Goal: Contribute content: Contribute content

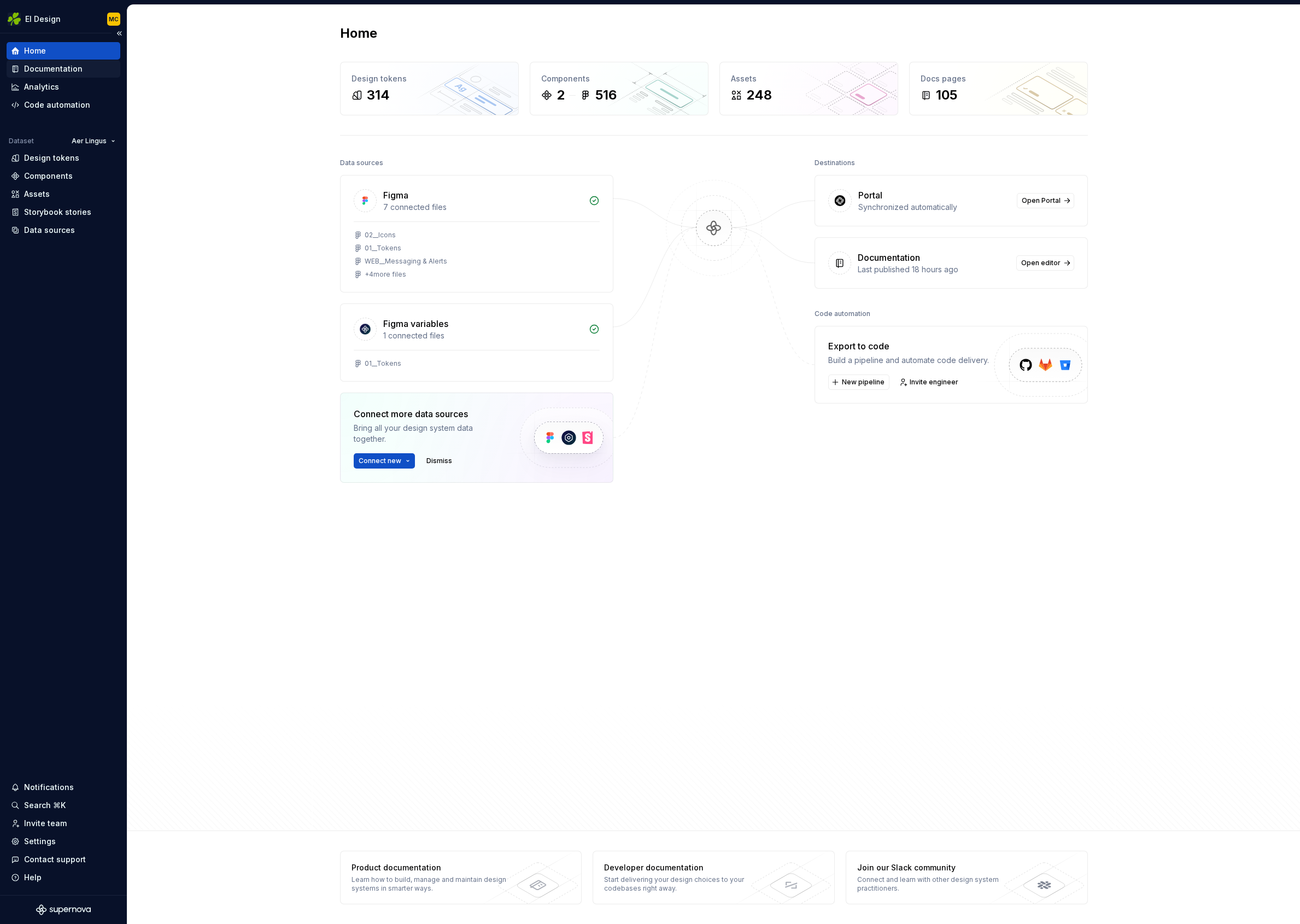
click at [58, 74] on div "Documentation" at bounding box center [63, 69] width 114 height 18
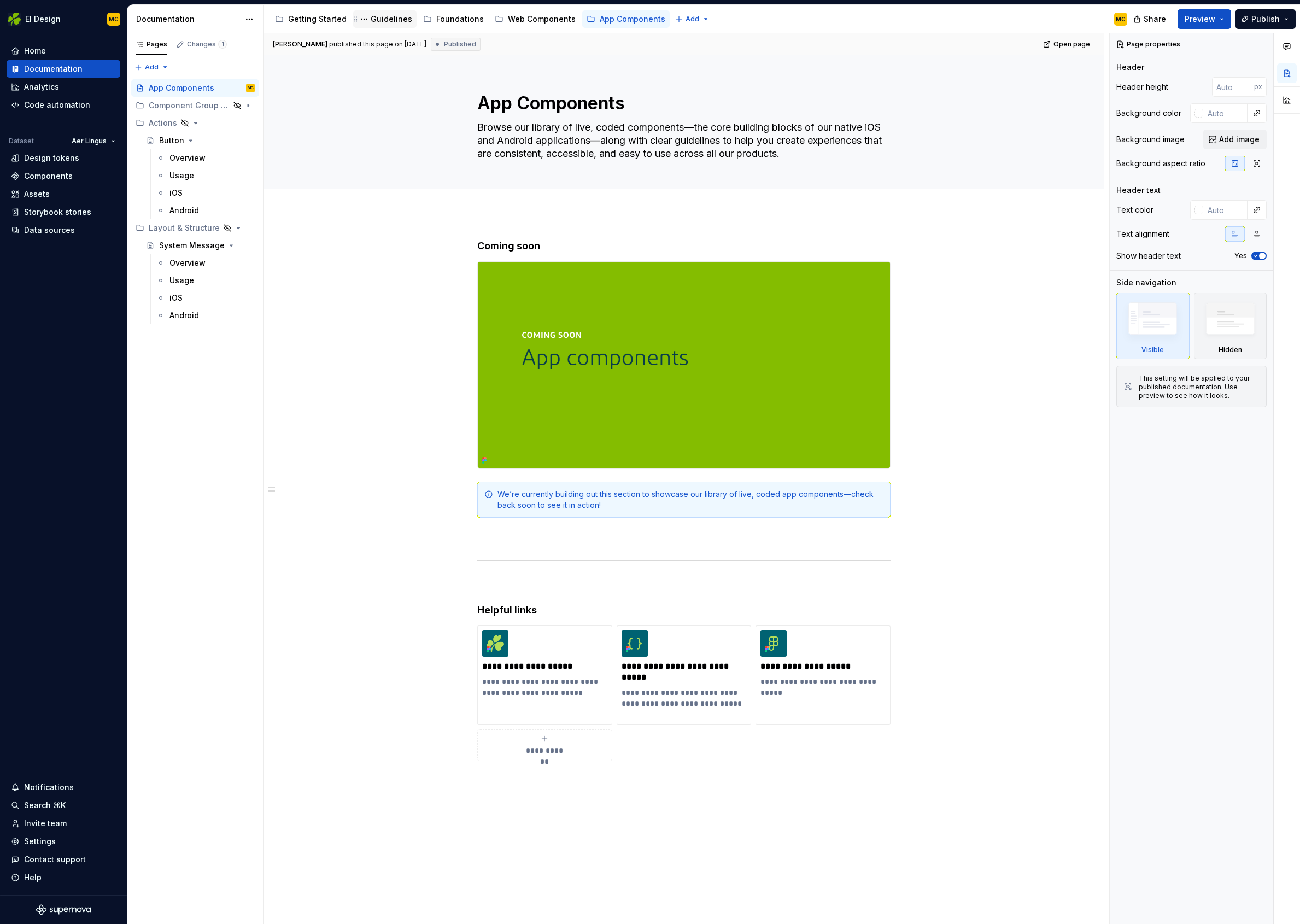
click at [389, 19] on div "Guidelines" at bounding box center [391, 19] width 42 height 11
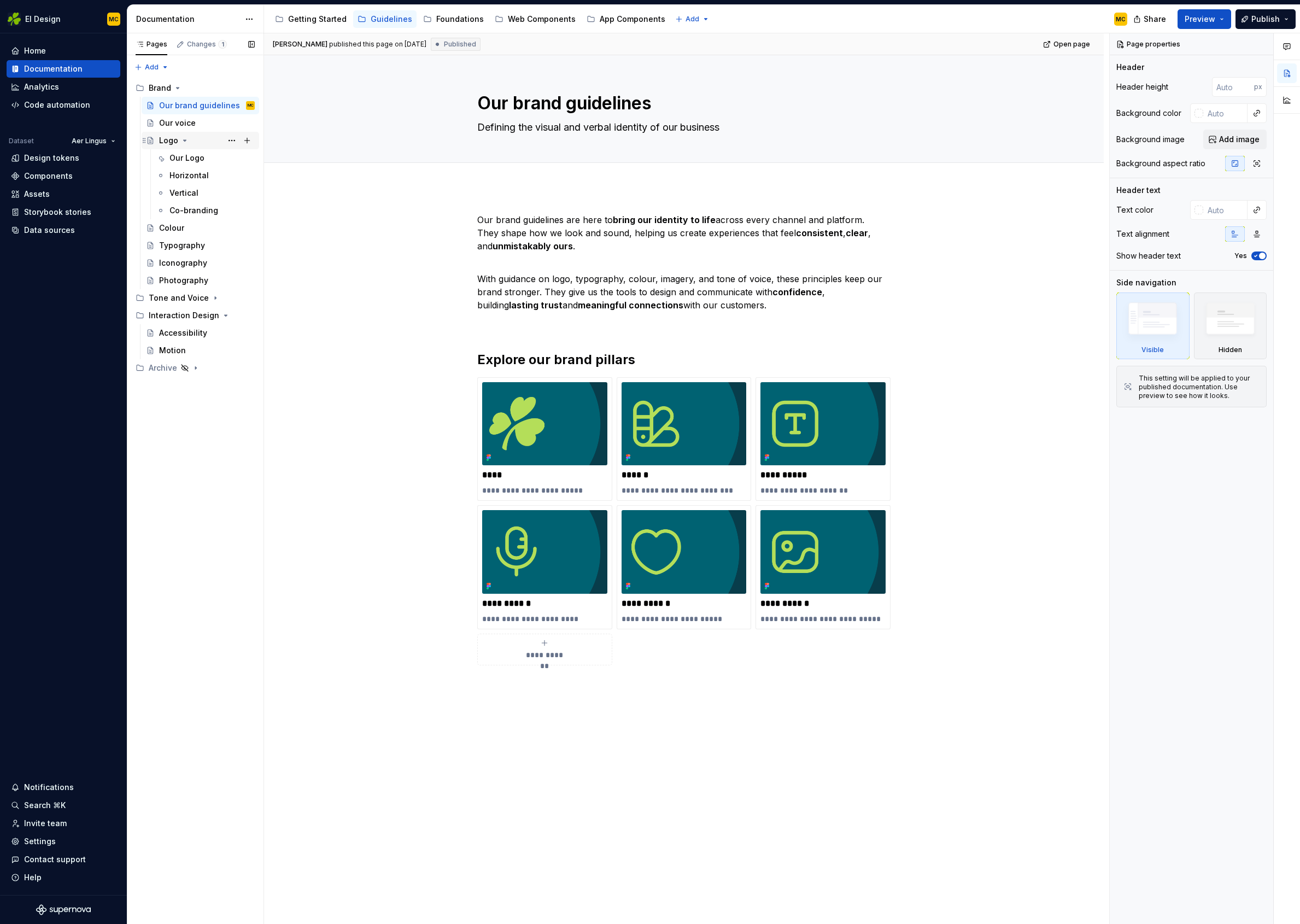
click at [200, 144] on div "Logo" at bounding box center [207, 140] width 96 height 15
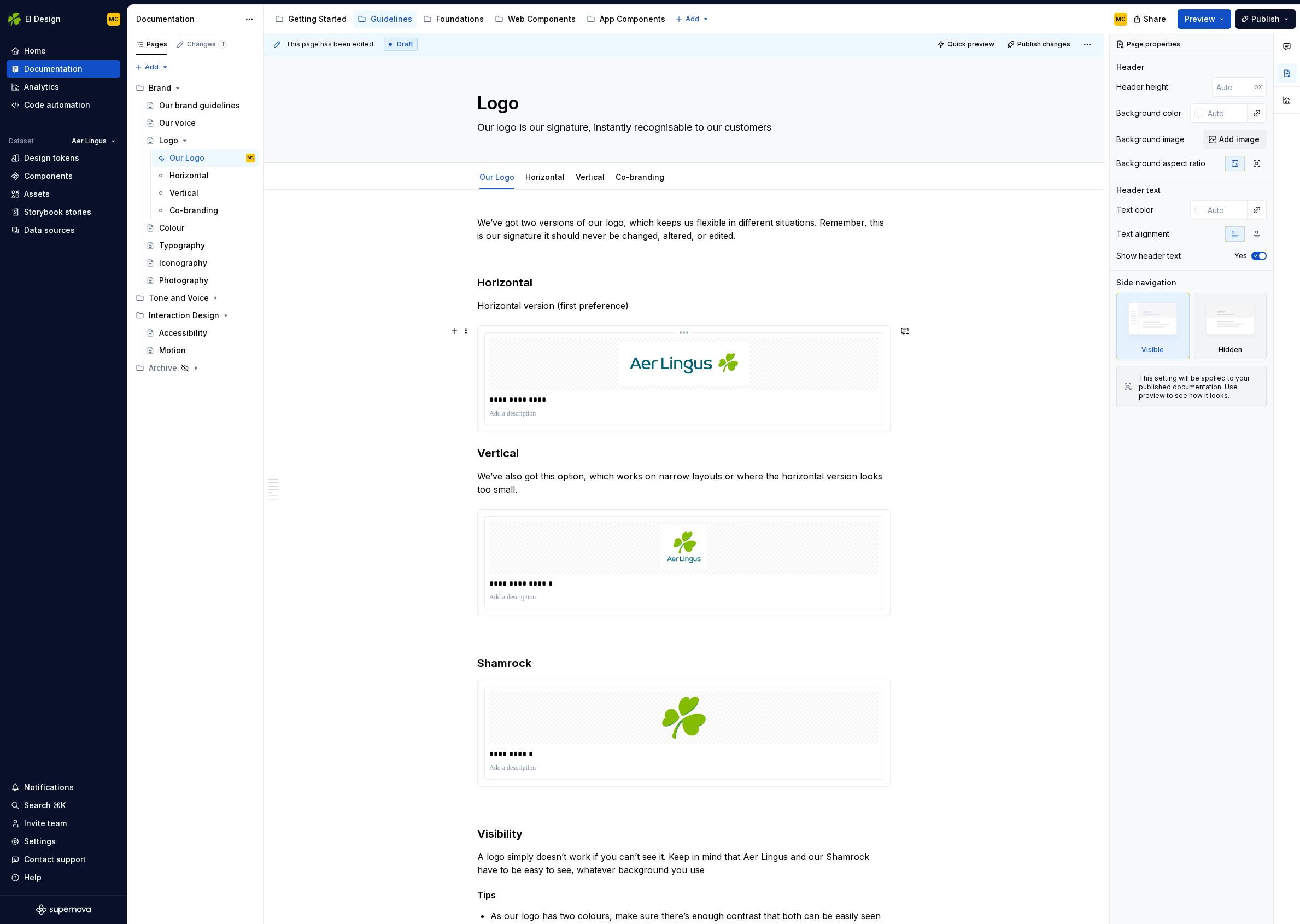
click at [613, 413] on p at bounding box center [684, 414] width 389 height 9
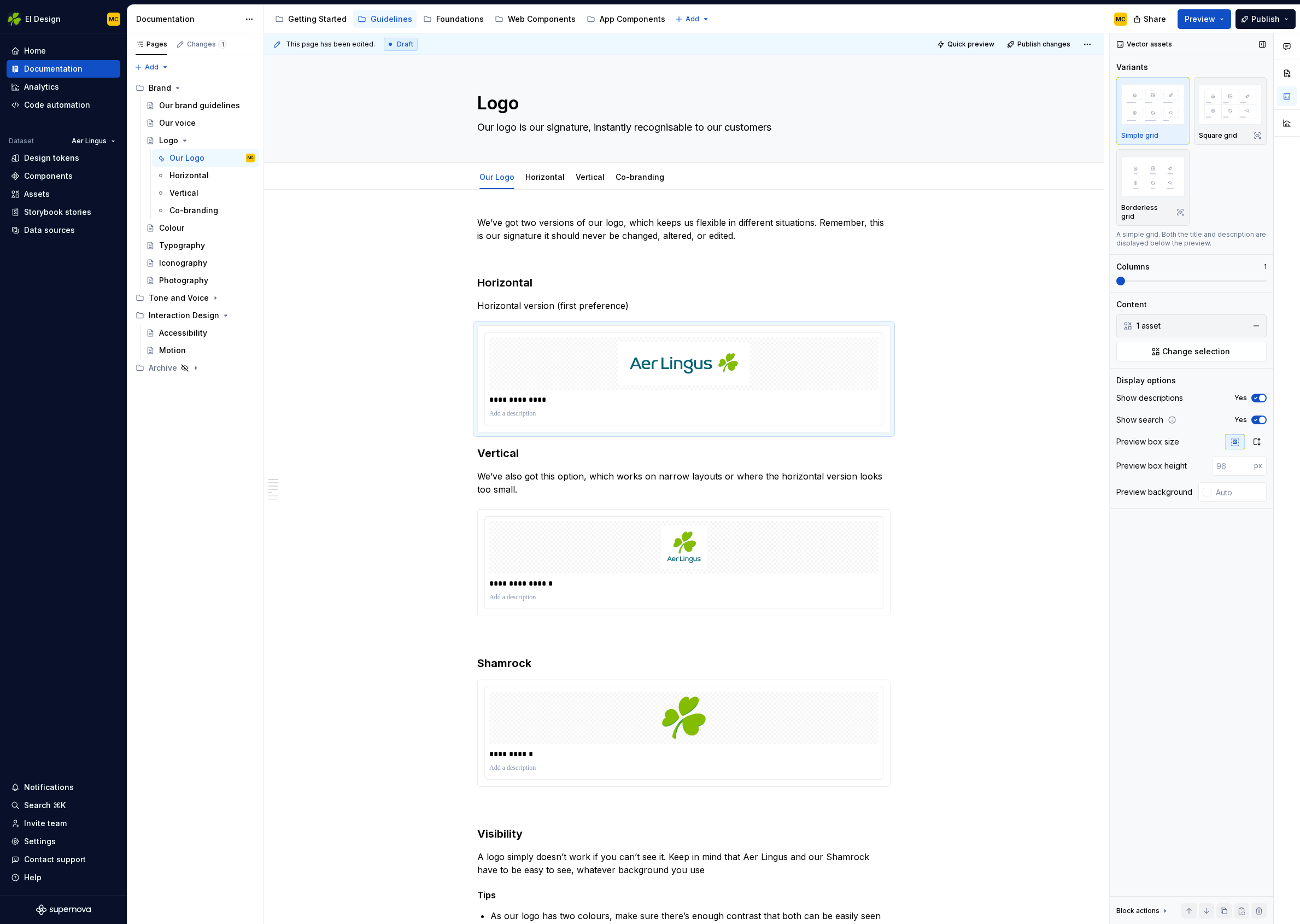
click at [1259, 417] on span "button" at bounding box center [1262, 419] width 6 height 6
click at [1260, 395] on span "button" at bounding box center [1262, 397] width 6 height 6
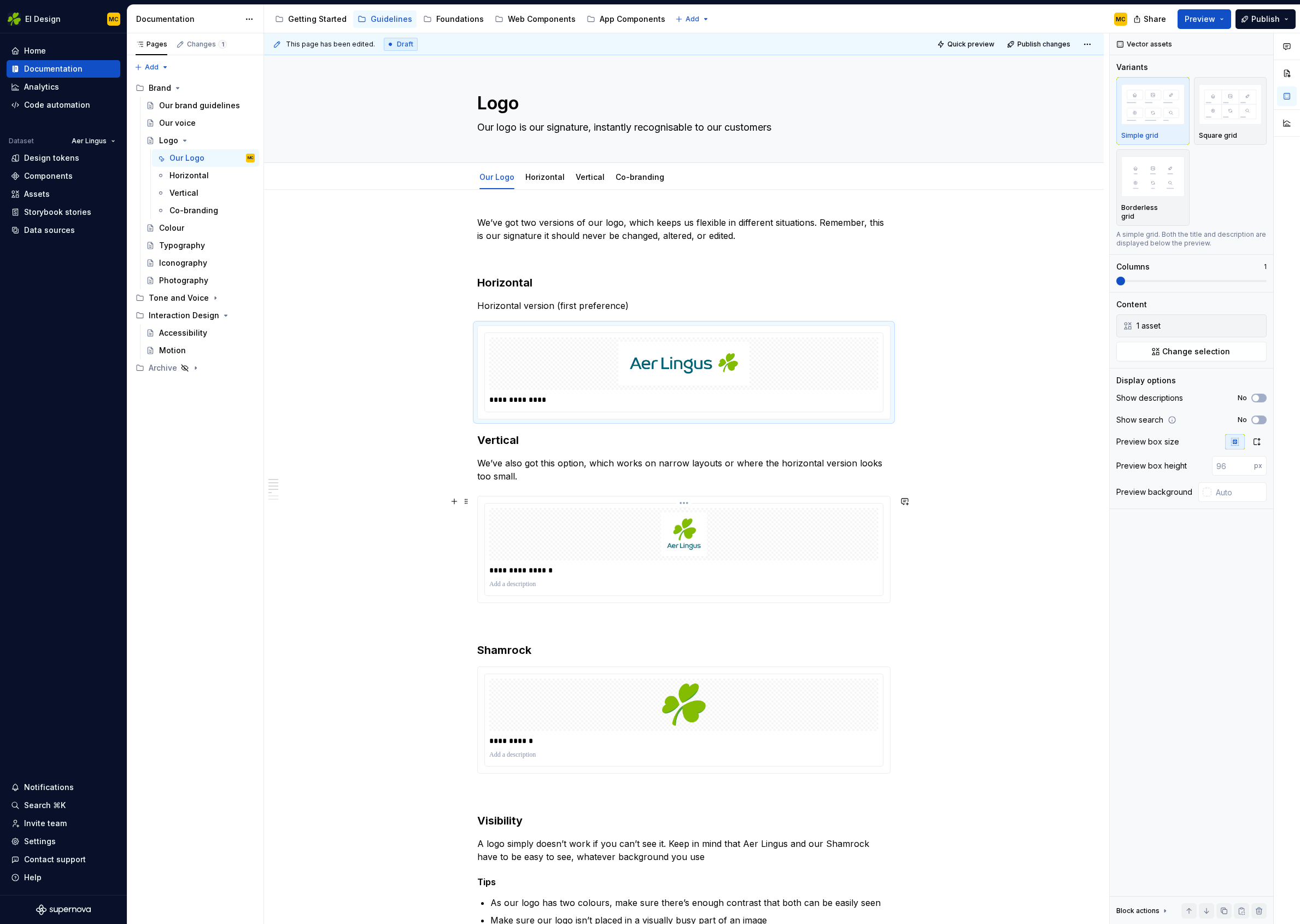
click at [798, 572] on p "**********" at bounding box center [684, 570] width 389 height 11
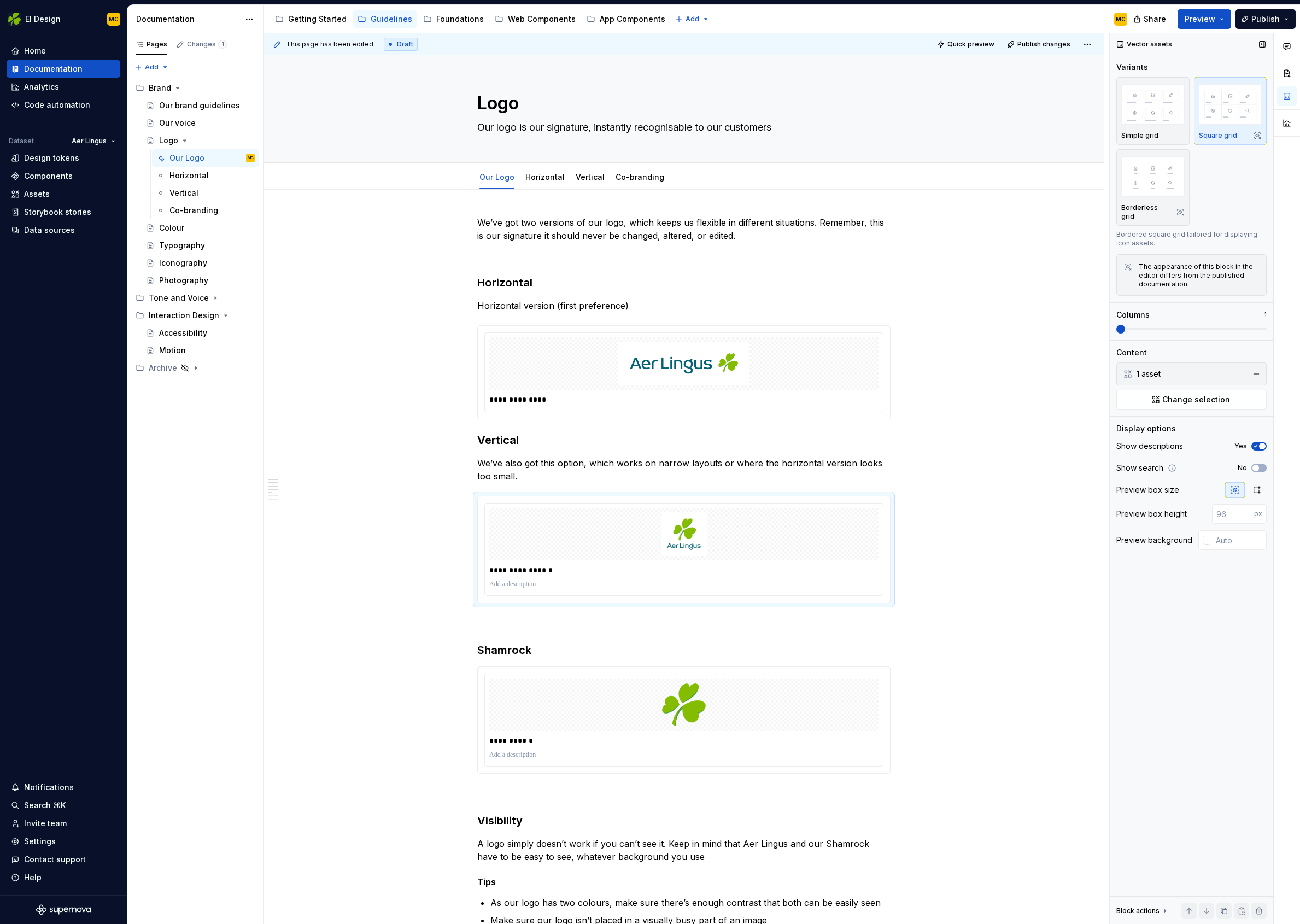
click at [1262, 442] on span "button" at bounding box center [1262, 445] width 6 height 6
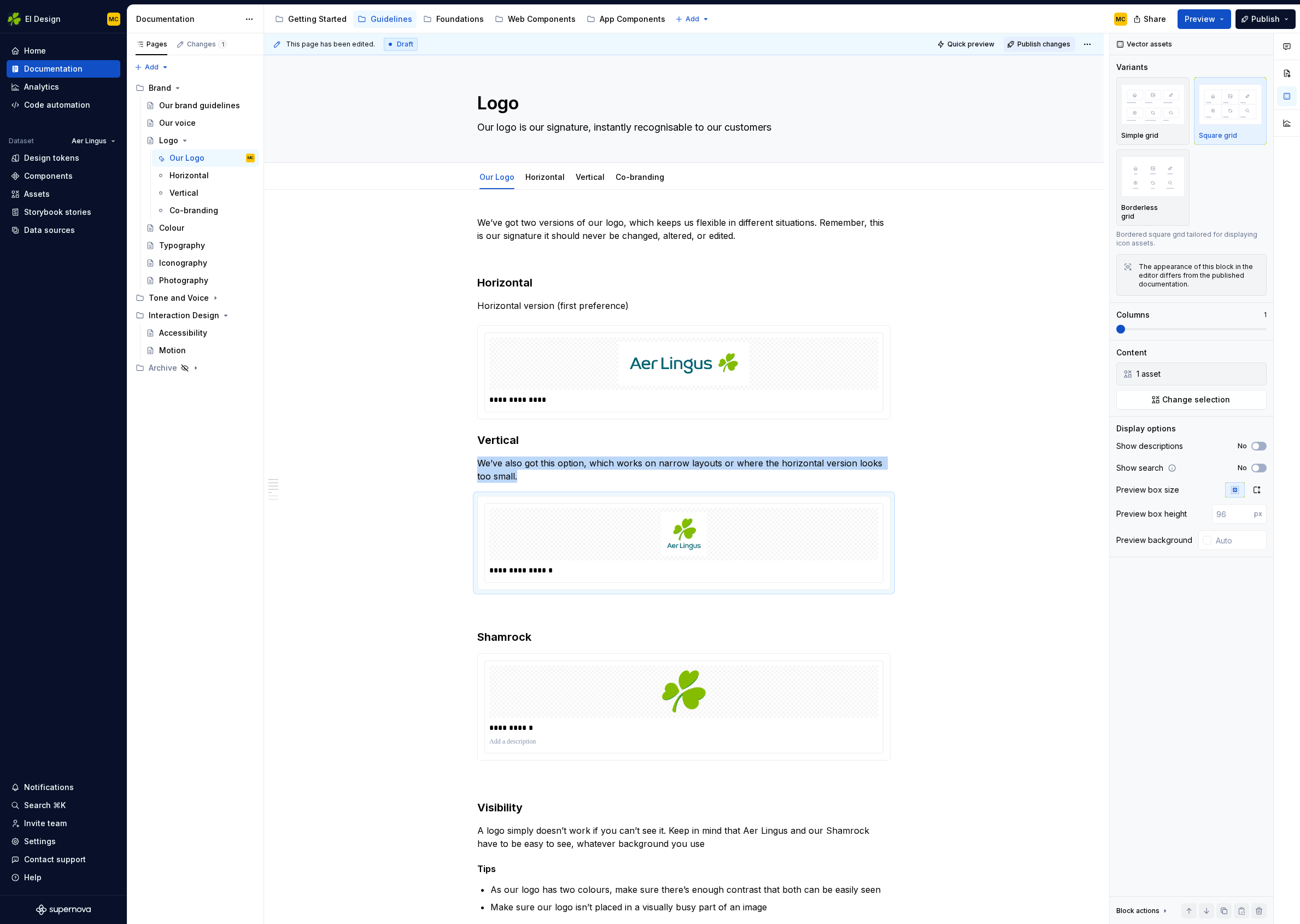
click at [1030, 43] on span "Publish changes" at bounding box center [1045, 44] width 53 height 9
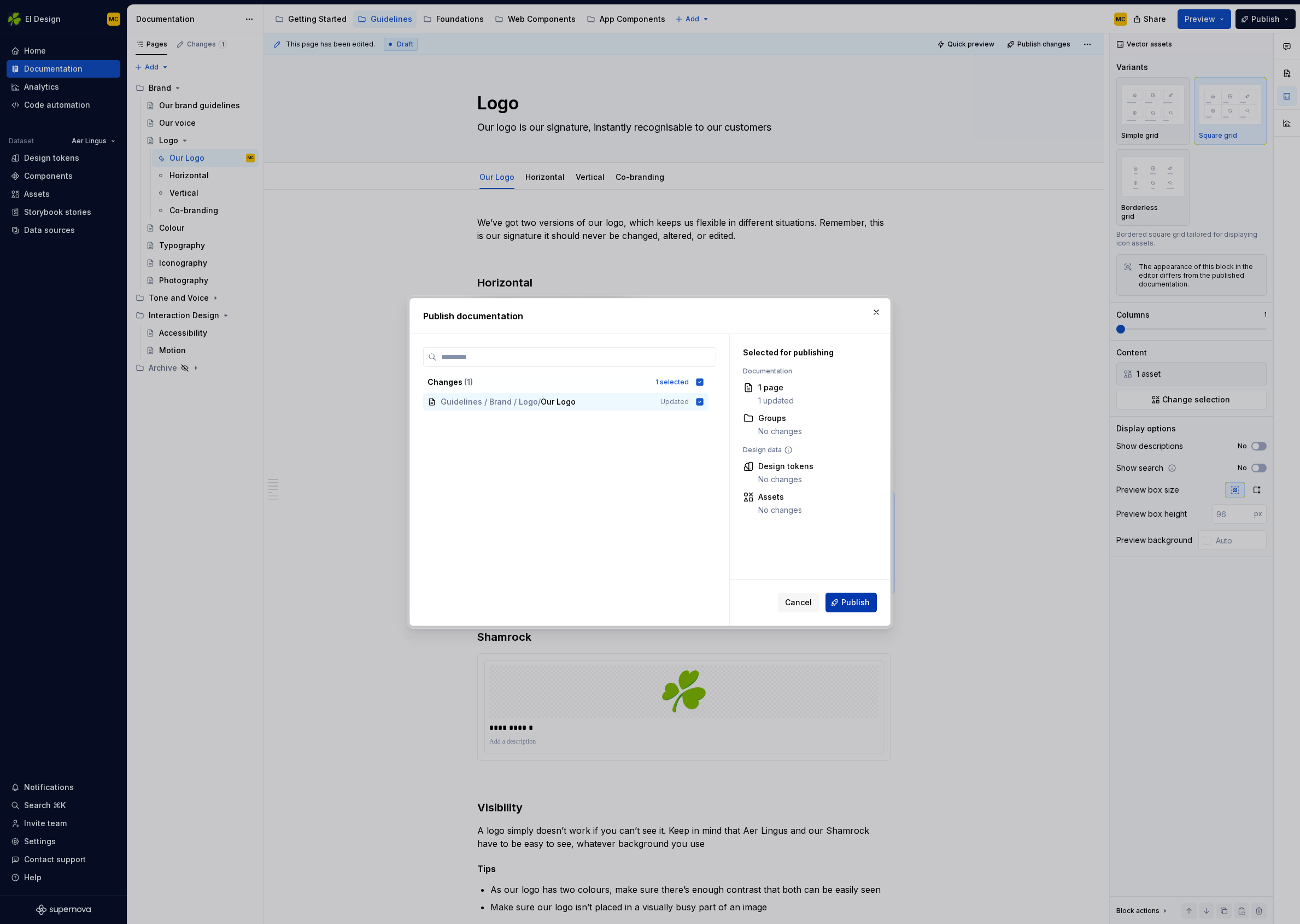
click at [857, 602] on span "Publish" at bounding box center [856, 602] width 28 height 11
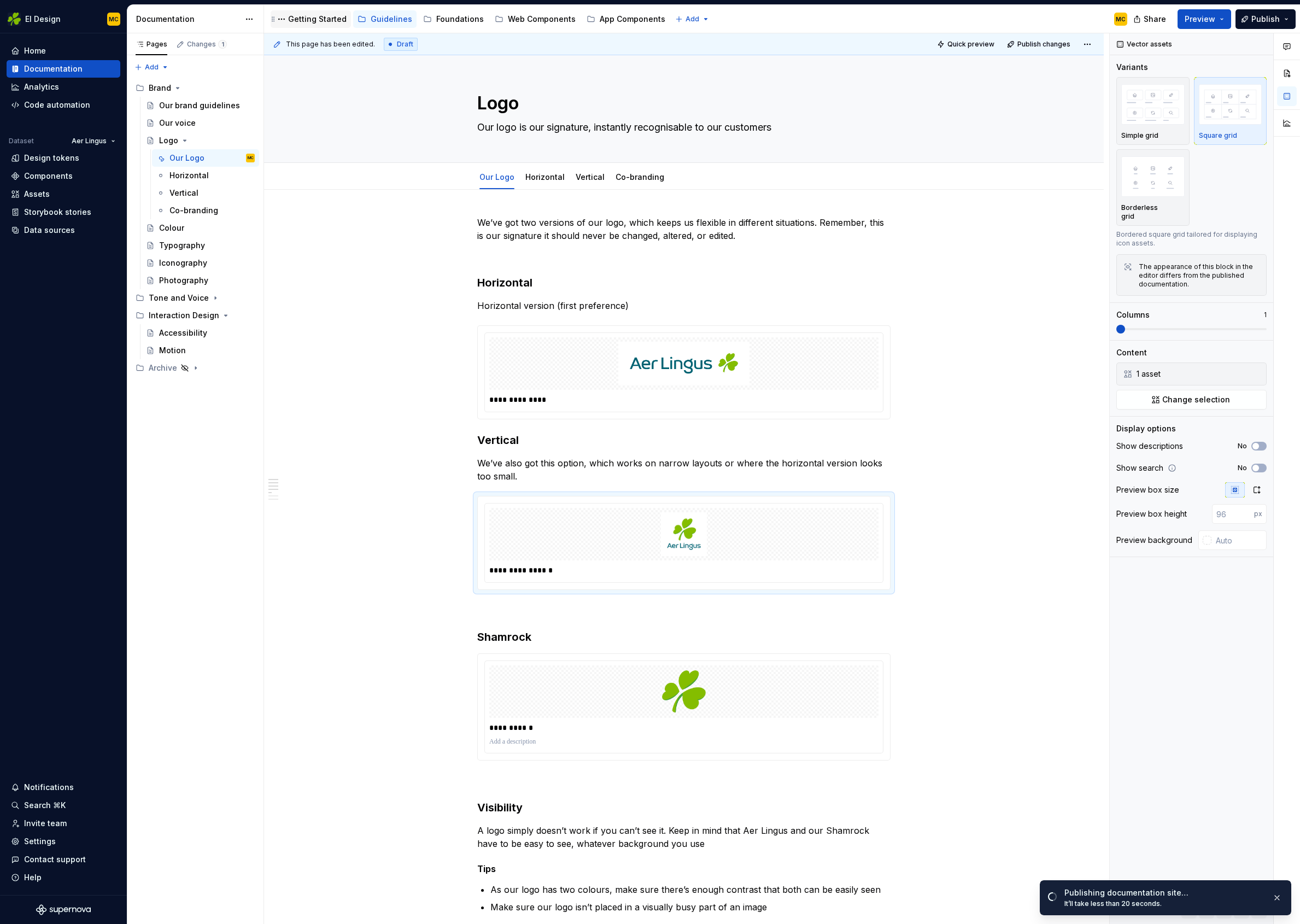
click at [327, 15] on div "Getting Started" at bounding box center [317, 19] width 59 height 11
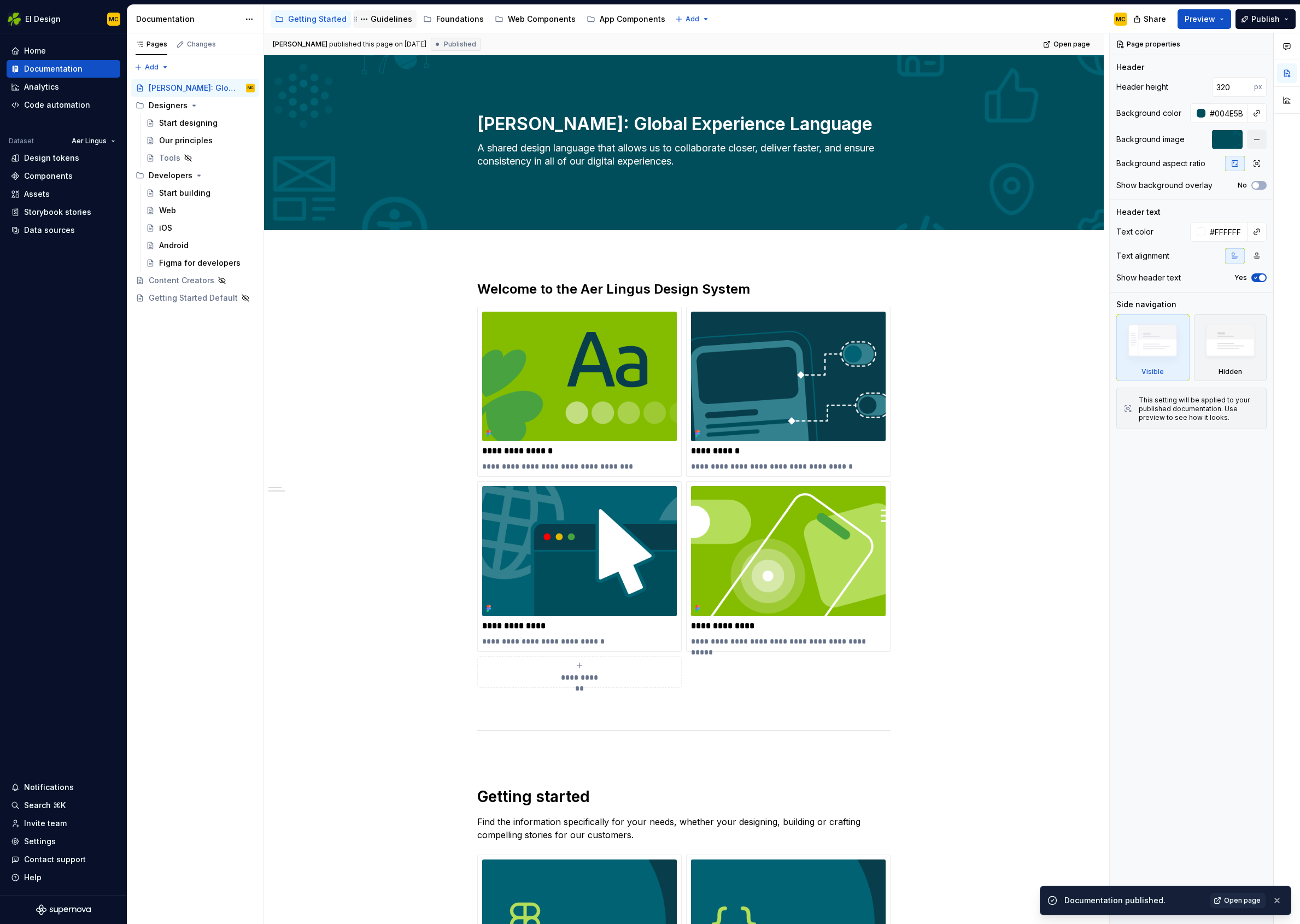
click at [387, 22] on div "Guidelines" at bounding box center [391, 19] width 42 height 11
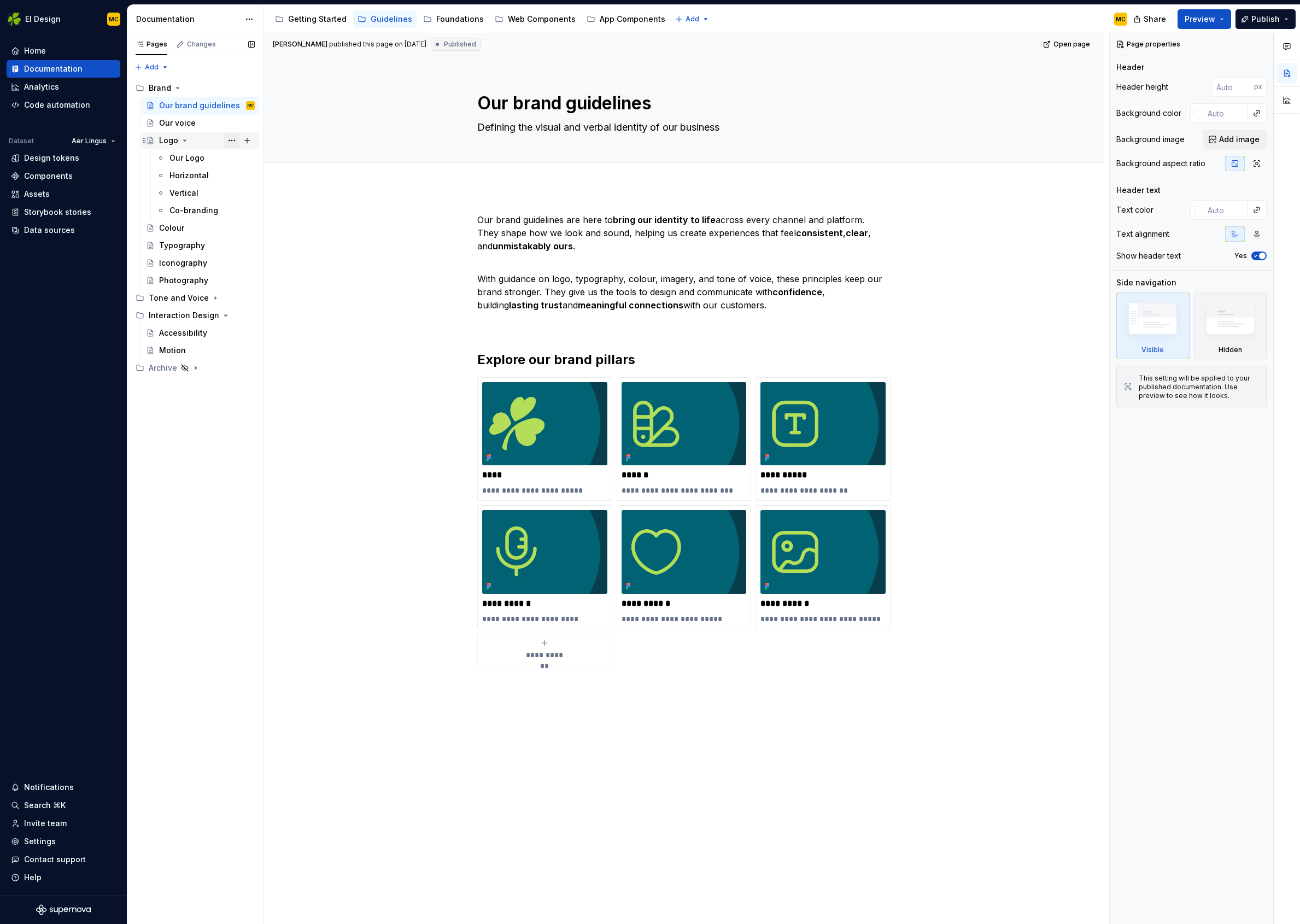
click at [233, 138] on button "Page tree" at bounding box center [231, 140] width 15 height 15
click at [252, 176] on div "Duplicate page" at bounding box center [298, 177] width 107 height 11
click at [196, 368] on icon "Page tree" at bounding box center [195, 368] width 1 height 3
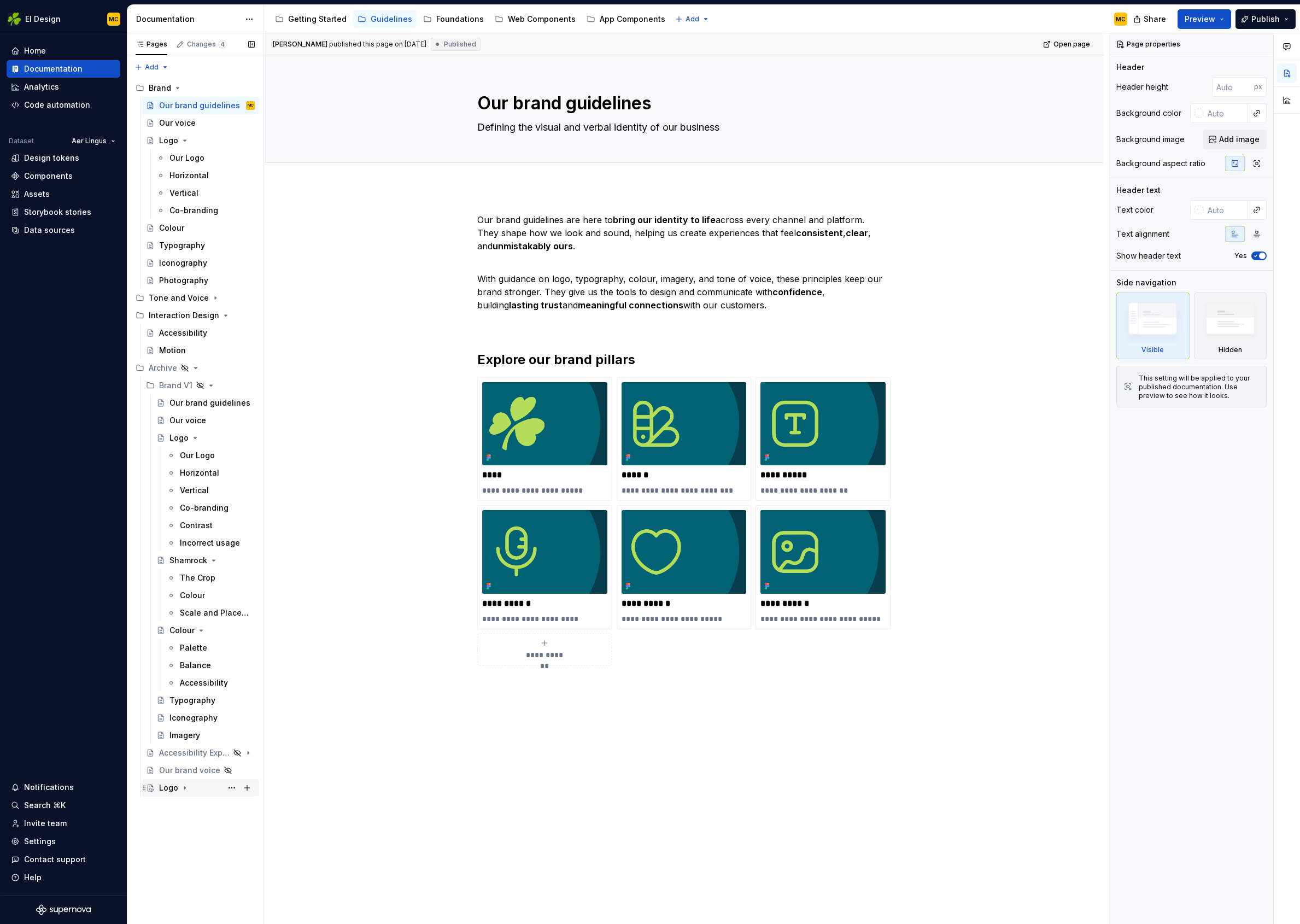
click at [190, 789] on div "Logo" at bounding box center [207, 787] width 96 height 15
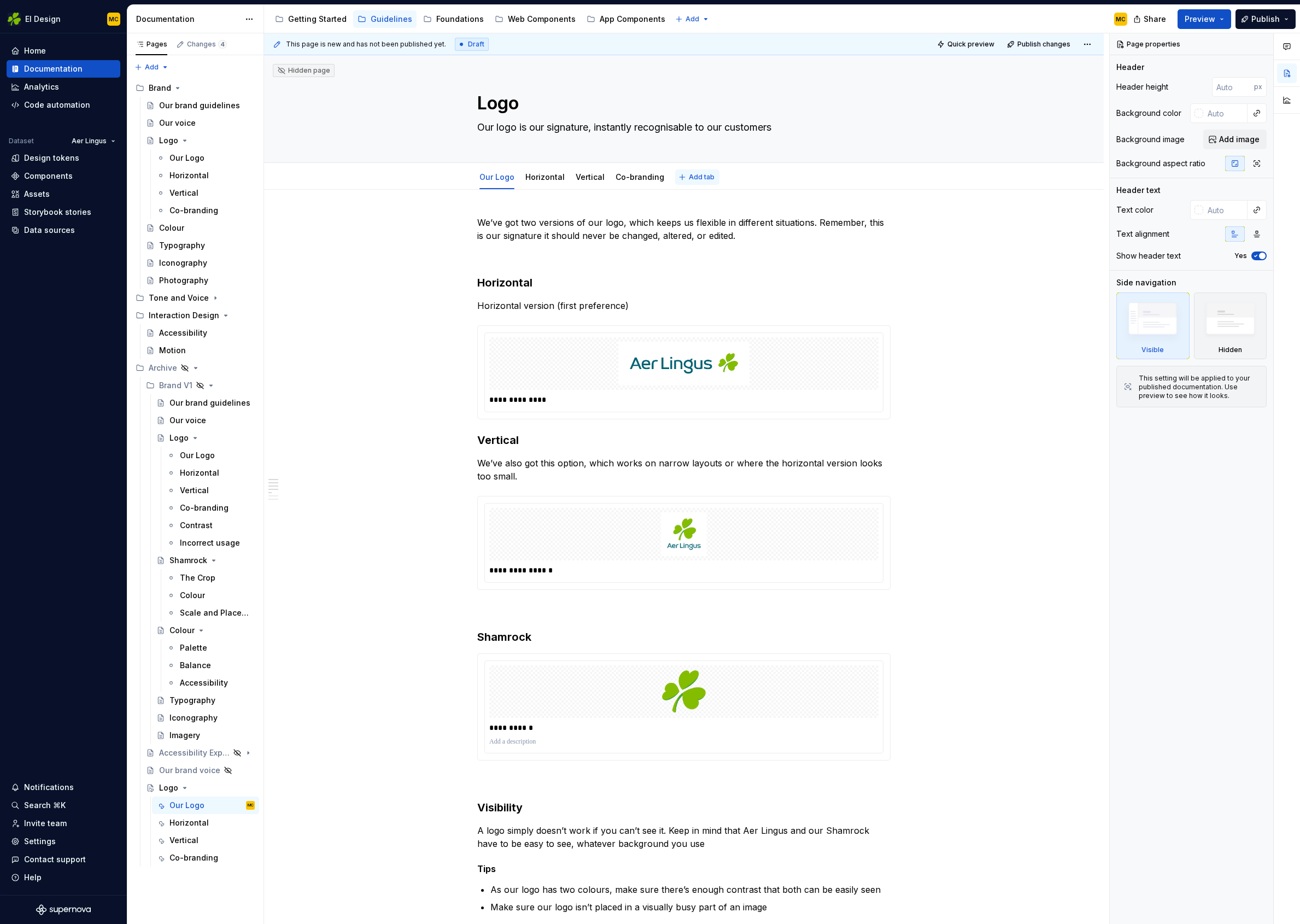
type textarea "*"
click at [701, 176] on span "Add tab" at bounding box center [701, 177] width 26 height 9
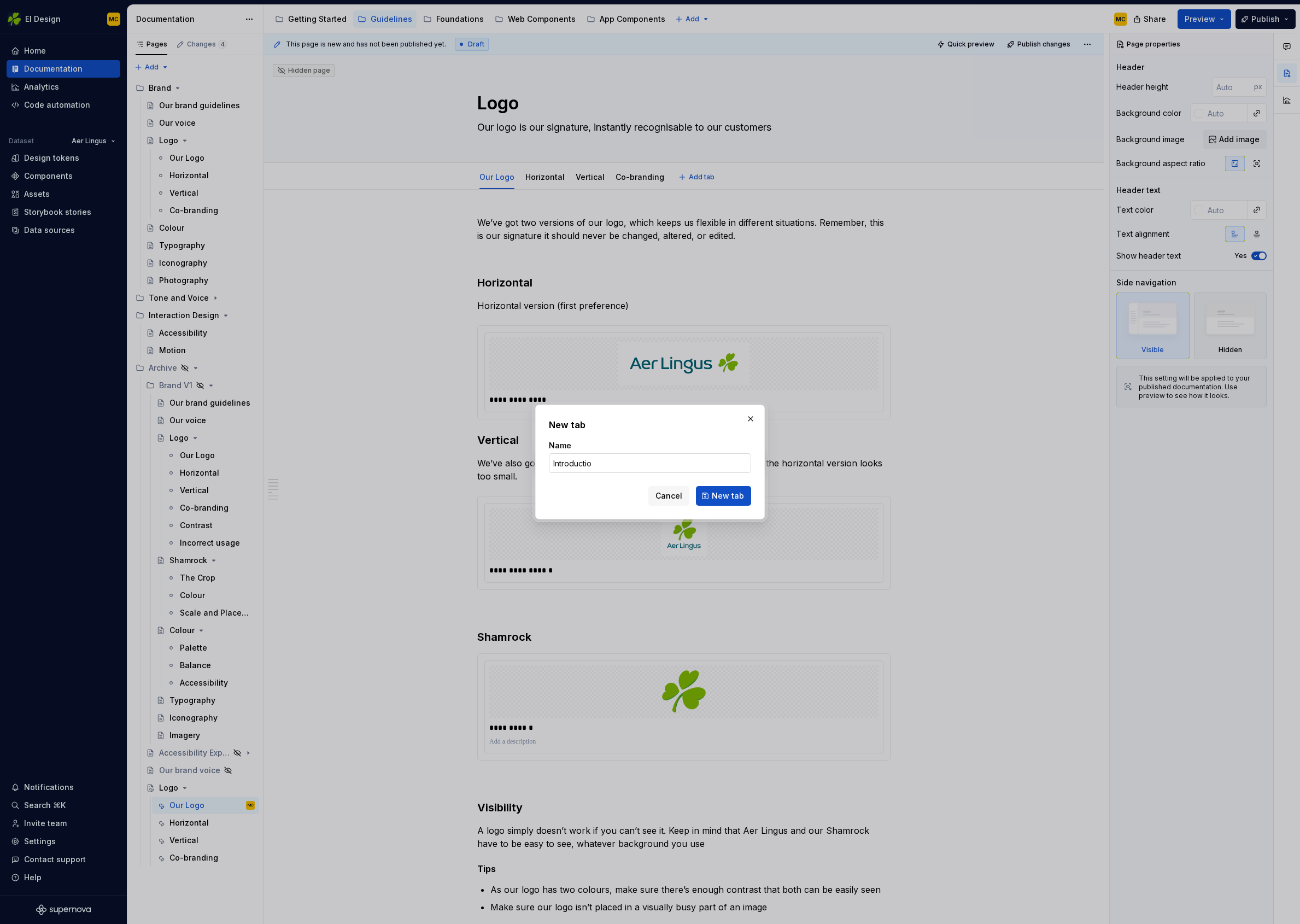
type input "Introduction"
click button "New tab" at bounding box center [724, 496] width 55 height 20
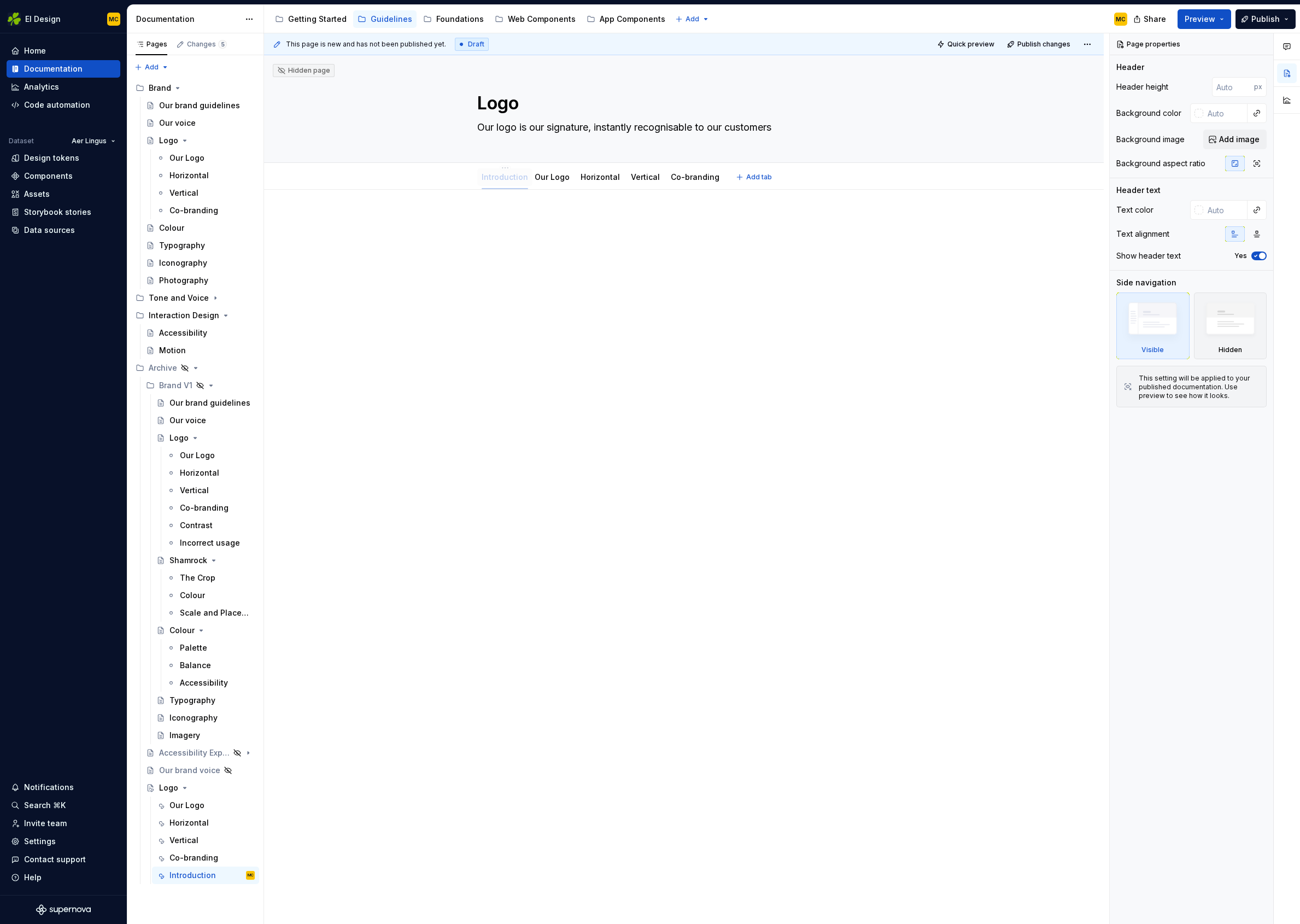
drag, startPoint x: 695, startPoint y: 177, endPoint x: 497, endPoint y: 175, distance: 198.0
click at [564, 176] on link "Our Logo" at bounding box center [554, 176] width 35 height 9
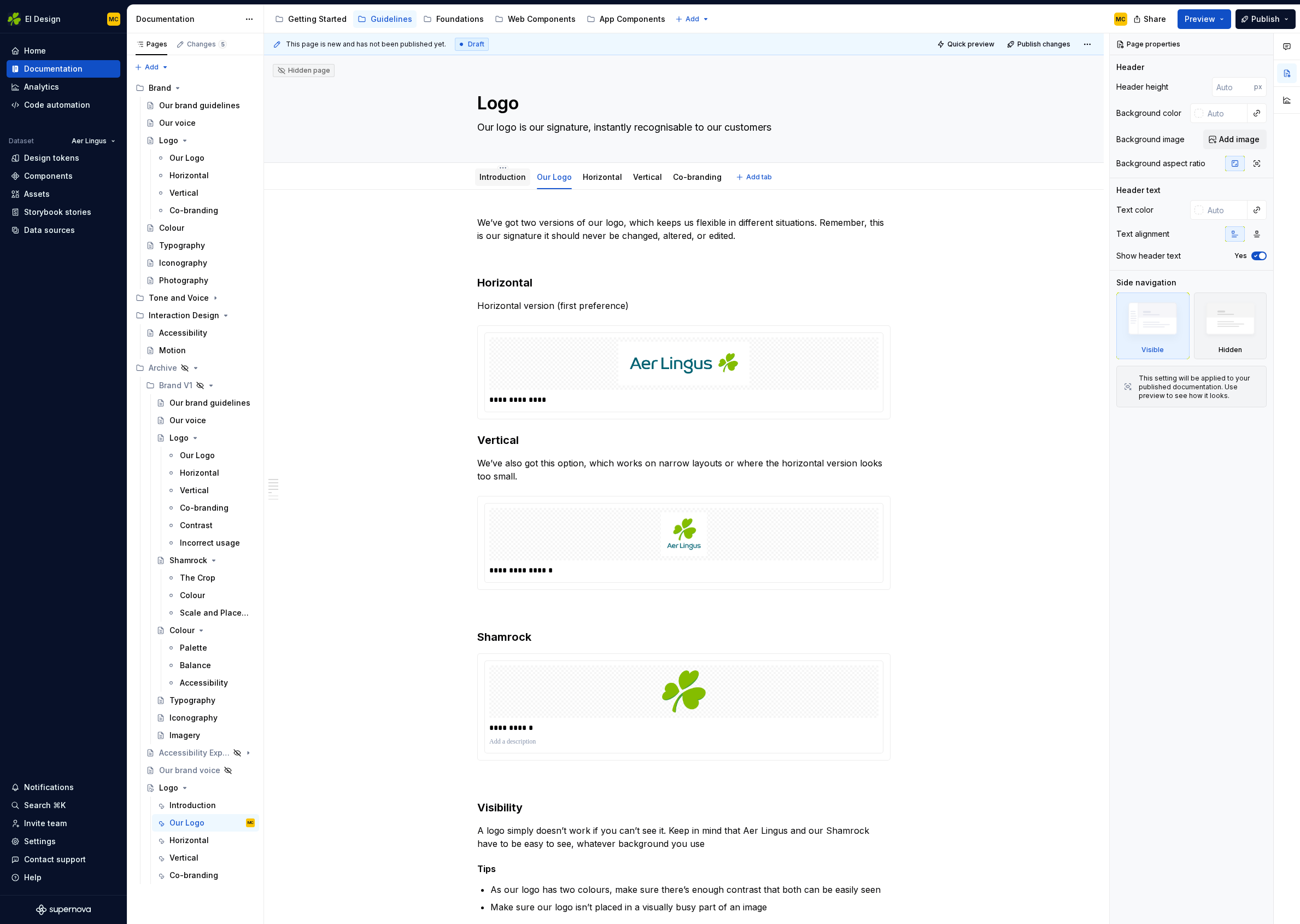
click at [502, 179] on link "Introduction" at bounding box center [503, 176] width 46 height 9
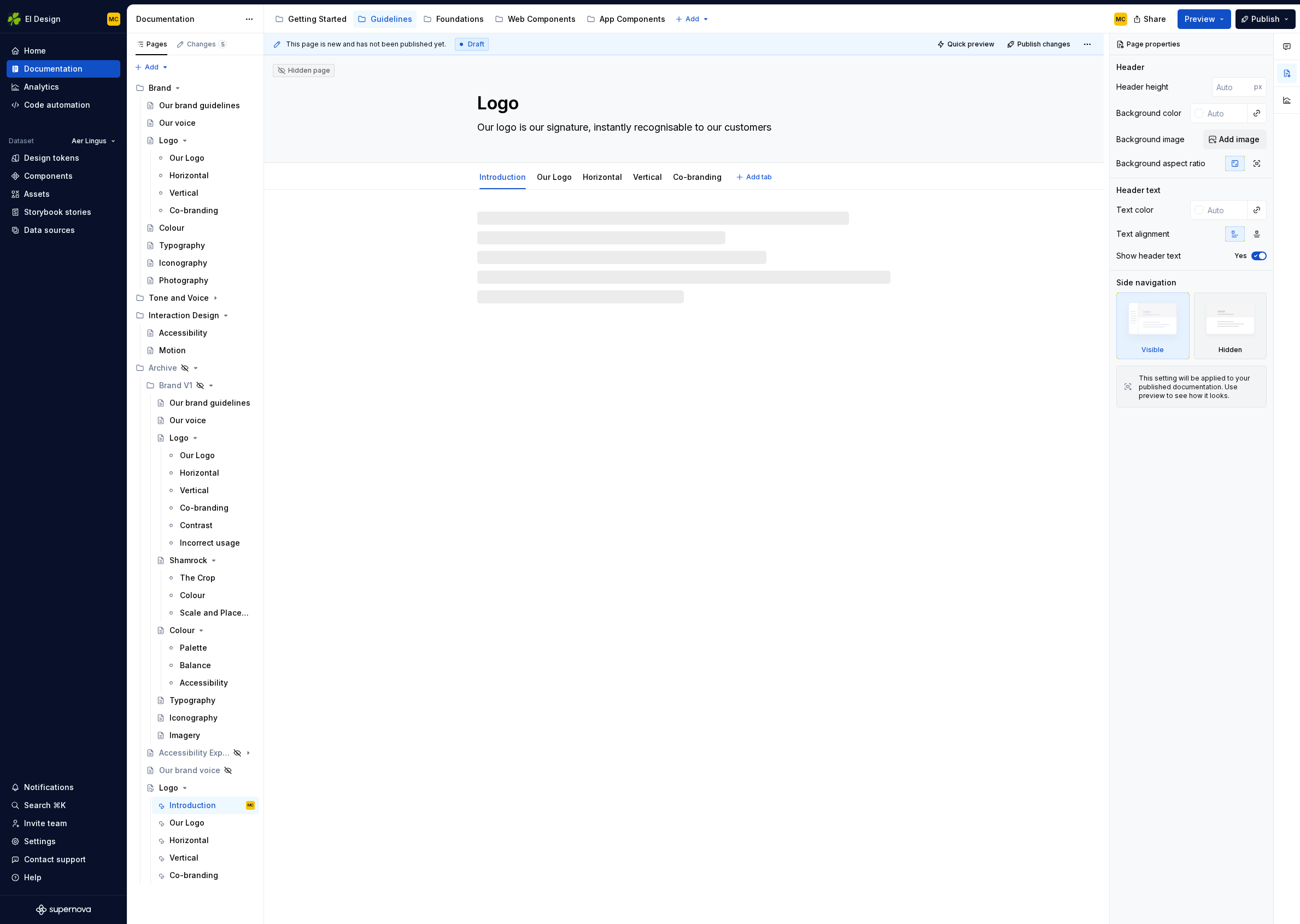
type textarea "*"
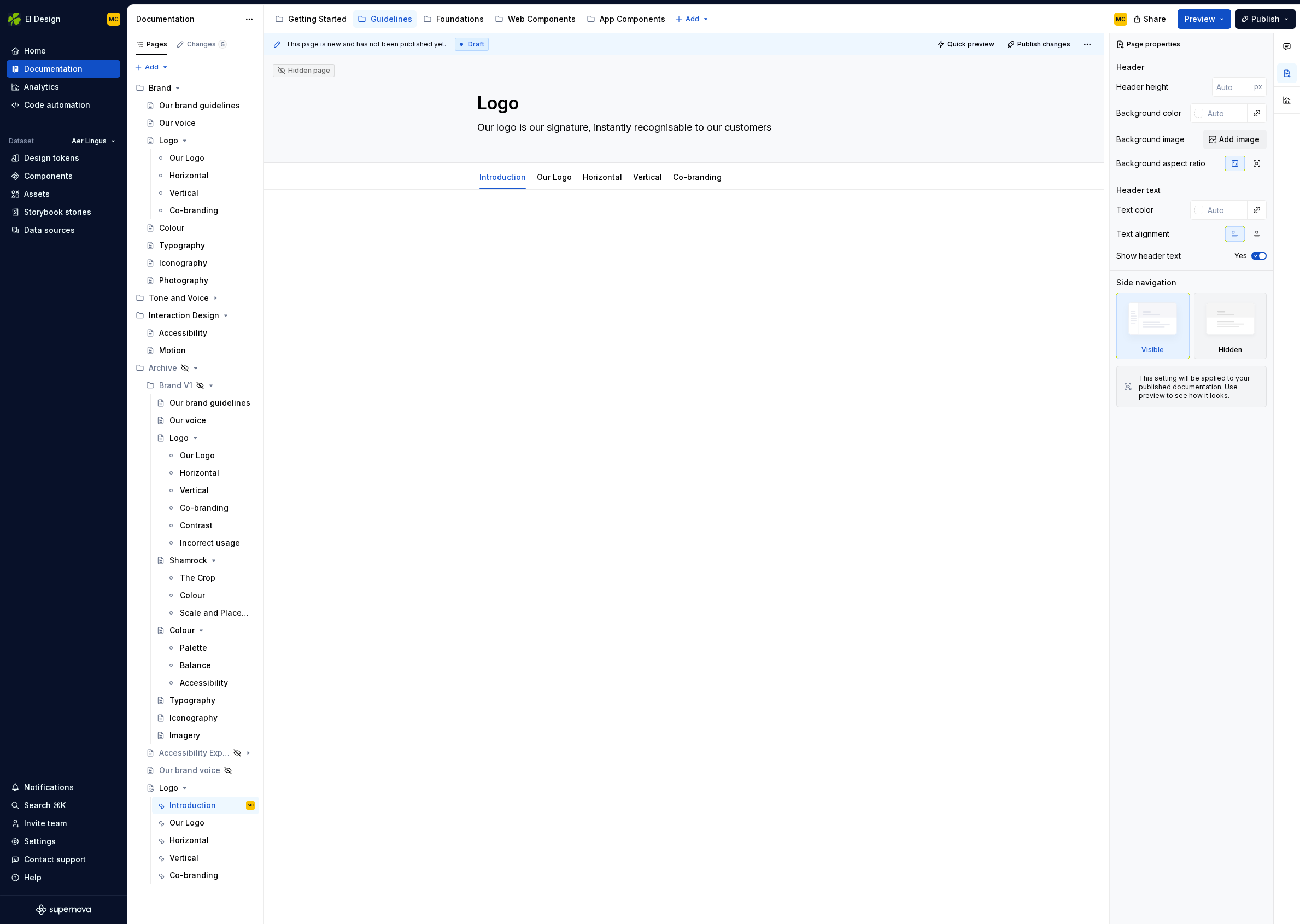
click at [531, 243] on div at bounding box center [684, 237] width 413 height 42
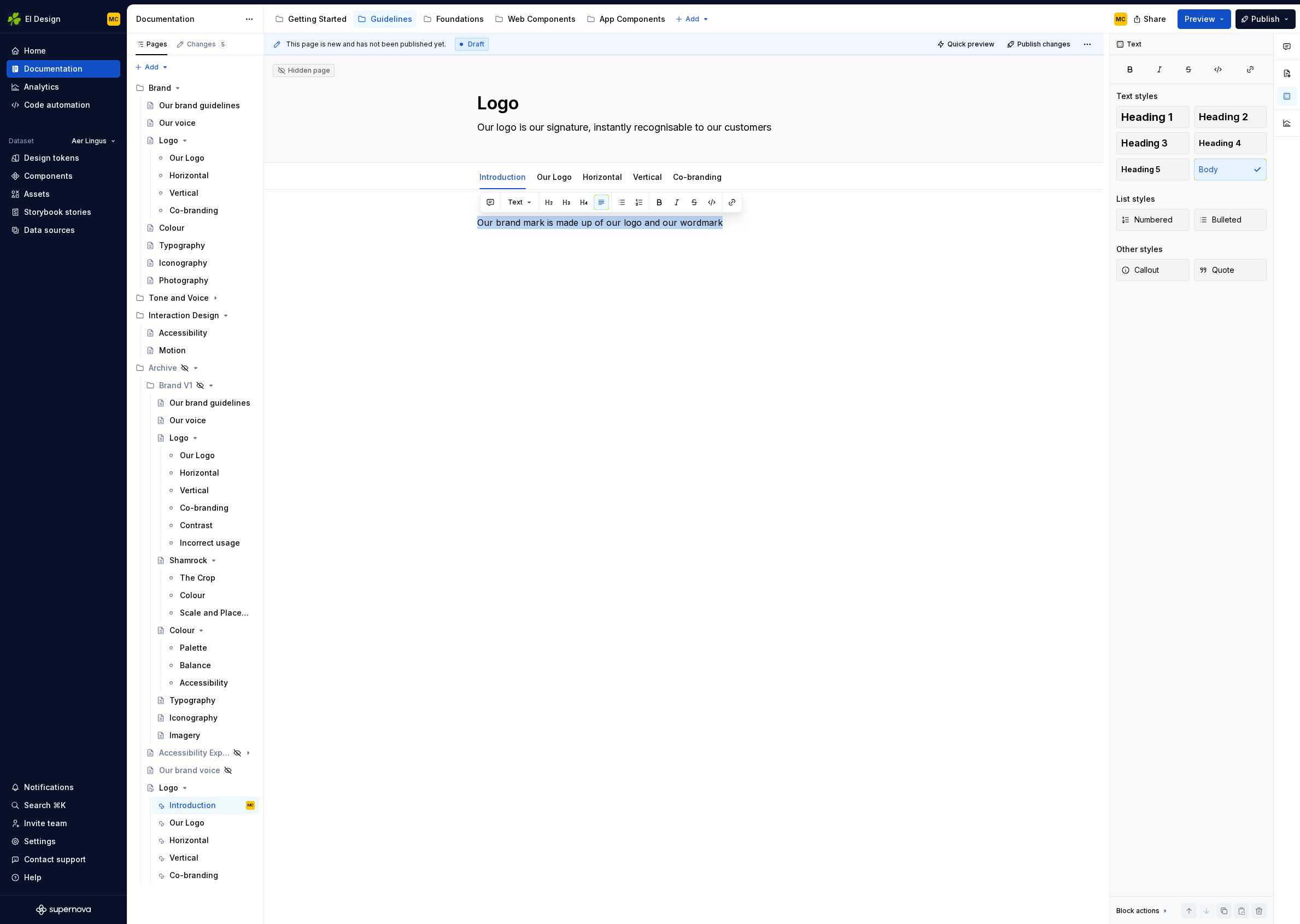
drag, startPoint x: 556, startPoint y: 375, endPoint x: 559, endPoint y: 290, distance: 85.1
click at [555, 372] on div "This page is new and has not been published yet. Draft Quick preview Publish ch…" at bounding box center [686, 479] width 845 height 891
click at [559, 177] on link "Our Logo" at bounding box center [554, 176] width 35 height 9
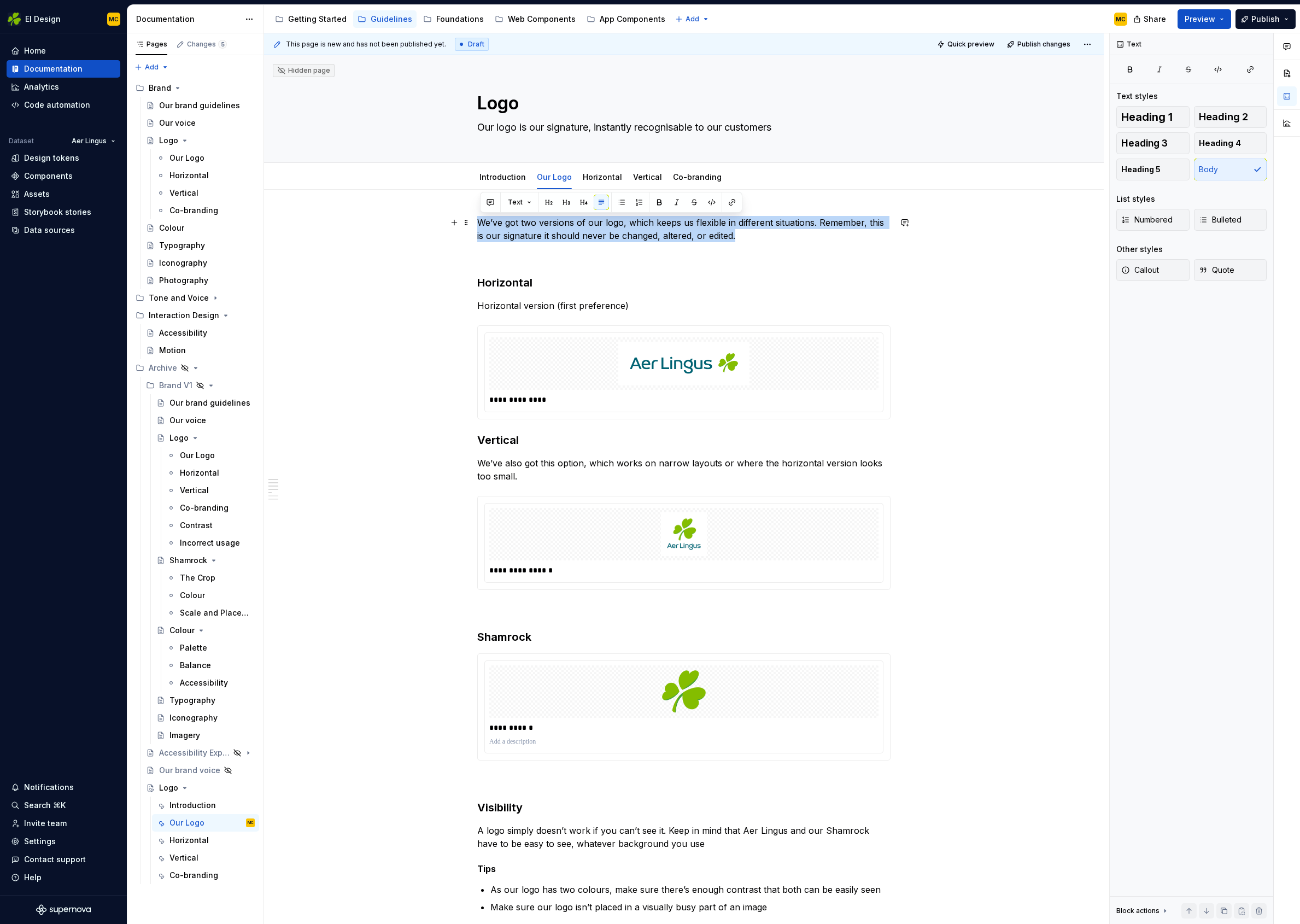
drag, startPoint x: 747, startPoint y: 236, endPoint x: 442, endPoint y: 219, distance: 305.5
copy p "We’ve got two versions of our logo, which keeps us flexible in different situat…"
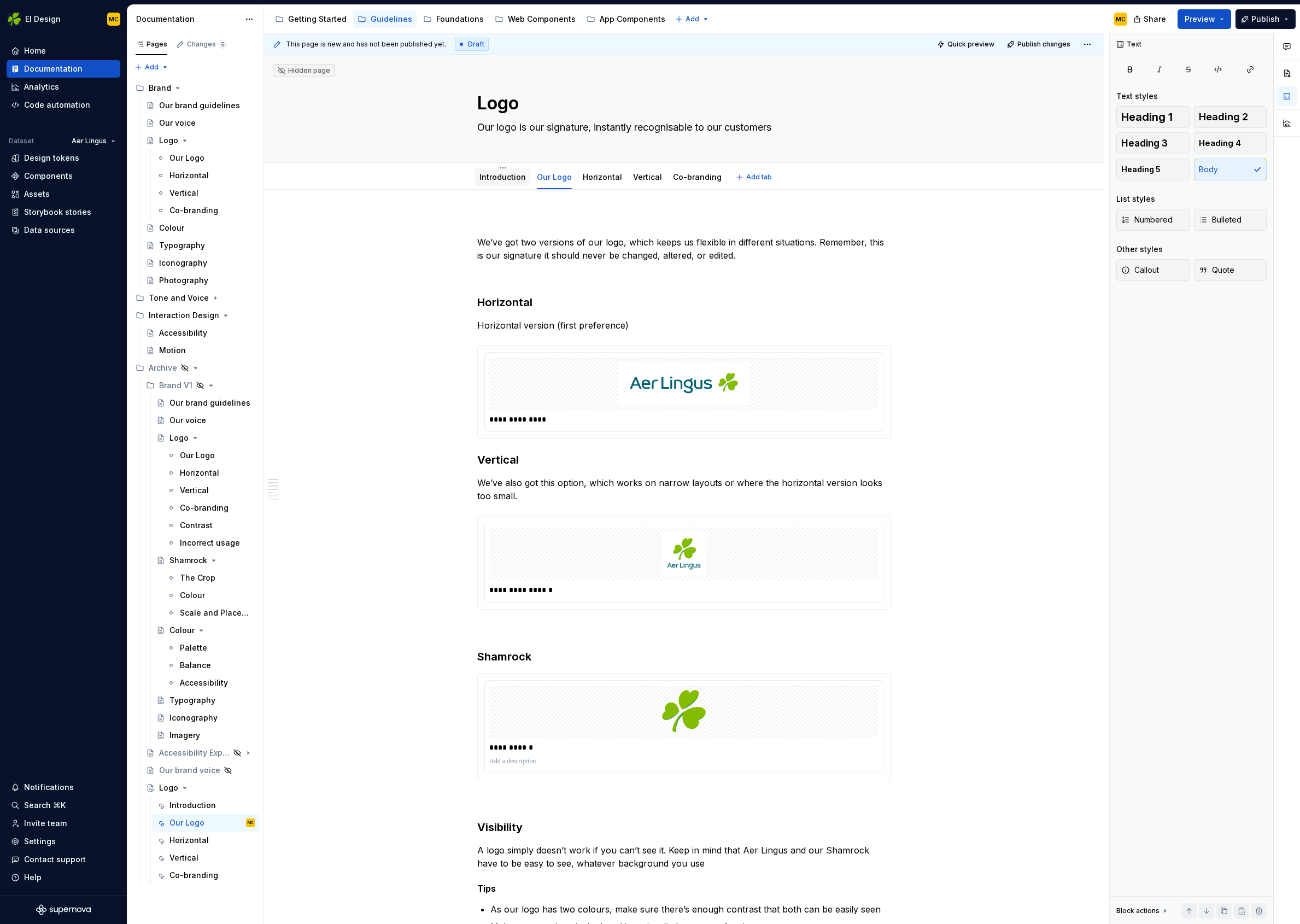
click at [515, 176] on link "Introduction" at bounding box center [503, 176] width 46 height 9
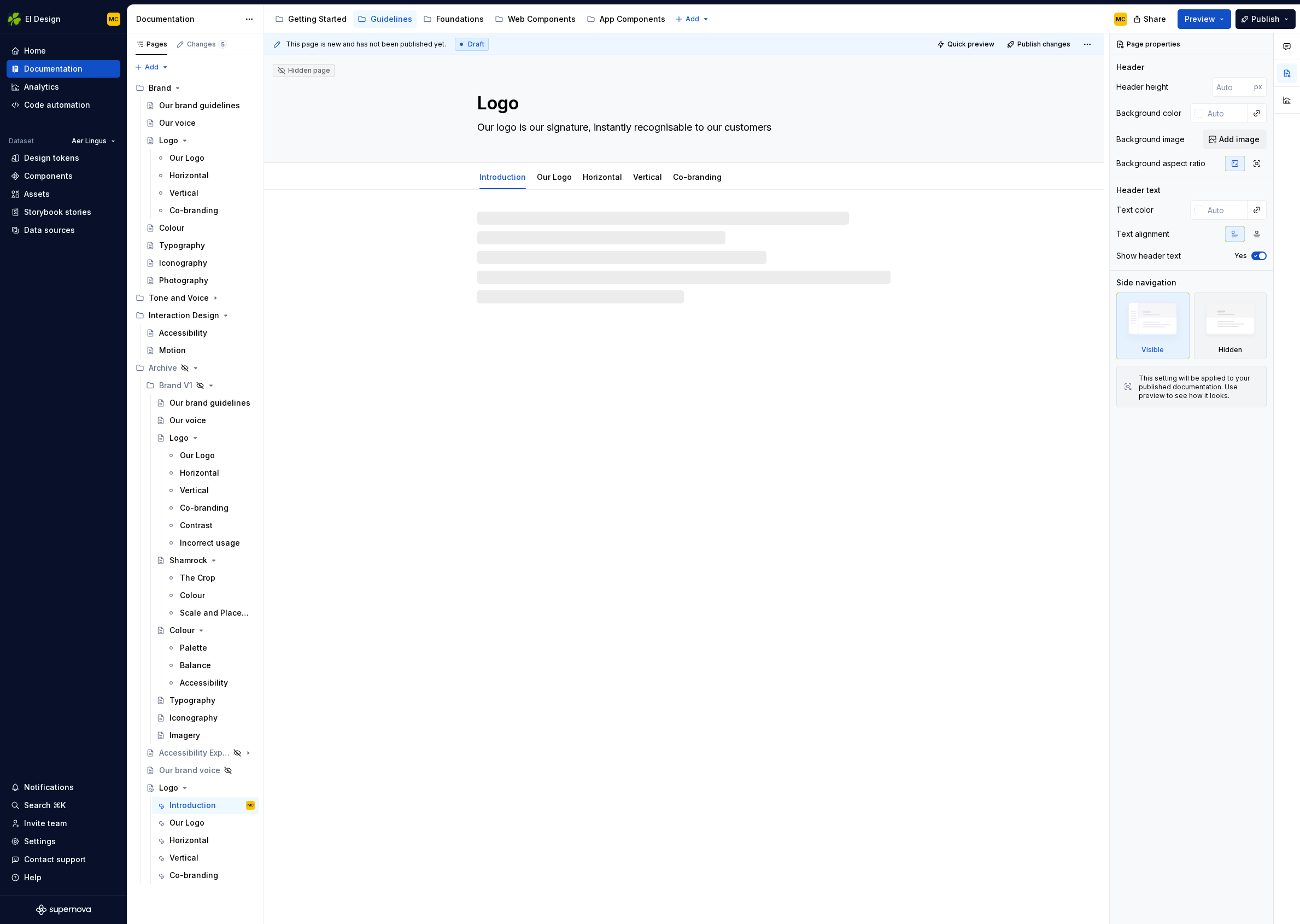
type textarea "*"
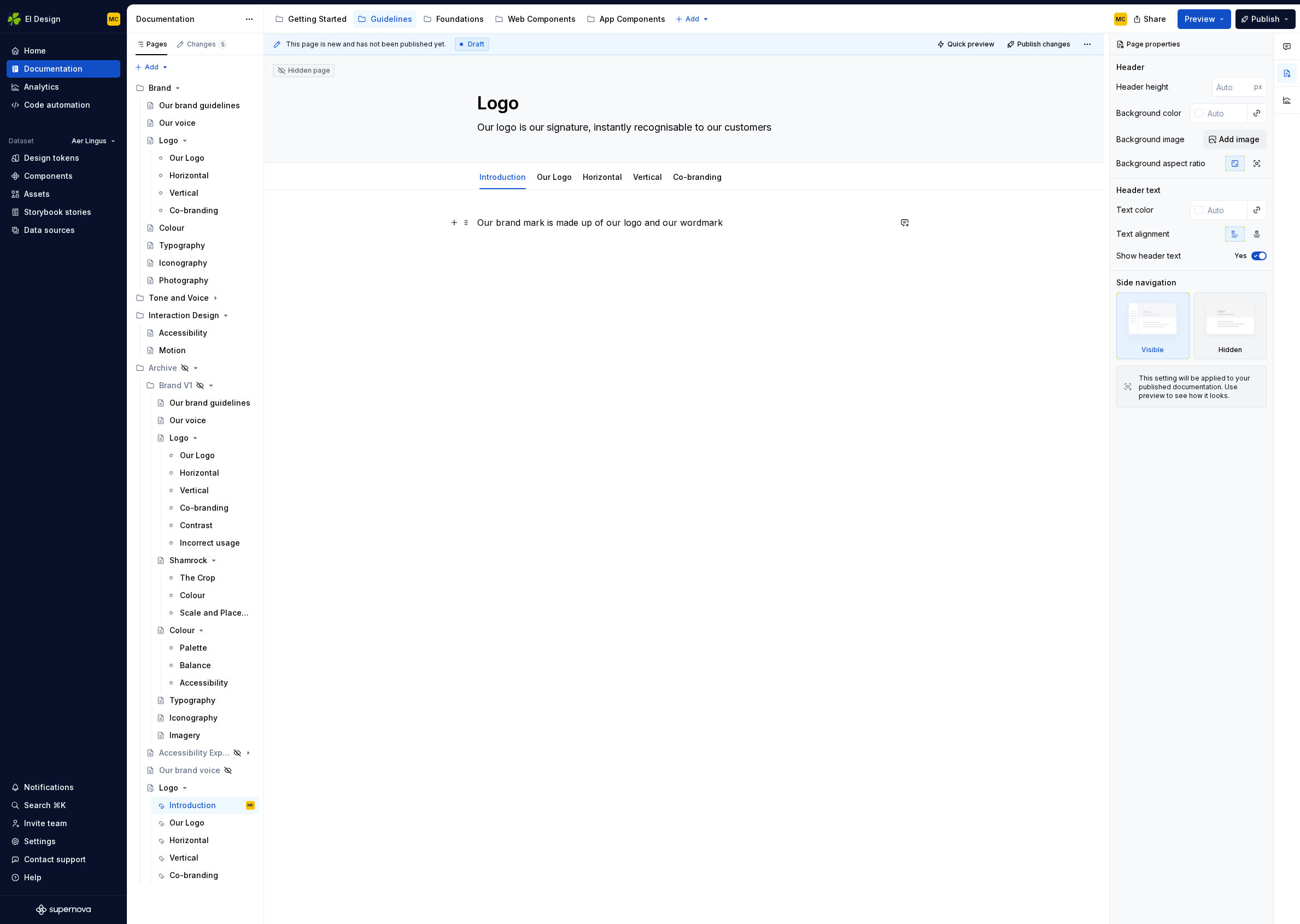
click at [760, 228] on p "Our brand mark is made up of our logo and our wordmark" at bounding box center [684, 223] width 413 height 13
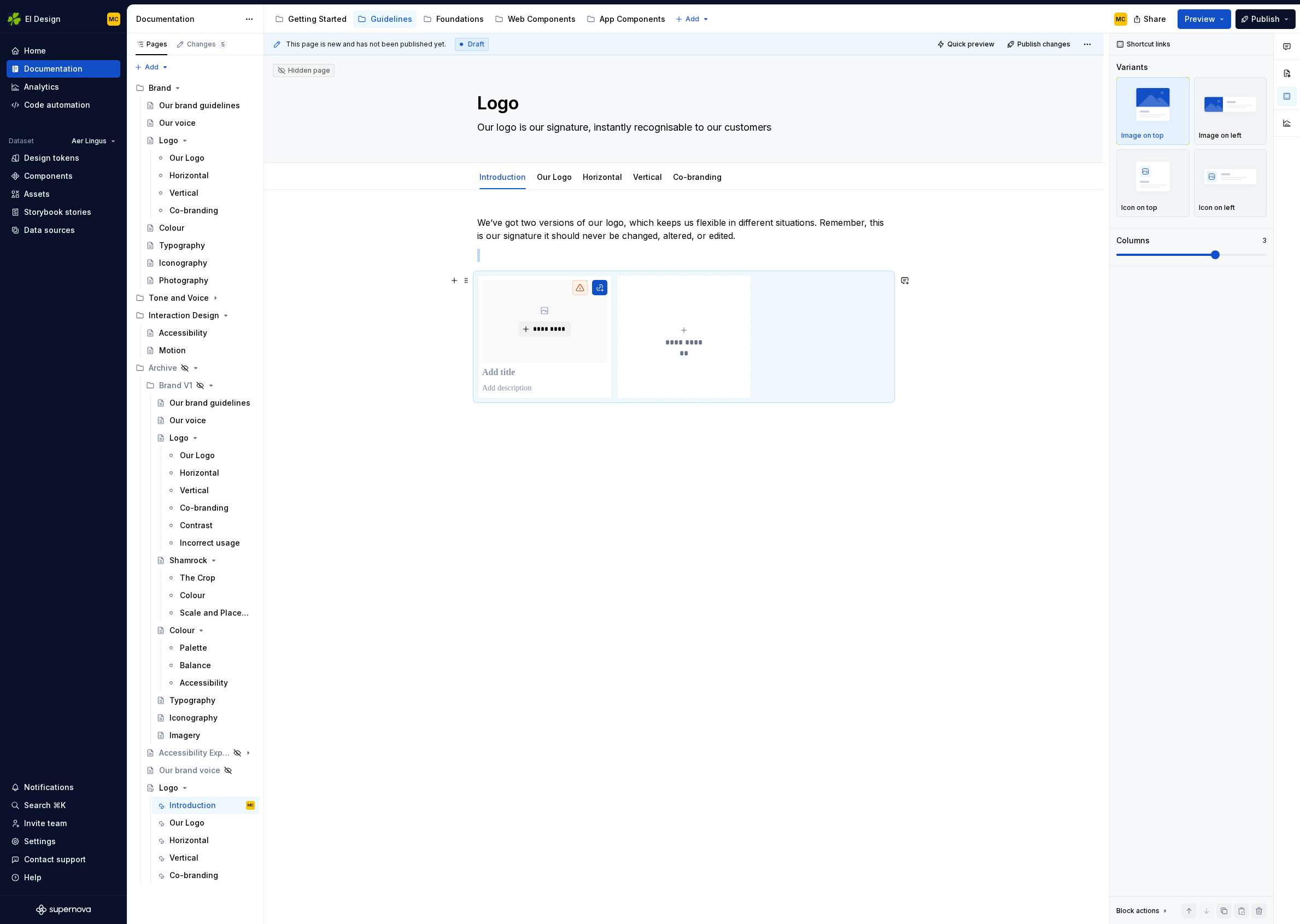
click at [690, 338] on span "**********" at bounding box center [685, 342] width 48 height 11
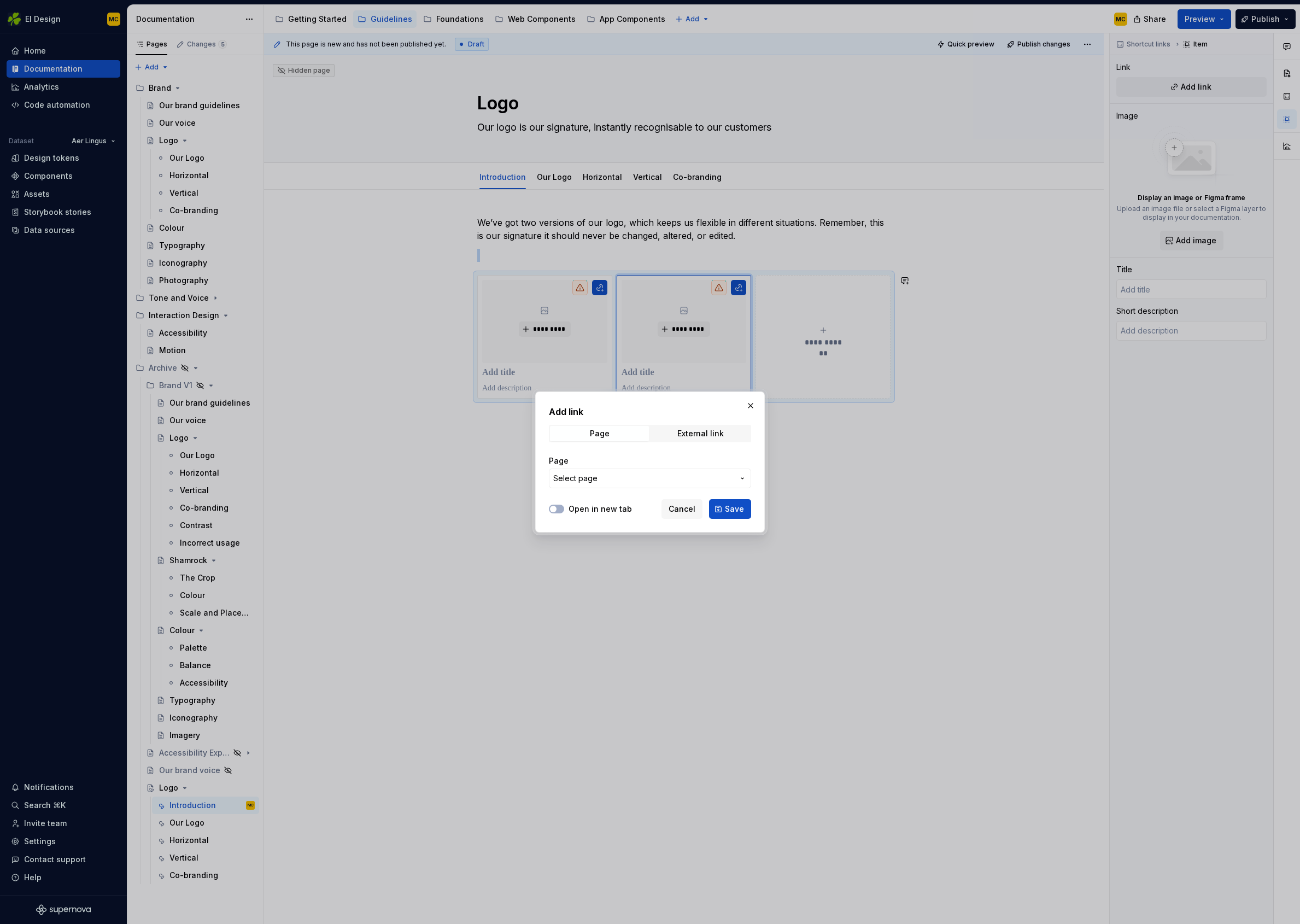
click at [686, 480] on span "Select page" at bounding box center [643, 478] width 180 height 11
click at [690, 511] on div "Add link Page External link Page Select page Open in new tab Cancel Save" at bounding box center [650, 462] width 1300 height 924
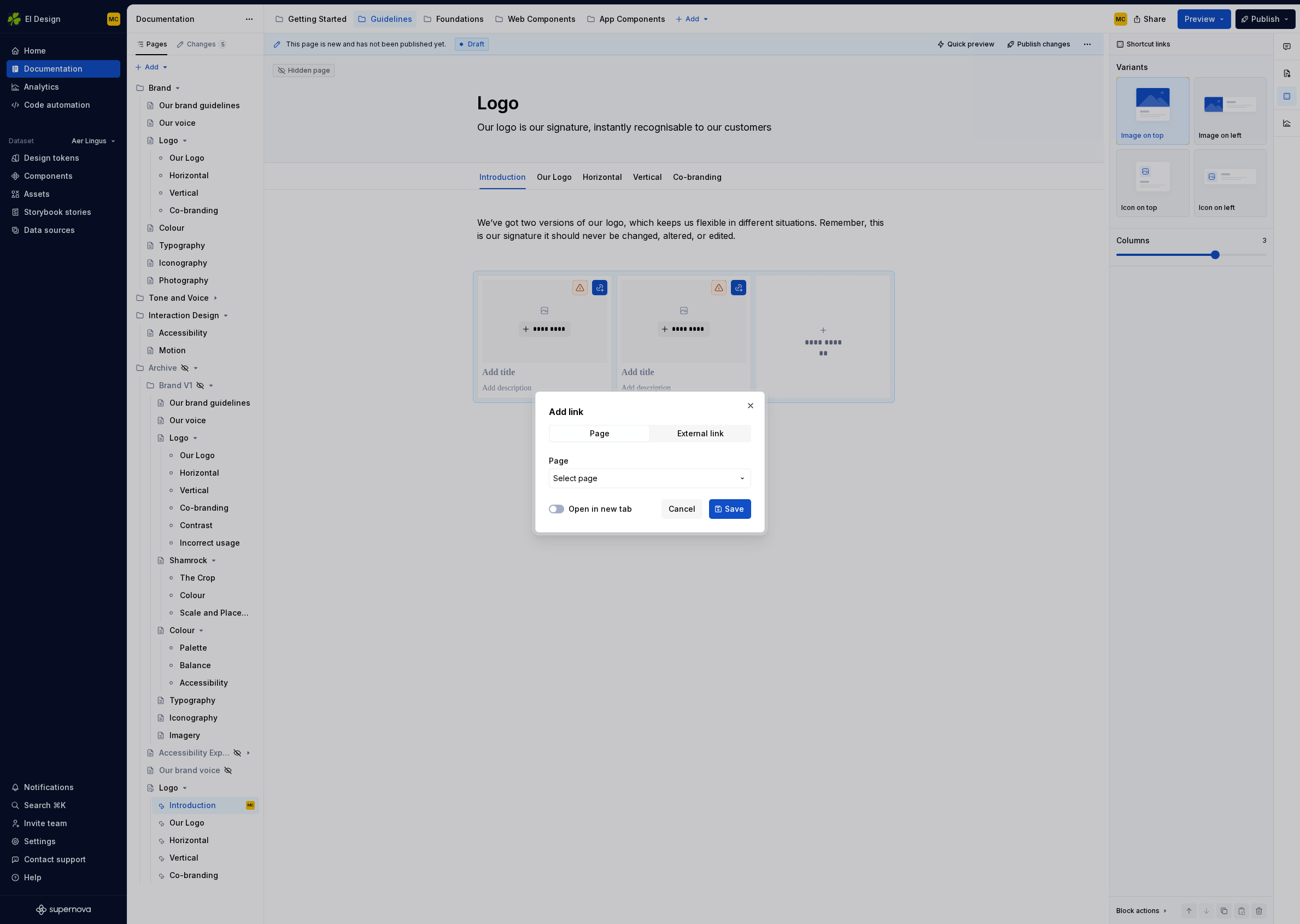
click at [690, 511] on span "Cancel" at bounding box center [682, 509] width 27 height 11
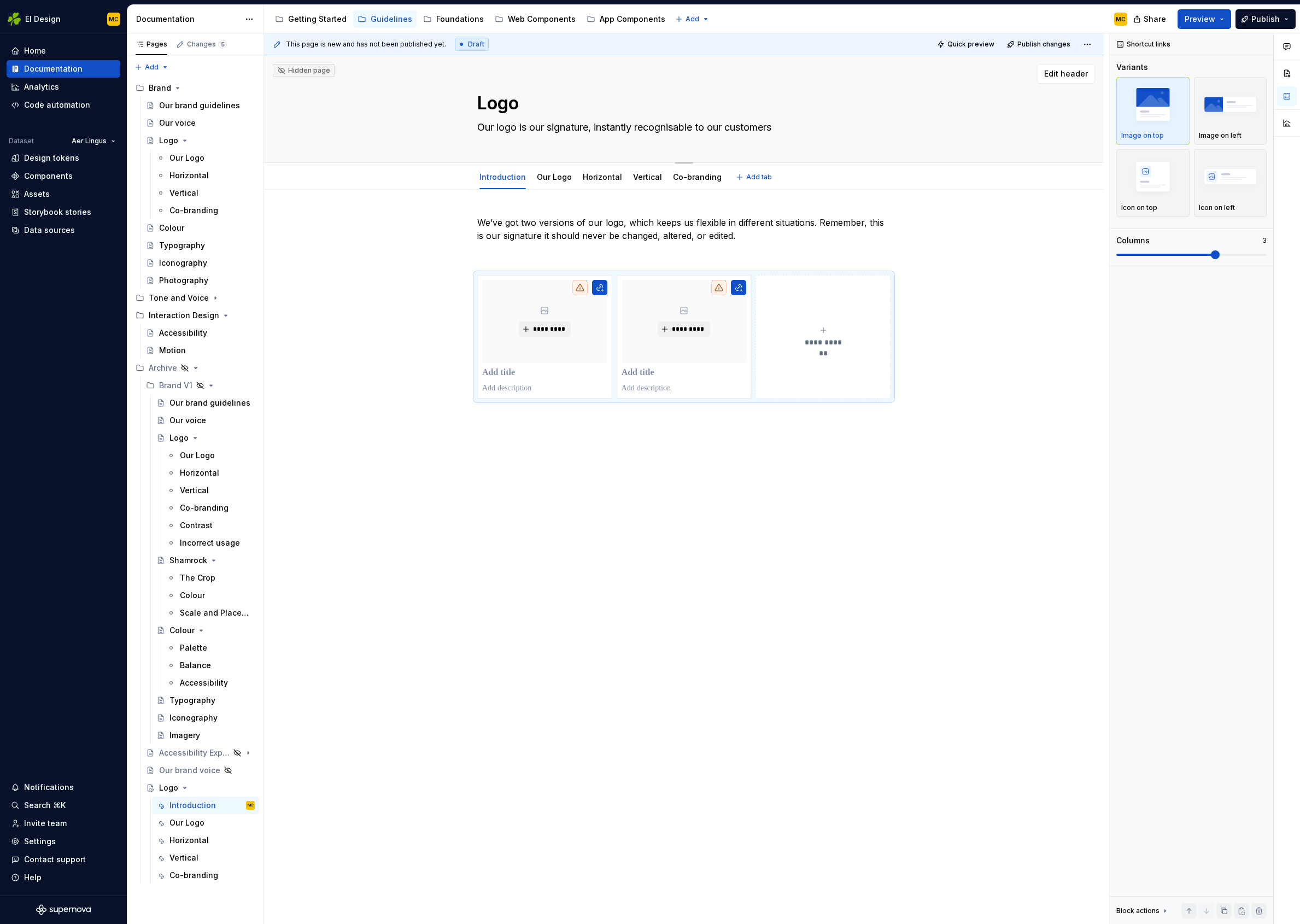
click at [538, 104] on textarea "Logo" at bounding box center [682, 104] width 413 height 27
type textarea "*"
type textarea "Logo"
type textarea "*"
type textarea "Logo V"
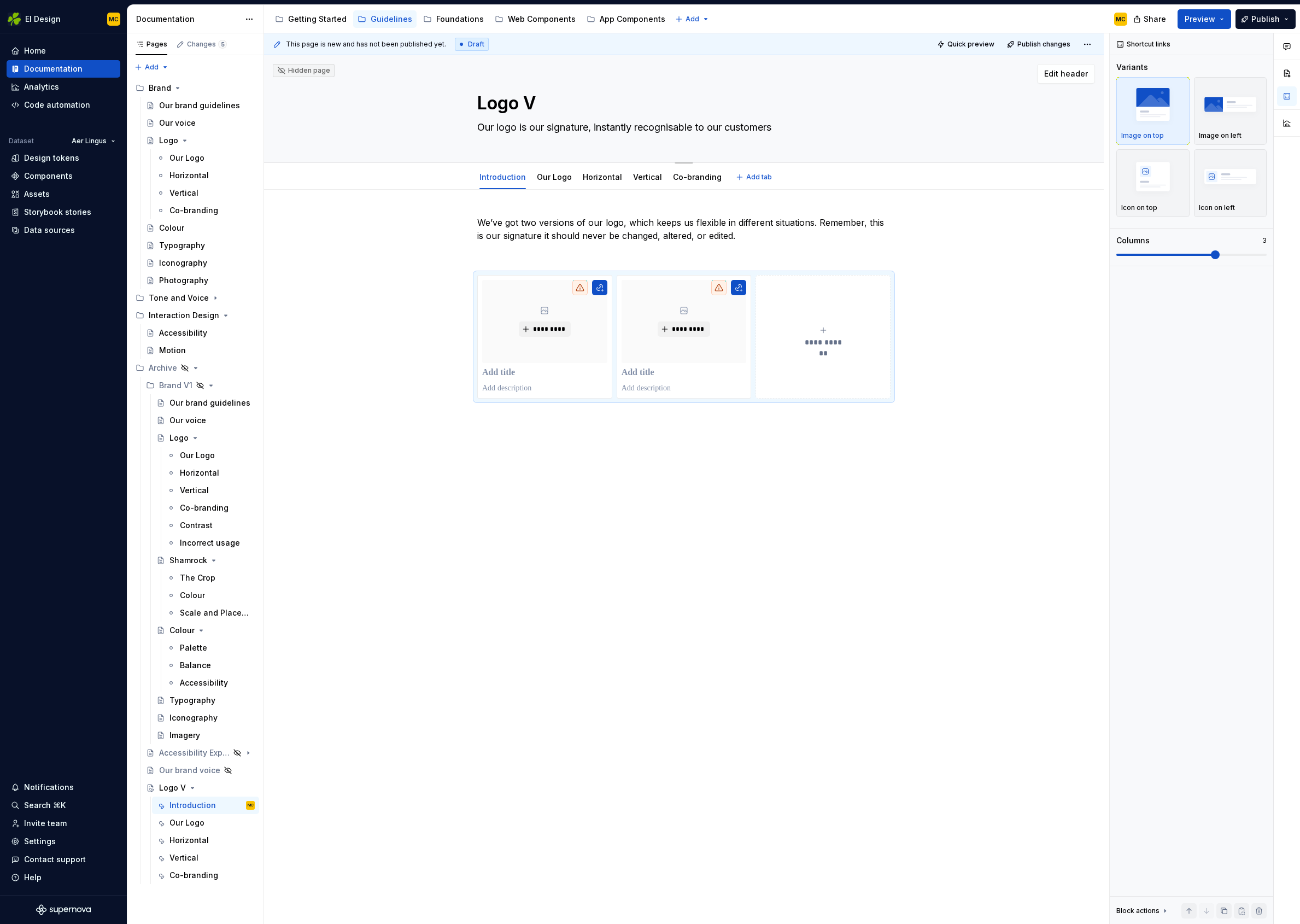
type textarea "*"
type textarea "Logo V2"
type textarea "*"
type textarea "Logo V"
type textarea "*"
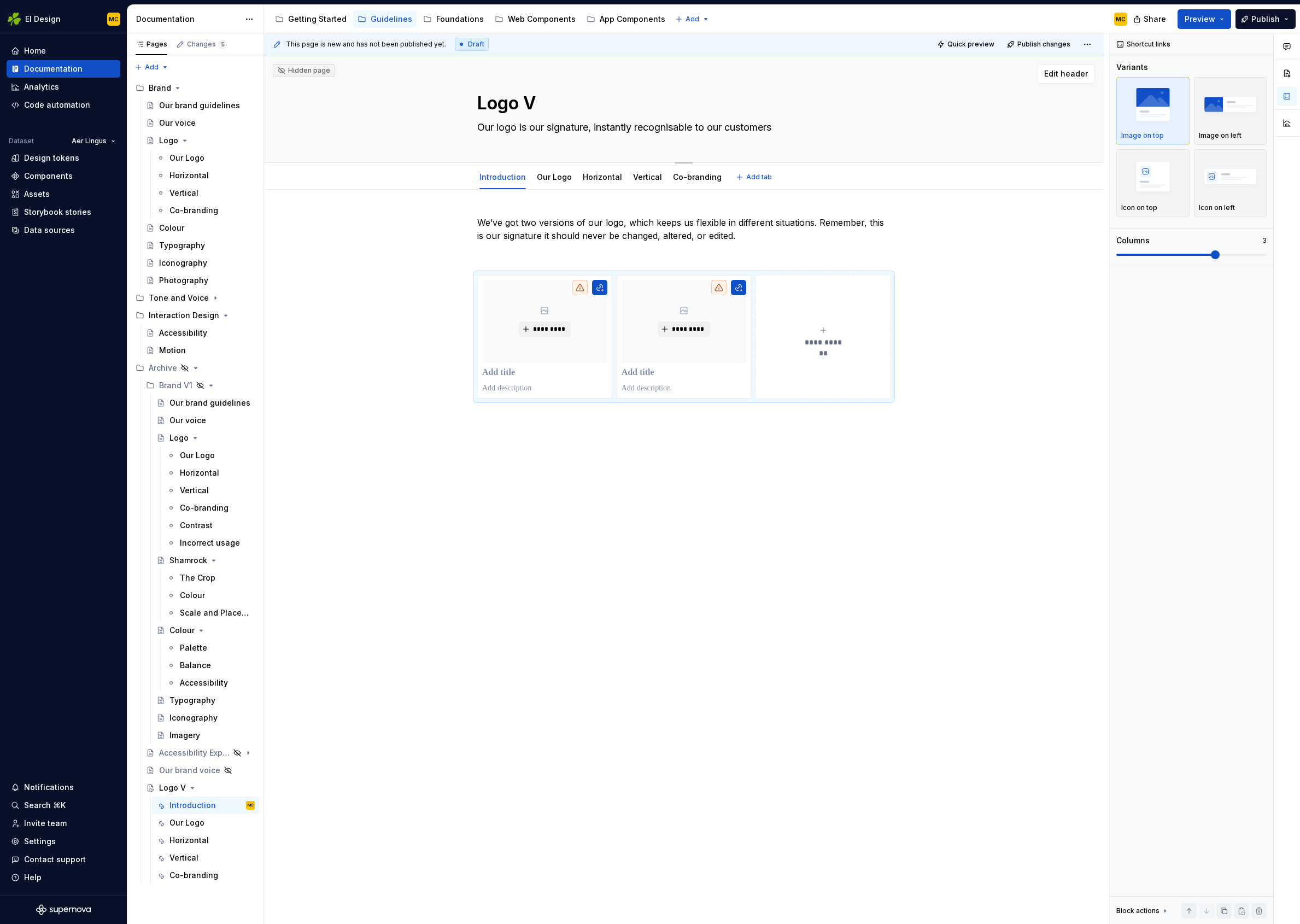
type textarea "Logo"
type textarea "*"
type textarea "Logo T"
type textarea "*"
type textarea "Logo Tab"
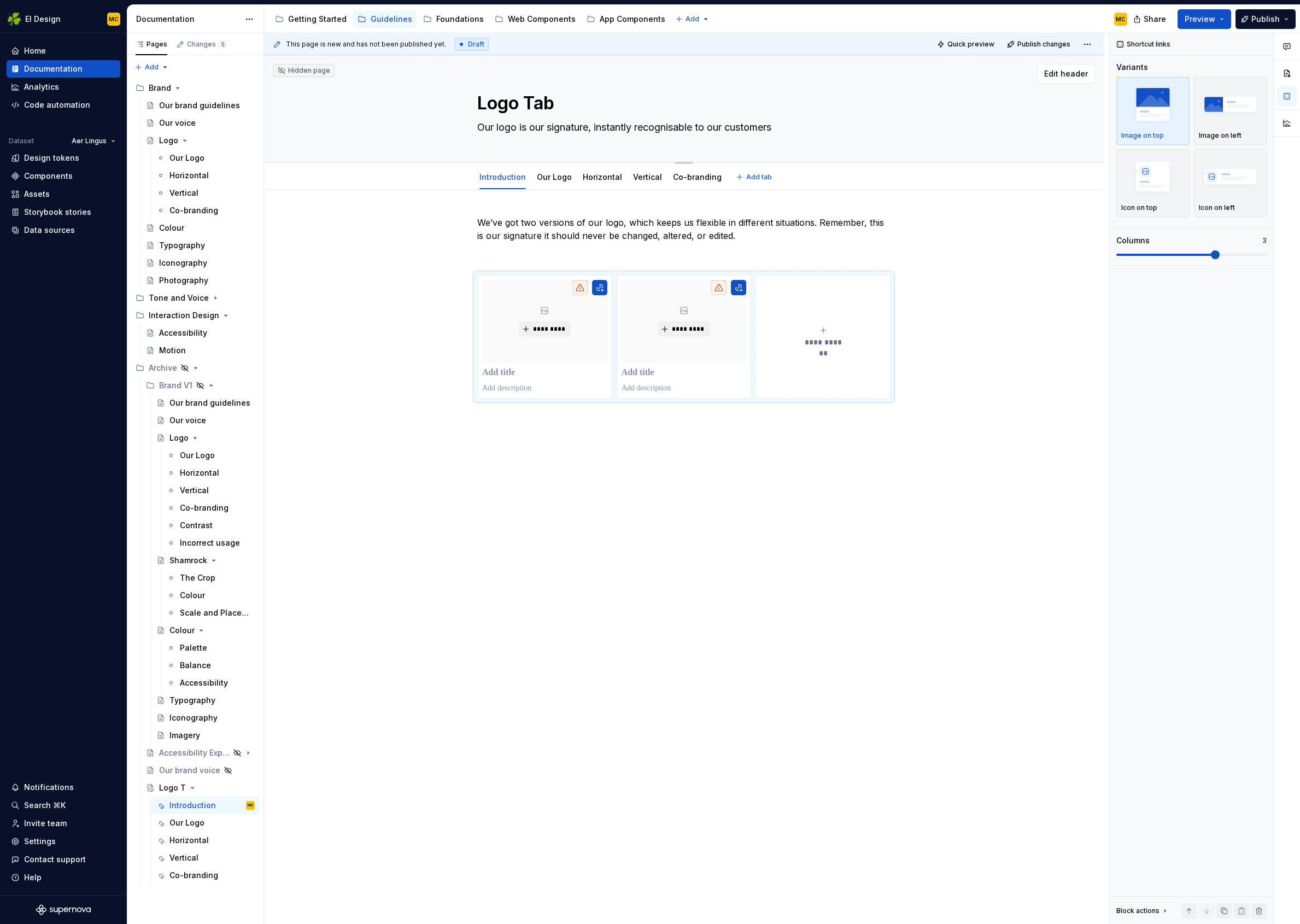
type textarea "*"
type textarea "Logo Tabs"
type textarea "*"
type textarea "Logo tabs"
type textarea "*"
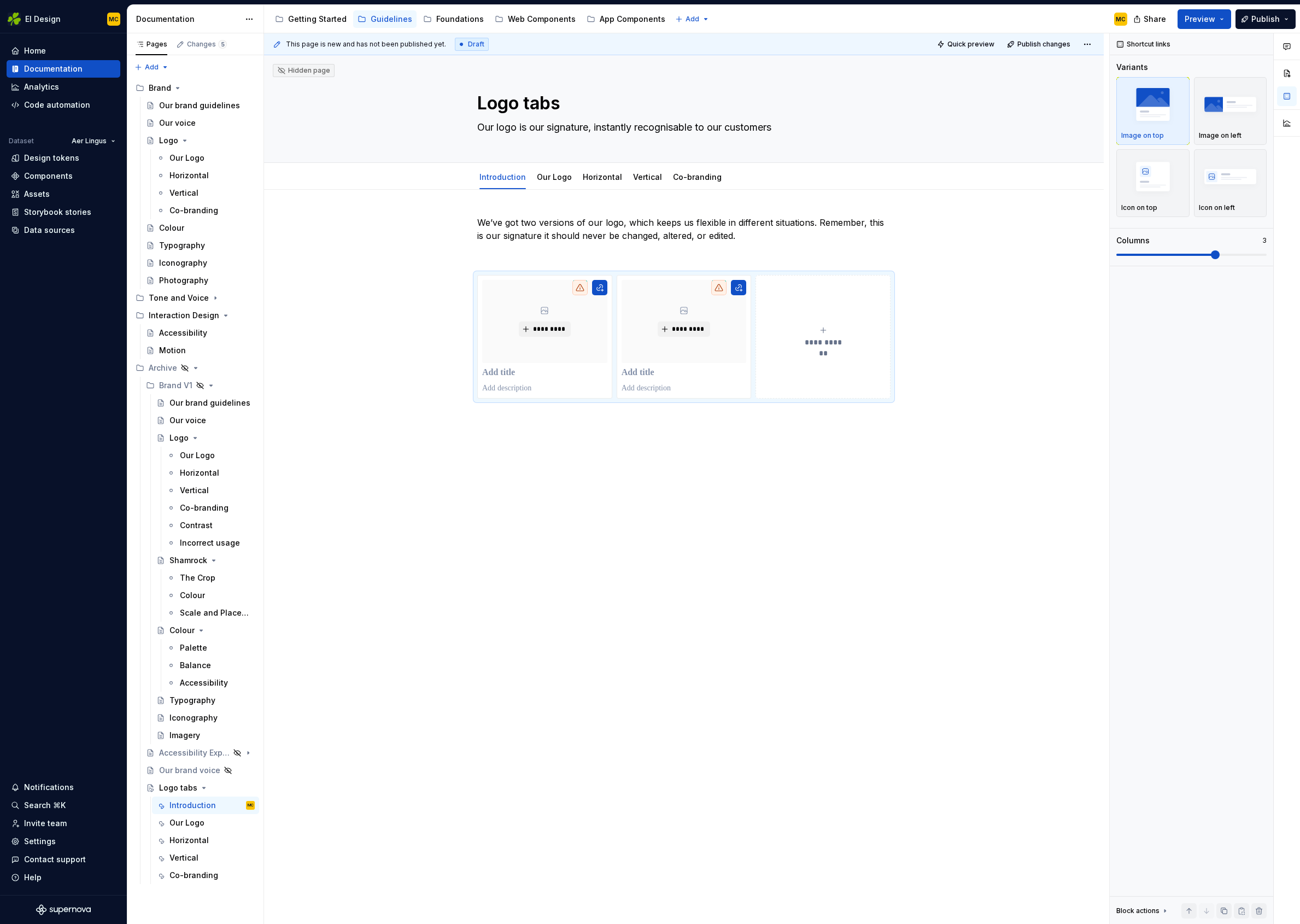
type textarea "Logo tabs"
click at [537, 718] on div "**********" at bounding box center [684, 489] width 840 height 869
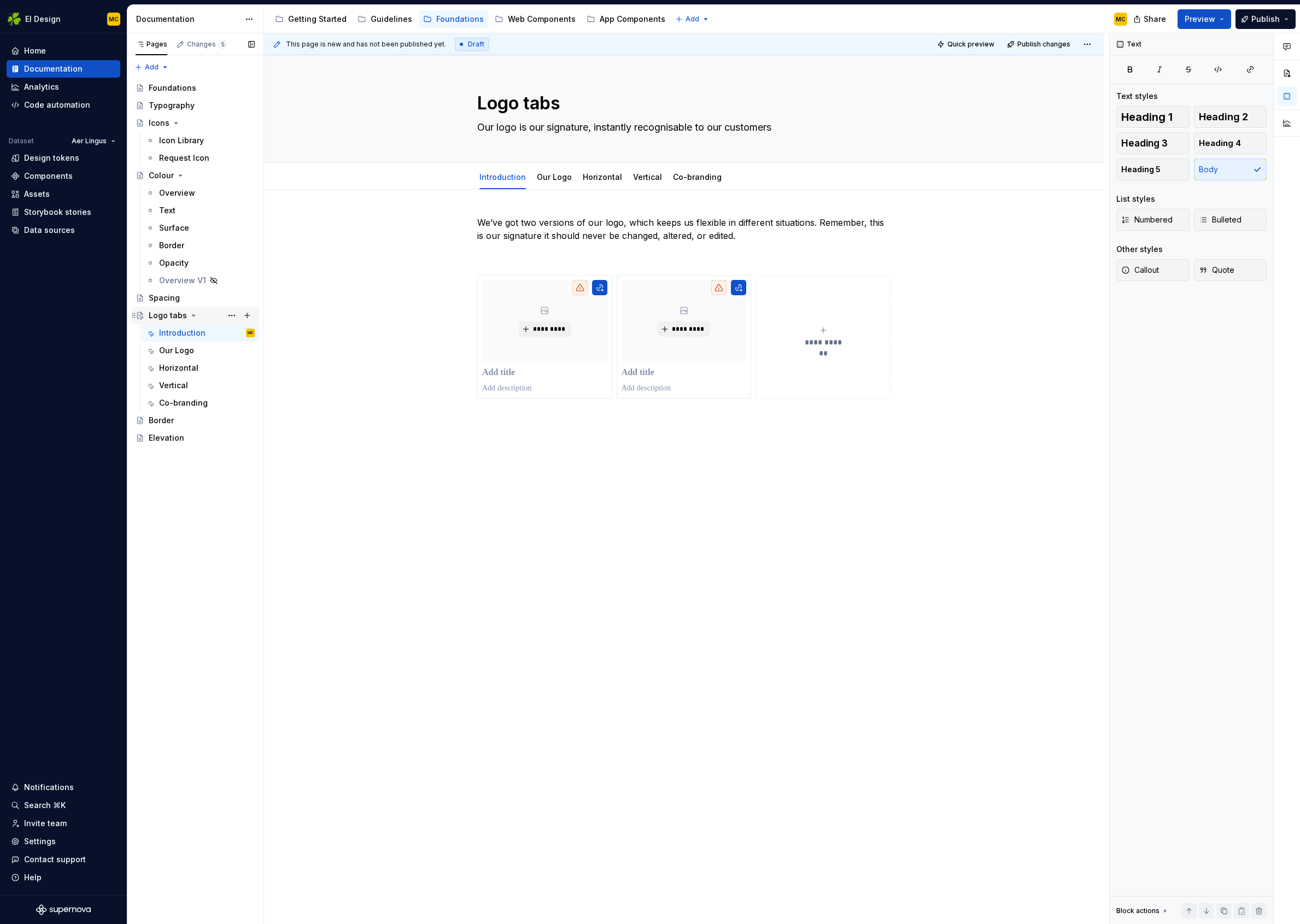
click at [192, 317] on icon "Page tree" at bounding box center [193, 316] width 9 height 9
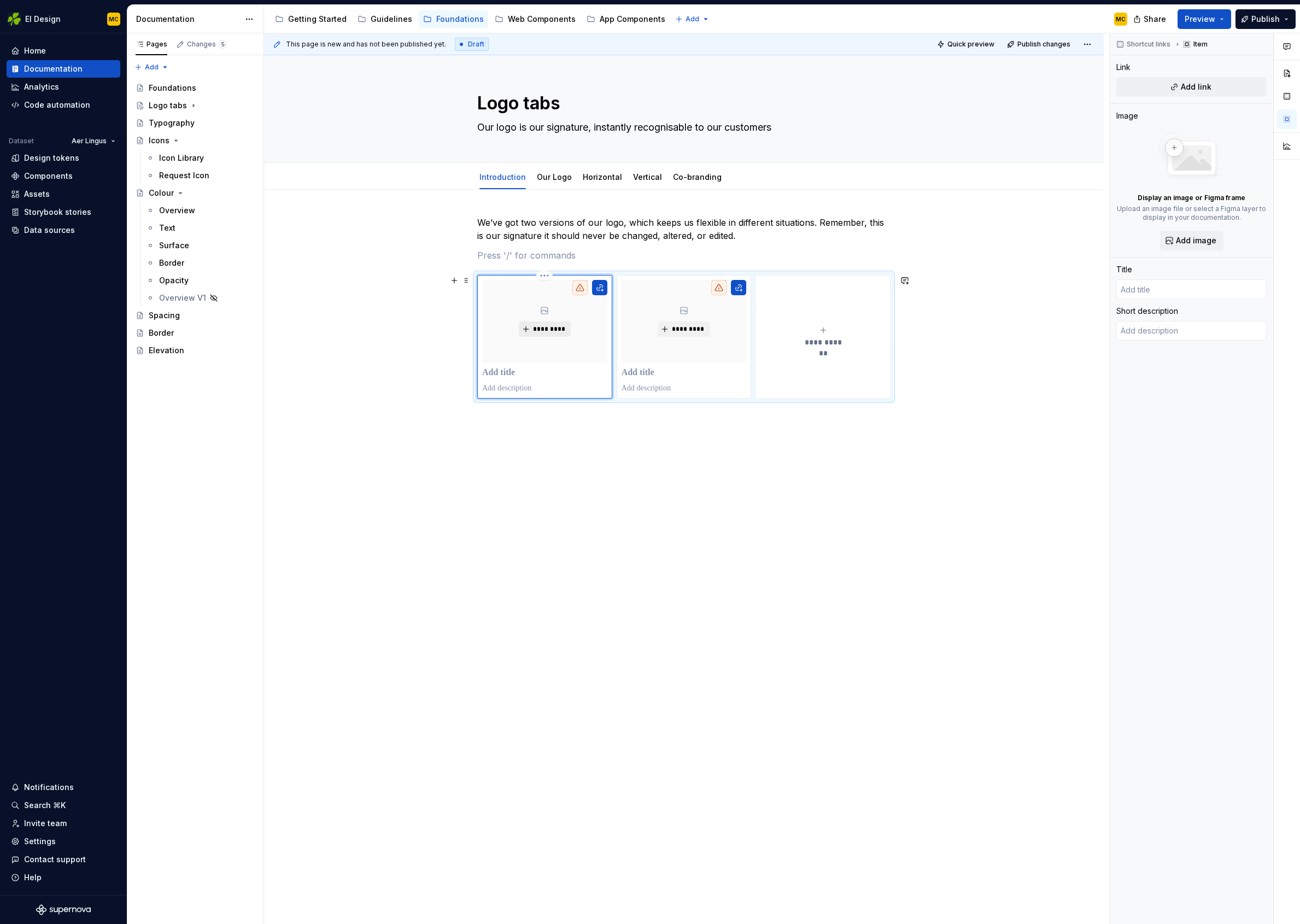
click at [563, 331] on span "*********" at bounding box center [550, 329] width 34 height 9
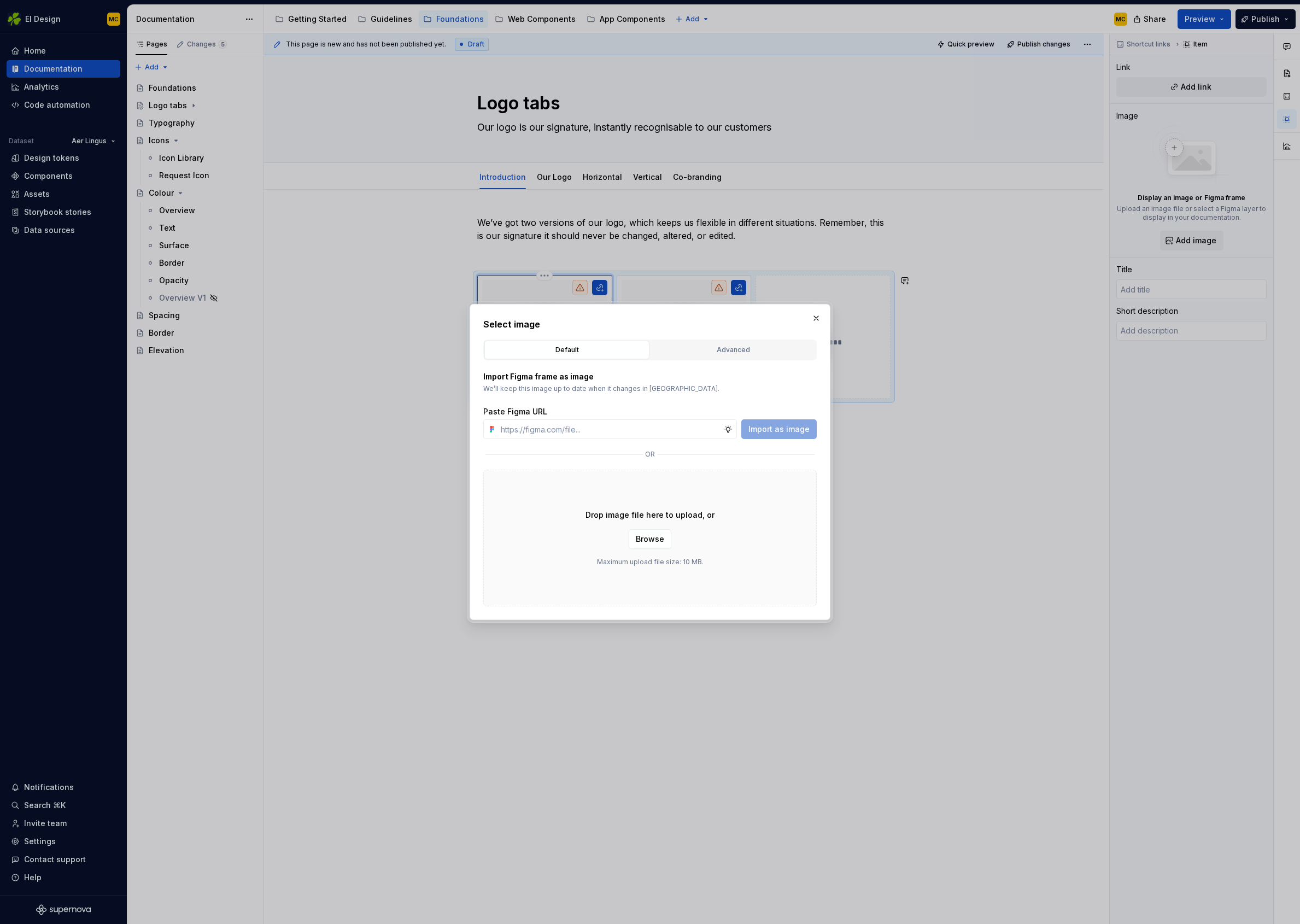
drag, startPoint x: 812, startPoint y: 319, endPoint x: 646, endPoint y: 303, distance: 166.8
click at [812, 319] on button "button" at bounding box center [816, 317] width 15 height 15
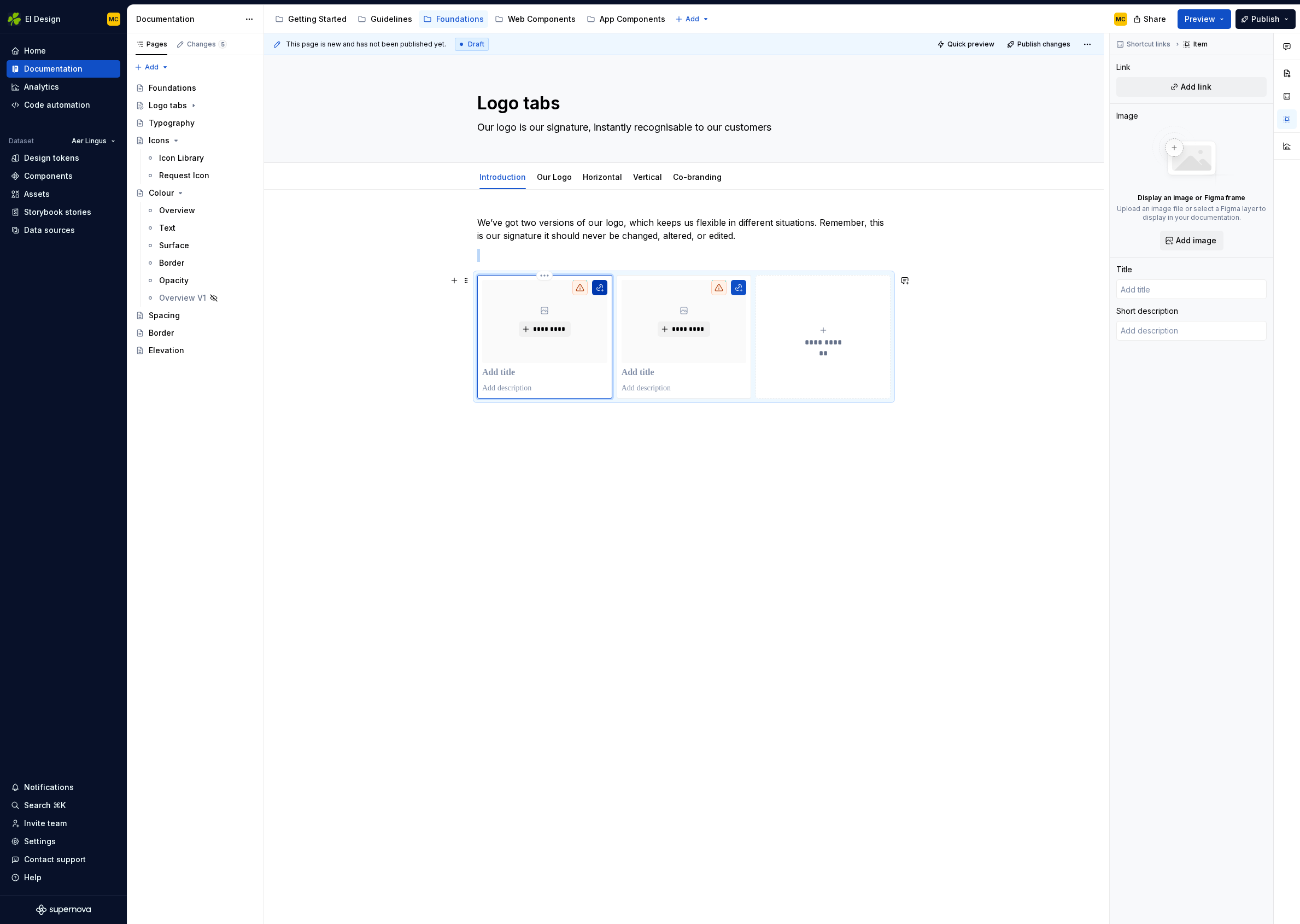
click at [605, 289] on button "button" at bounding box center [599, 287] width 15 height 15
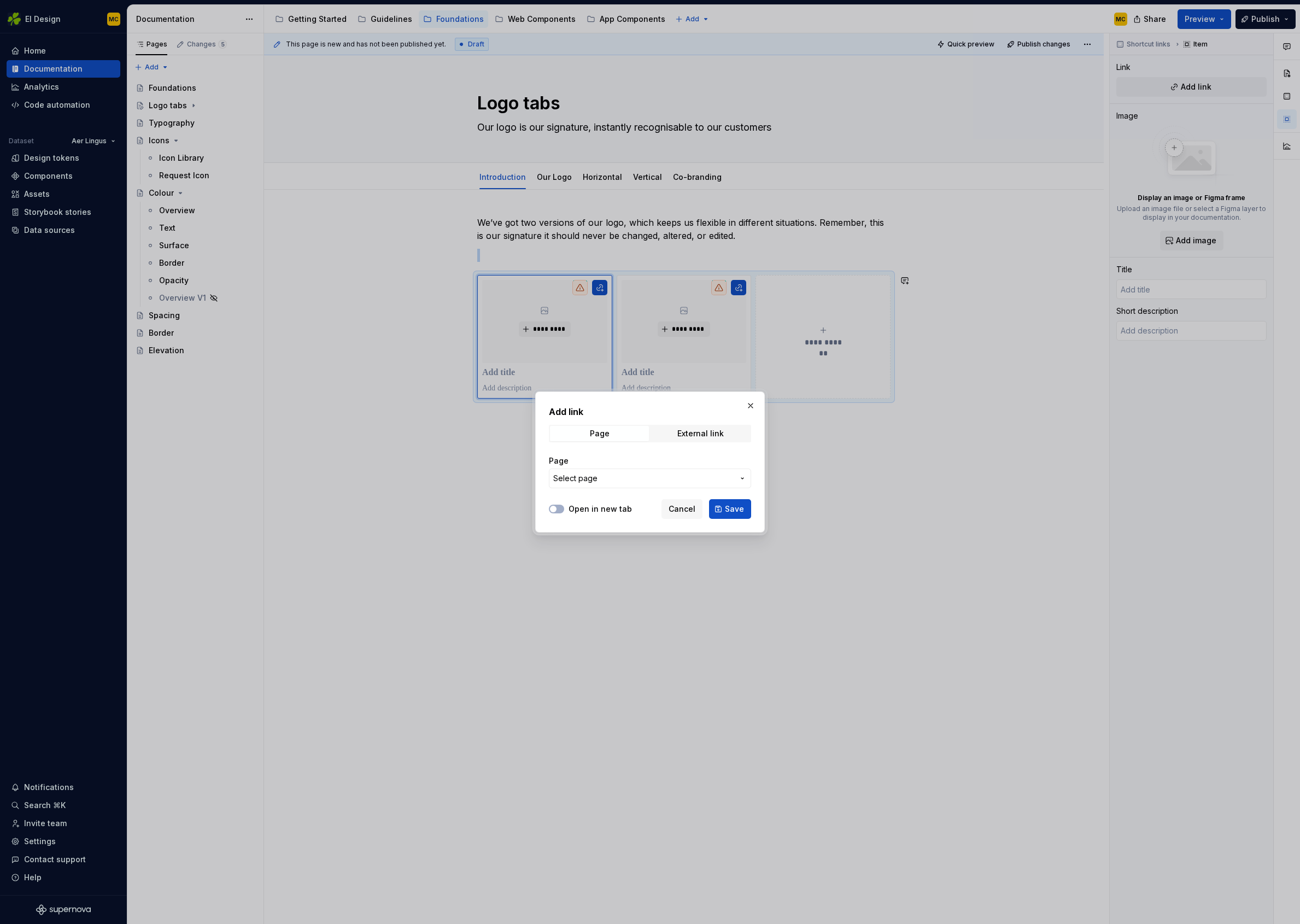
click at [646, 482] on span "Select page" at bounding box center [643, 478] width 180 height 11
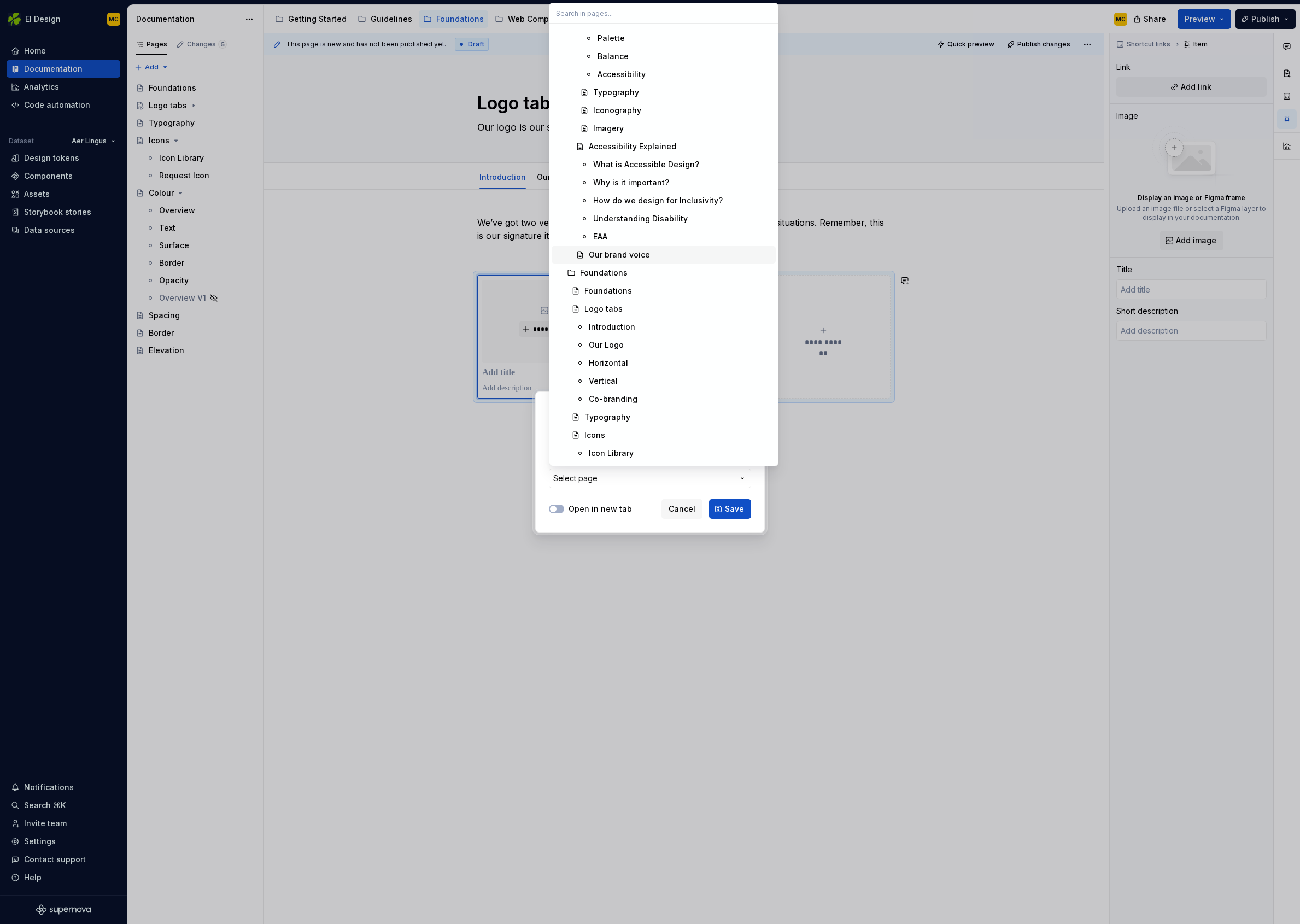
scroll to position [1022, 0]
click at [632, 359] on span "Horizontal" at bounding box center [663, 365] width 224 height 18
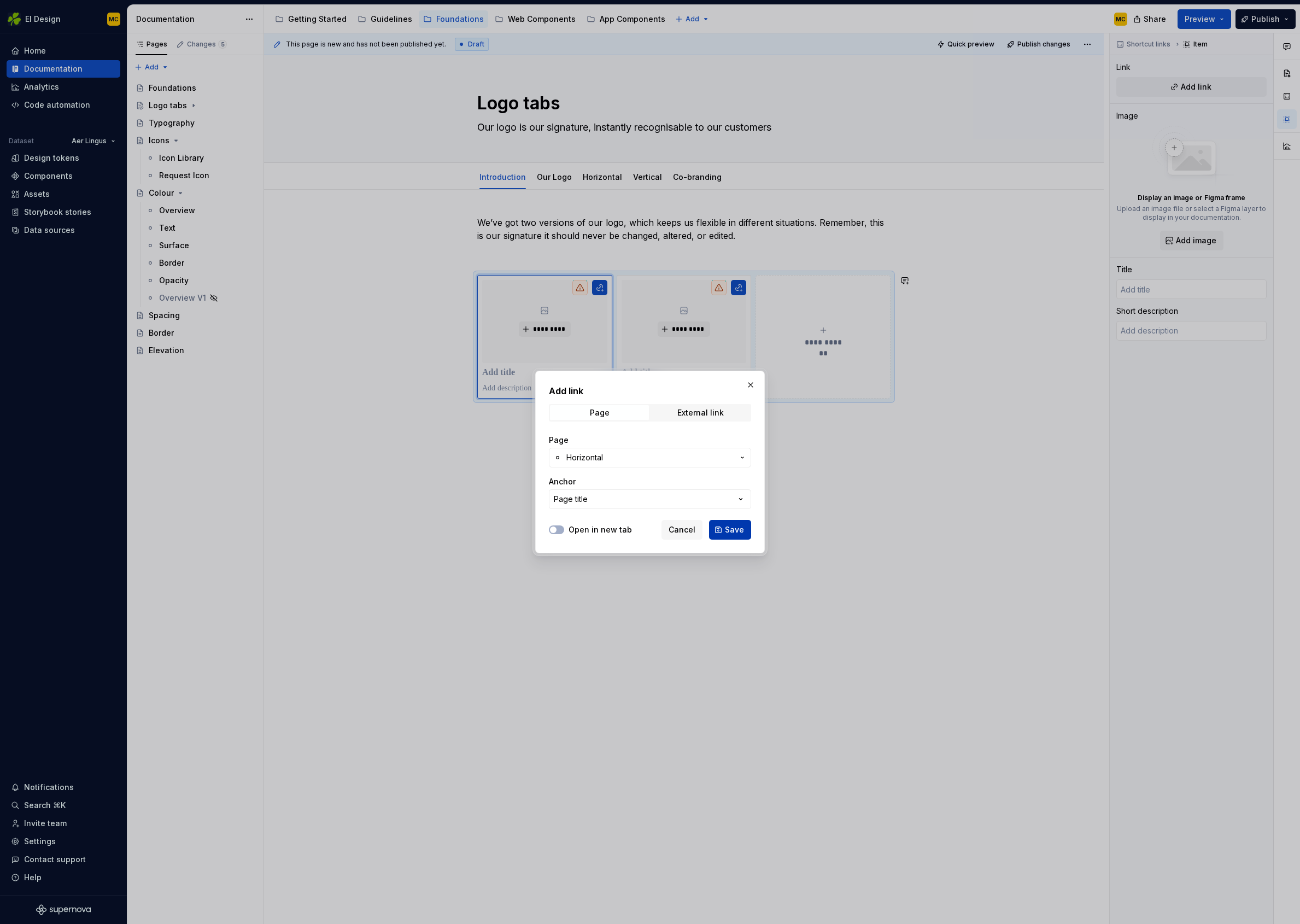
click at [740, 529] on span "Save" at bounding box center [735, 529] width 20 height 11
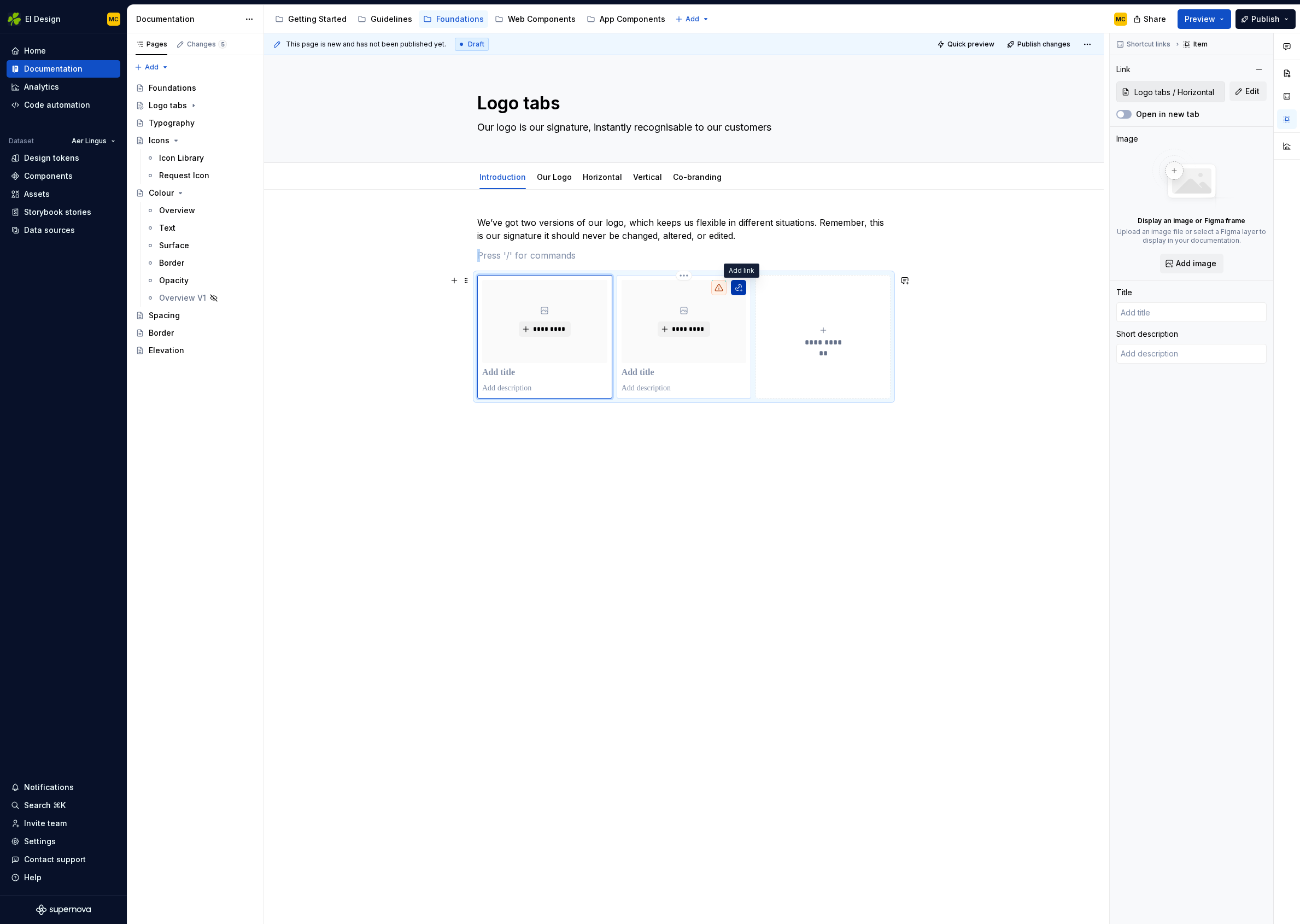
click at [743, 289] on button "button" at bounding box center [738, 287] width 15 height 15
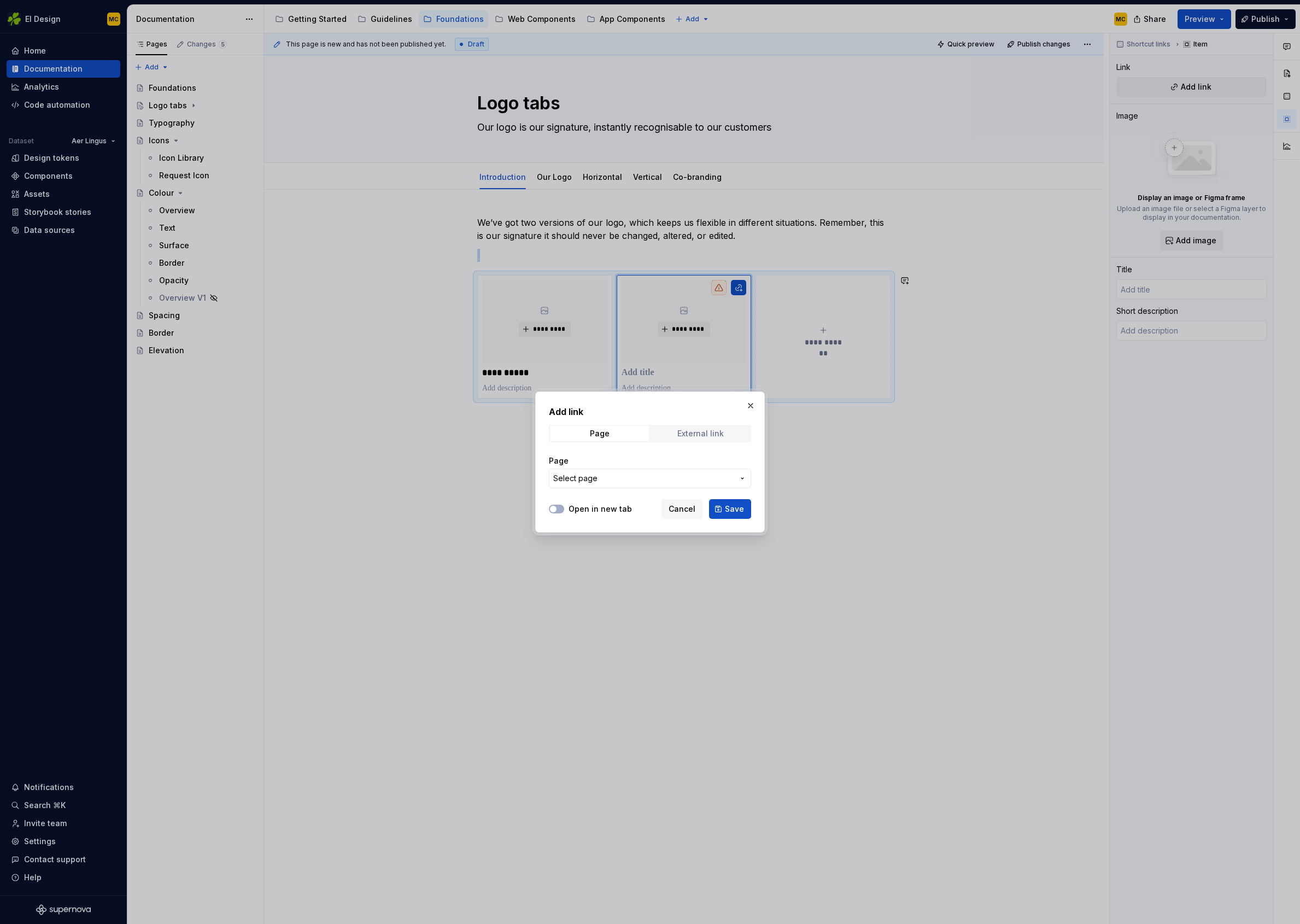
click at [690, 432] on div "External link" at bounding box center [701, 434] width 46 height 9
drag, startPoint x: 623, startPoint y: 433, endPoint x: 636, endPoint y: 448, distance: 19.8
click at [623, 433] on span "Page" at bounding box center [599, 433] width 99 height 15
click at [729, 478] on span "Select page" at bounding box center [643, 478] width 180 height 11
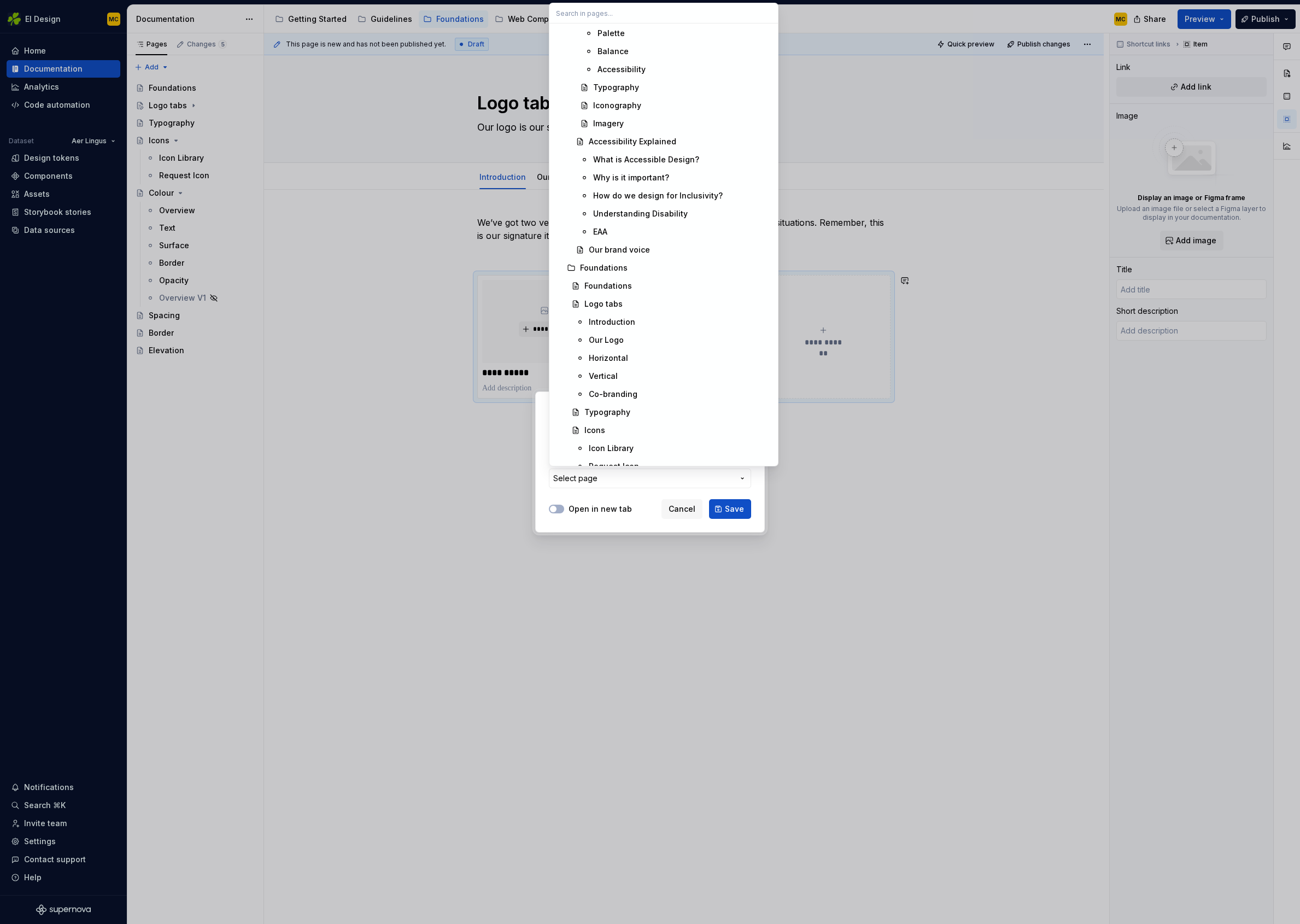
scroll to position [1031, 0]
click at [620, 374] on div "Vertical" at bounding box center [680, 374] width 183 height 11
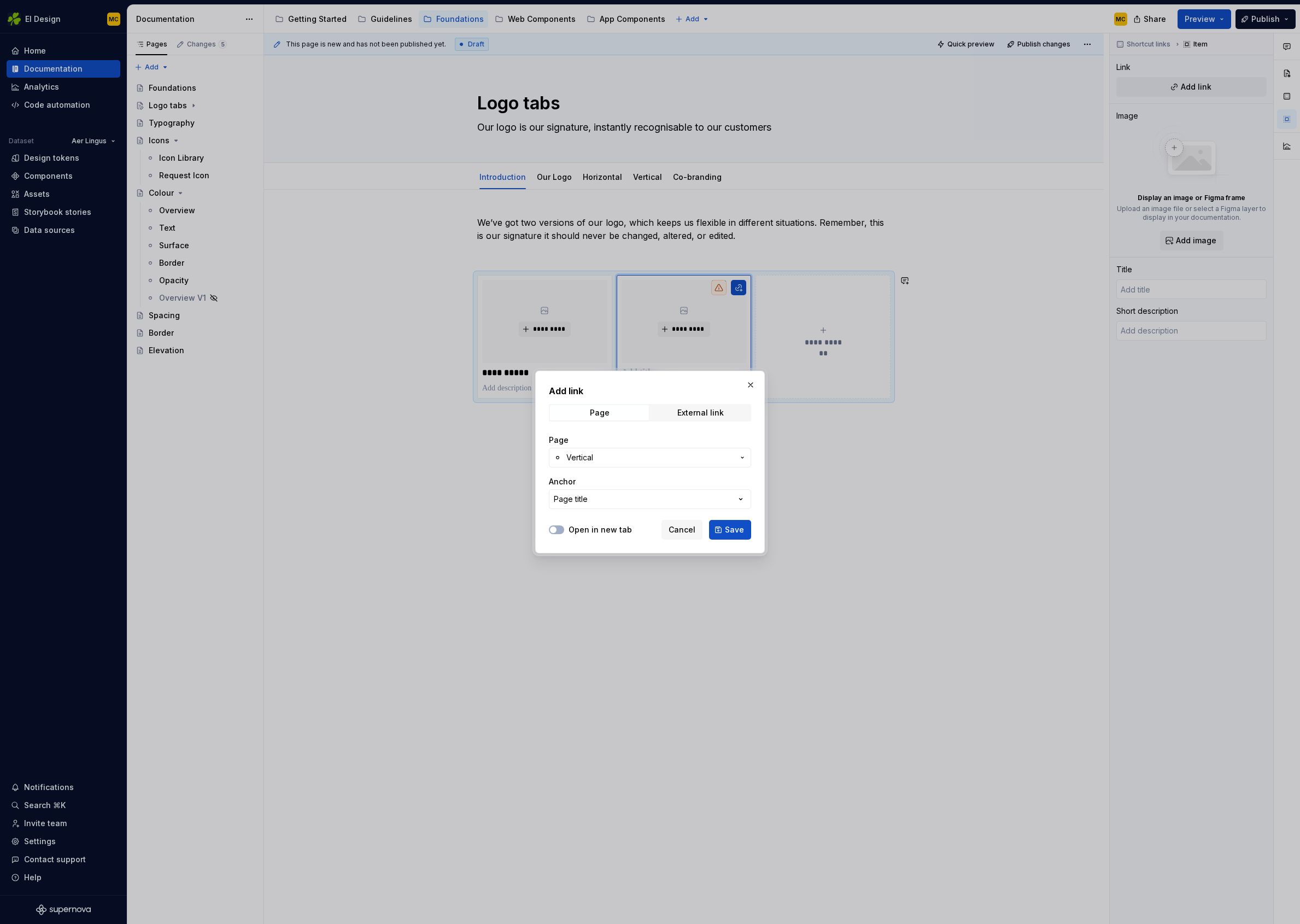
click at [732, 531] on span "Save" at bounding box center [735, 529] width 20 height 11
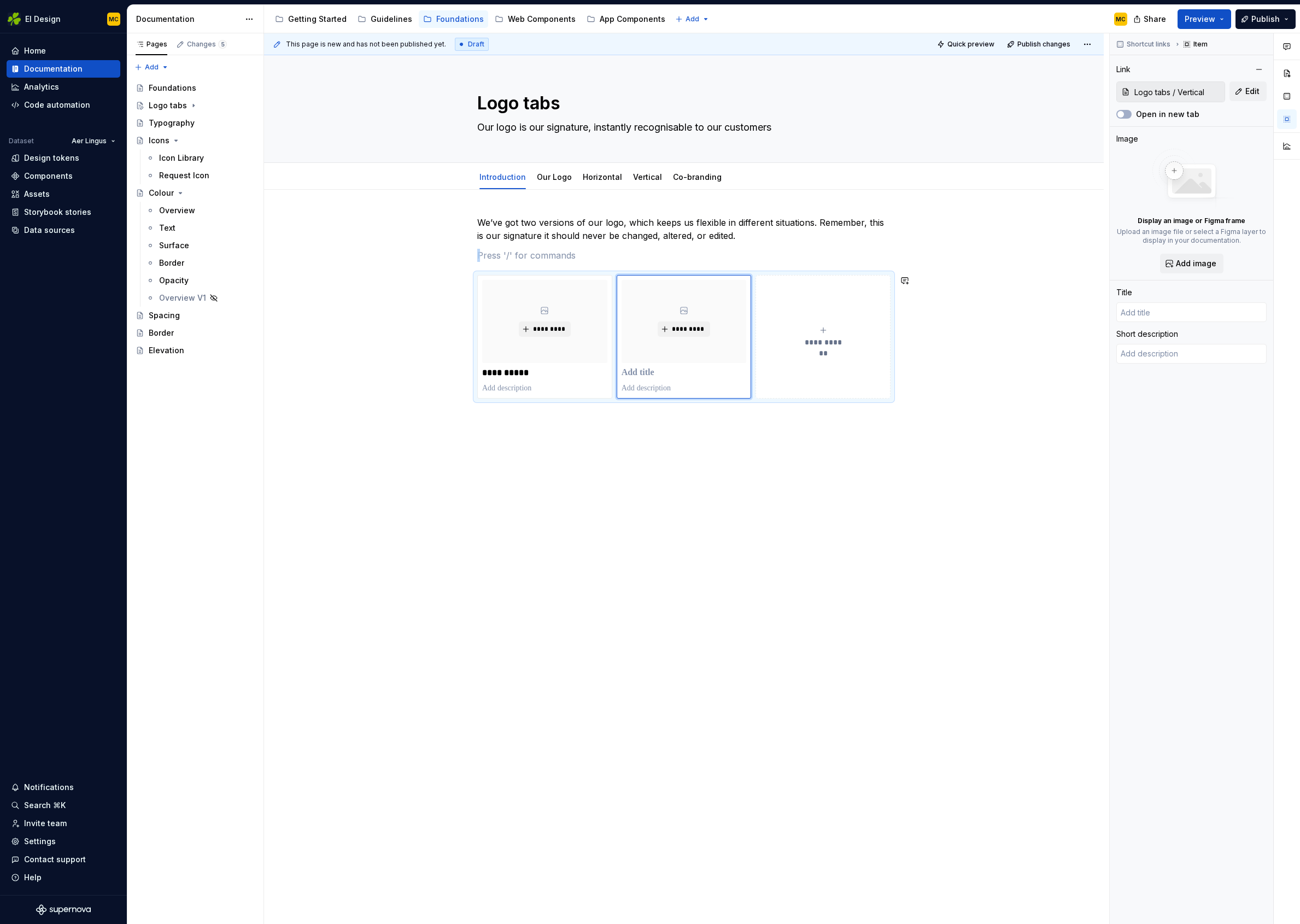
type textarea "*"
type input "Vertical"
click at [827, 339] on span "**********" at bounding box center [824, 342] width 48 height 11
type textarea "*"
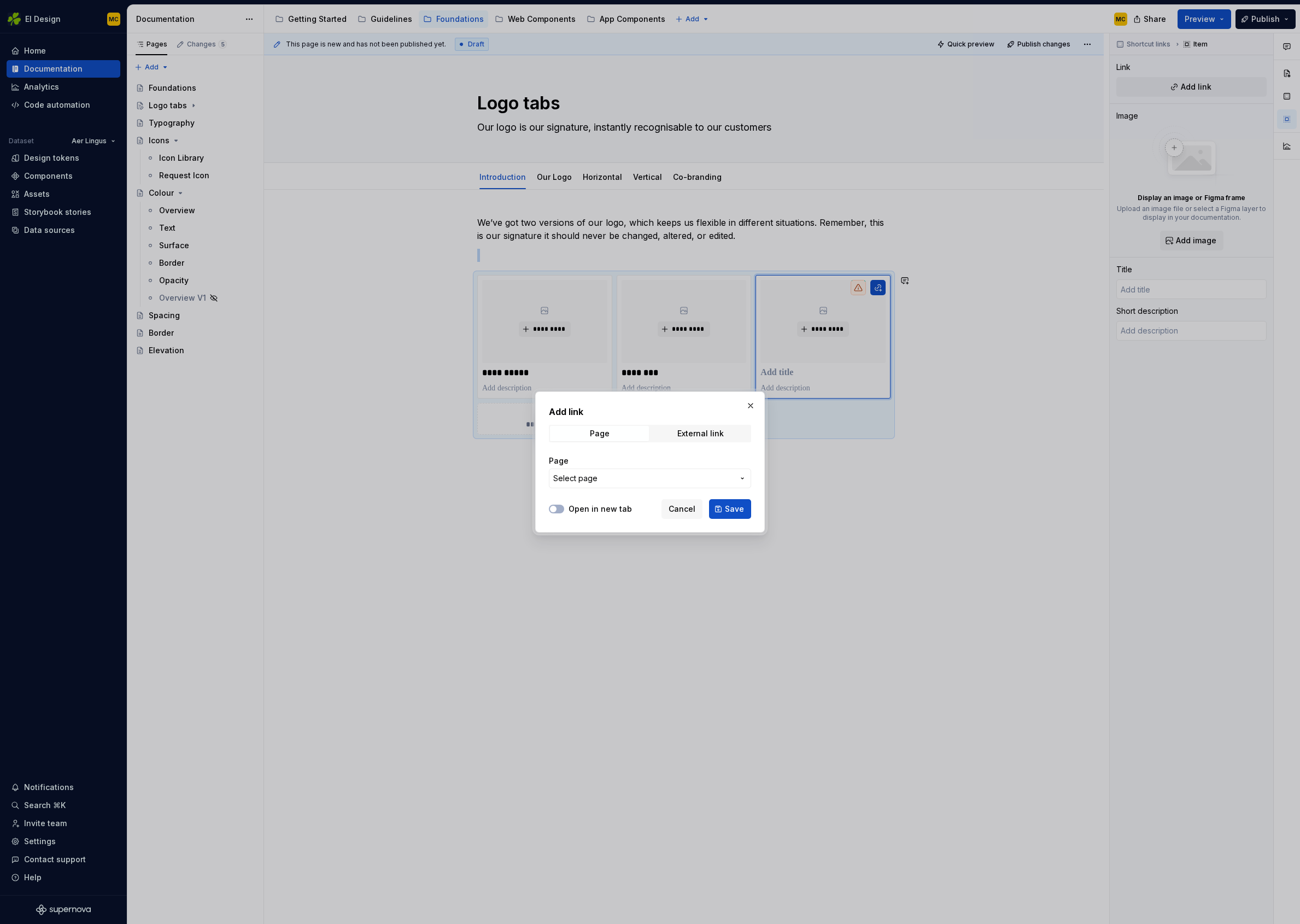
click at [659, 479] on span "Select page" at bounding box center [643, 478] width 180 height 11
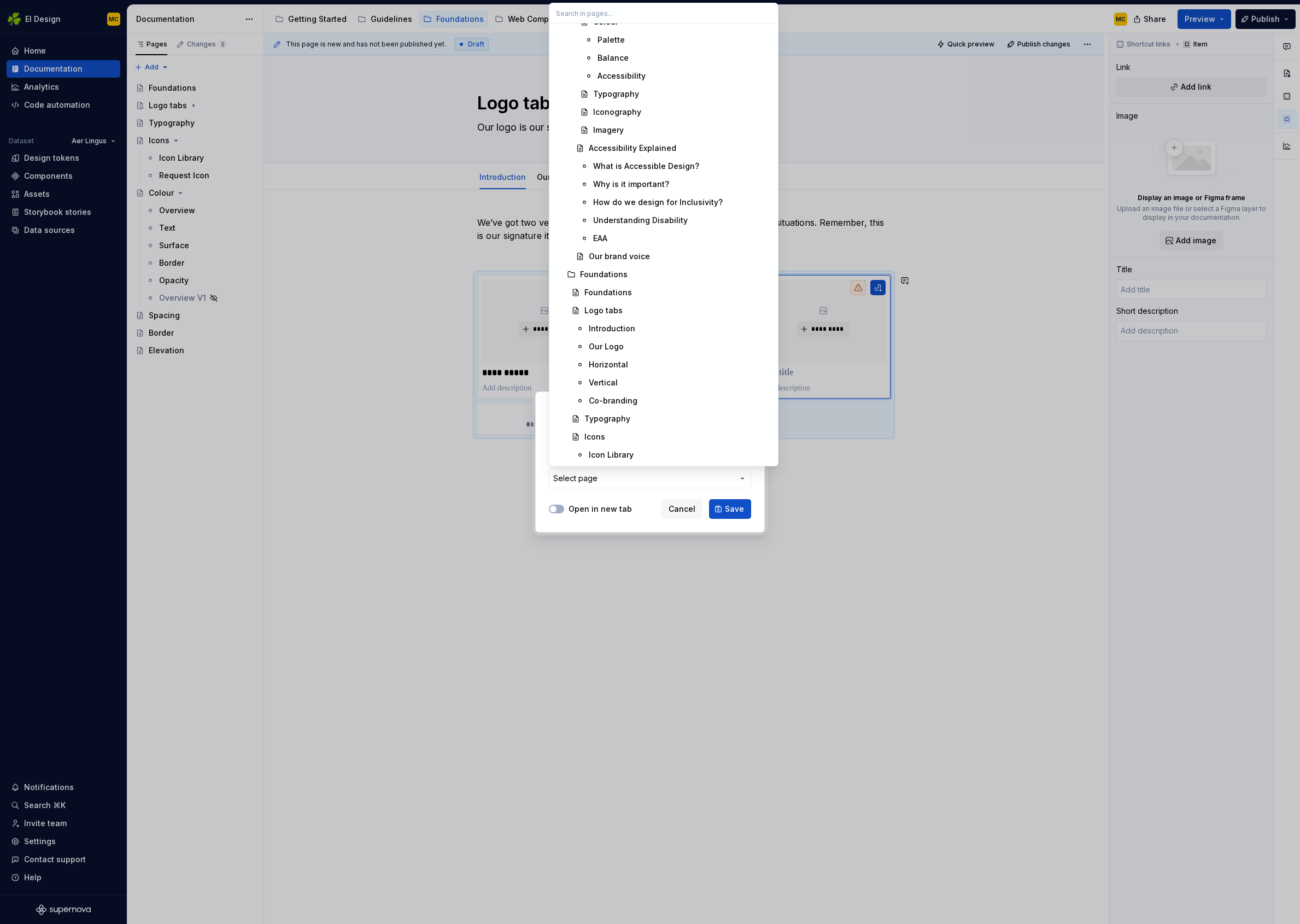
scroll to position [1024, 0]
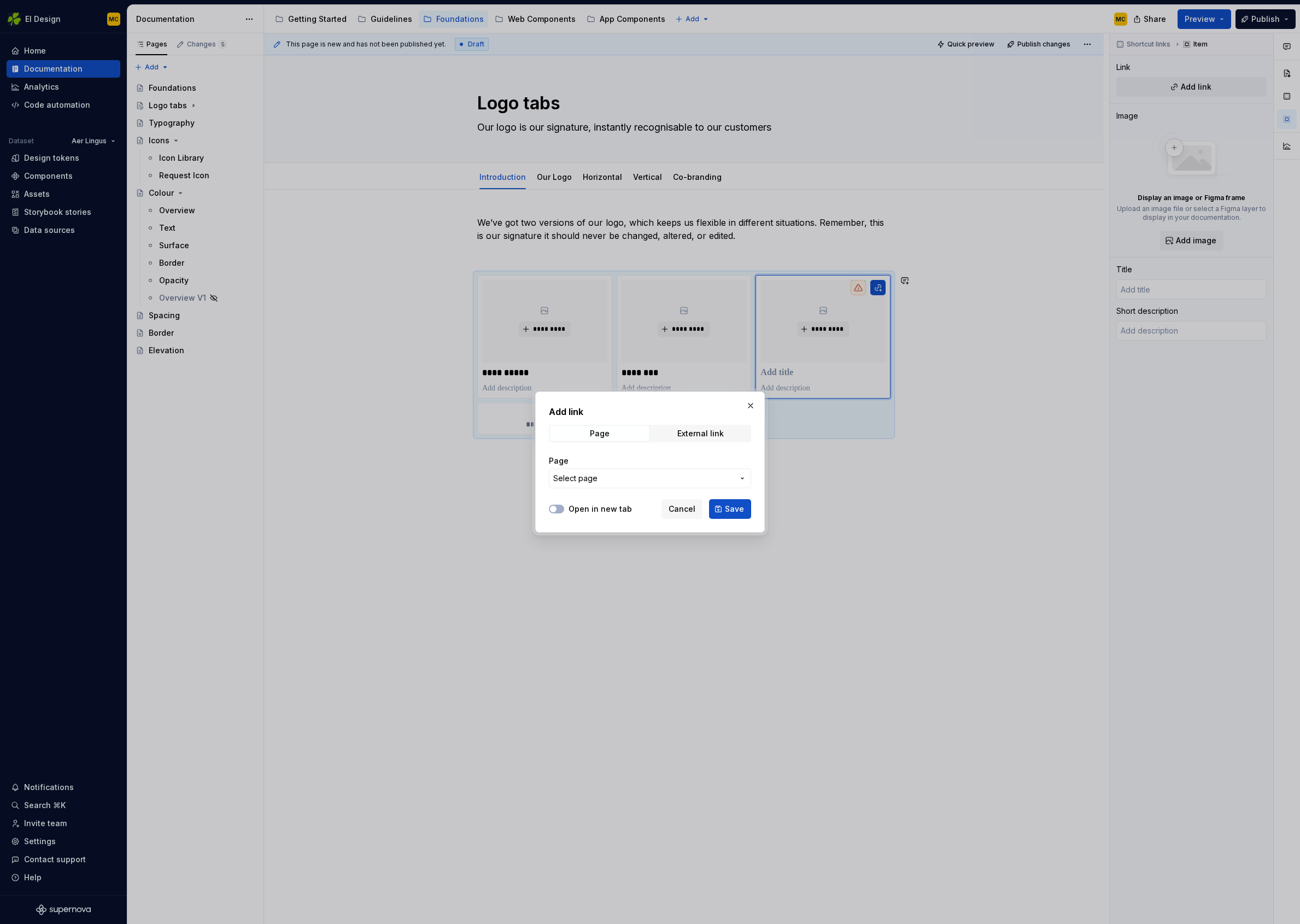
click at [684, 510] on div "Add link Page External link Page Select page Open in new tab Cancel Save" at bounding box center [650, 462] width 1300 height 924
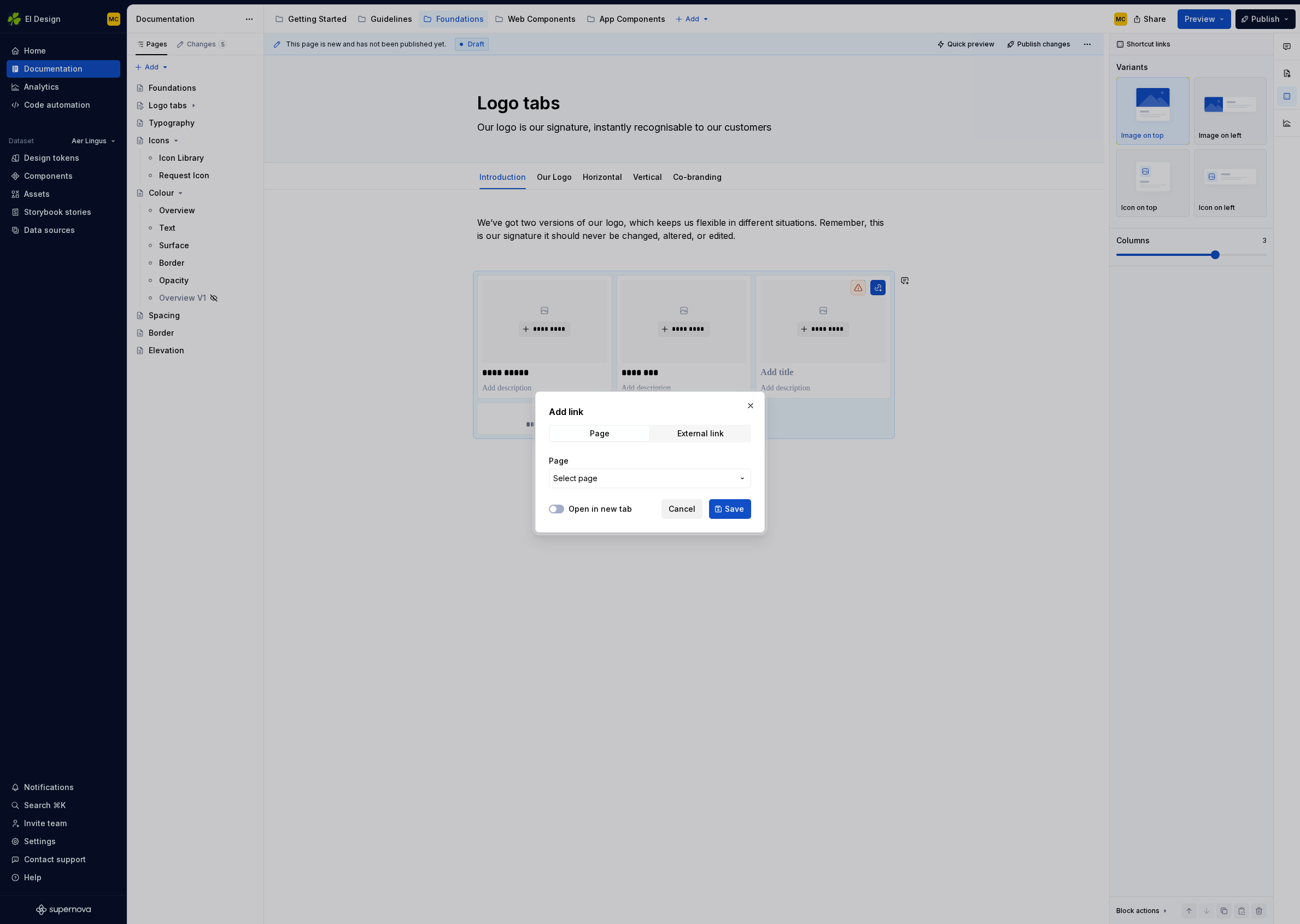
click at [684, 510] on span "Cancel" at bounding box center [682, 509] width 27 height 11
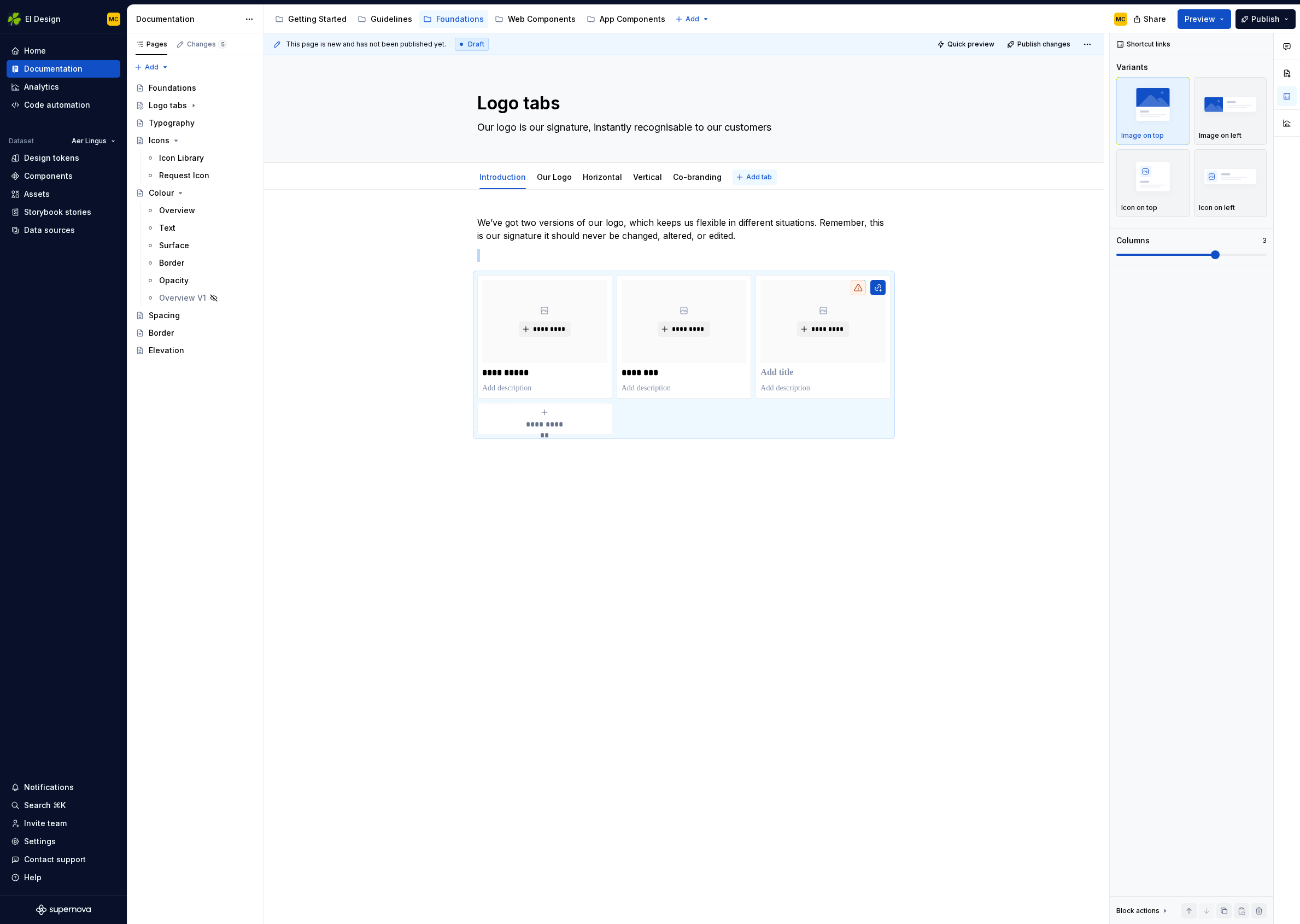
click at [749, 176] on span "Add tab" at bounding box center [759, 177] width 26 height 9
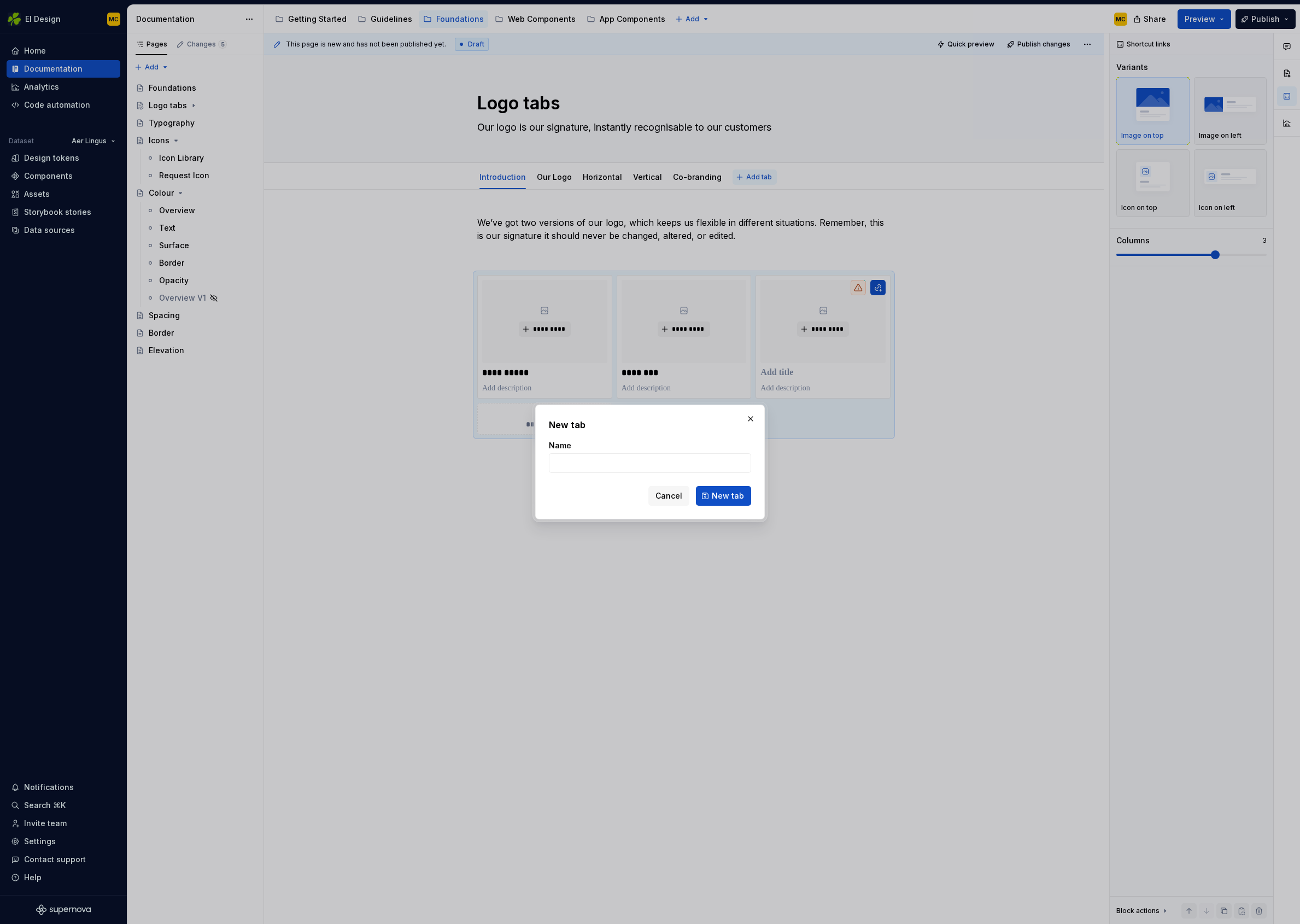
type textarea "*"
type input "Shamrock"
click at [738, 498] on span "New tab" at bounding box center [728, 496] width 32 height 11
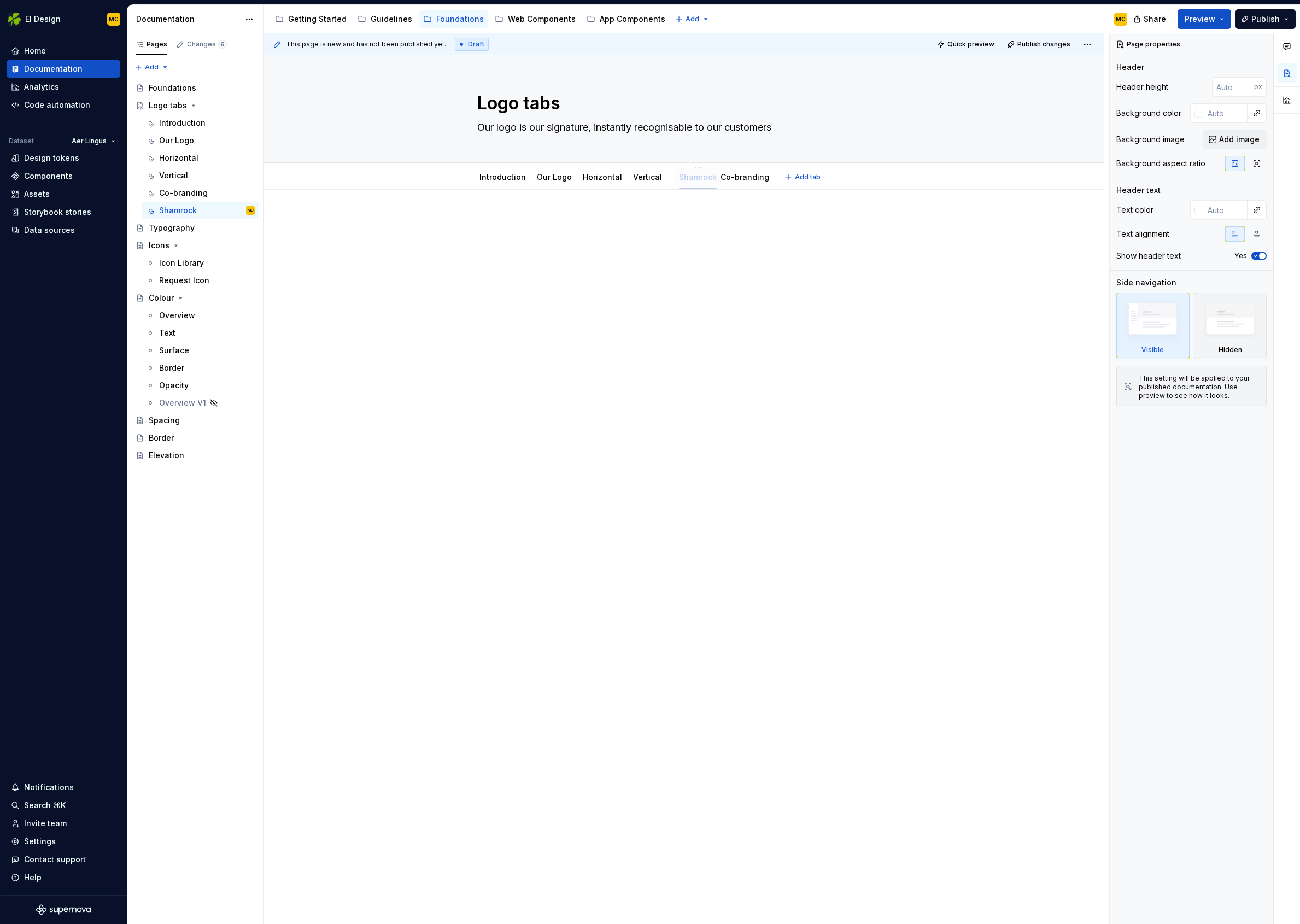
drag, startPoint x: 748, startPoint y: 176, endPoint x: 694, endPoint y: 176, distance: 54.0
click at [510, 180] on link "Introduction" at bounding box center [503, 176] width 46 height 9
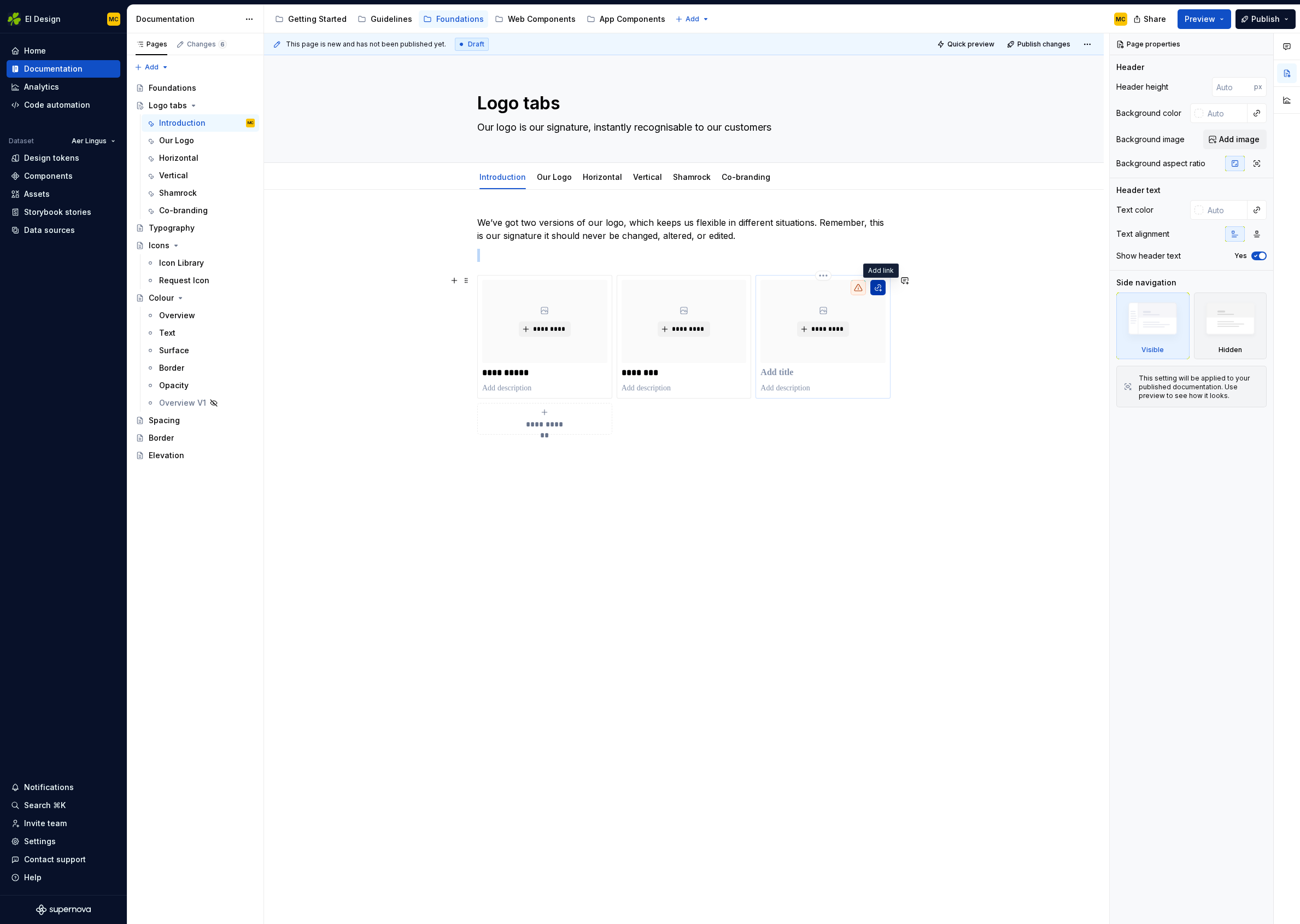
click at [878, 286] on button "button" at bounding box center [878, 287] width 15 height 15
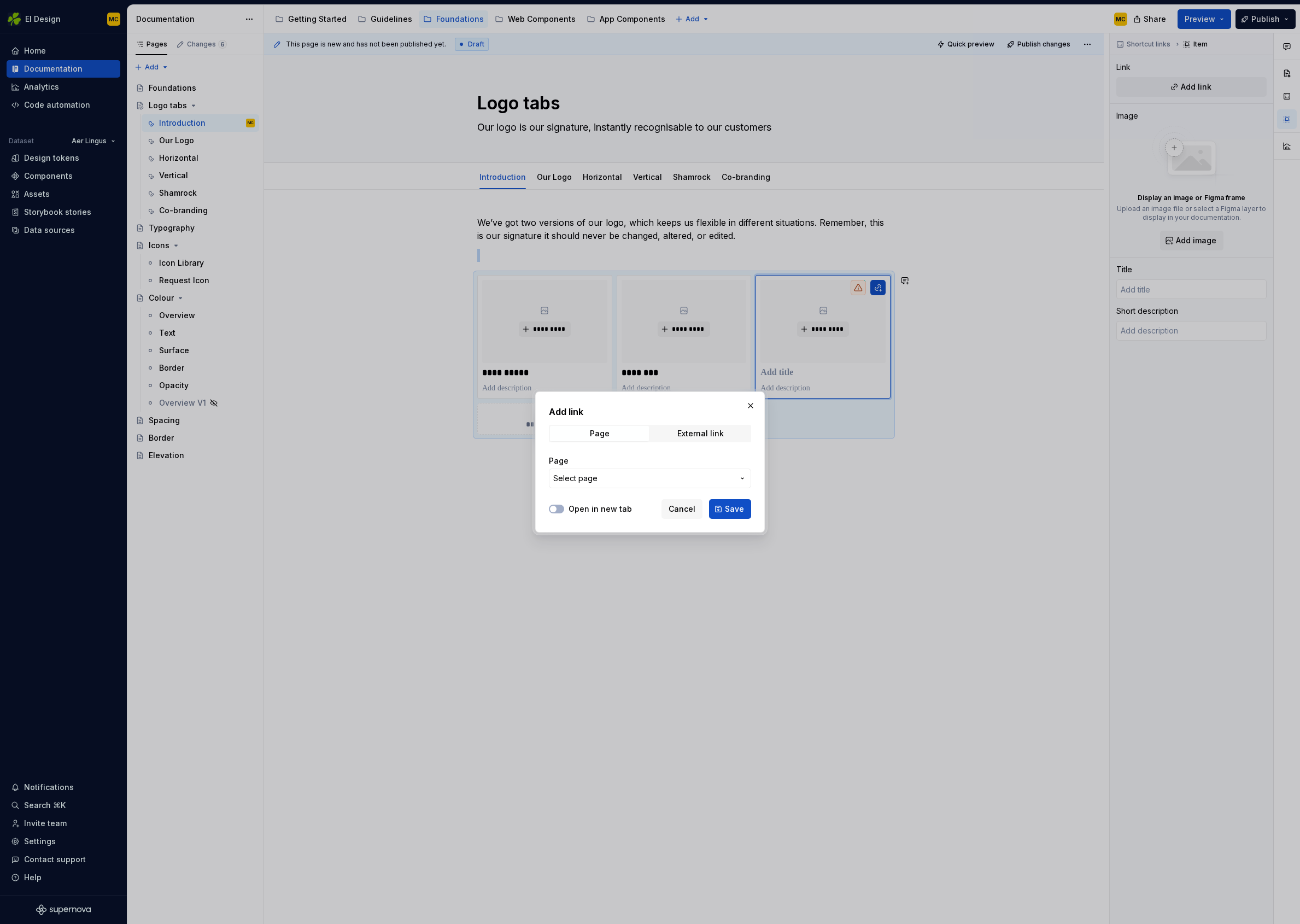
click at [623, 477] on span "Select page" at bounding box center [643, 478] width 180 height 11
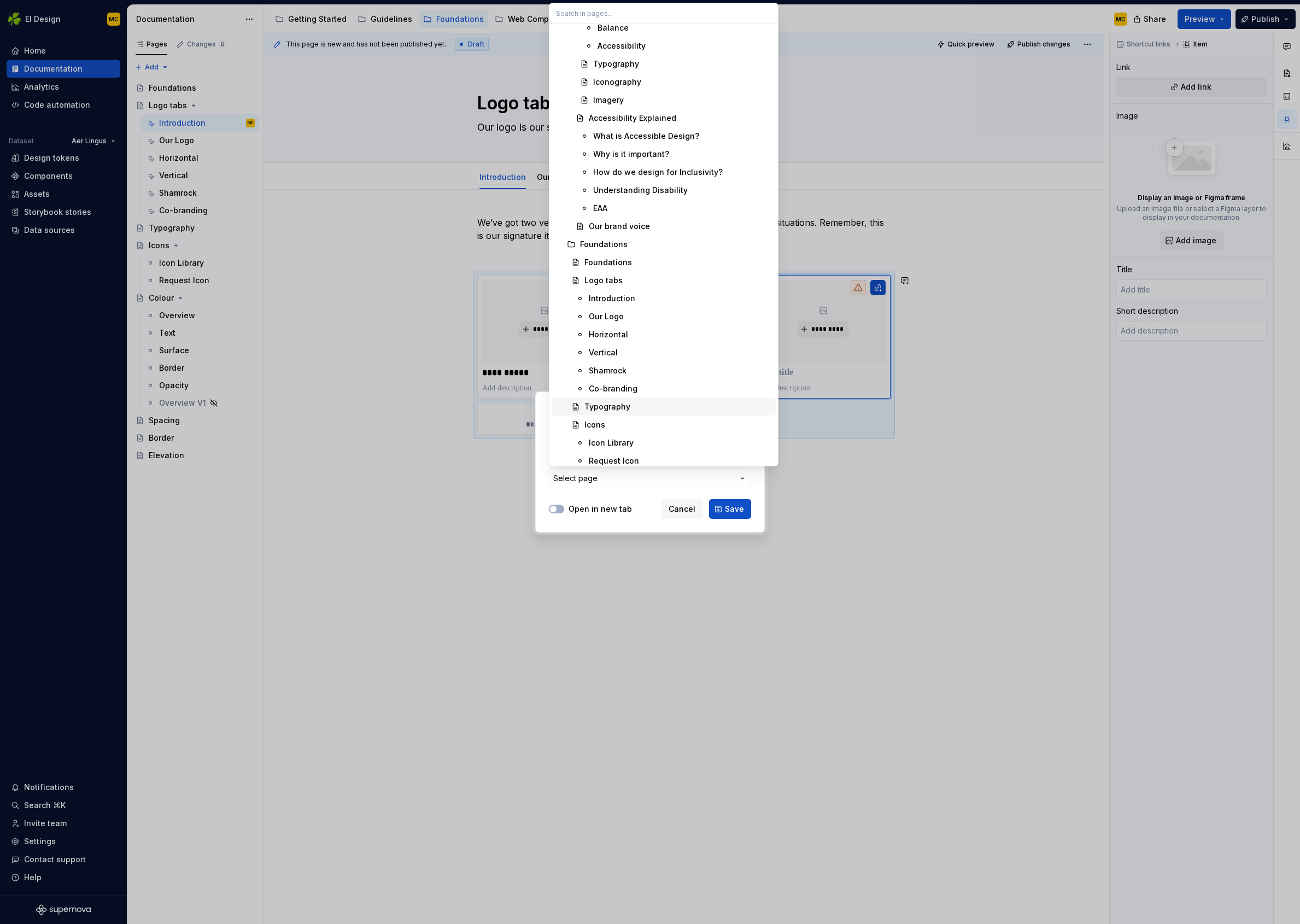
scroll to position [1054, 0]
click at [631, 372] on div "Shamrock" at bounding box center [680, 370] width 183 height 11
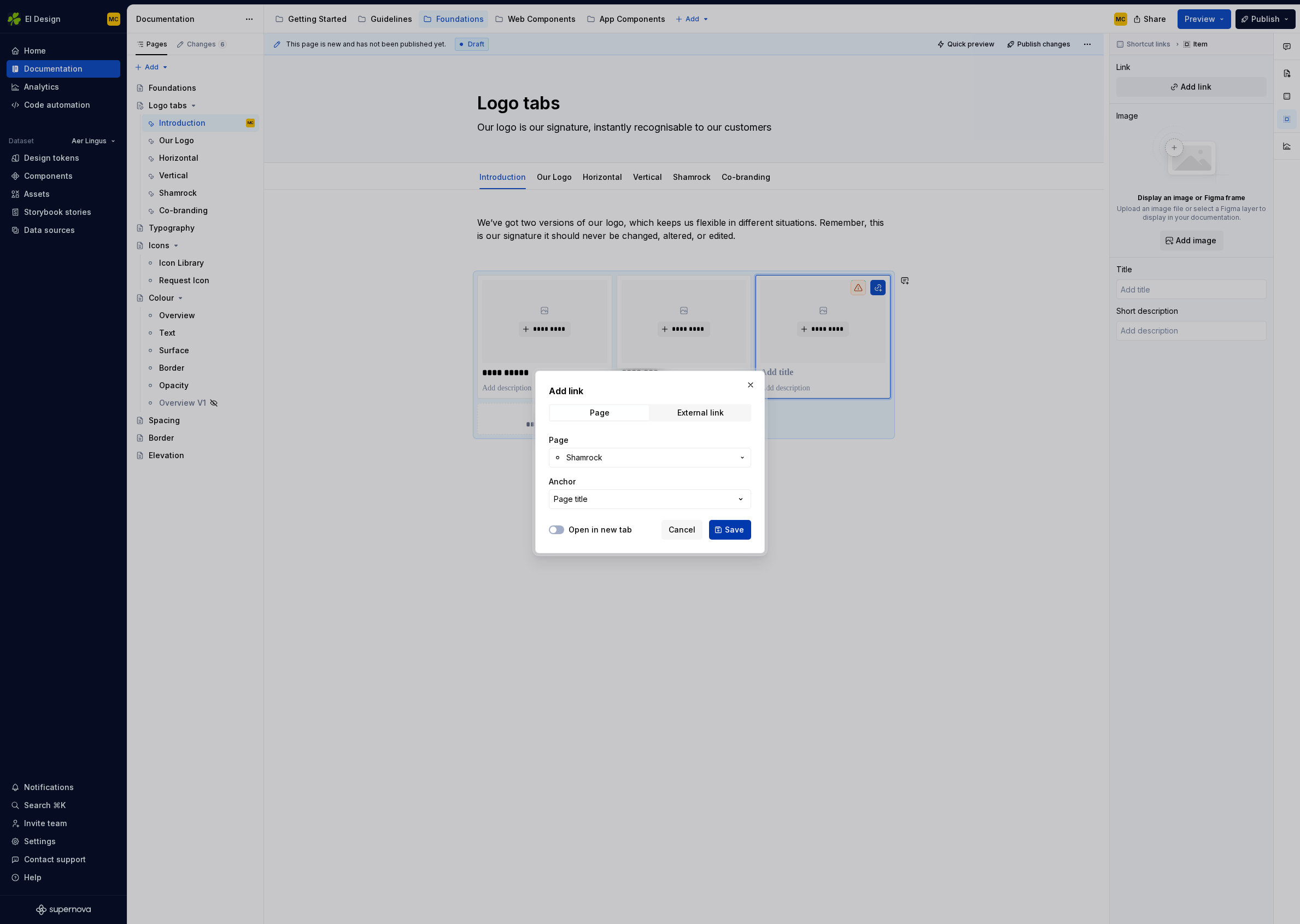
click at [737, 530] on span "Save" at bounding box center [735, 529] width 20 height 11
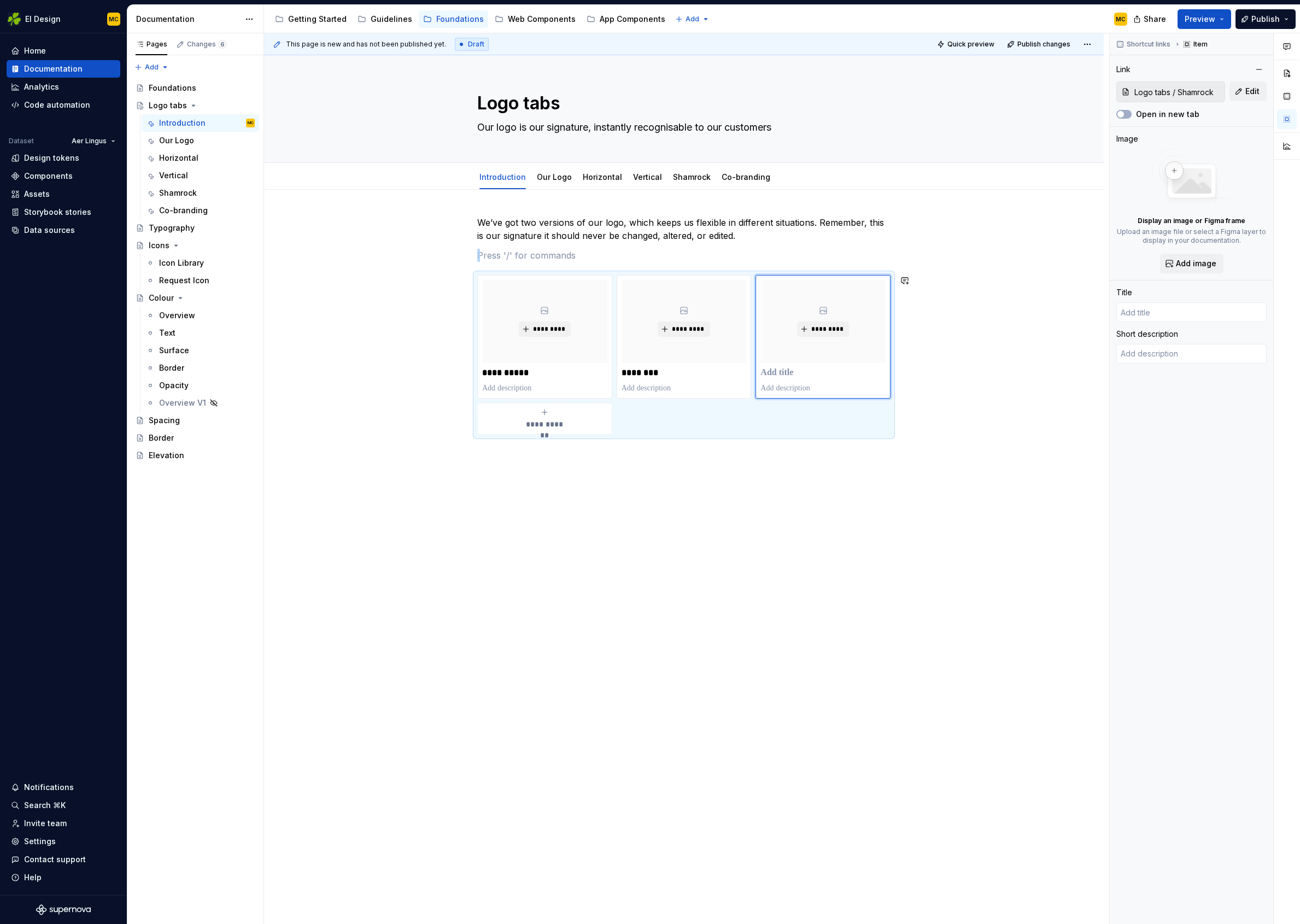
type textarea "*"
type input "Shamrock"
click at [583, 567] on div "**********" at bounding box center [684, 458] width 840 height 536
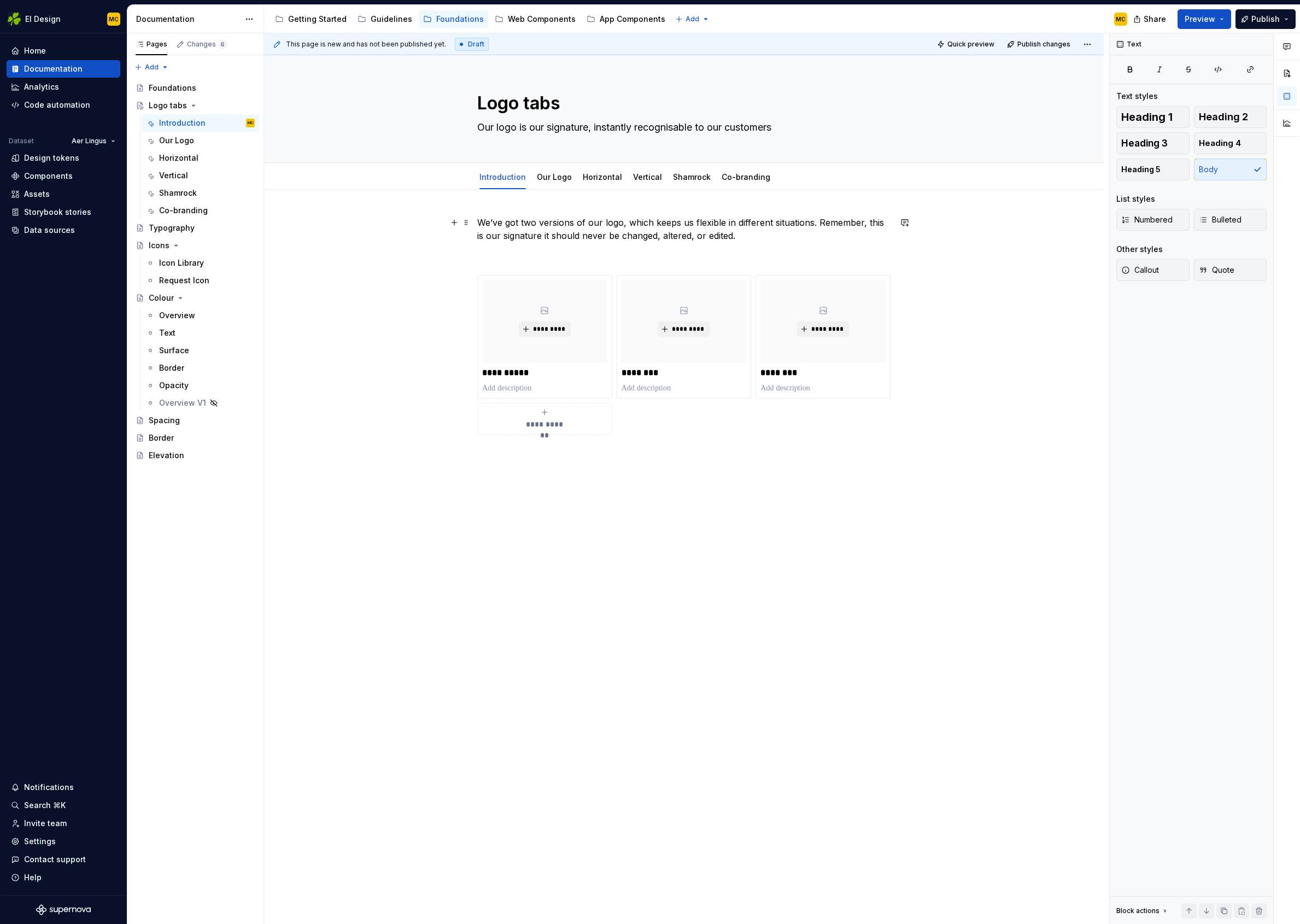
click at [638, 219] on p "We’ve got two versions of our logo, which keeps us flexible in different situat…" at bounding box center [684, 230] width 413 height 27
click at [375, 20] on div "Guidelines" at bounding box center [391, 19] width 42 height 11
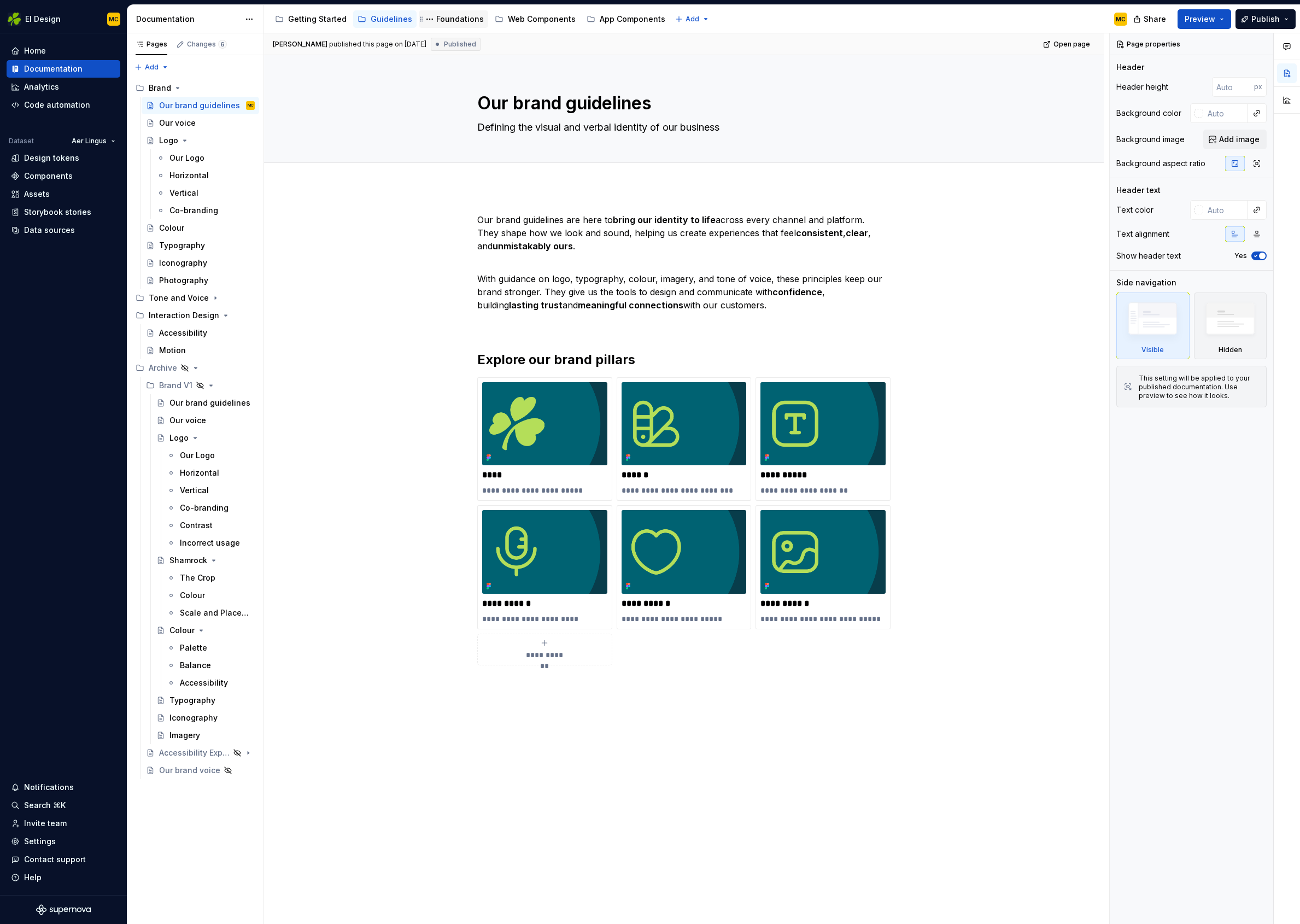
click at [450, 22] on div "Foundations" at bounding box center [460, 19] width 48 height 11
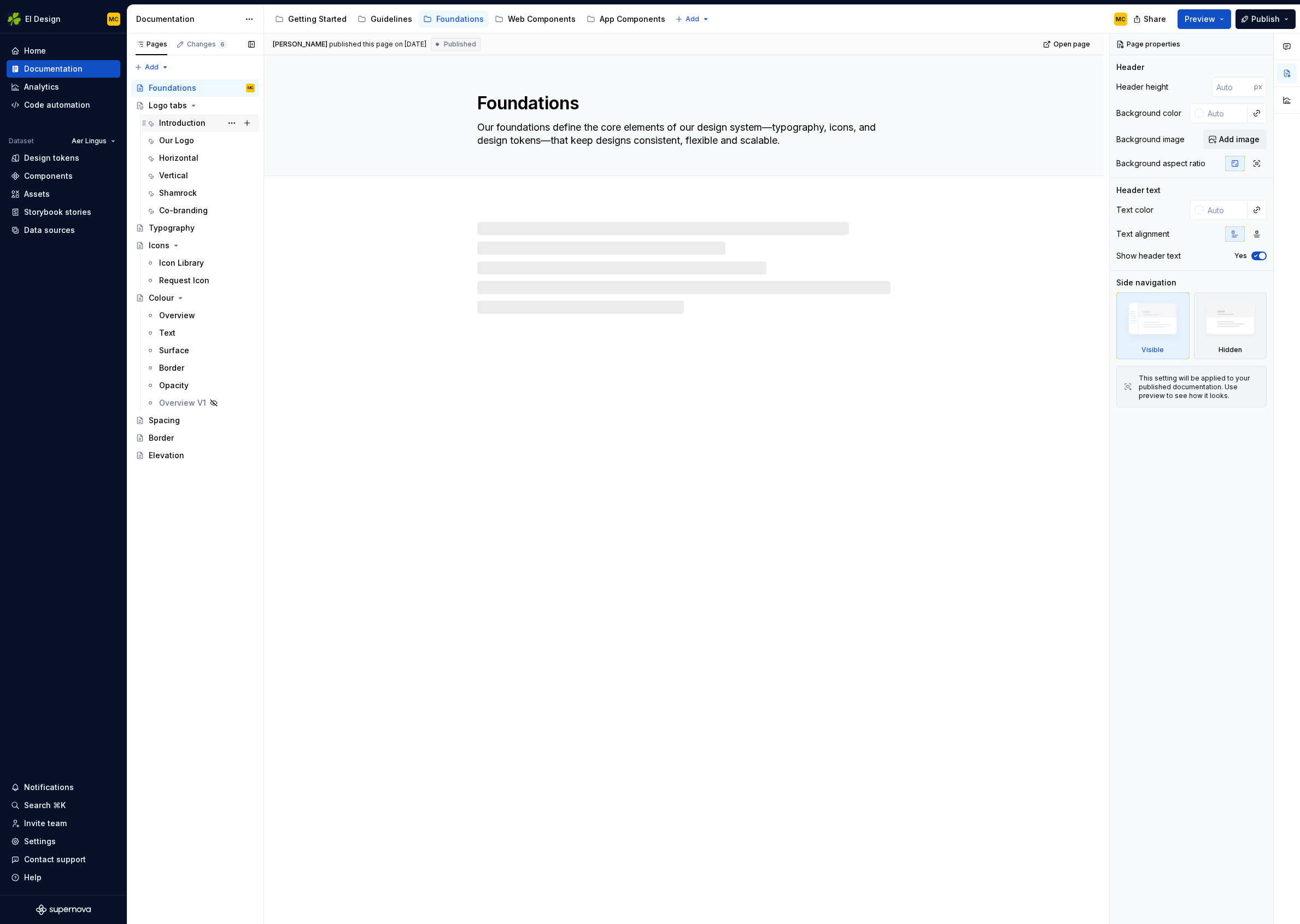
click at [183, 119] on div "Introduction" at bounding box center [182, 123] width 46 height 11
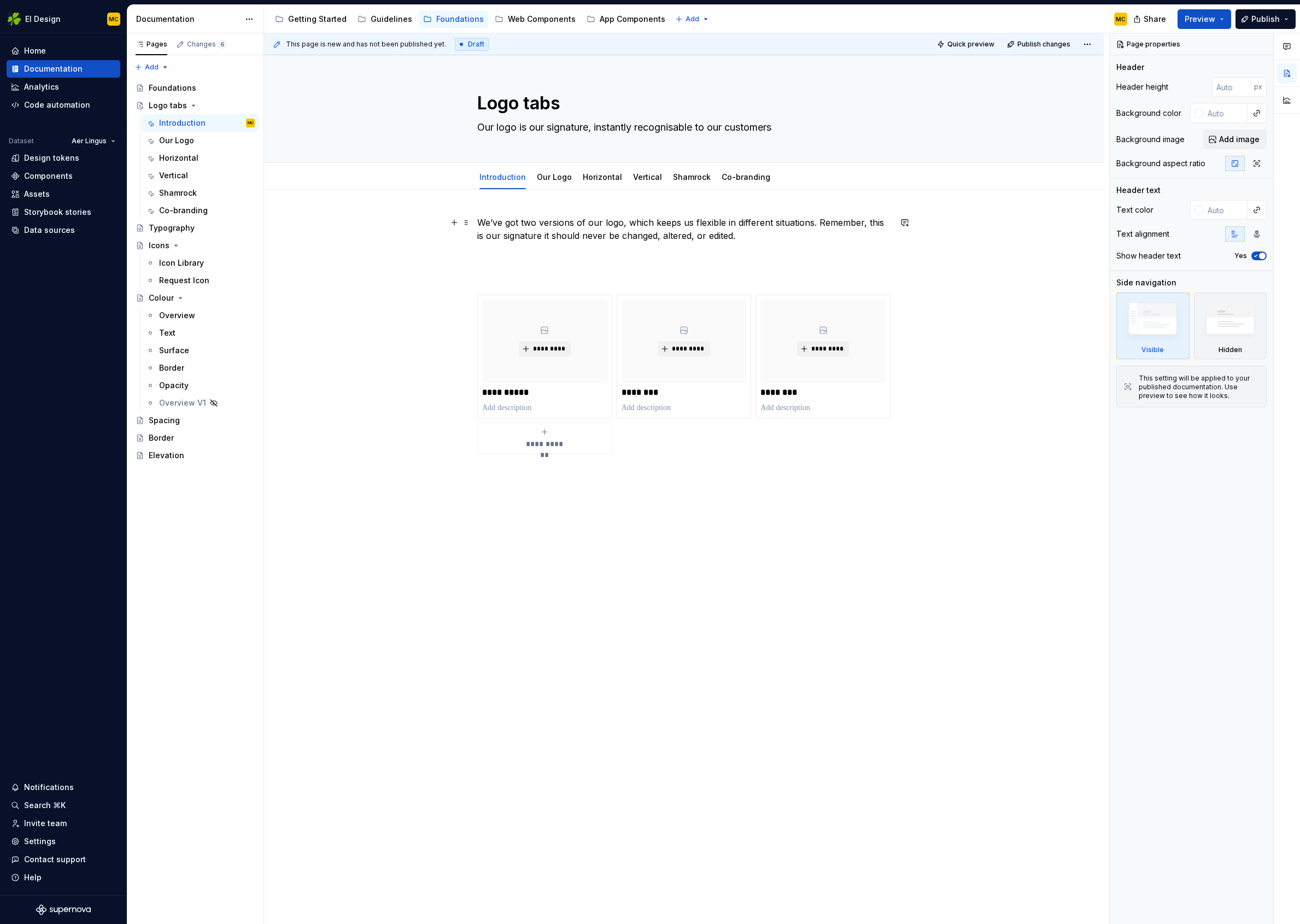
type textarea "*"
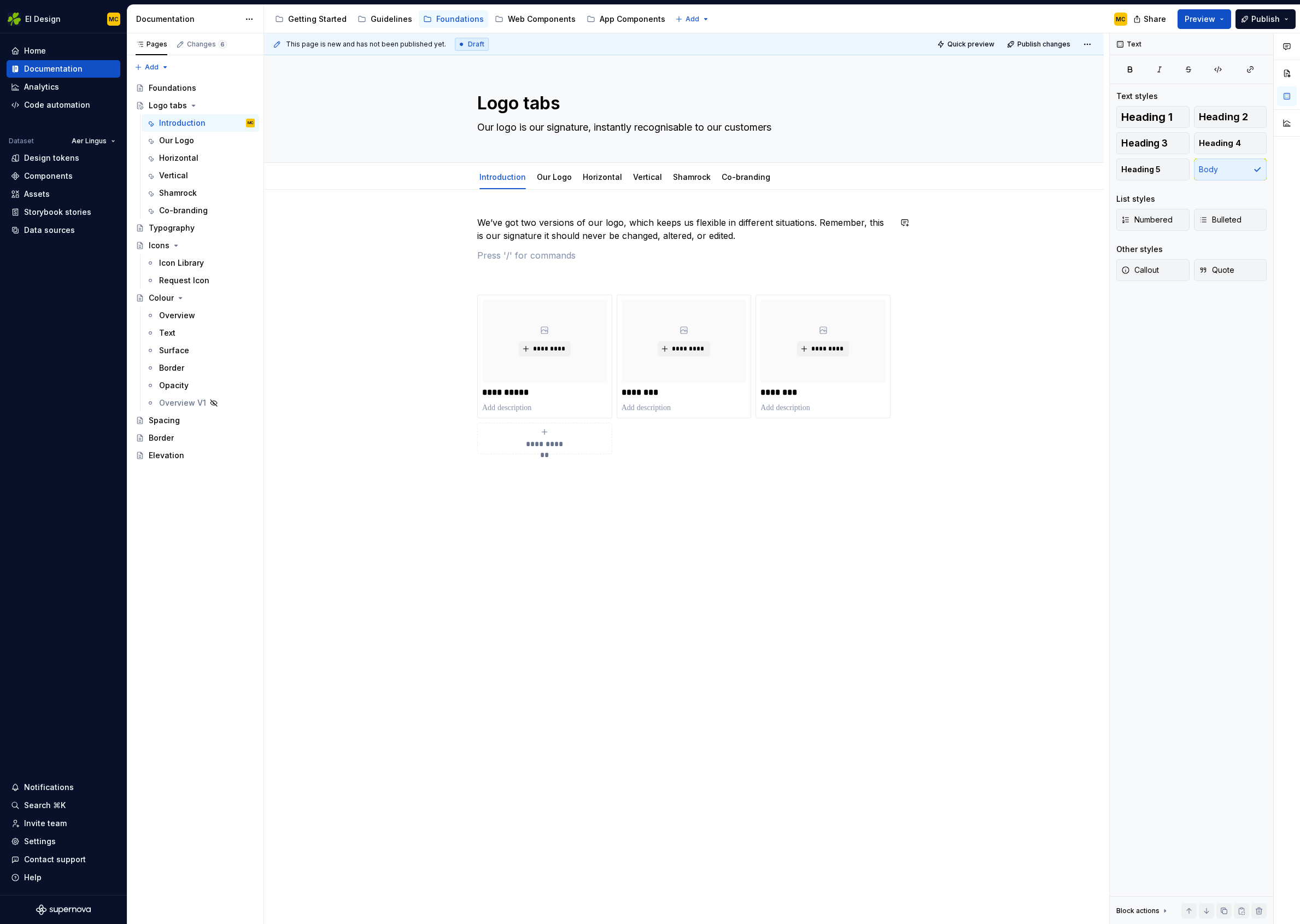
click at [761, 242] on div "**********" at bounding box center [684, 335] width 413 height 239
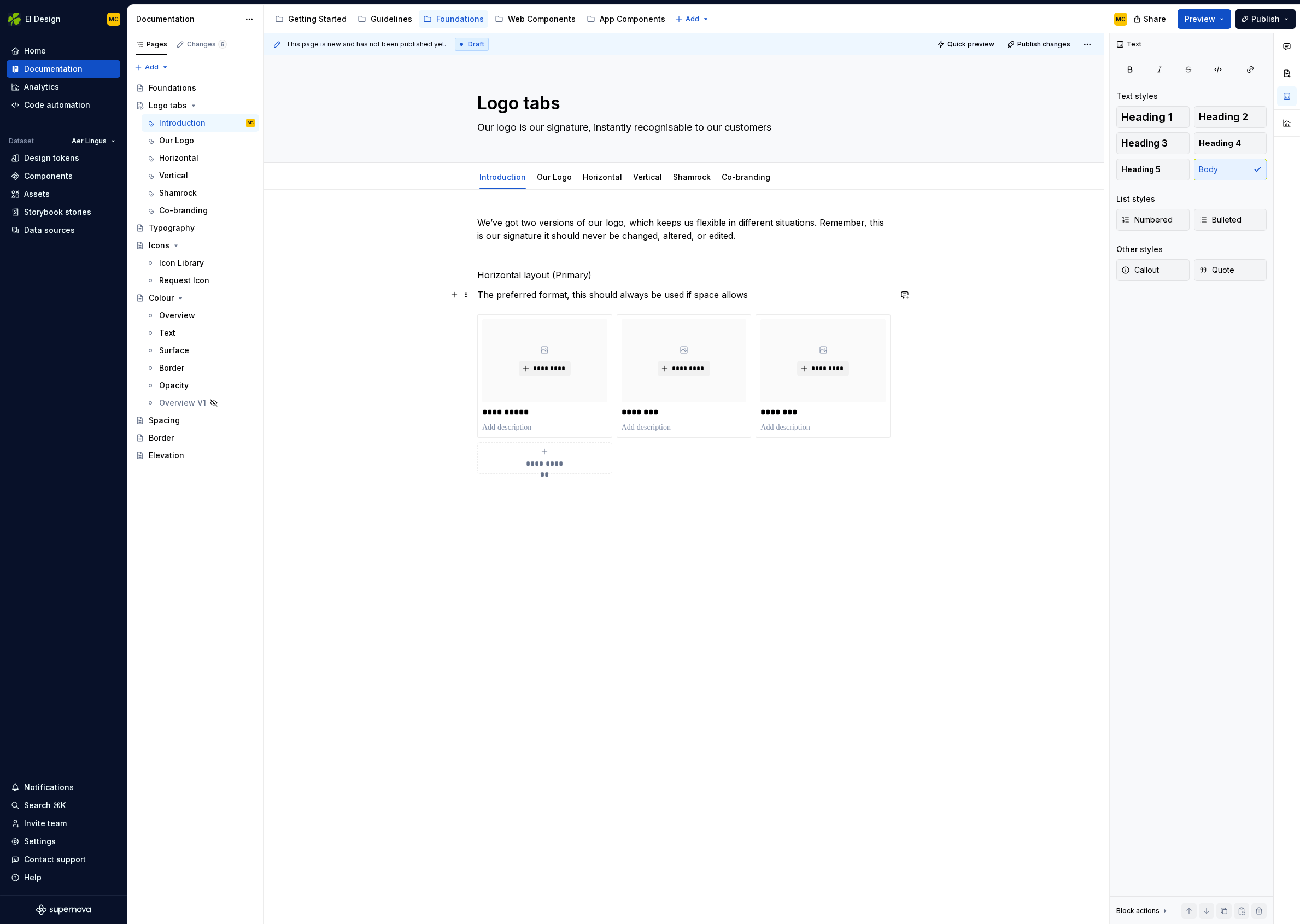
click at [782, 300] on p "The preferred format, this should always be used if space allows" at bounding box center [684, 294] width 413 height 13
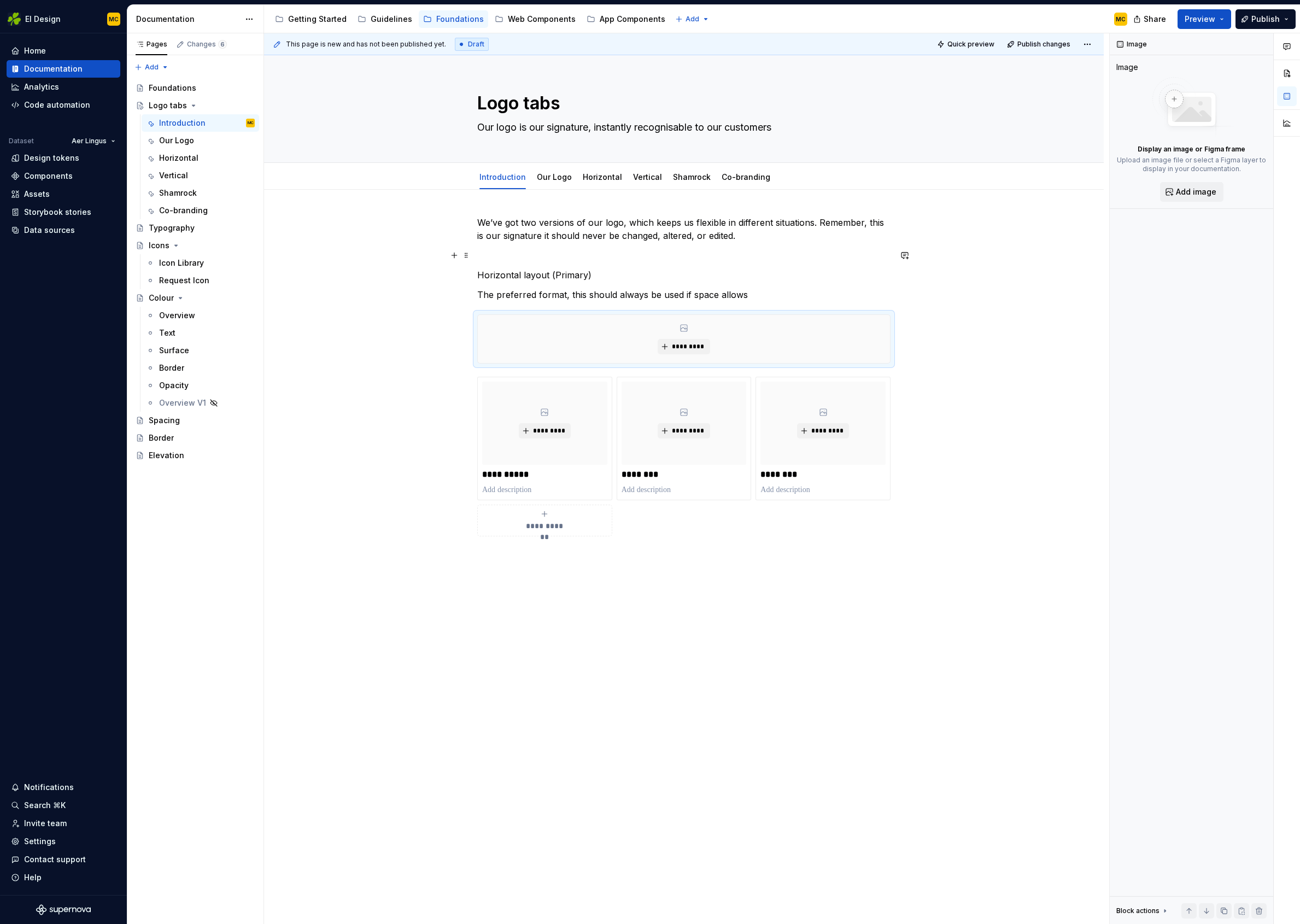
drag, startPoint x: 608, startPoint y: 258, endPoint x: 607, endPoint y: 279, distance: 21.0
click at [608, 259] on p at bounding box center [684, 255] width 413 height 13
click at [607, 278] on p "Horizontal layout (Primary)" at bounding box center [684, 275] width 413 height 13
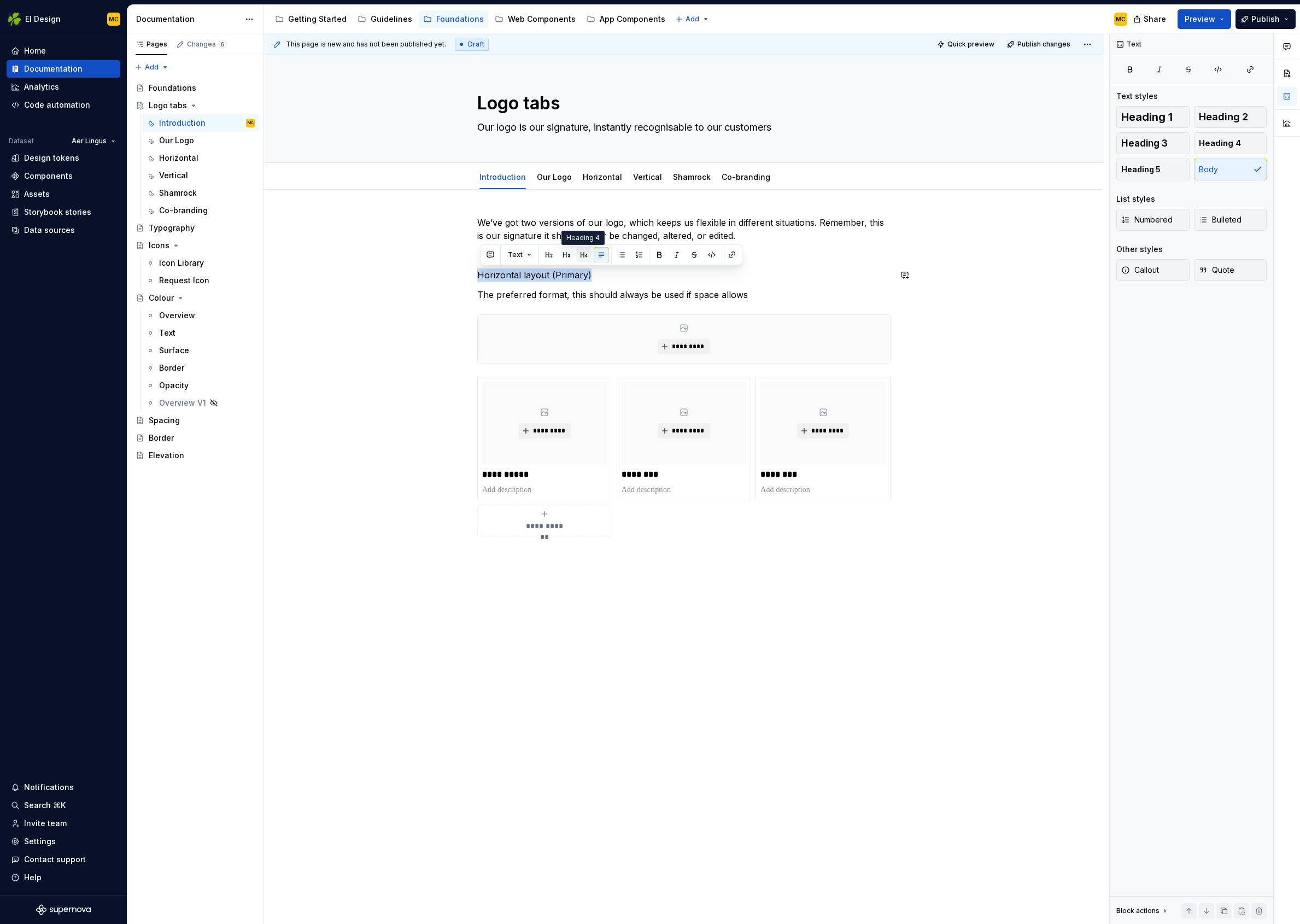
click at [581, 254] on button "button" at bounding box center [583, 254] width 15 height 15
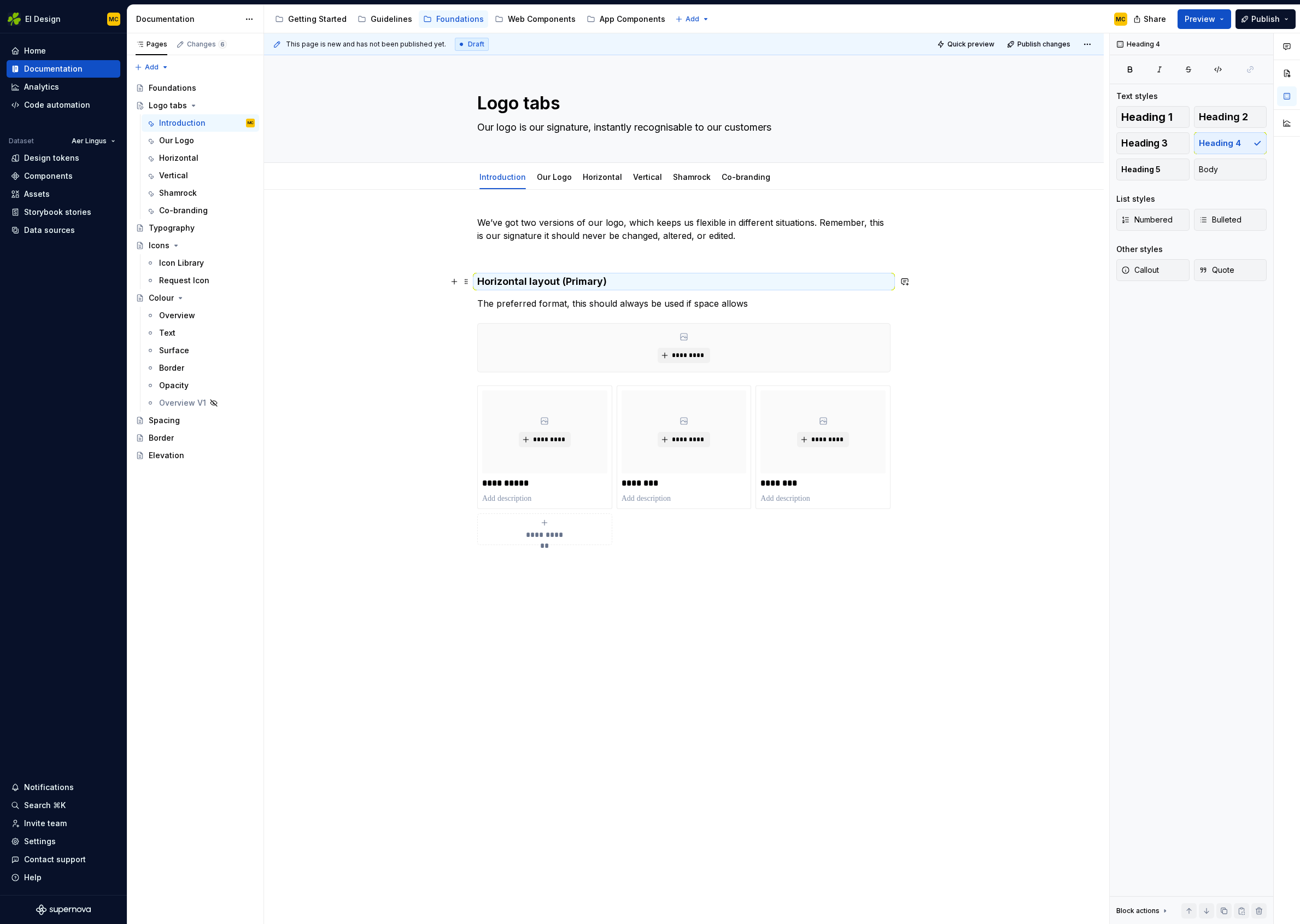
click at [642, 282] on h4 "Horizontal layout (Primary)" at bounding box center [684, 281] width 413 height 13
click at [701, 355] on span "*********" at bounding box center [688, 356] width 34 height 9
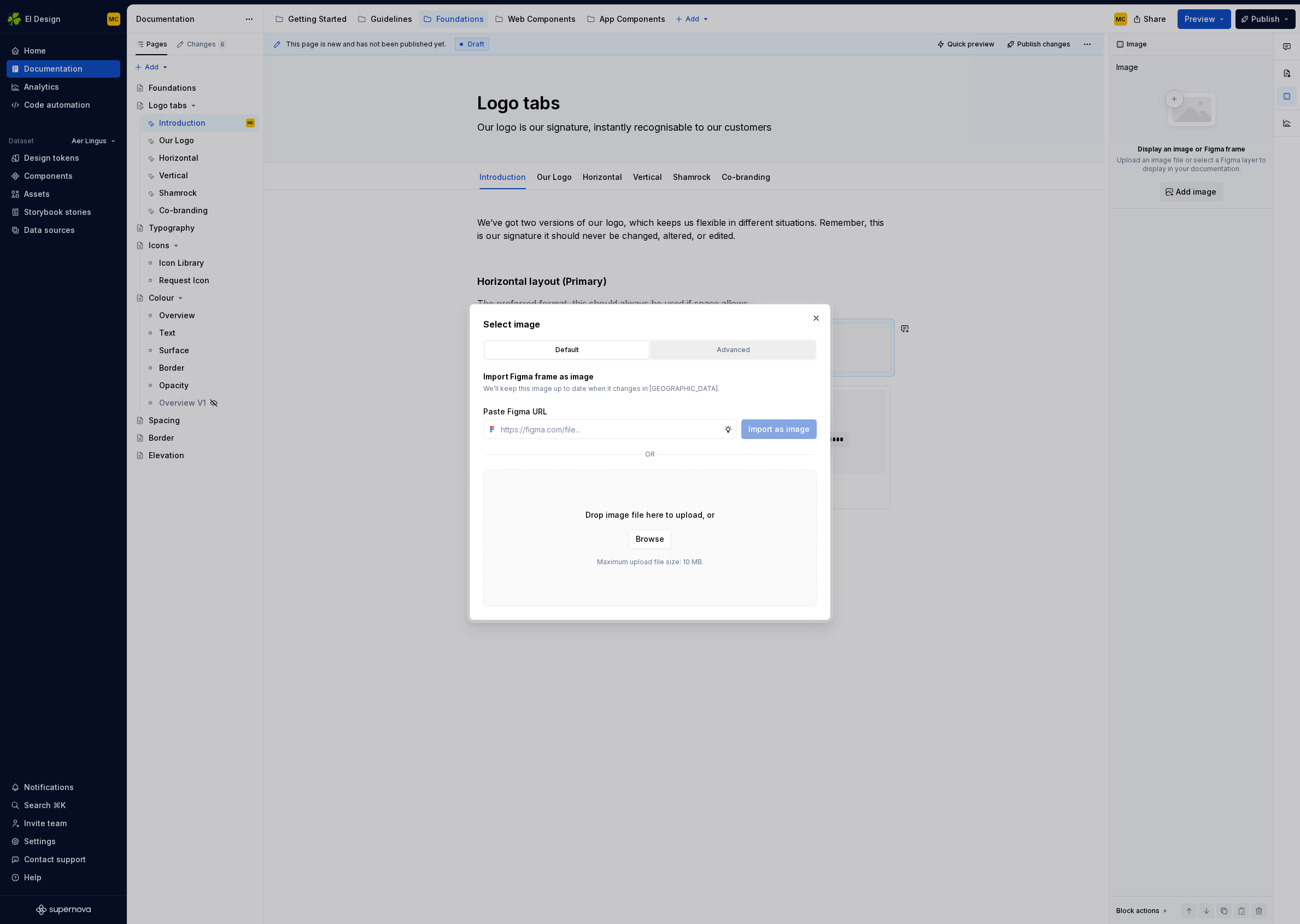
click at [720, 352] on div "Advanced" at bounding box center [733, 349] width 158 height 11
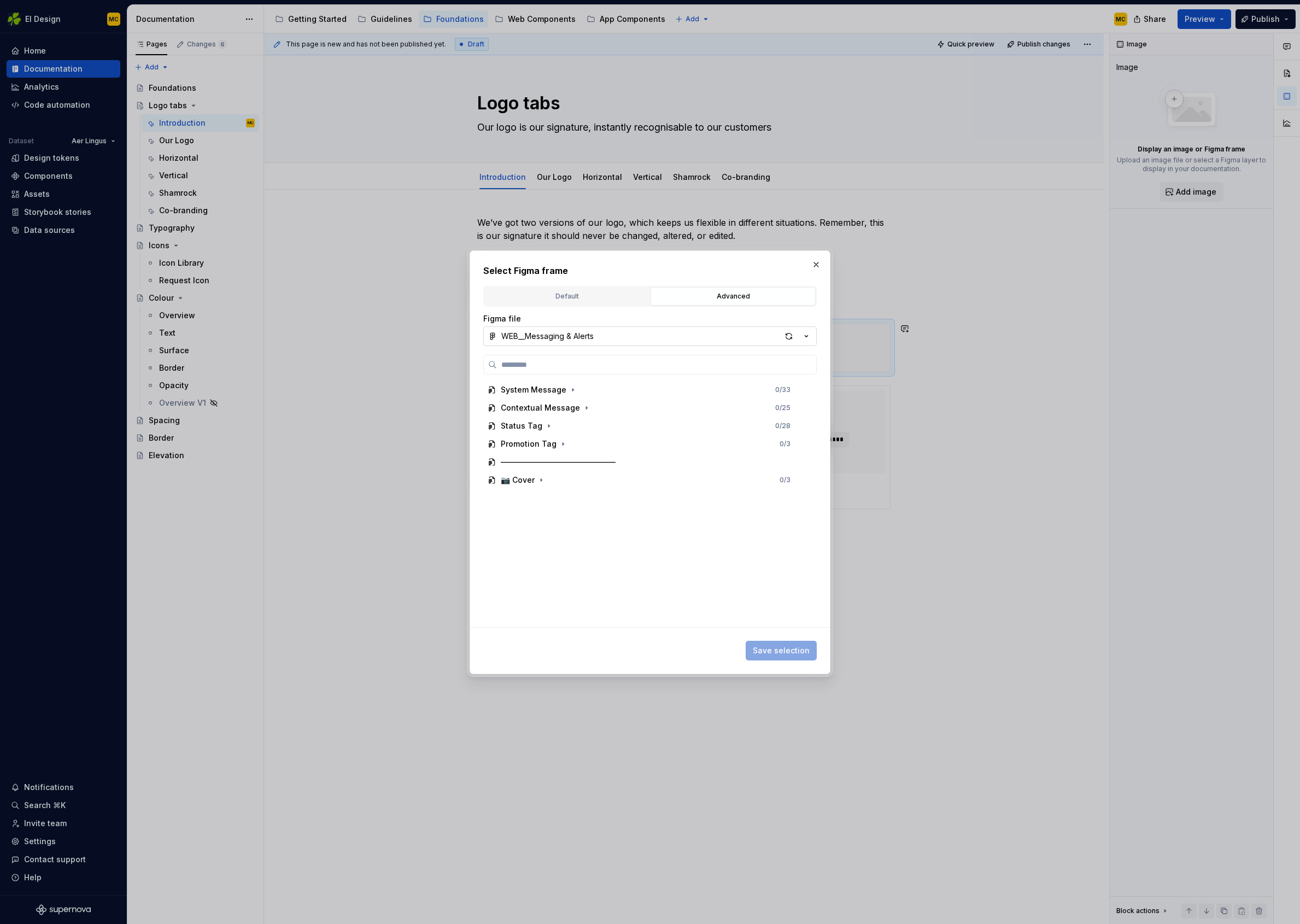
click at [676, 336] on button "WEB__Messaging & Alerts" at bounding box center [650, 336] width 333 height 20
click at [599, 464] on div "03__Branding" at bounding box center [662, 466] width 295 height 11
click at [558, 410] on icon "button" at bounding box center [557, 408] width 9 height 9
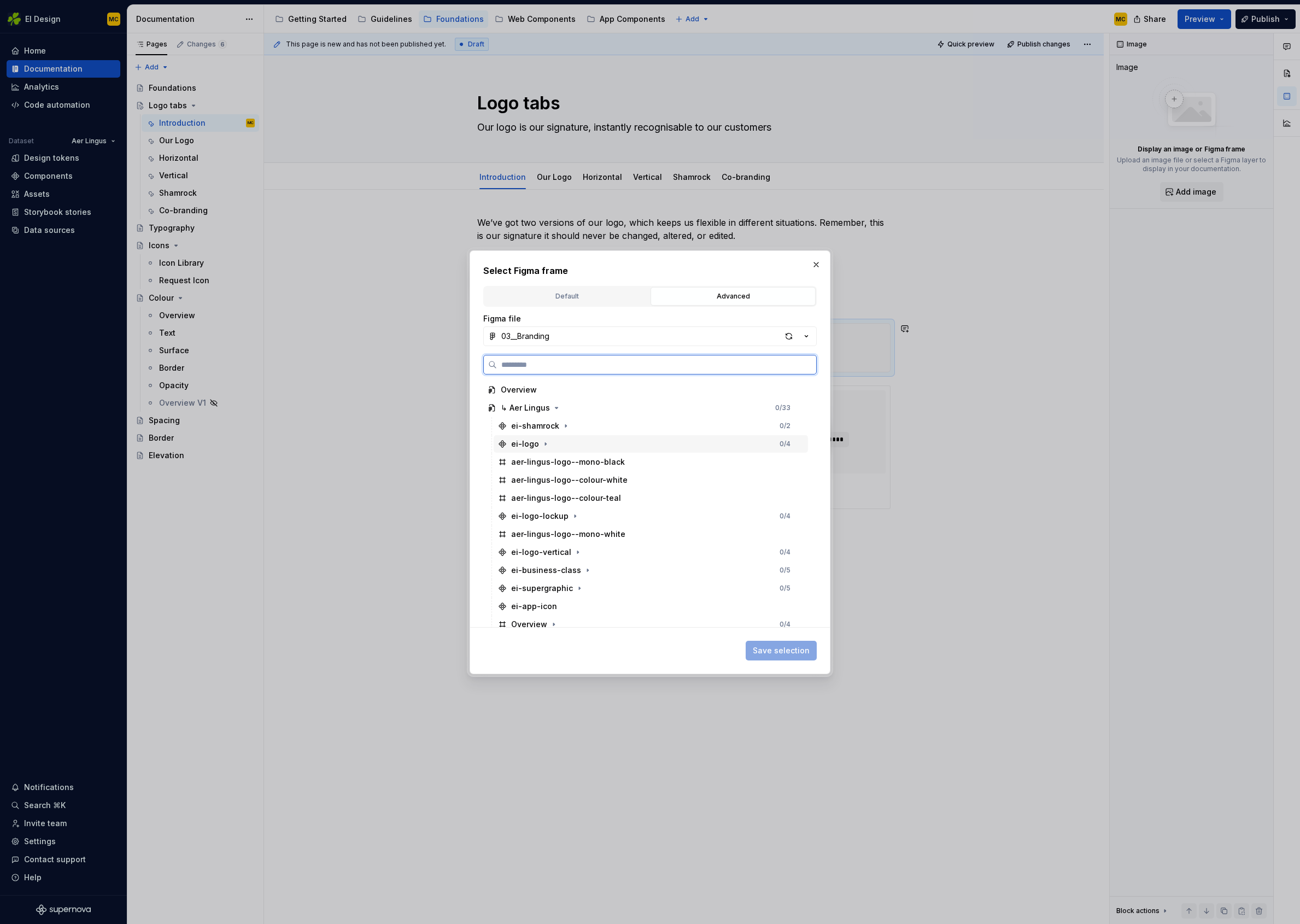
click at [555, 446] on div "ei-logo 0 / 4" at bounding box center [651, 444] width 315 height 18
click at [559, 463] on div "style=colour-teal" at bounding box center [553, 462] width 65 height 11
click at [568, 477] on div "style=colour-white" at bounding box center [557, 480] width 72 height 11
click at [569, 491] on div "style=mono-black" at bounding box center [656, 498] width 304 height 18
click at [570, 464] on div "style=colour-teal" at bounding box center [553, 462] width 65 height 11
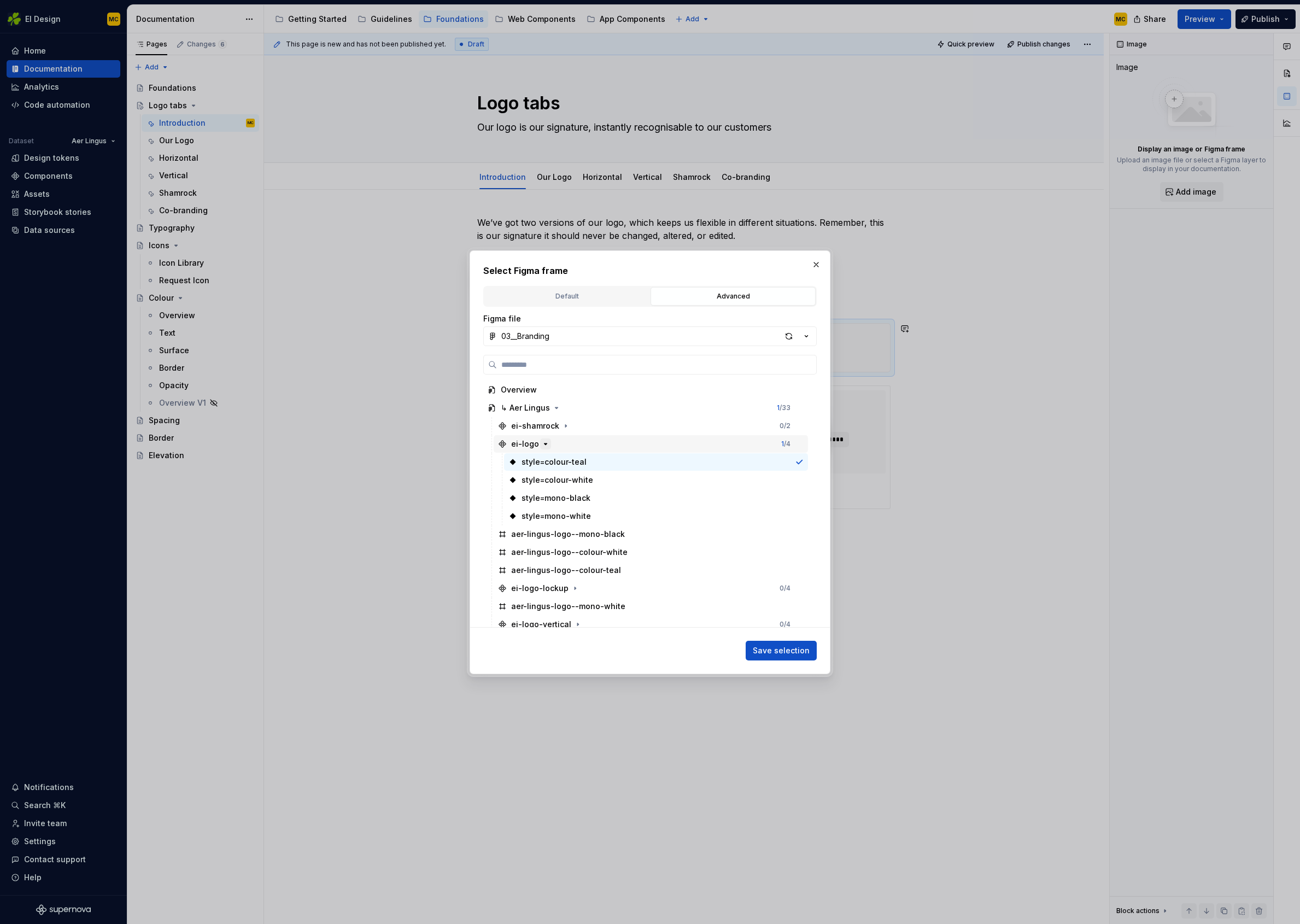
click at [542, 442] on icon "button" at bounding box center [545, 444] width 9 height 9
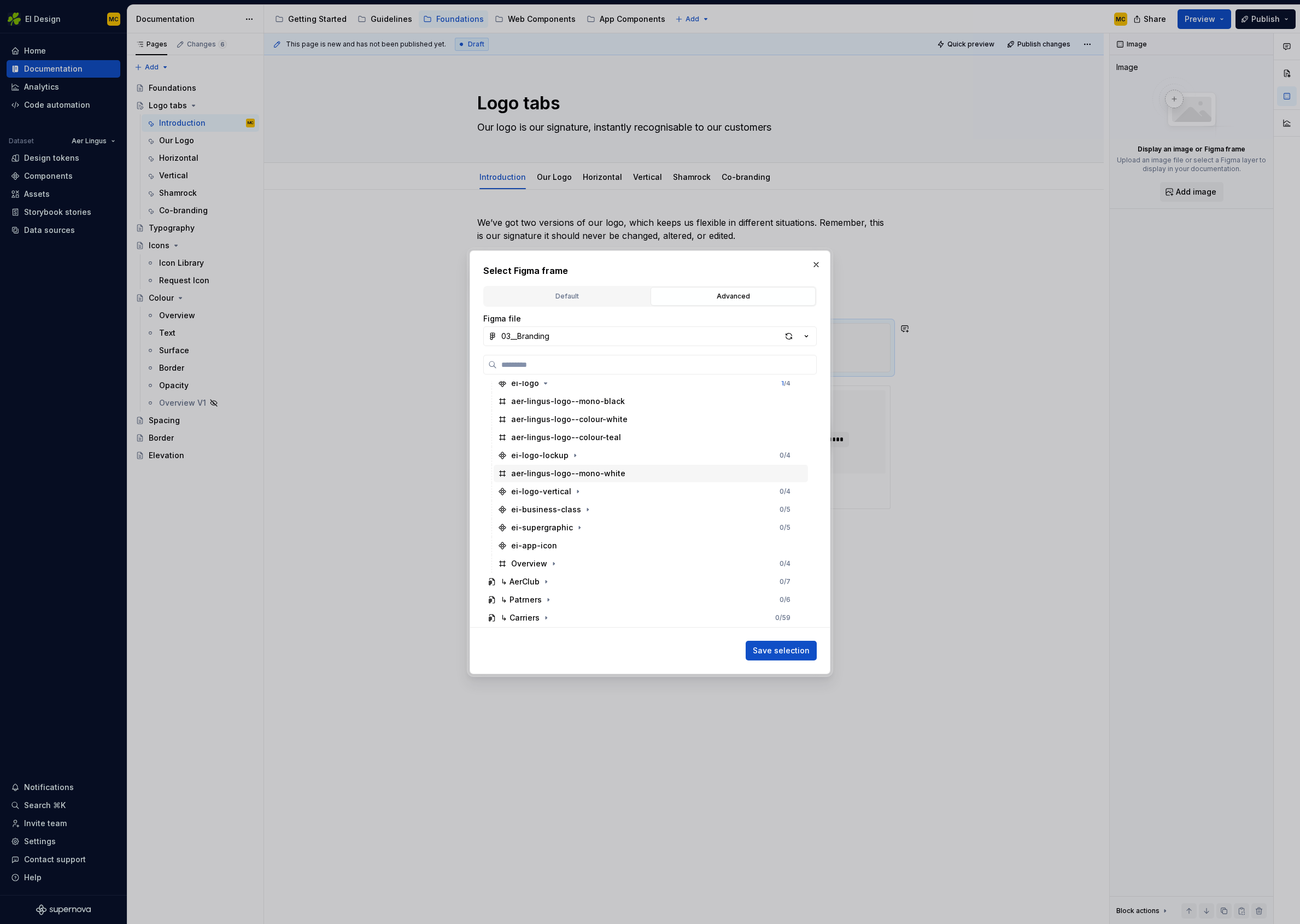
scroll to position [77, 0]
click at [571, 442] on icon "button" at bounding box center [576, 439] width 9 height 9
click at [571, 458] on div "style=colour-teal" at bounding box center [553, 457] width 65 height 11
click at [786, 651] on span "Save selection" at bounding box center [781, 651] width 57 height 11
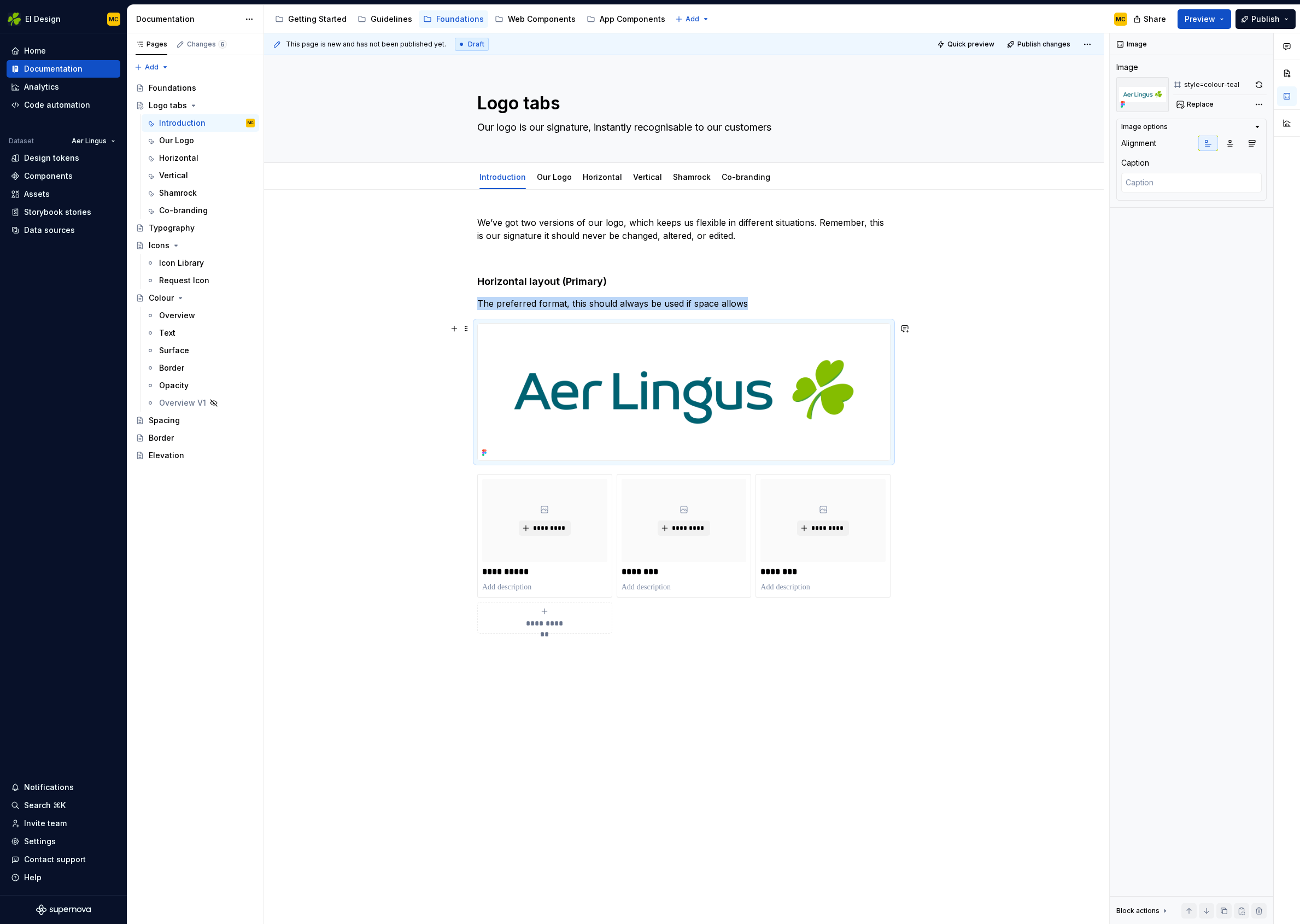
click at [940, 372] on div "**********" at bounding box center [684, 557] width 840 height 734
click at [1000, 362] on div "**********" at bounding box center [684, 557] width 840 height 734
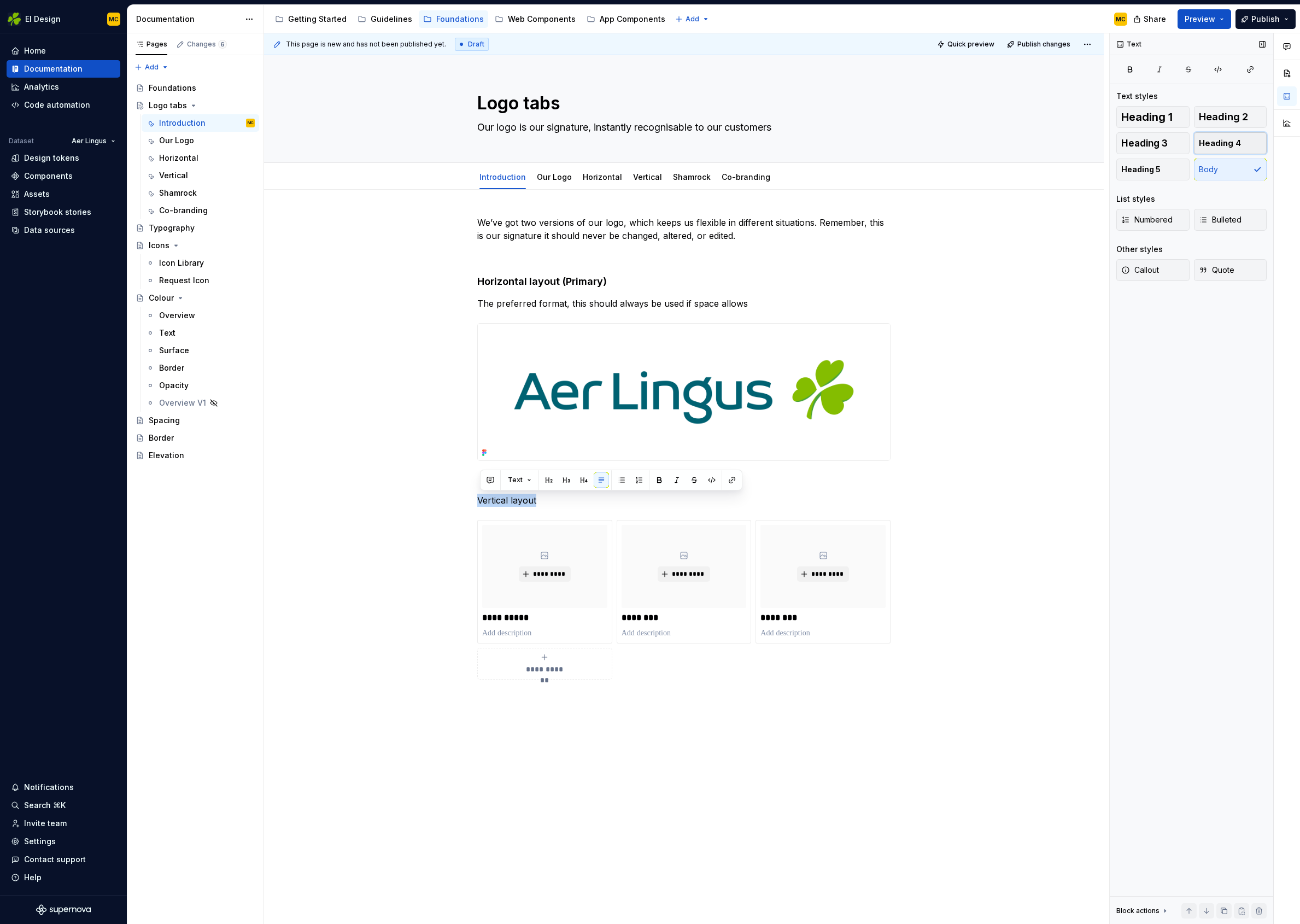
click at [1241, 144] on button "Heading 4" at bounding box center [1231, 143] width 74 height 22
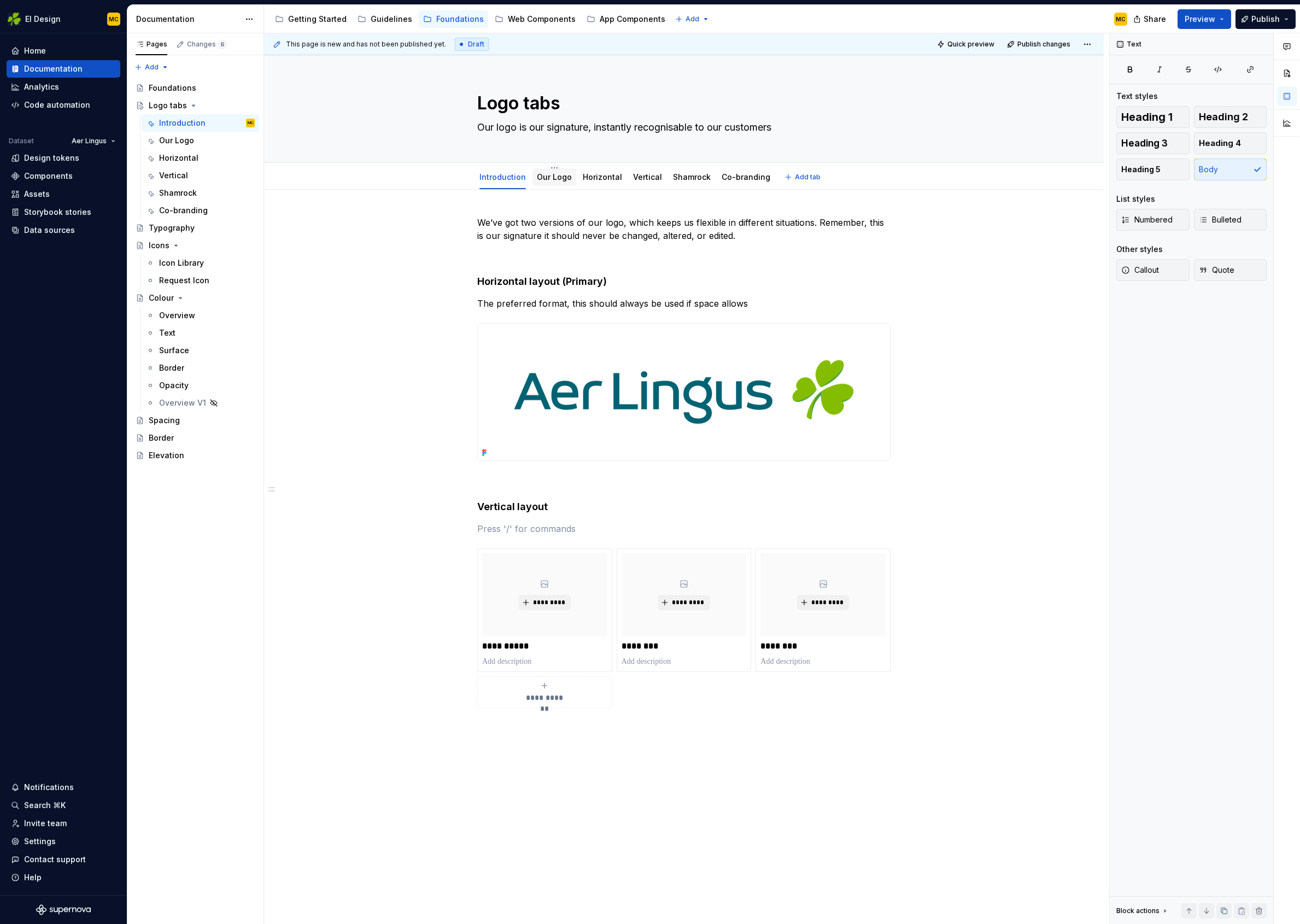
click at [558, 182] on div "Our Logo" at bounding box center [554, 177] width 35 height 11
click at [557, 179] on link "Our Logo" at bounding box center [554, 176] width 35 height 9
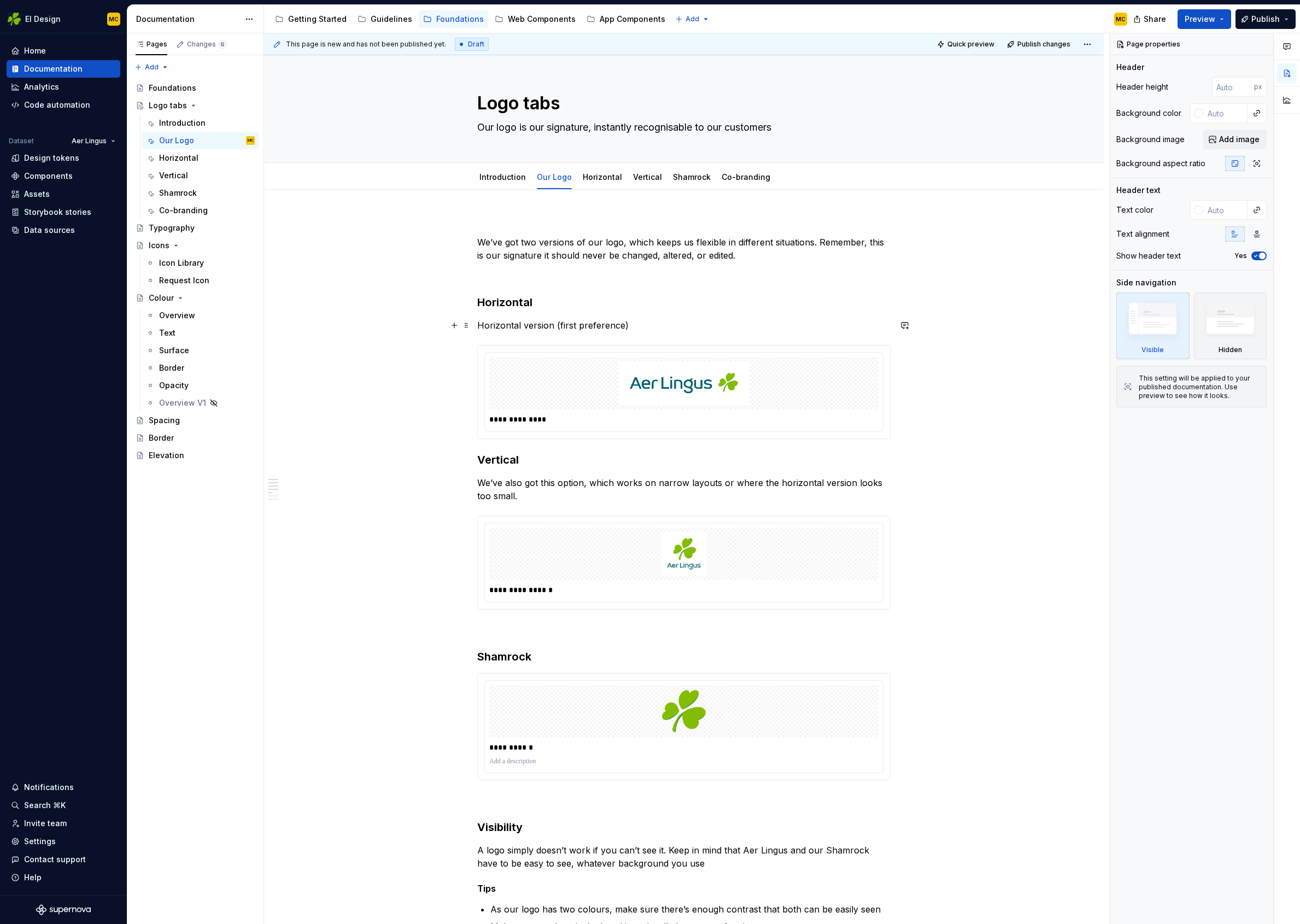
click at [658, 325] on p "Horizontal version (first preference)" at bounding box center [684, 325] width 413 height 13
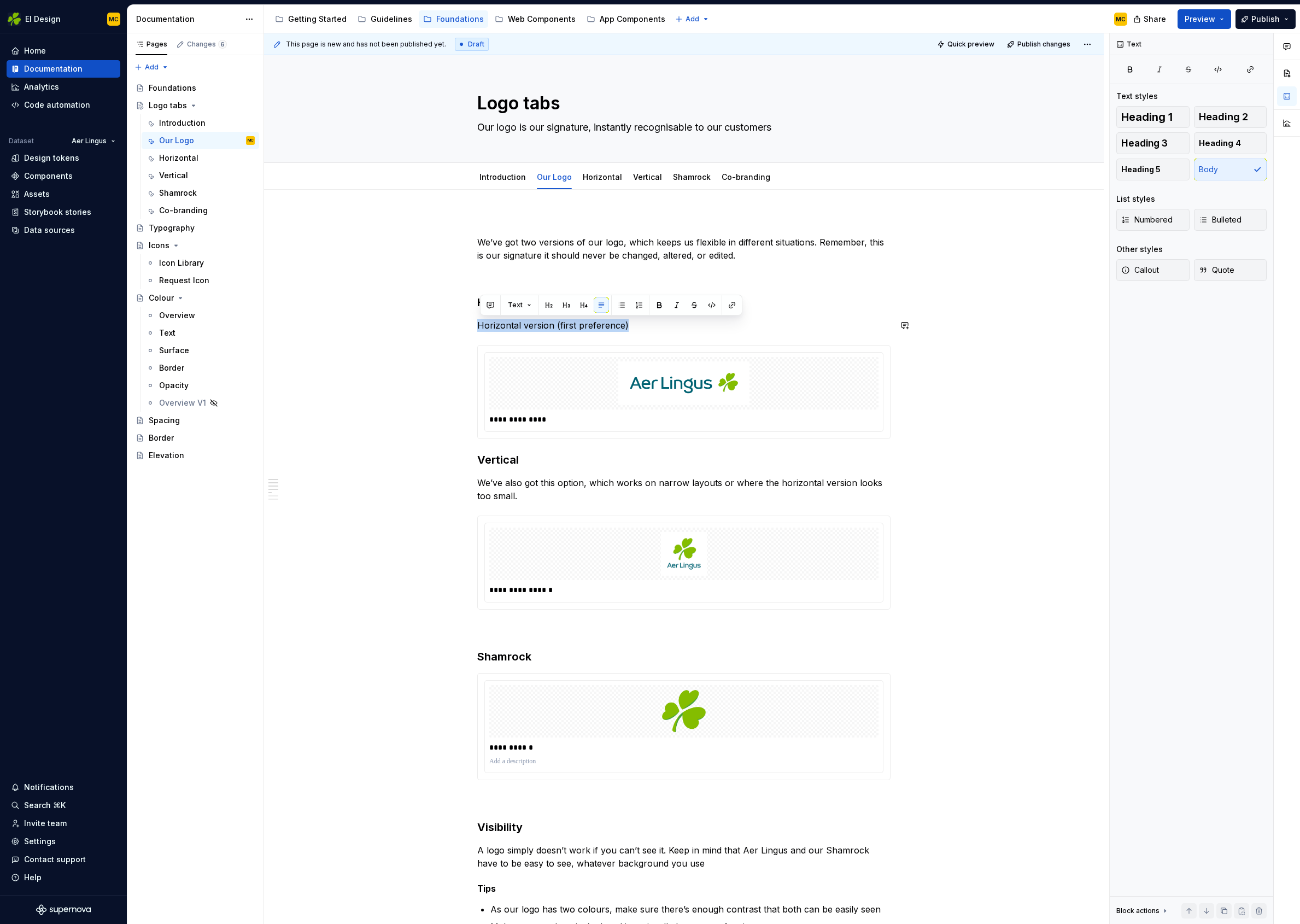
copy p "Horizontal version (first preference)"
click at [529, 500] on p "We’ve also got this option, which works on narrow layouts or where the horizont…" at bounding box center [684, 489] width 413 height 27
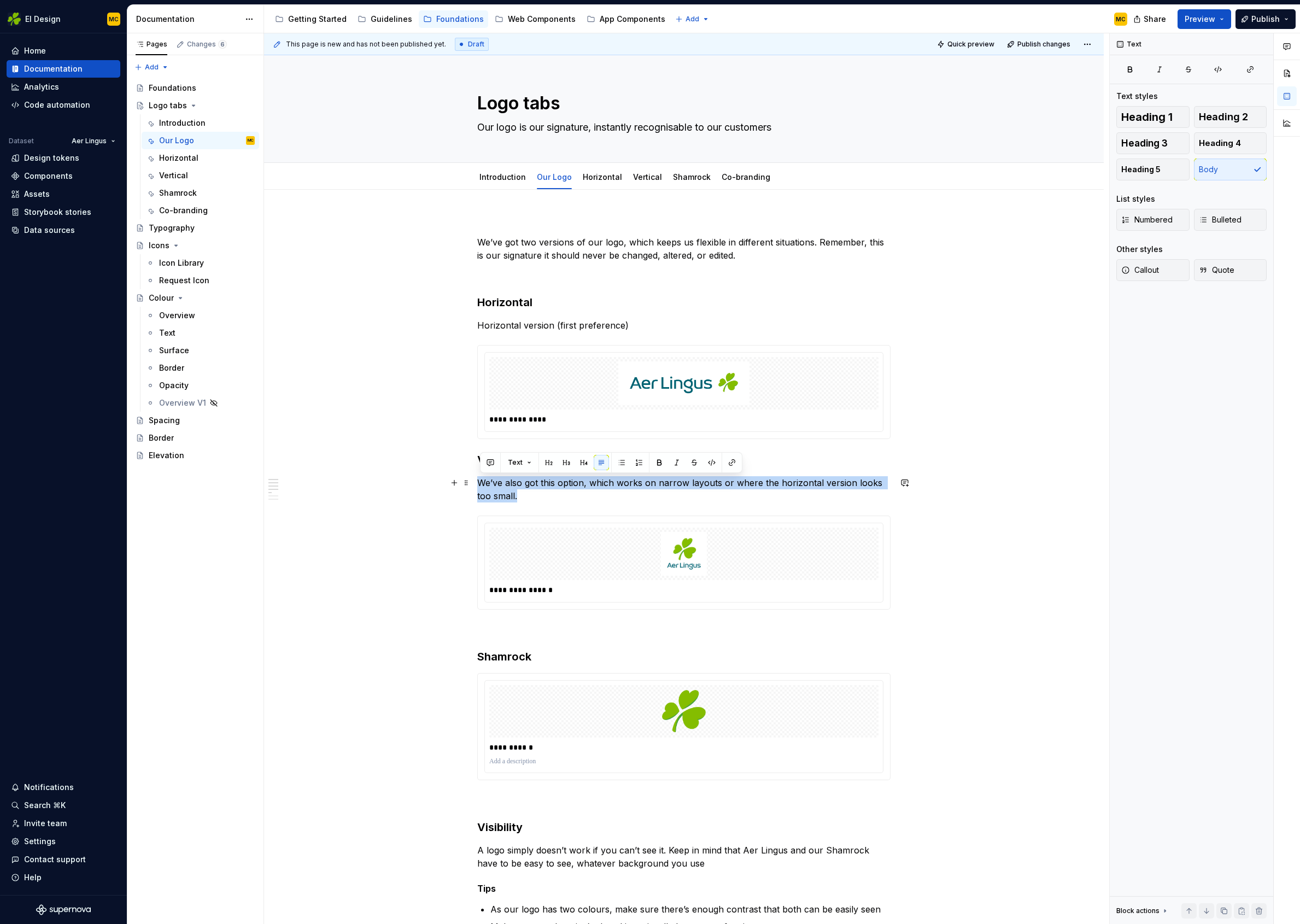
copy p "We’ve also got this option, which works on narrow layouts or where the horizont…"
click at [505, 177] on link "Introduction" at bounding box center [503, 176] width 46 height 9
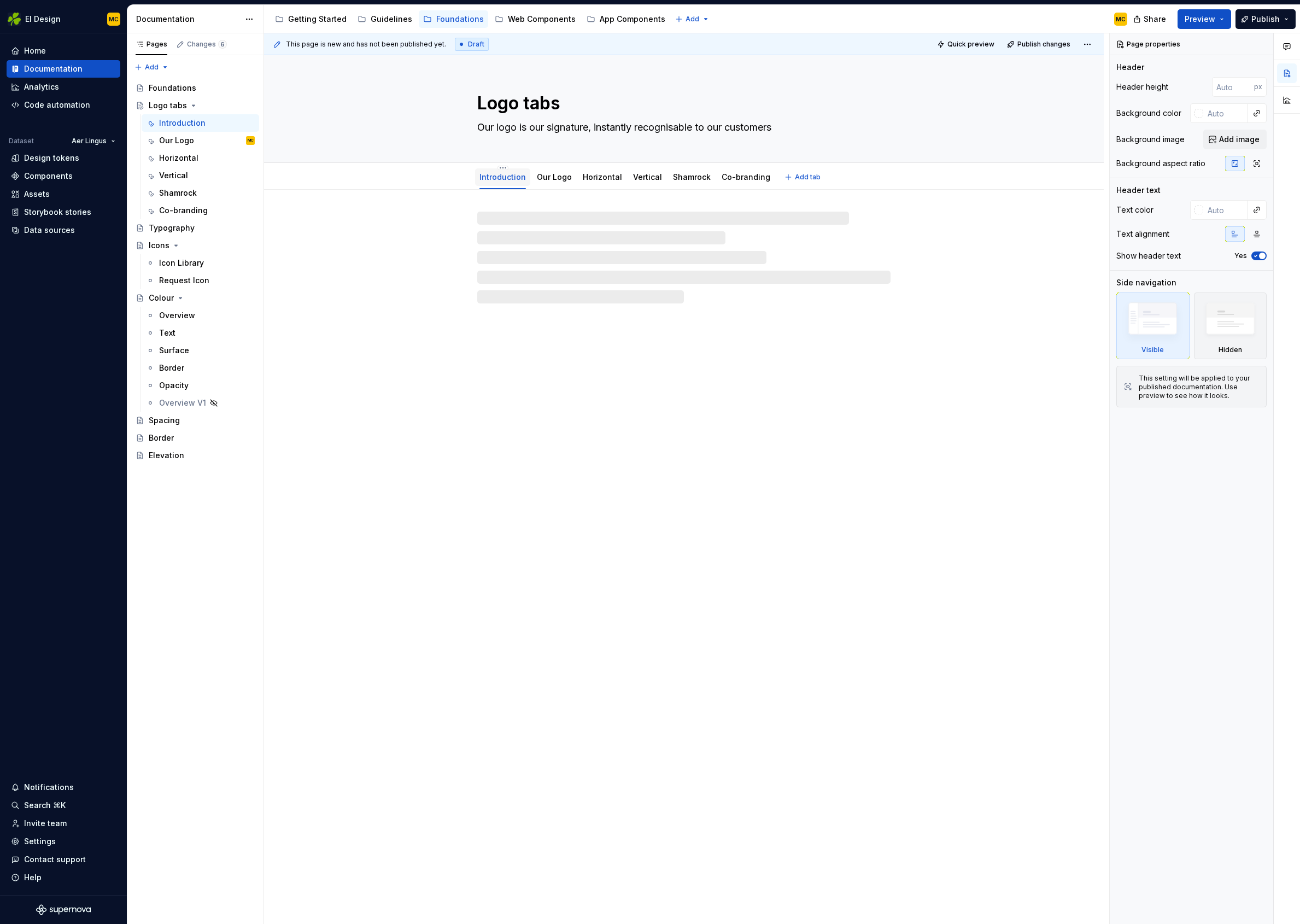
type textarea "*"
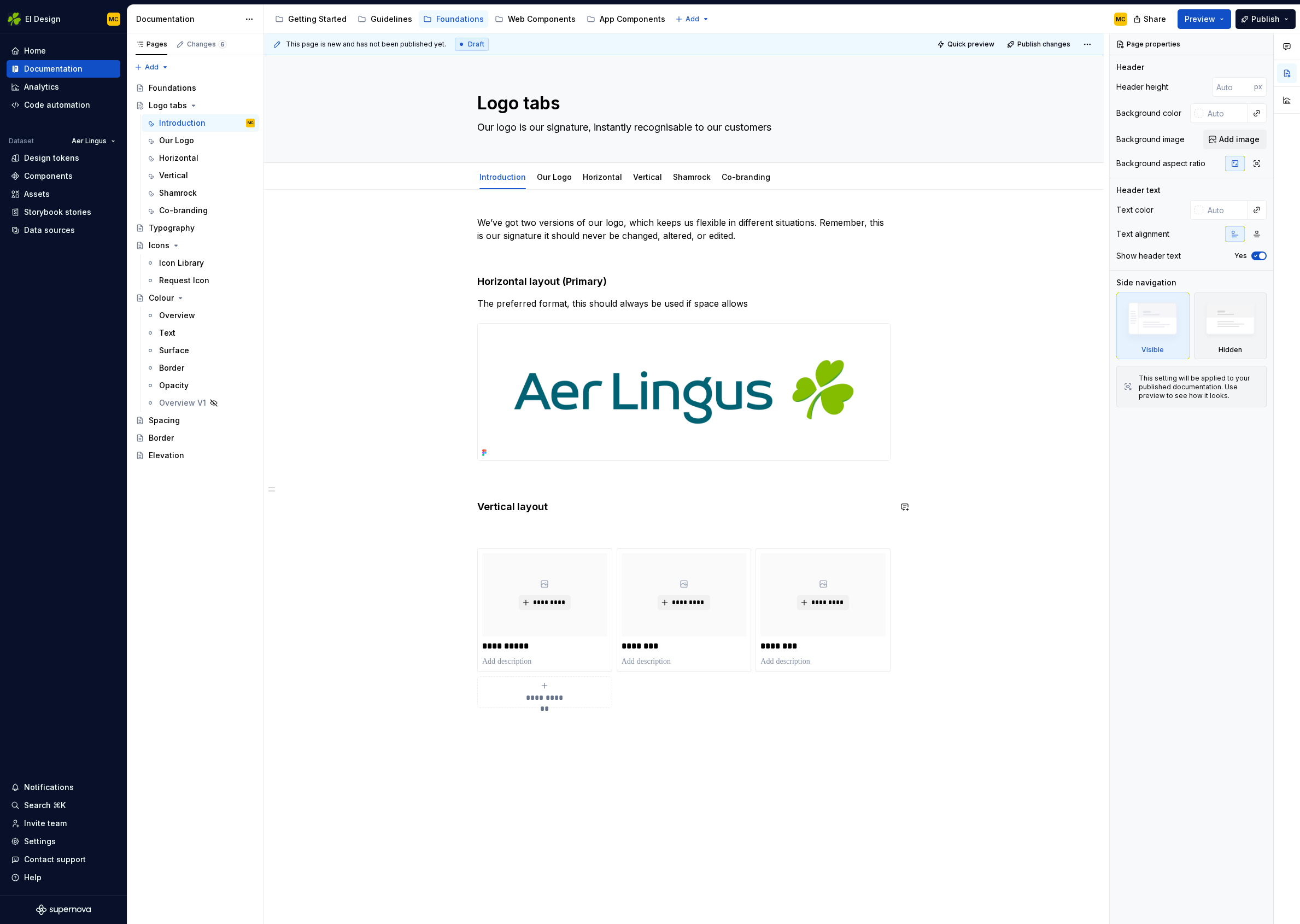
click at [531, 521] on div "**********" at bounding box center [684, 462] width 413 height 492
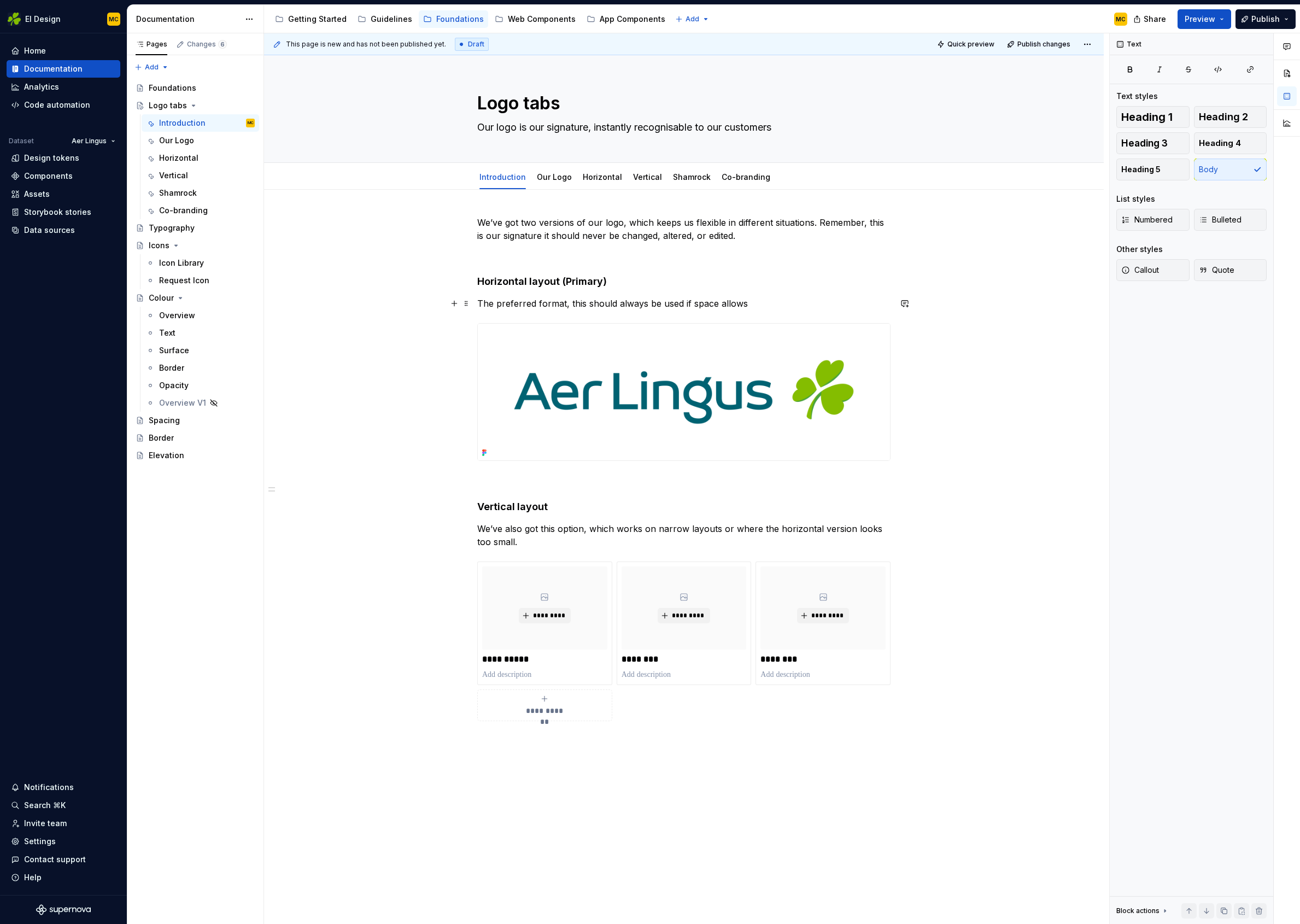
click at [762, 305] on p "The preferred format, this should always be used if space allows" at bounding box center [684, 303] width 413 height 13
click at [621, 530] on p "We’ve also got this option, which works on narrow layouts or where the horizont…" at bounding box center [684, 536] width 413 height 27
click at [554, 179] on link "Our Logo" at bounding box center [554, 176] width 35 height 9
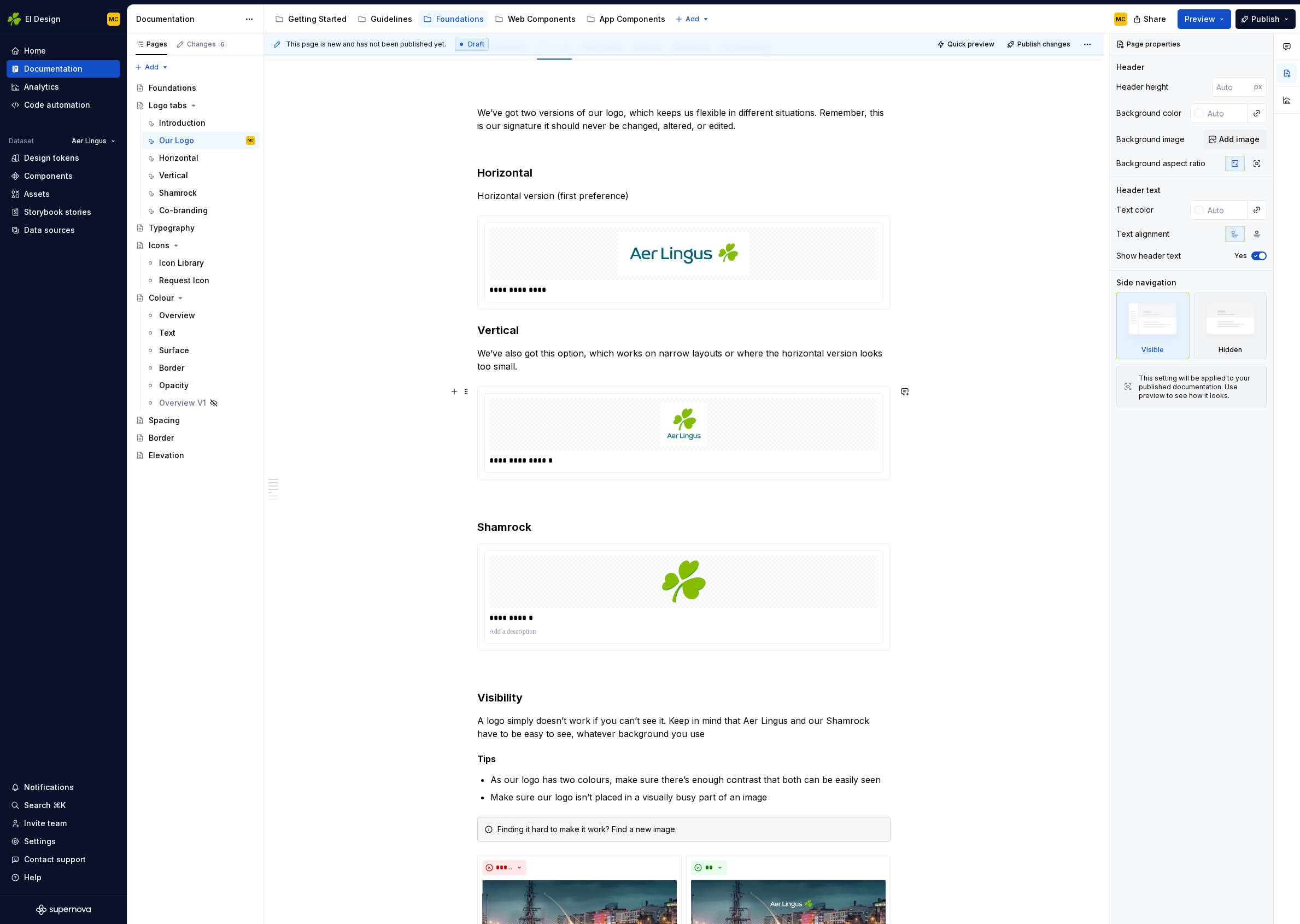
scroll to position [155, 0]
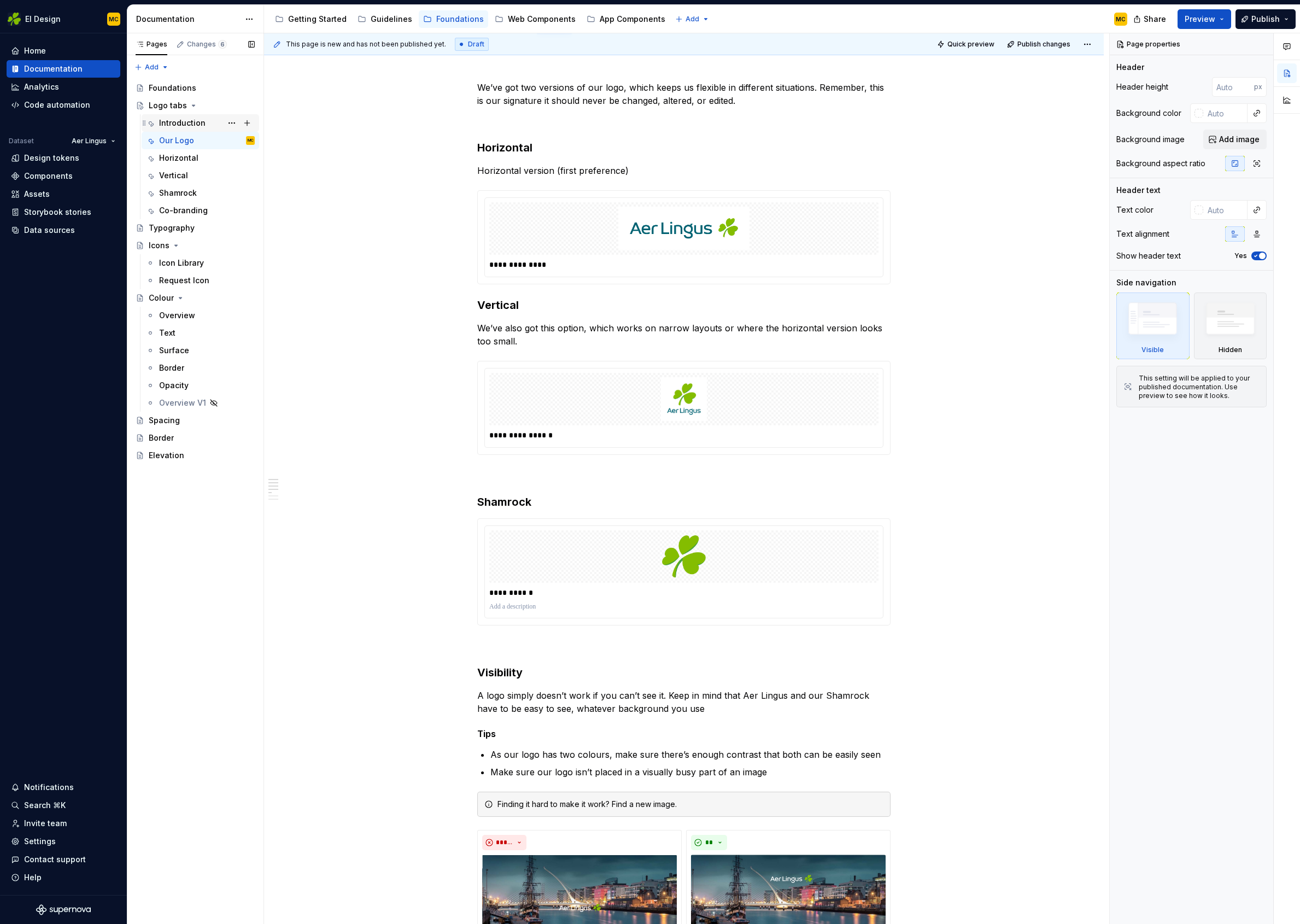
click at [197, 126] on div "Introduction" at bounding box center [182, 123] width 46 height 11
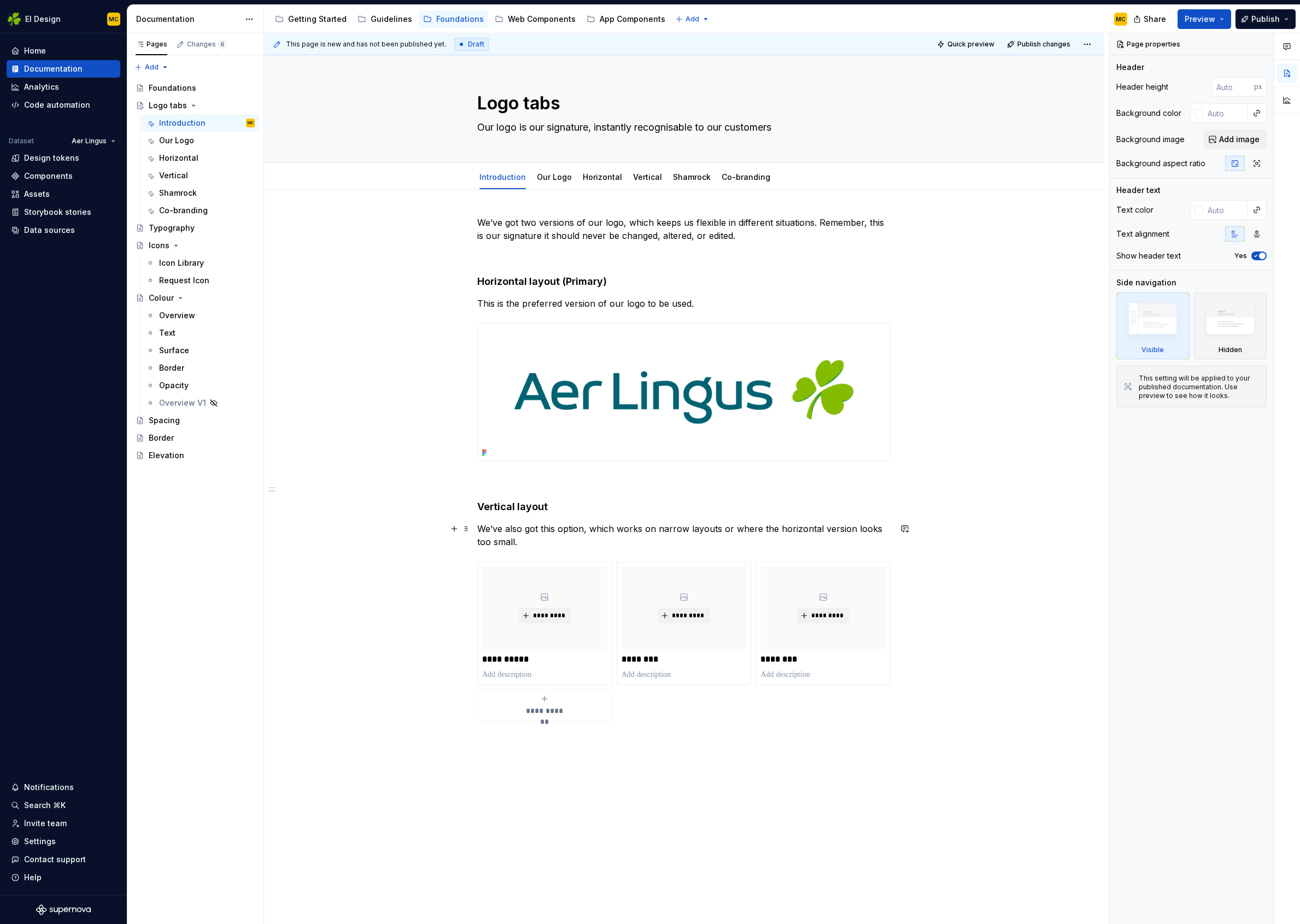
type textarea "*"
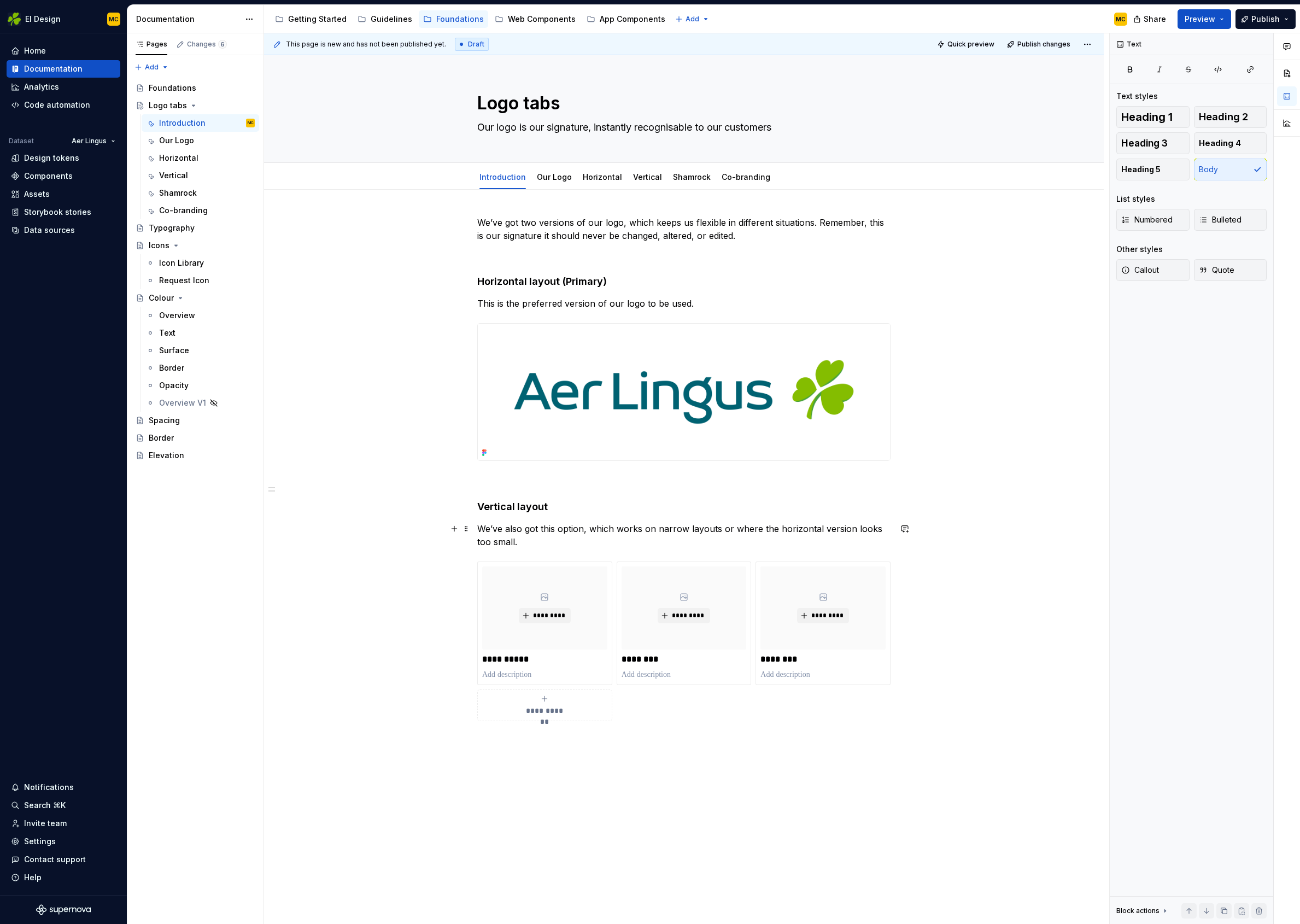
click at [544, 547] on p "We’ve also got this option, which works on narrow layouts or where the horizont…" at bounding box center [684, 536] width 413 height 27
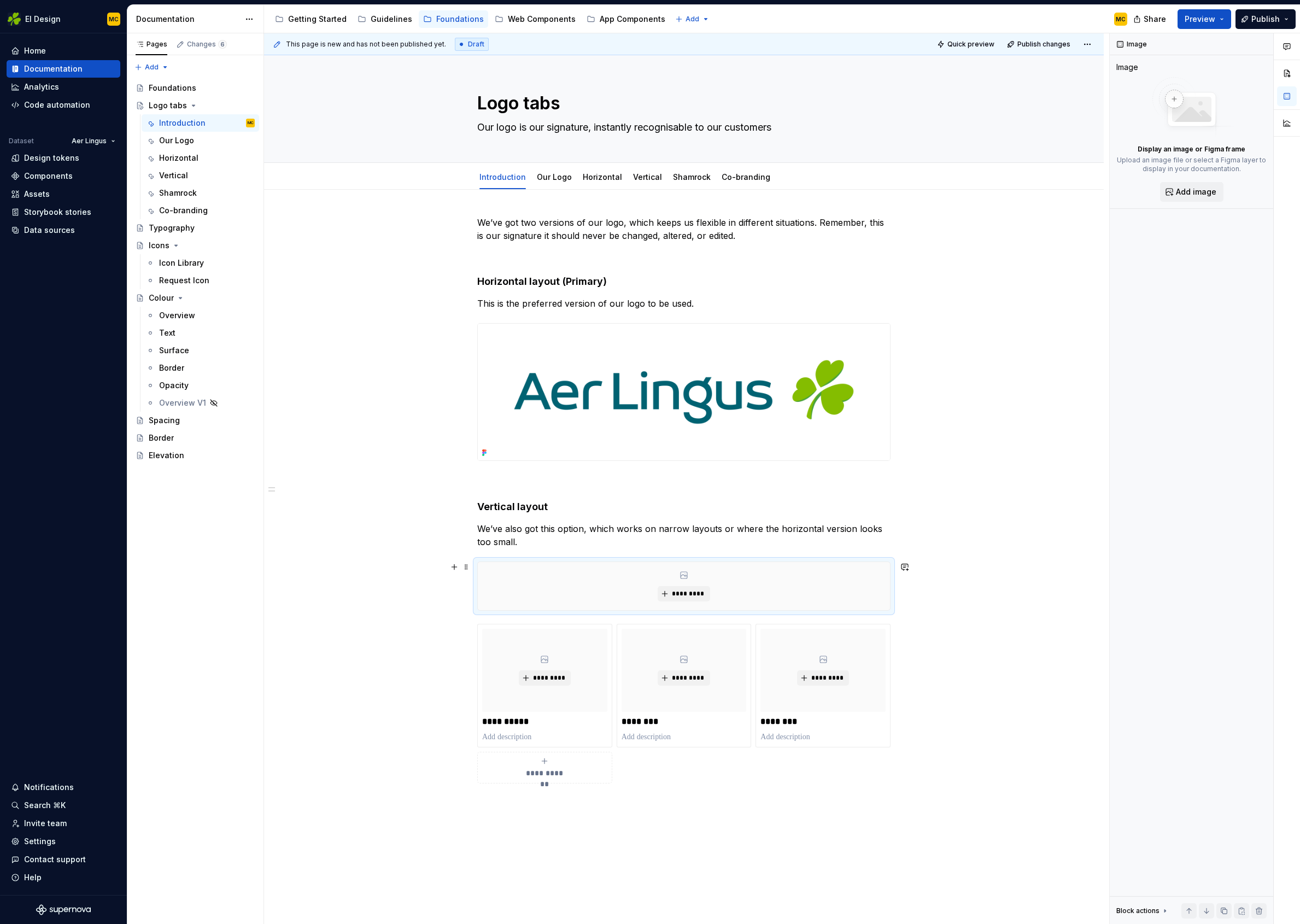
click at [692, 601] on div "*********" at bounding box center [684, 586] width 412 height 48
click at [692, 594] on span "*********" at bounding box center [688, 594] width 34 height 9
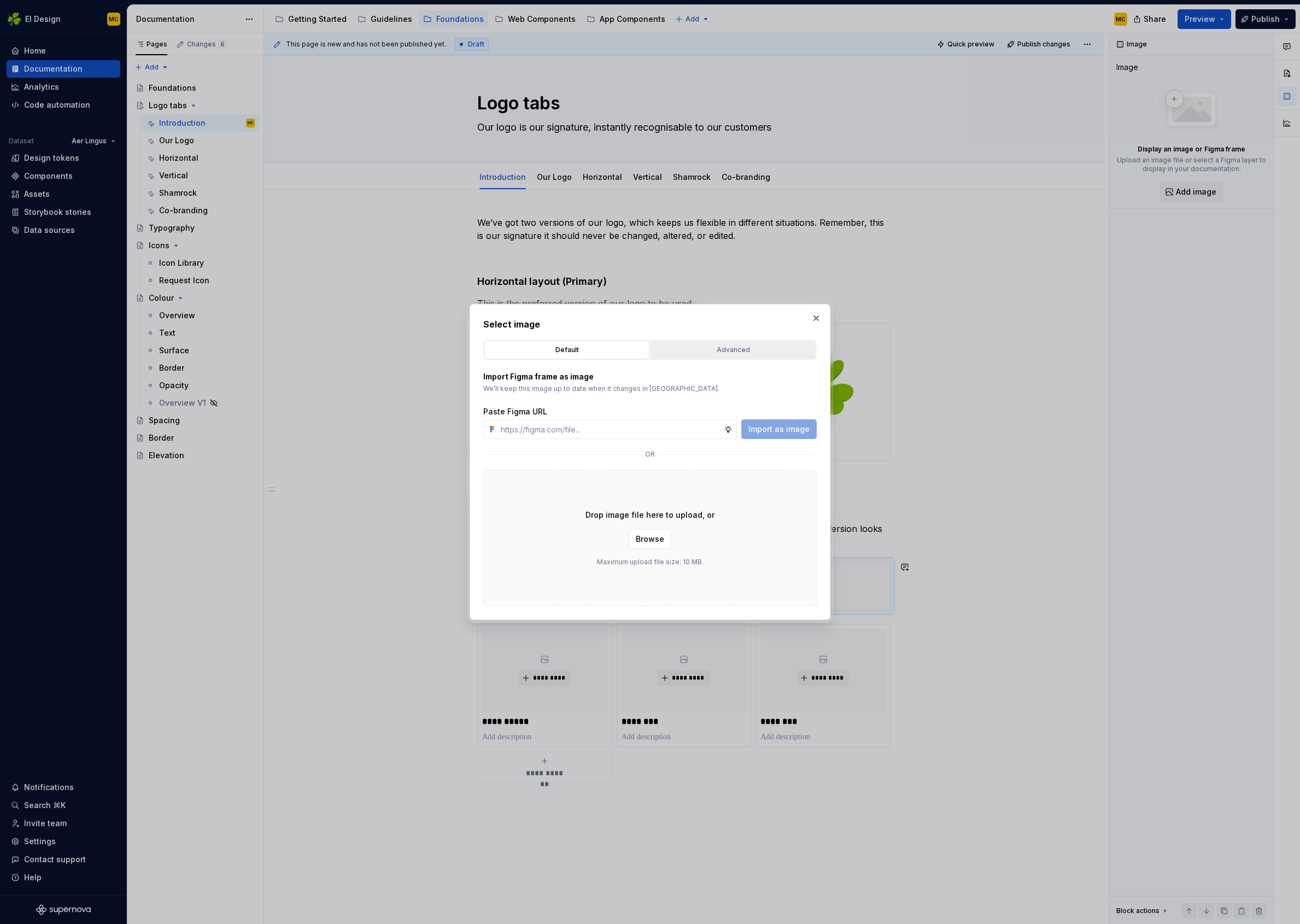
click at [712, 346] on div "Advanced" at bounding box center [733, 349] width 158 height 11
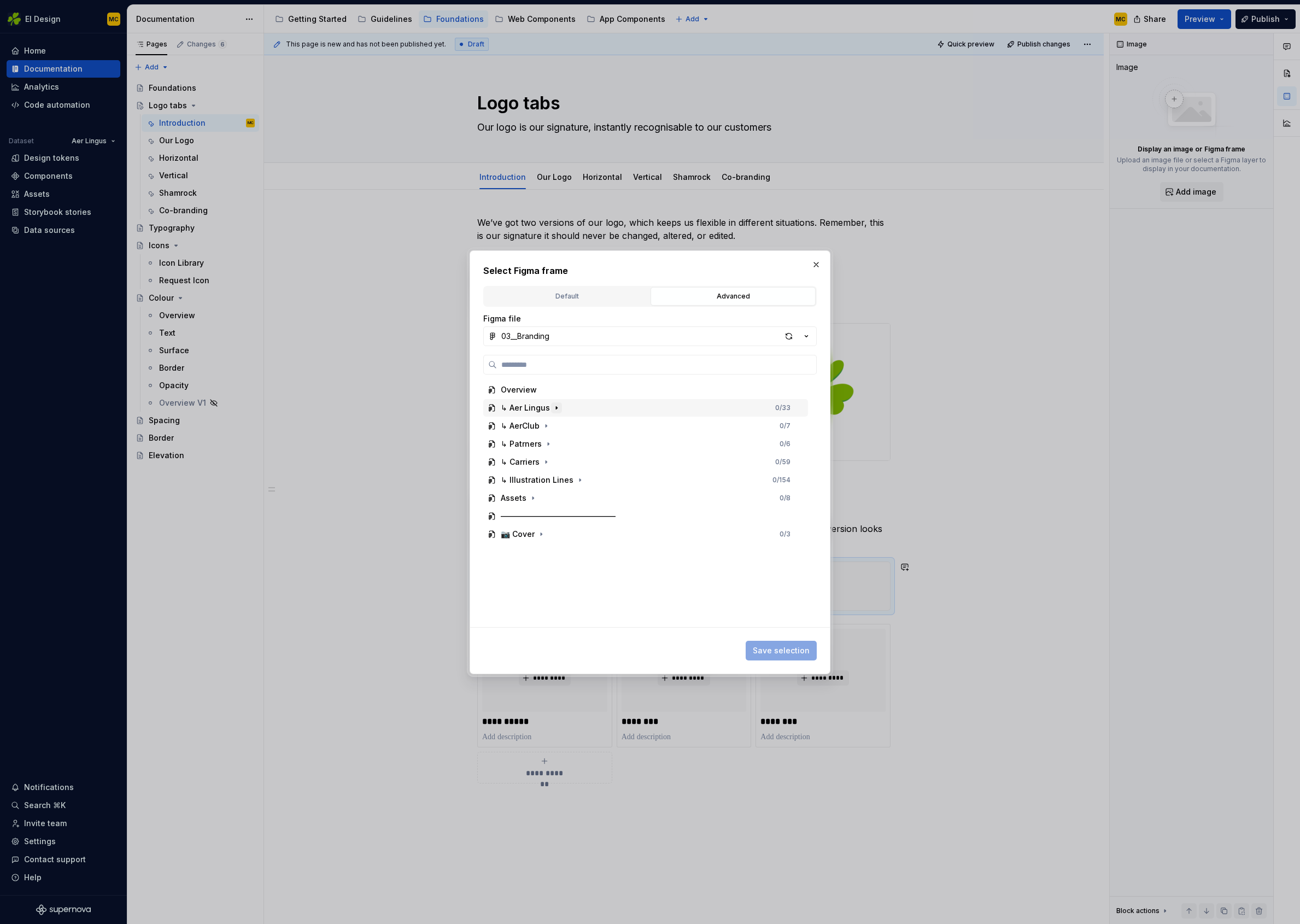
click at [556, 408] on icon "button" at bounding box center [556, 407] width 1 height 3
click at [577, 515] on icon "button" at bounding box center [577, 515] width 1 height 3
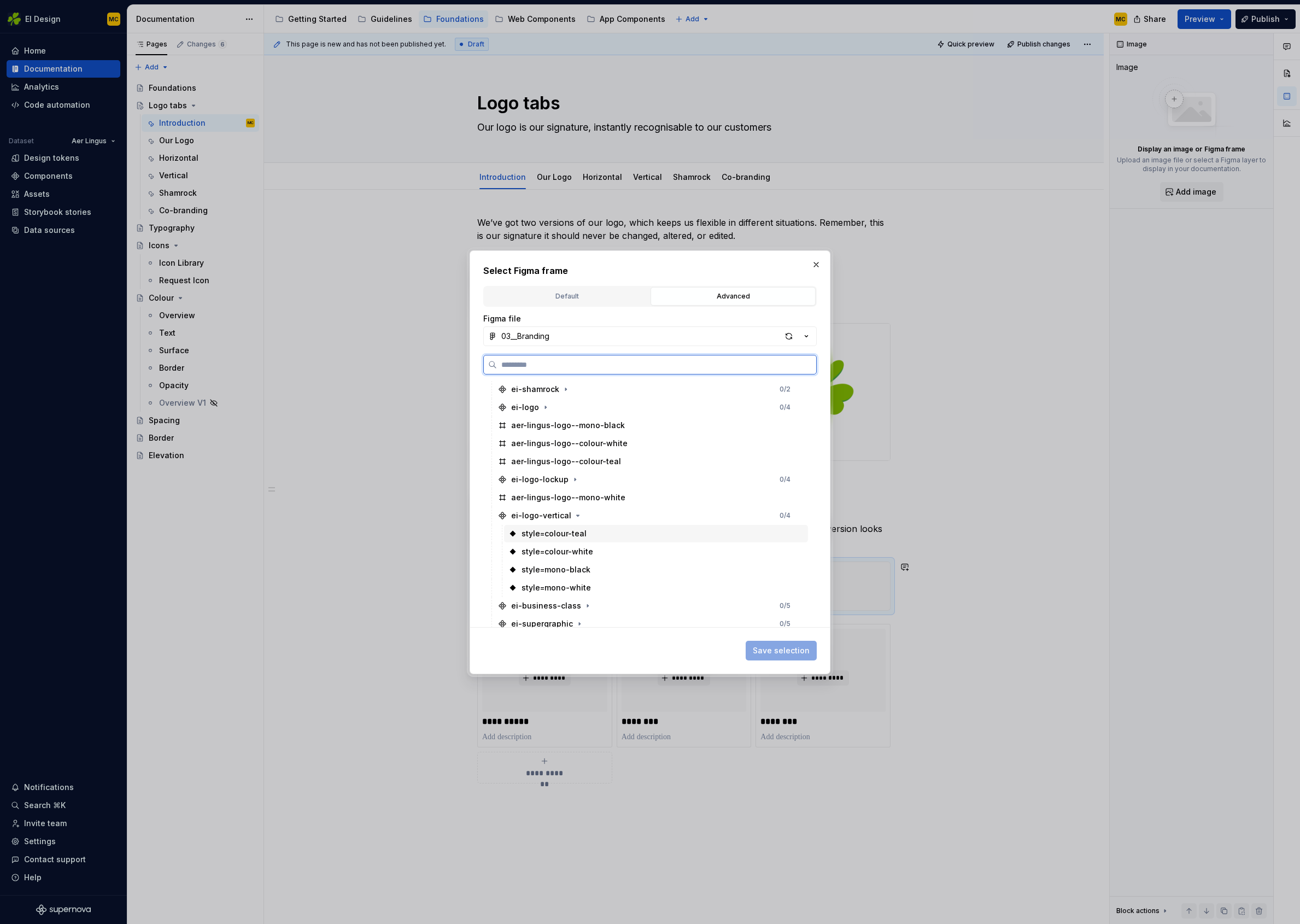
click at [581, 531] on div "style=colour-teal" at bounding box center [553, 534] width 65 height 11
click at [780, 654] on span "Save selection" at bounding box center [781, 651] width 57 height 11
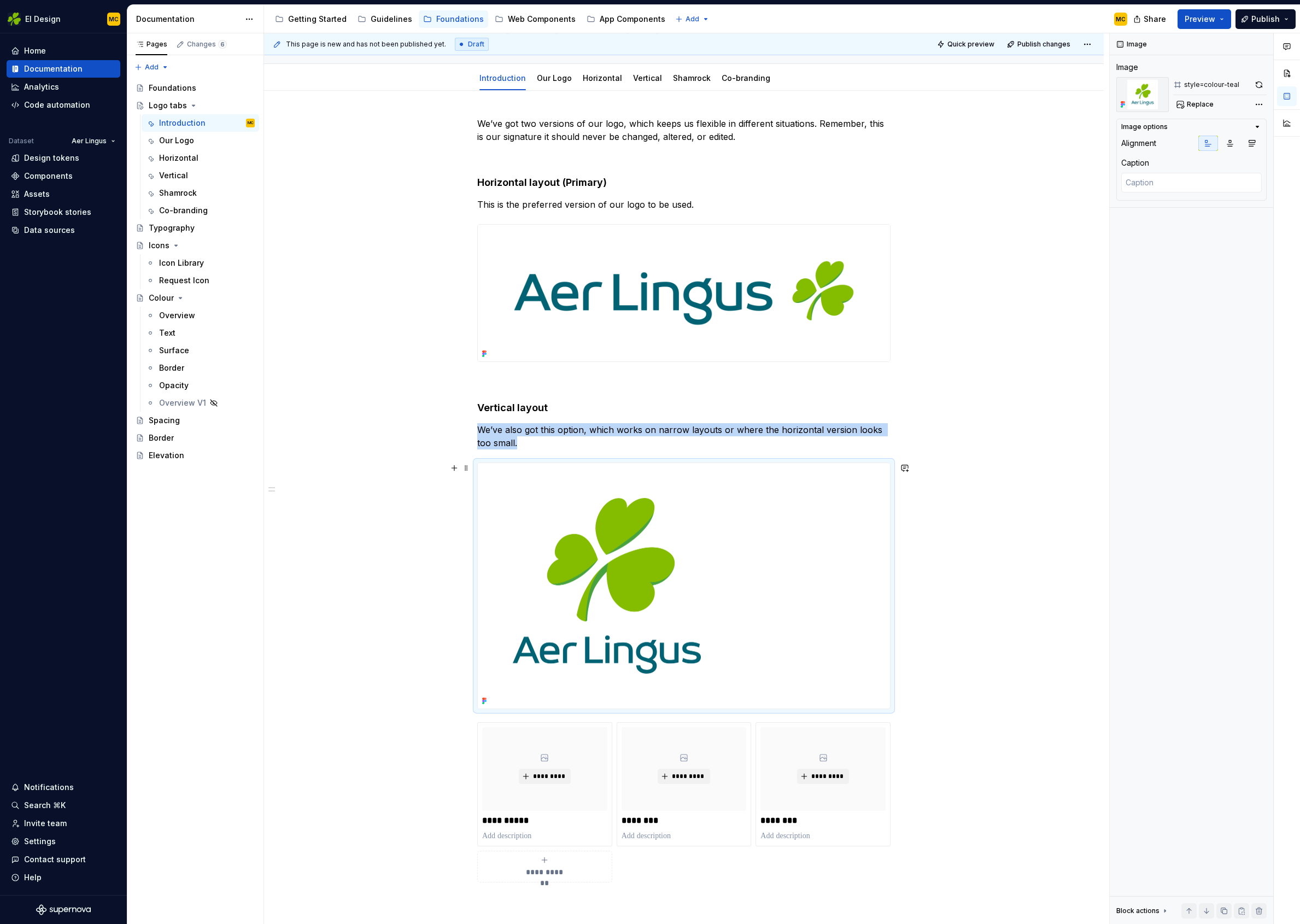
scroll to position [105, 0]
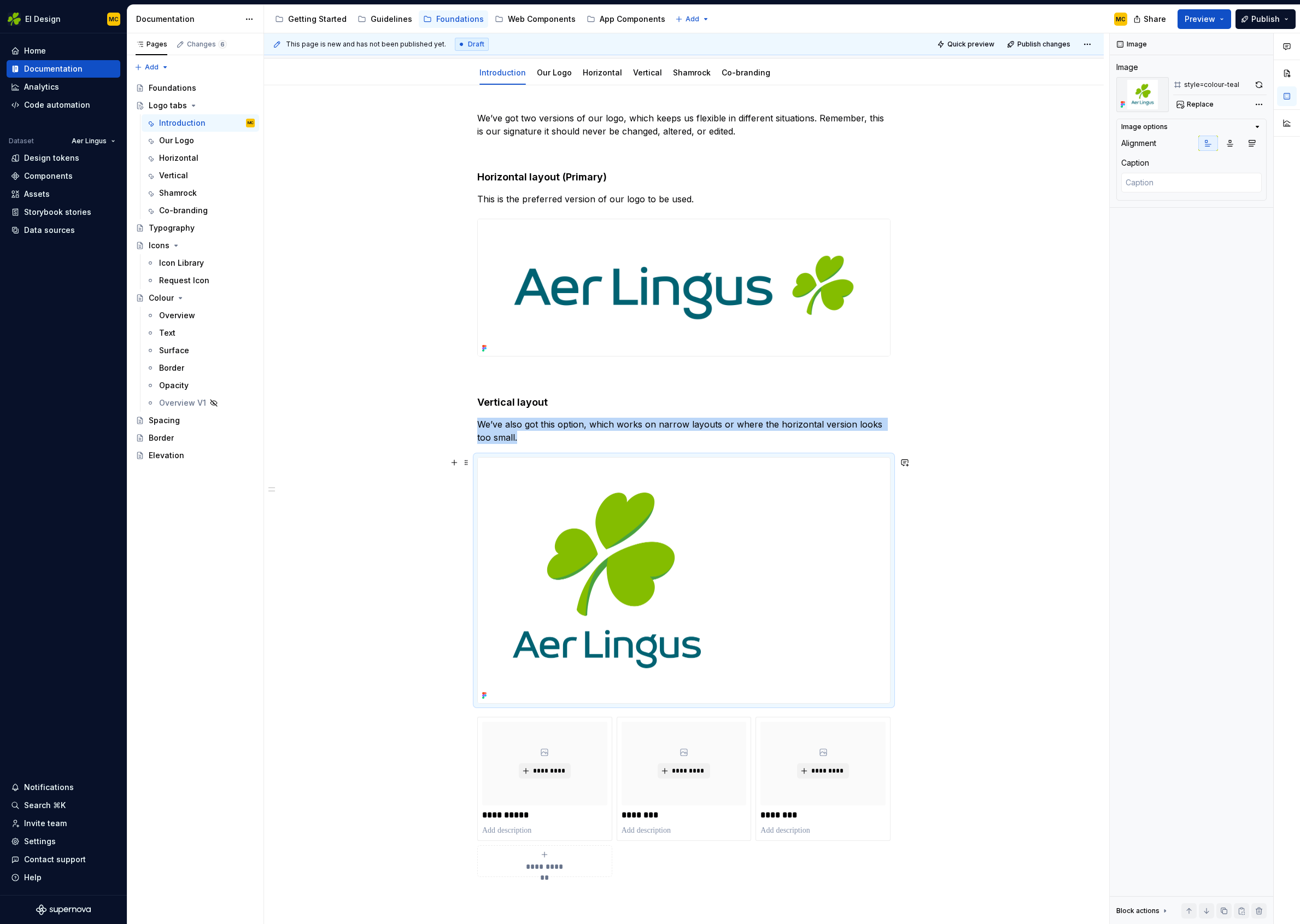
click at [915, 546] on div "**********" at bounding box center [684, 626] width 840 height 1082
click at [891, 552] on div at bounding box center [684, 581] width 413 height 247
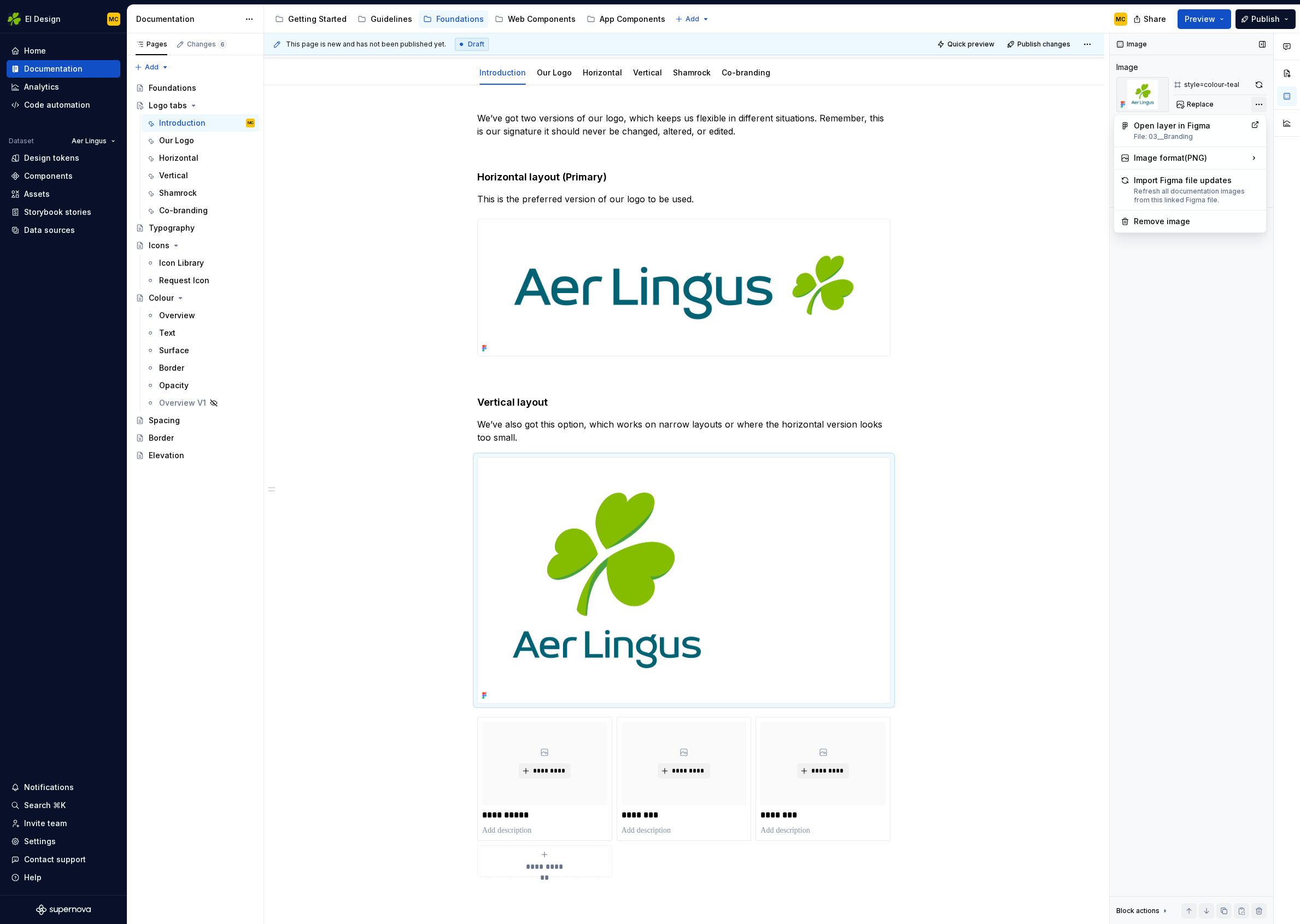
click at [1265, 106] on div "Comments Open comments No comments yet Select ‘Comment’ from the block context …" at bounding box center [1205, 479] width 191 height 891
click at [1199, 291] on div "Comments Open comments No comments yet Select ‘Comment’ from the block context …" at bounding box center [1205, 479] width 191 height 891
click at [976, 45] on span "Quick preview" at bounding box center [971, 44] width 47 height 9
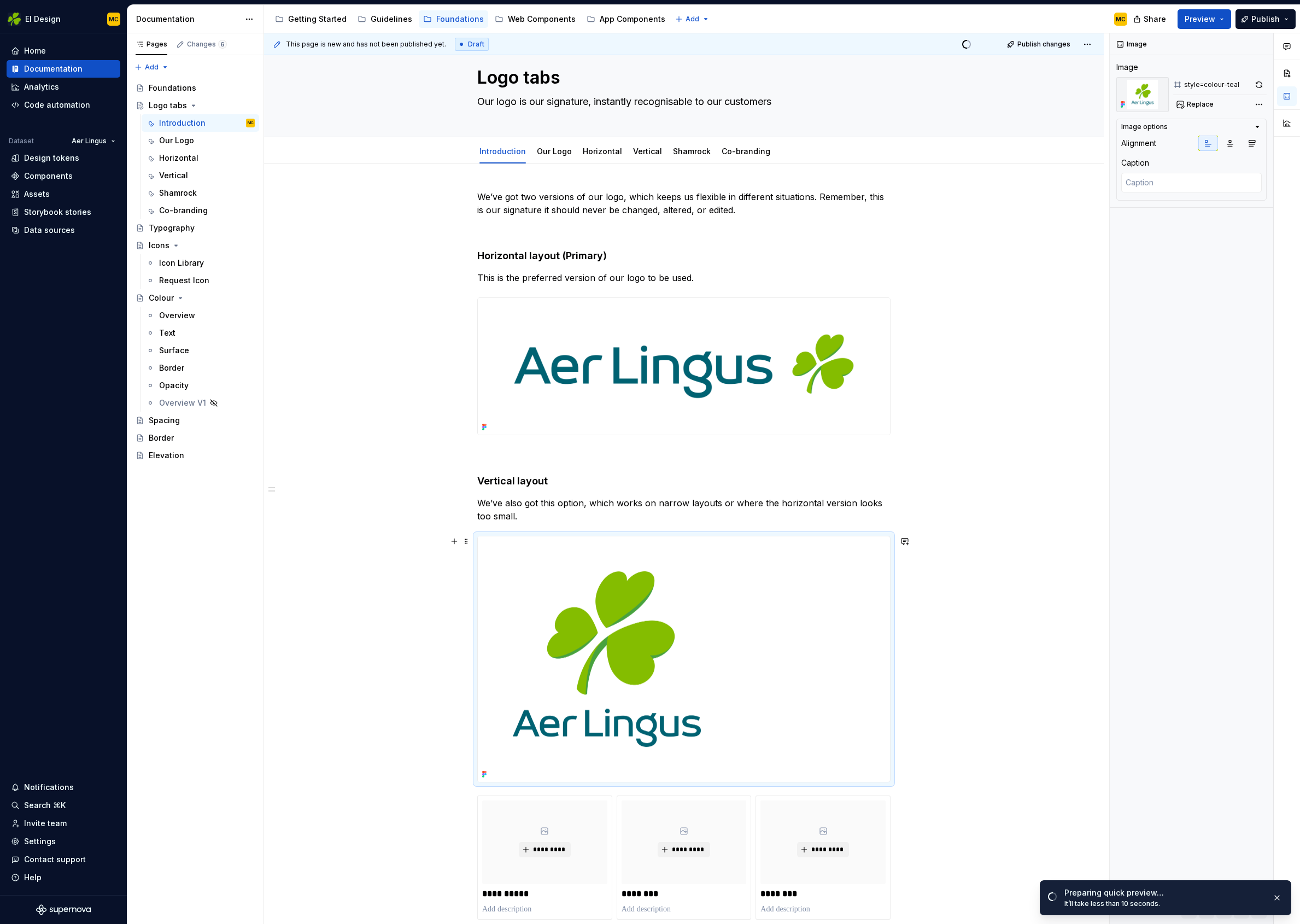
scroll to position [0, 0]
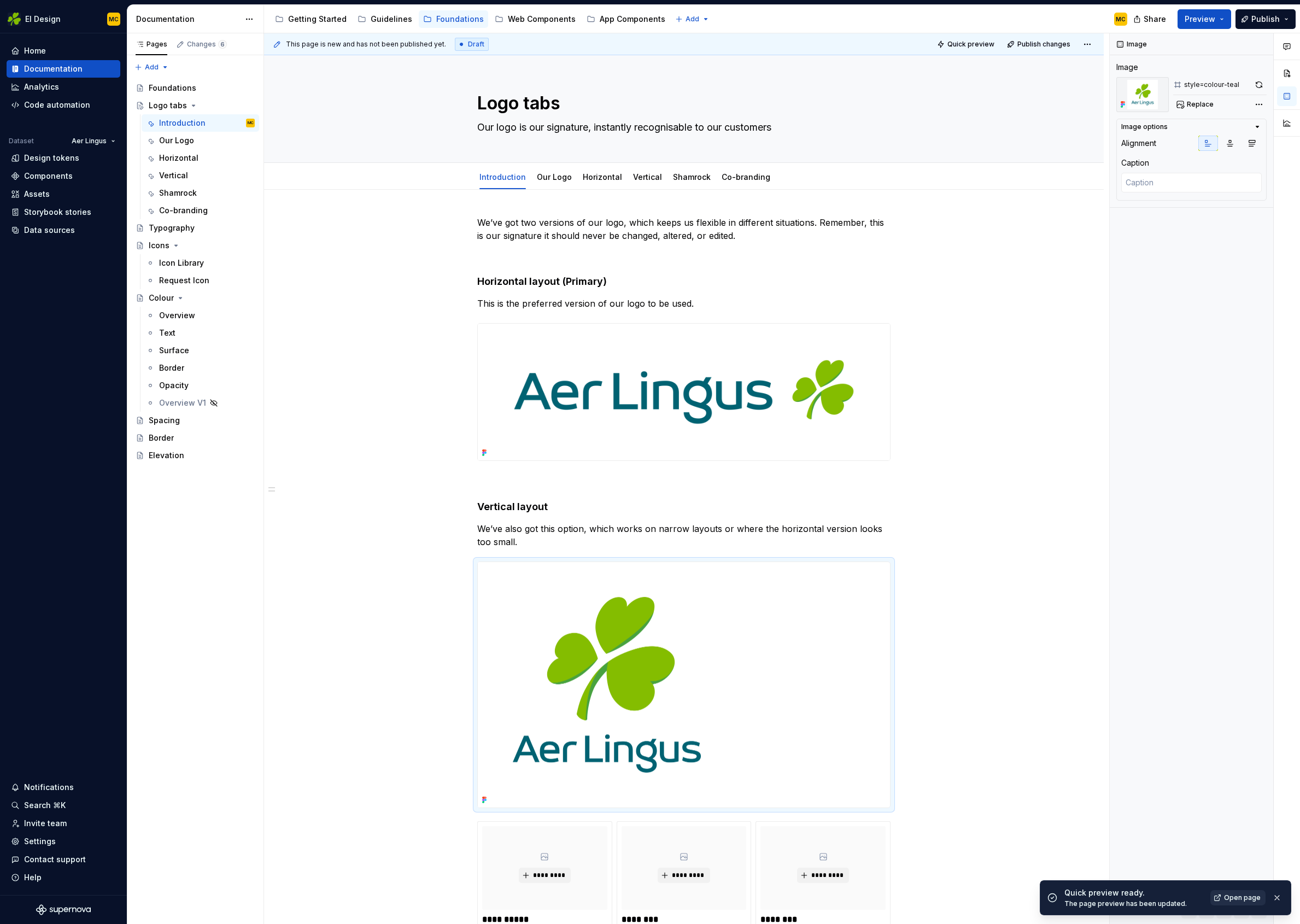
click at [1248, 899] on span "Open page" at bounding box center [1242, 898] width 36 height 9
click at [565, 179] on link "Our Logo" at bounding box center [554, 176] width 35 height 9
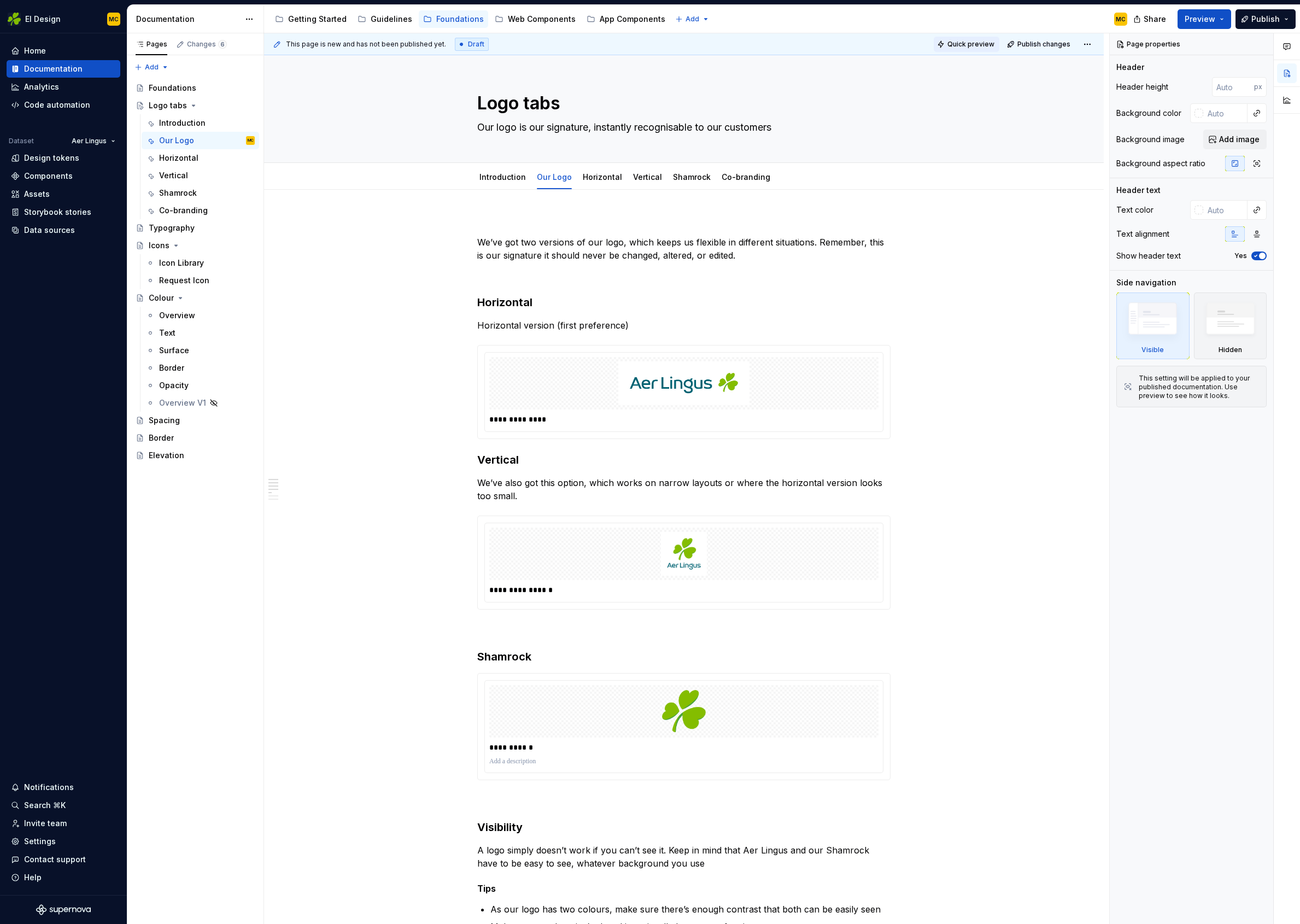
click at [961, 43] on span "Quick preview" at bounding box center [971, 44] width 47 height 9
click at [1230, 898] on span "Open page" at bounding box center [1242, 898] width 36 height 9
click at [576, 381] on img at bounding box center [684, 383] width 380 height 43
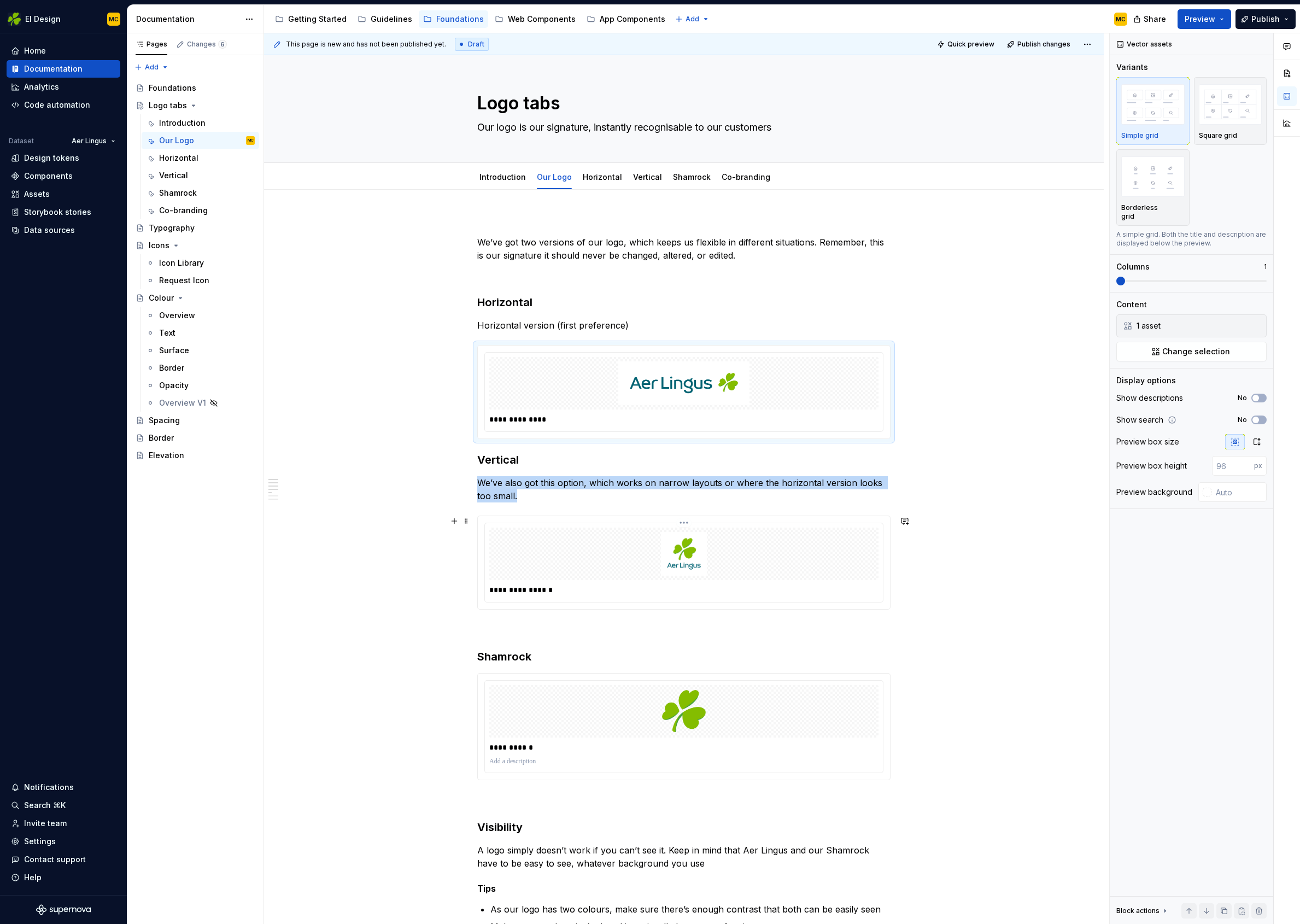
click at [784, 599] on div "**********" at bounding box center [684, 562] width 398 height 79
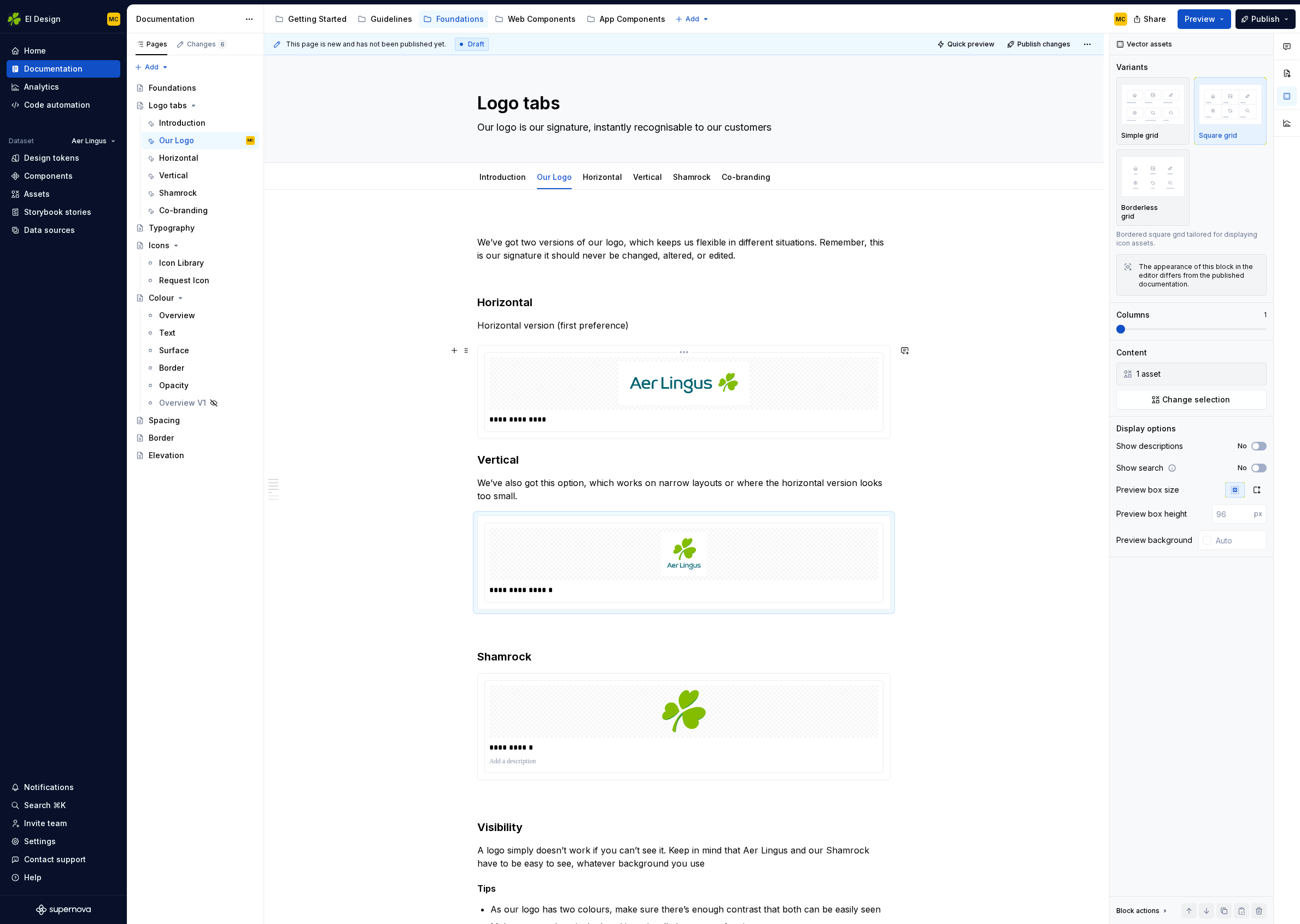
click at [793, 419] on p "**********" at bounding box center [684, 419] width 389 height 11
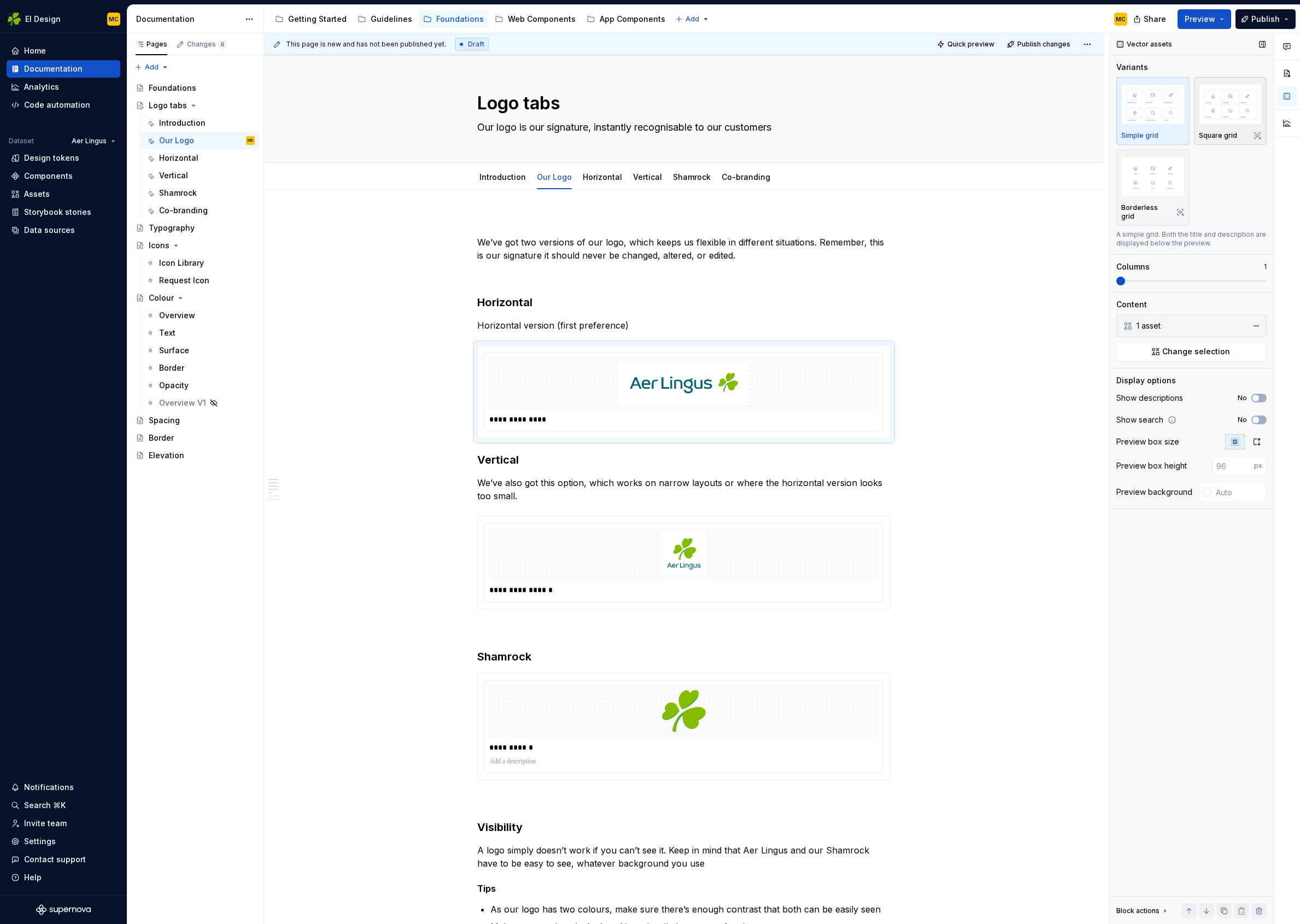
click at [1233, 104] on img "button" at bounding box center [1231, 104] width 64 height 40
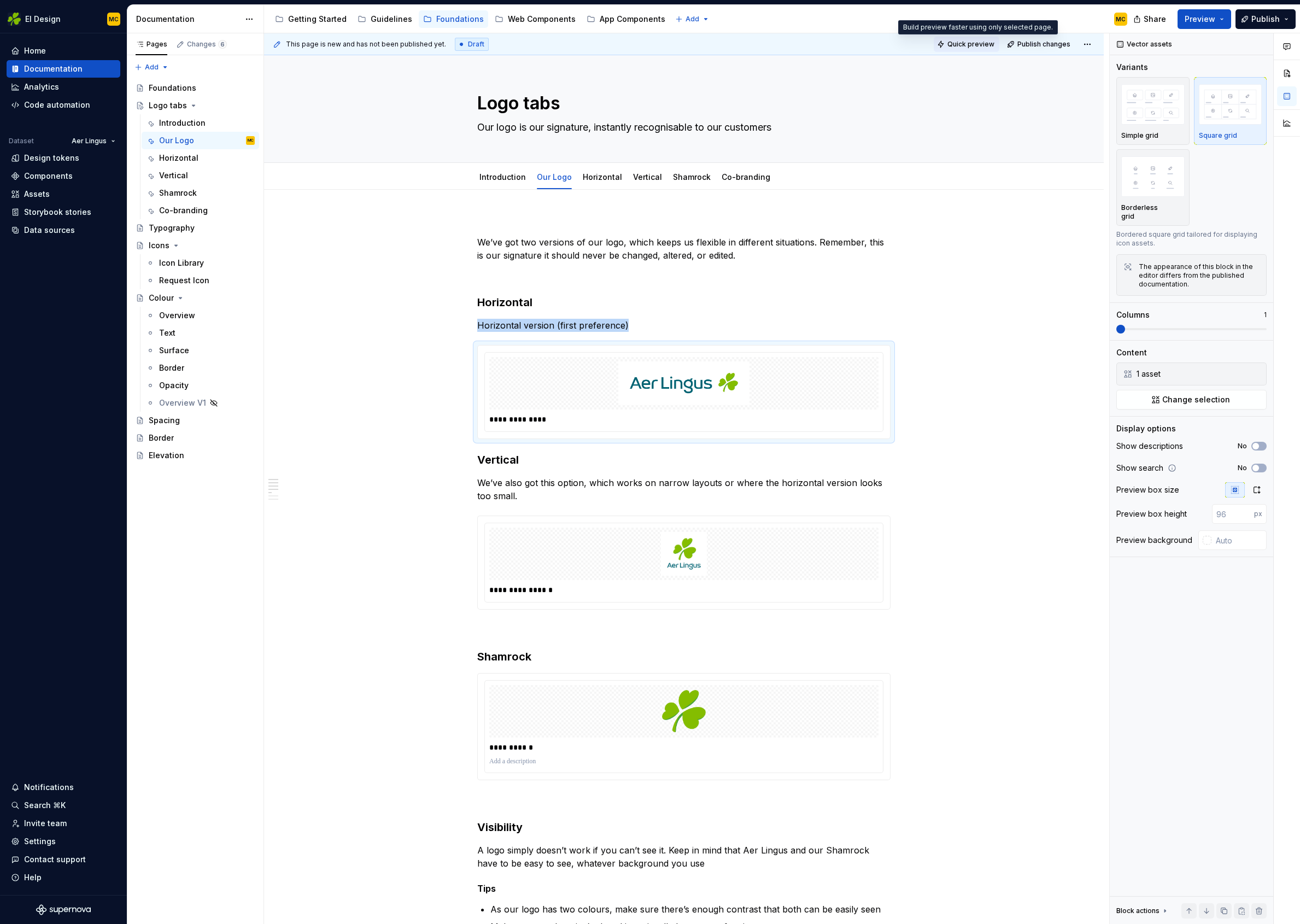
click at [974, 47] on span "Quick preview" at bounding box center [971, 44] width 47 height 9
click at [386, 20] on div "Guidelines" at bounding box center [391, 19] width 42 height 11
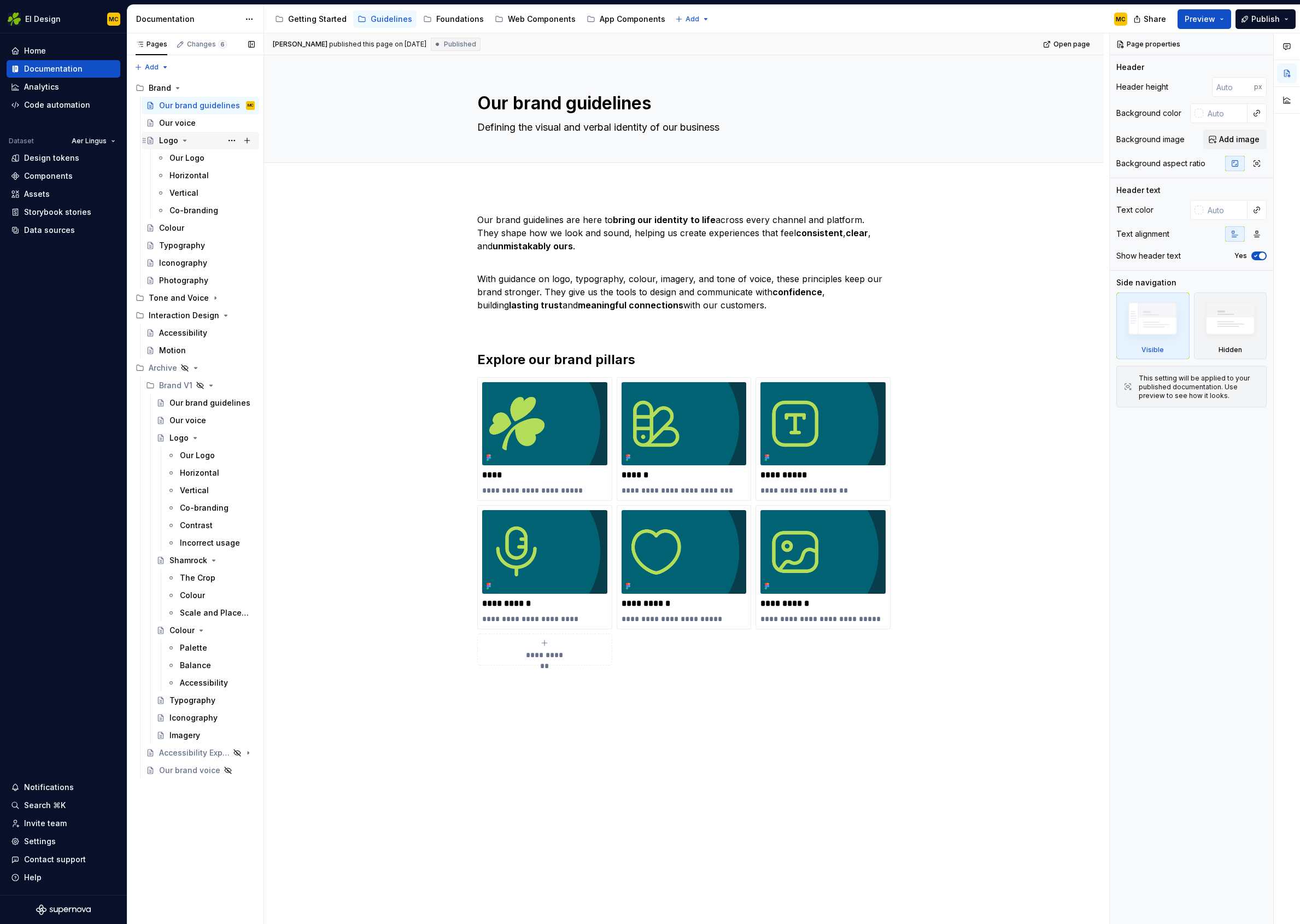
click at [203, 138] on div "Logo" at bounding box center [207, 140] width 96 height 15
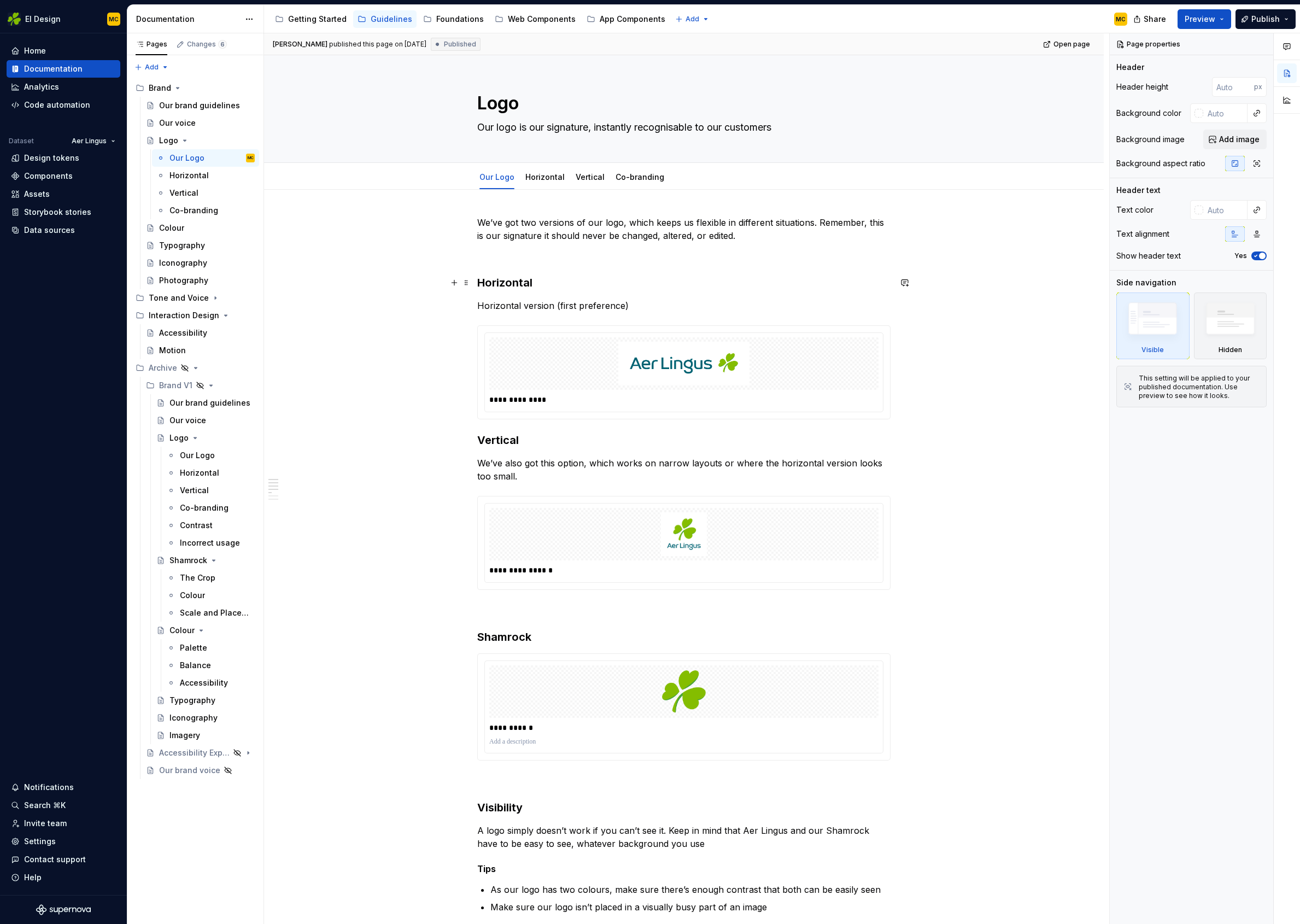
type textarea "*"
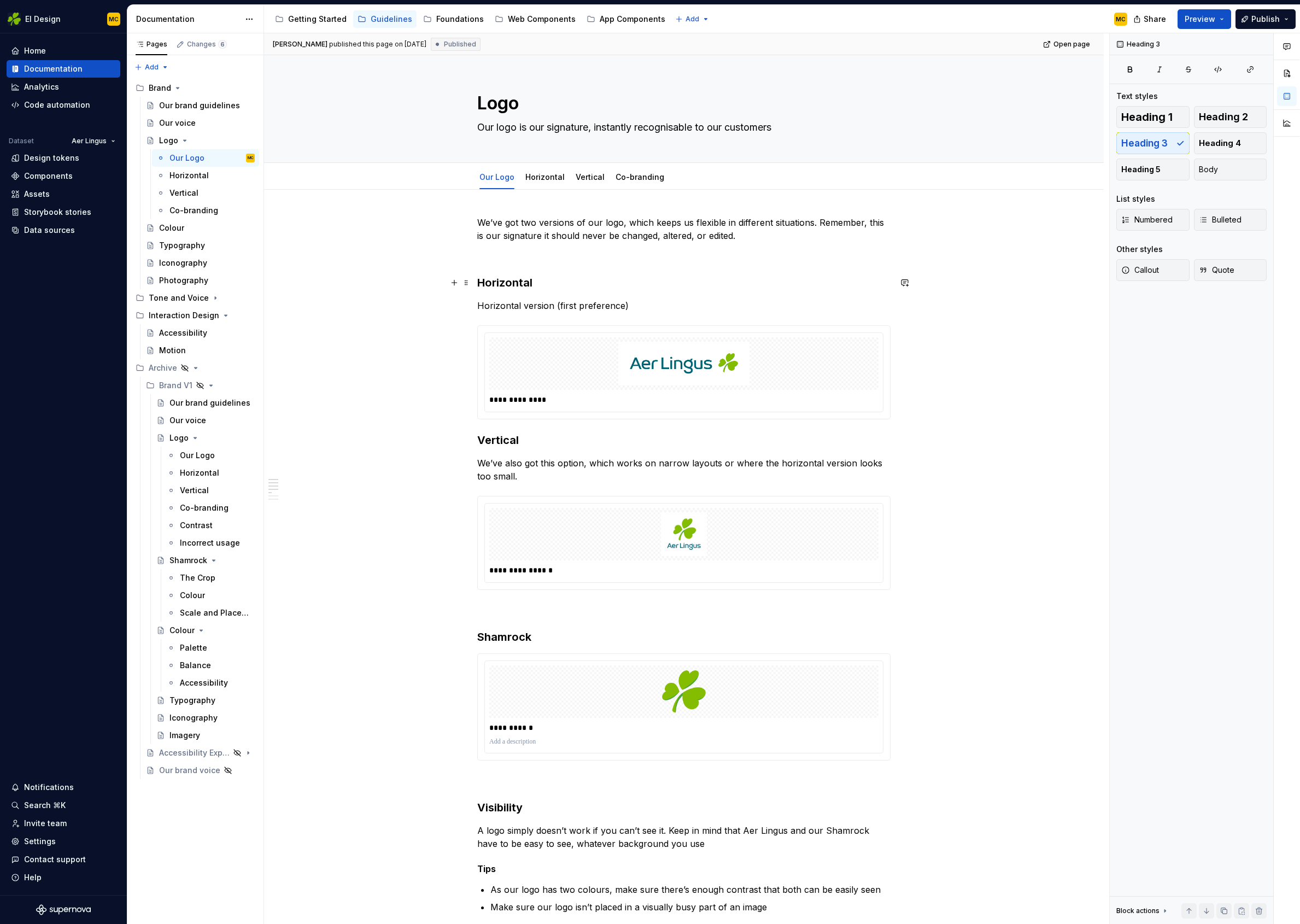
click at [592, 280] on h3 "Horizontal" at bounding box center [684, 282] width 413 height 15
click at [632, 738] on p at bounding box center [684, 742] width 389 height 9
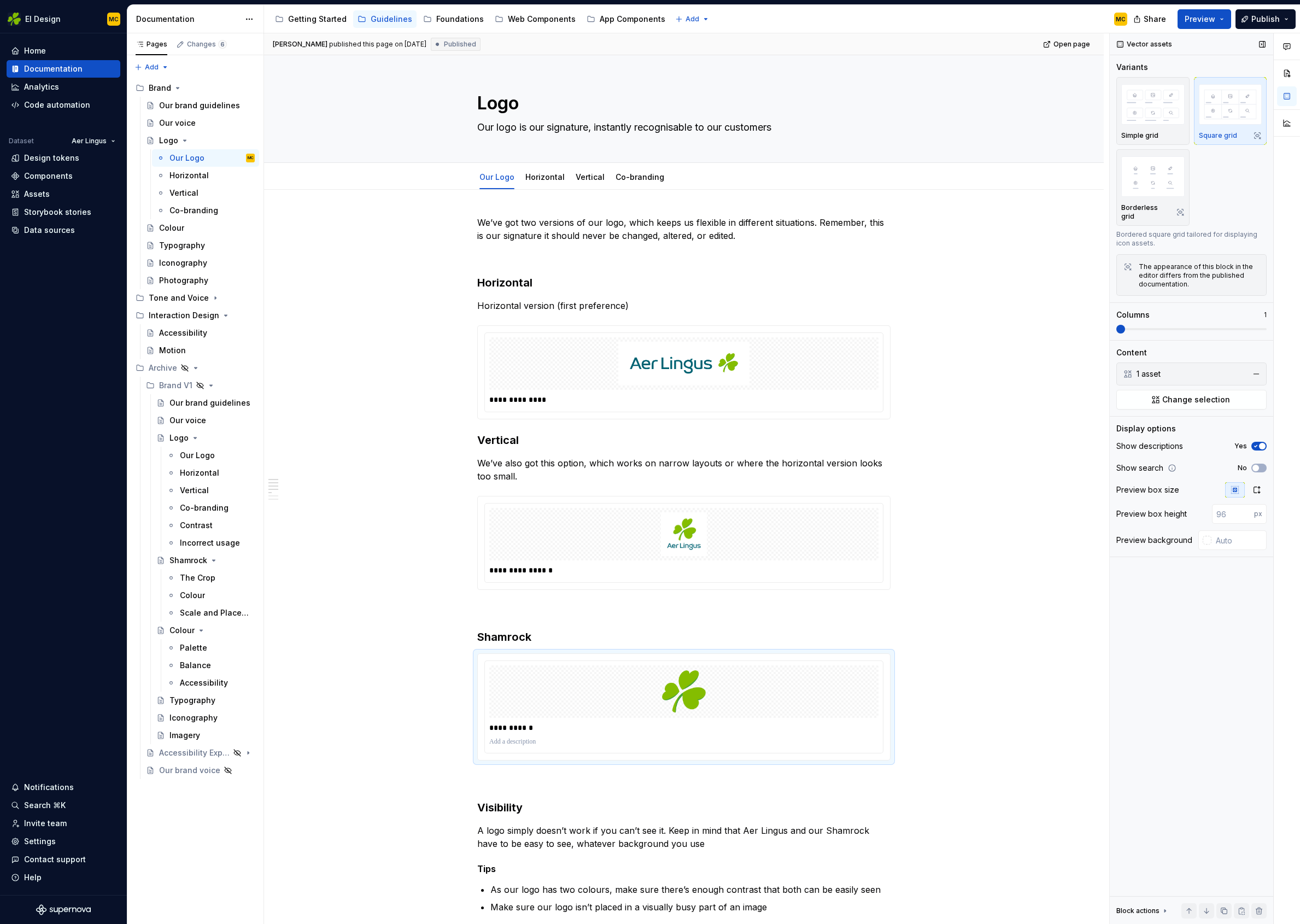
click at [1265, 442] on span "button" at bounding box center [1262, 445] width 6 height 6
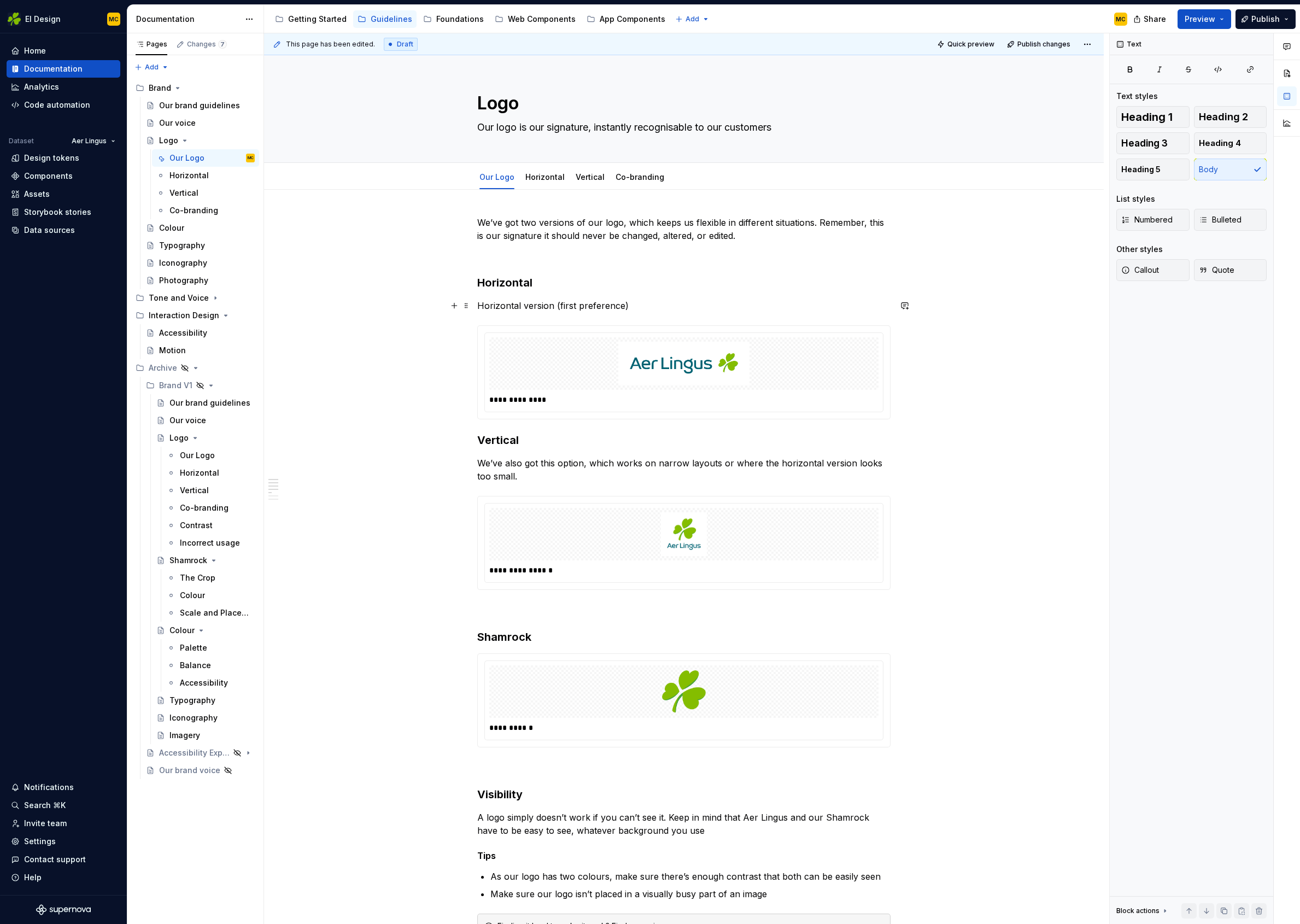
click at [655, 308] on p "Horizontal version (first preference)" at bounding box center [684, 305] width 413 height 13
click at [545, 442] on h3 "Vertical" at bounding box center [684, 440] width 413 height 15
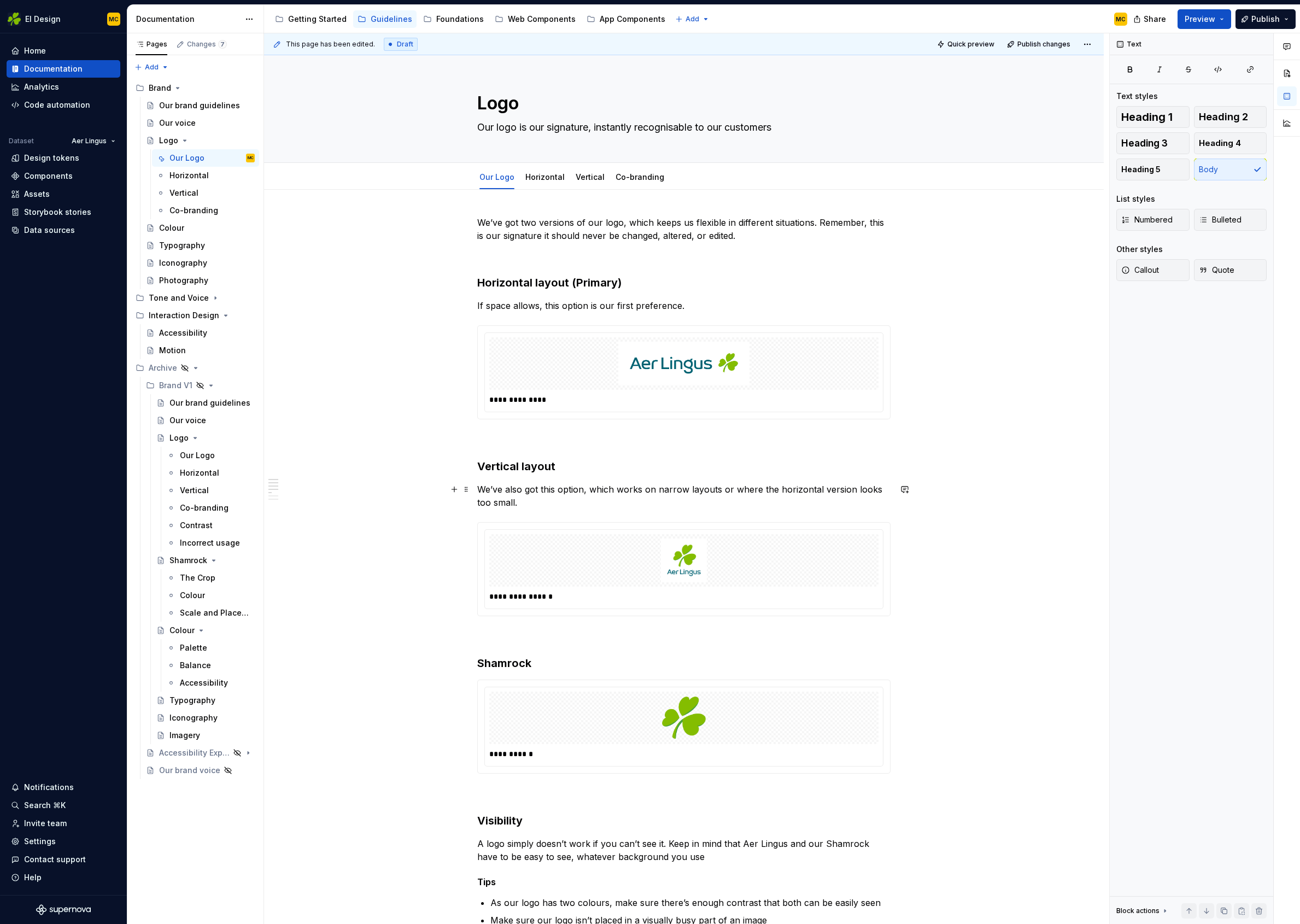
click at [619, 493] on p "We’ve also got this option, which works on narrow layouts or where the horizont…" at bounding box center [684, 496] width 413 height 27
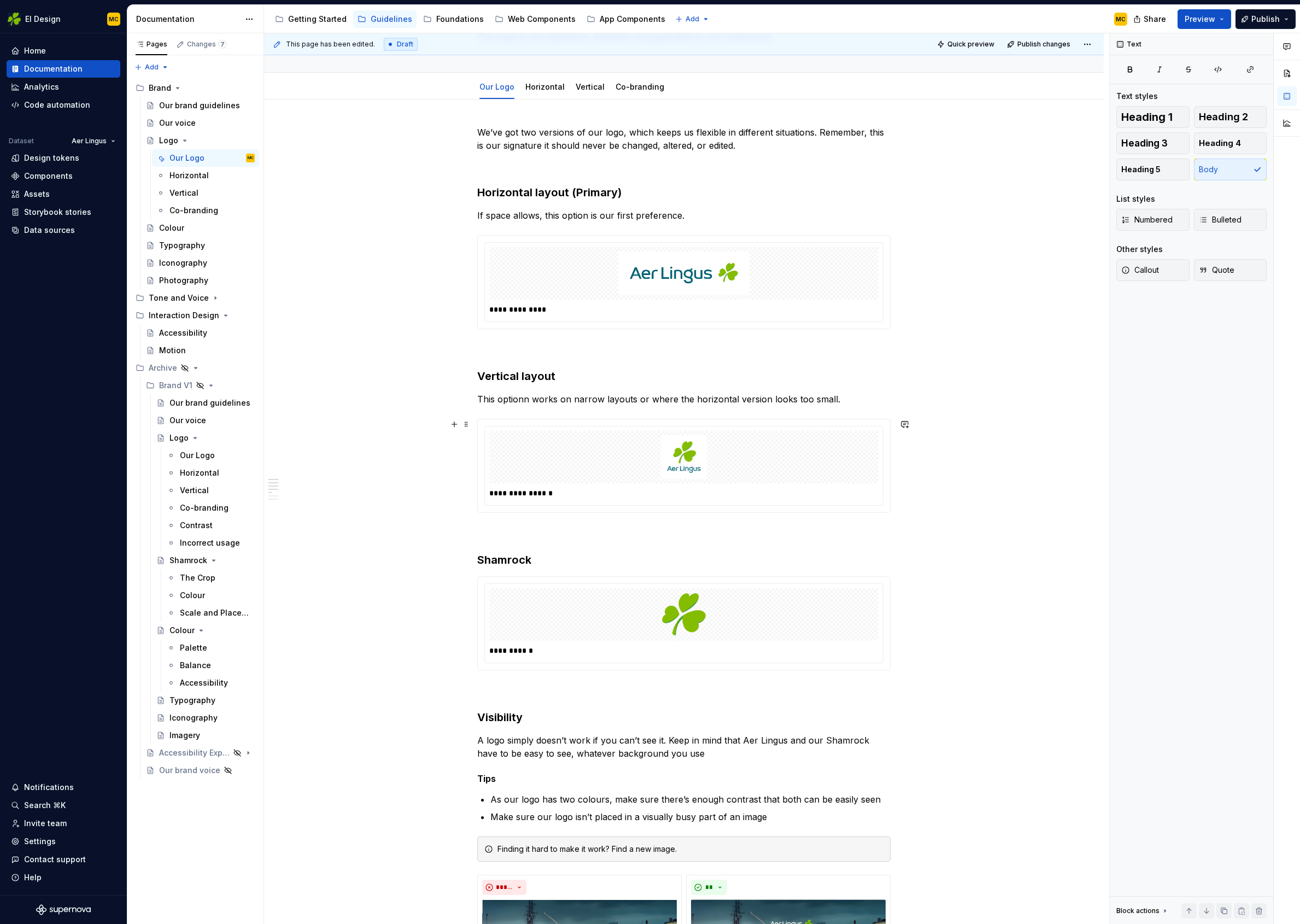
scroll to position [90, 0]
click at [547, 563] on h3 "Shamrock" at bounding box center [684, 559] width 413 height 15
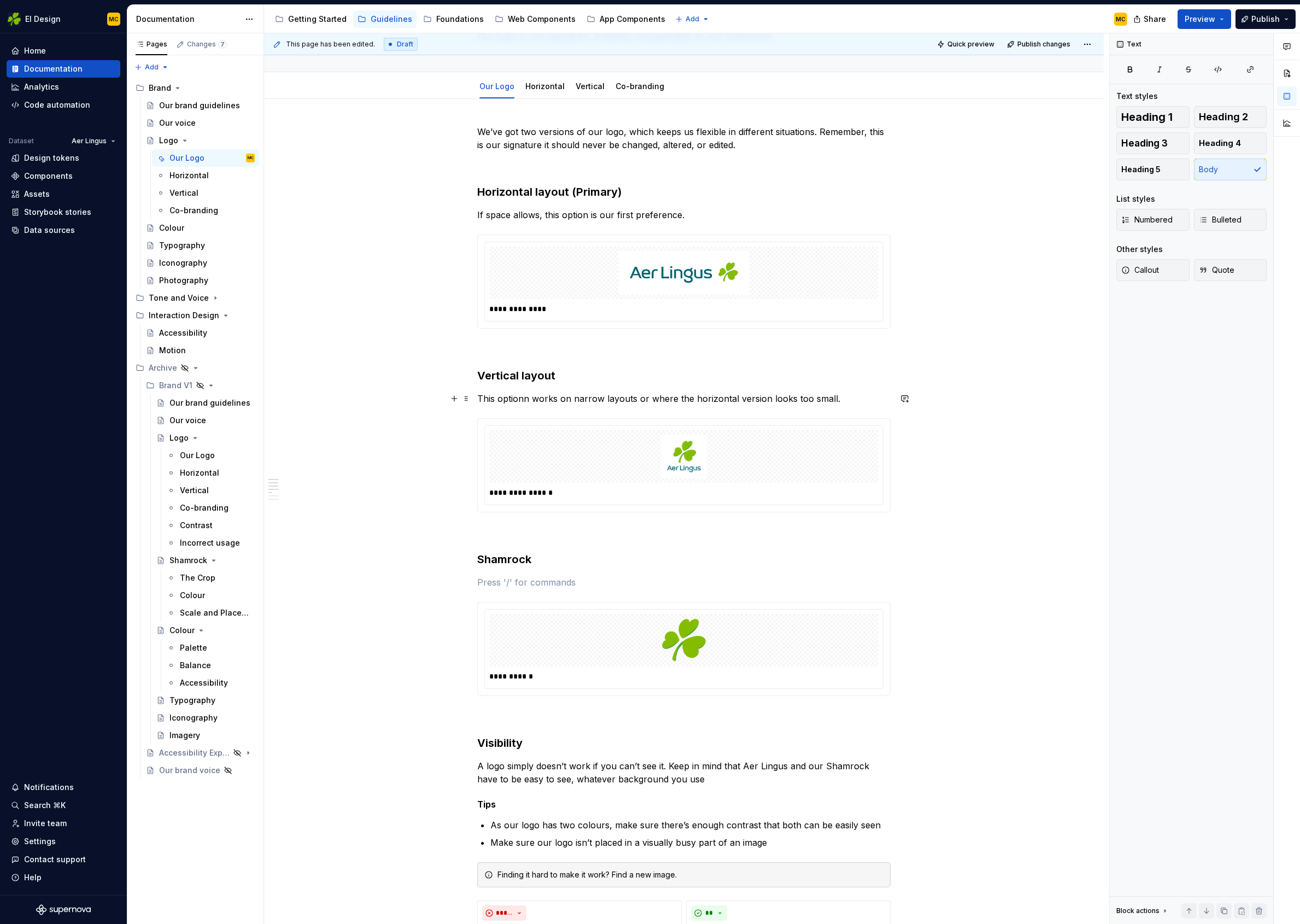
click at [530, 402] on p "This optionn works on narrow layouts or where the horizontal version looks too …" at bounding box center [684, 398] width 413 height 13
click at [522, 577] on p at bounding box center [684, 582] width 413 height 13
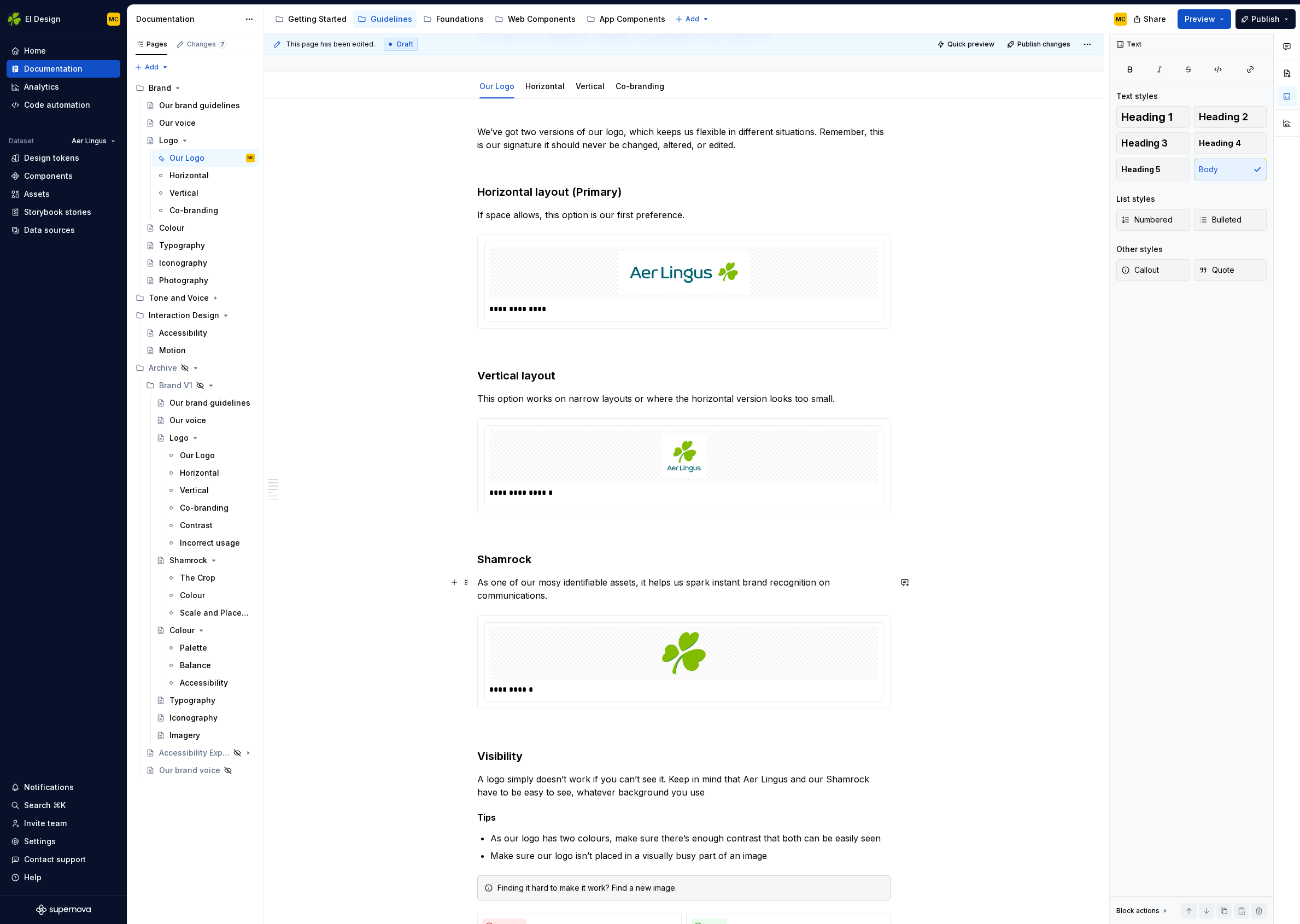
click at [560, 584] on p "As one of our mosy identifiable assets, it helps us spark instant brand recogni…" at bounding box center [684, 589] width 413 height 27
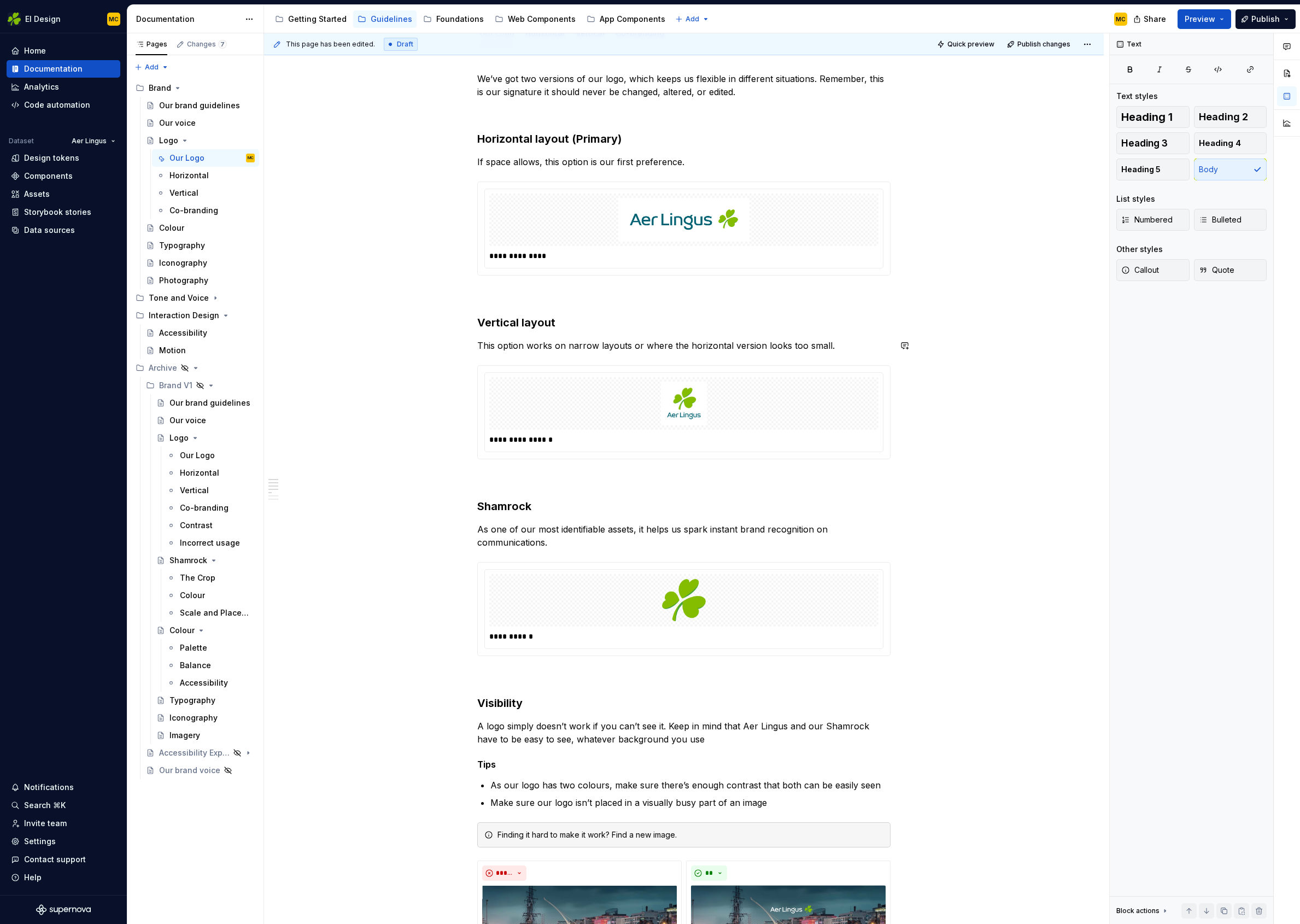
scroll to position [152, 0]
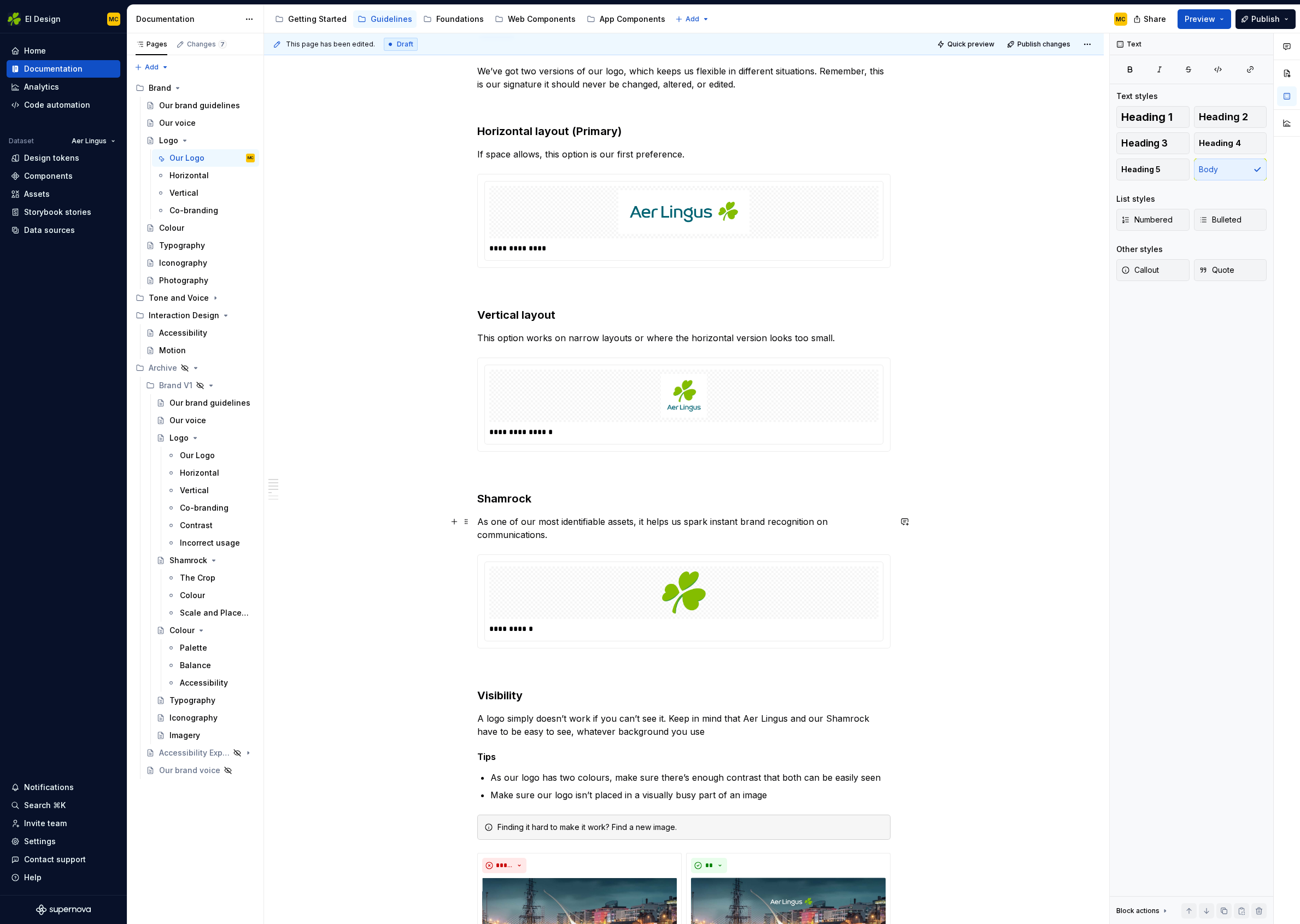
click at [568, 536] on p "As one of our most identifiable assets, it helps us spark instant brand recogni…" at bounding box center [684, 529] width 413 height 27
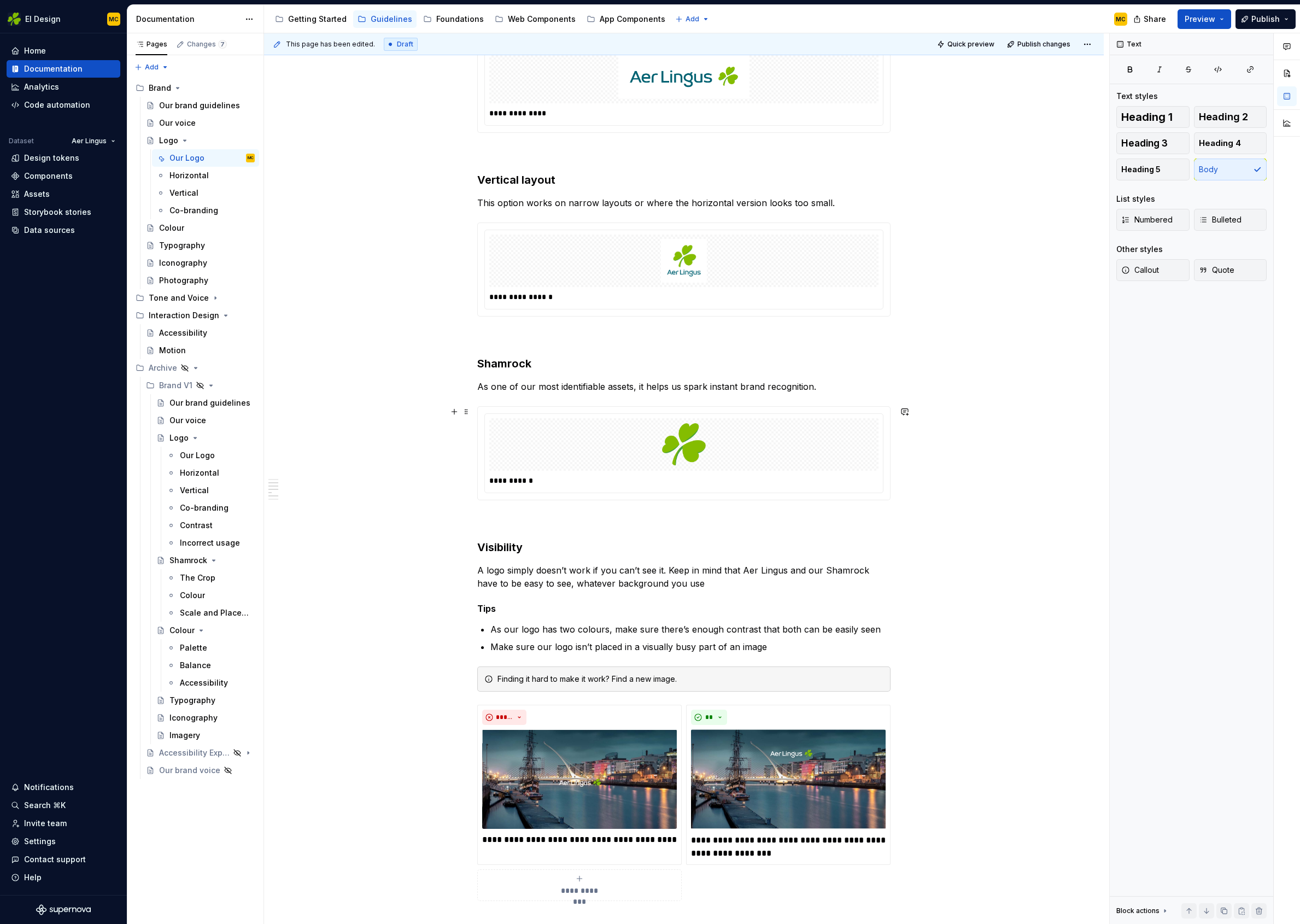
scroll to position [319, 0]
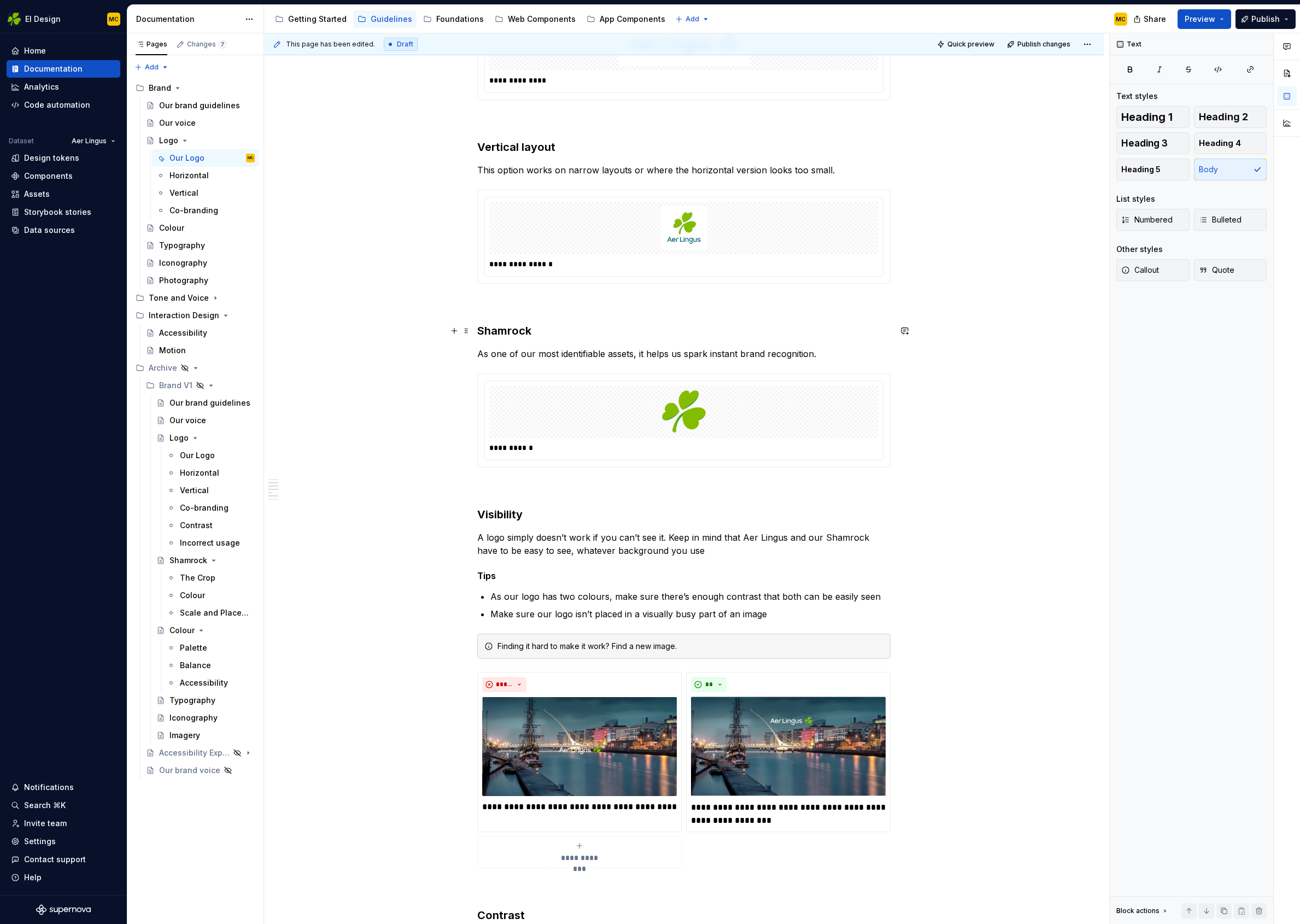
click at [536, 329] on h3 "Shamrock" at bounding box center [684, 330] width 413 height 15
click at [541, 513] on h3 "Visibility" at bounding box center [684, 514] width 413 height 15
click at [1251, 116] on button "Heading 2" at bounding box center [1231, 117] width 74 height 22
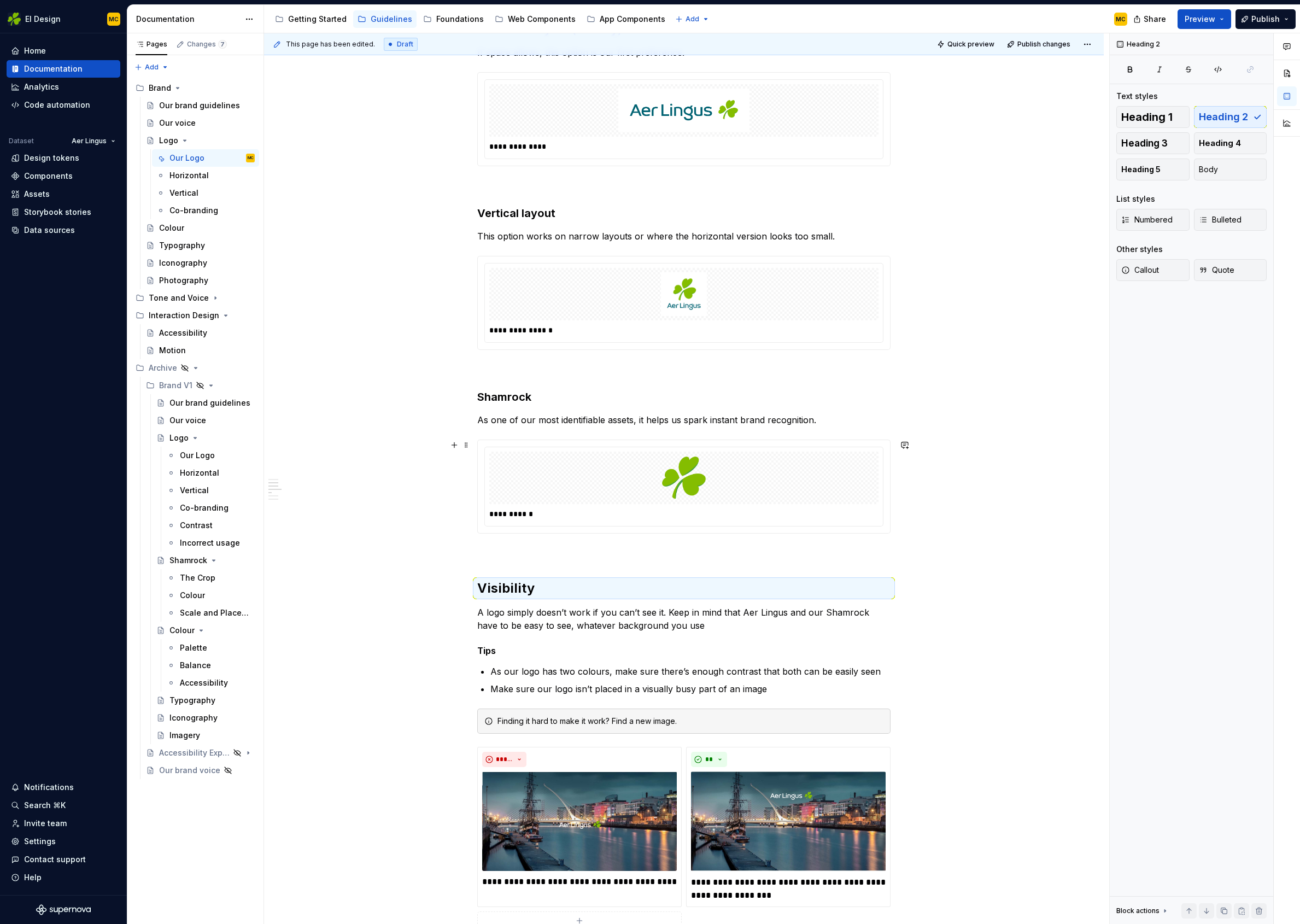
scroll to position [286, 0]
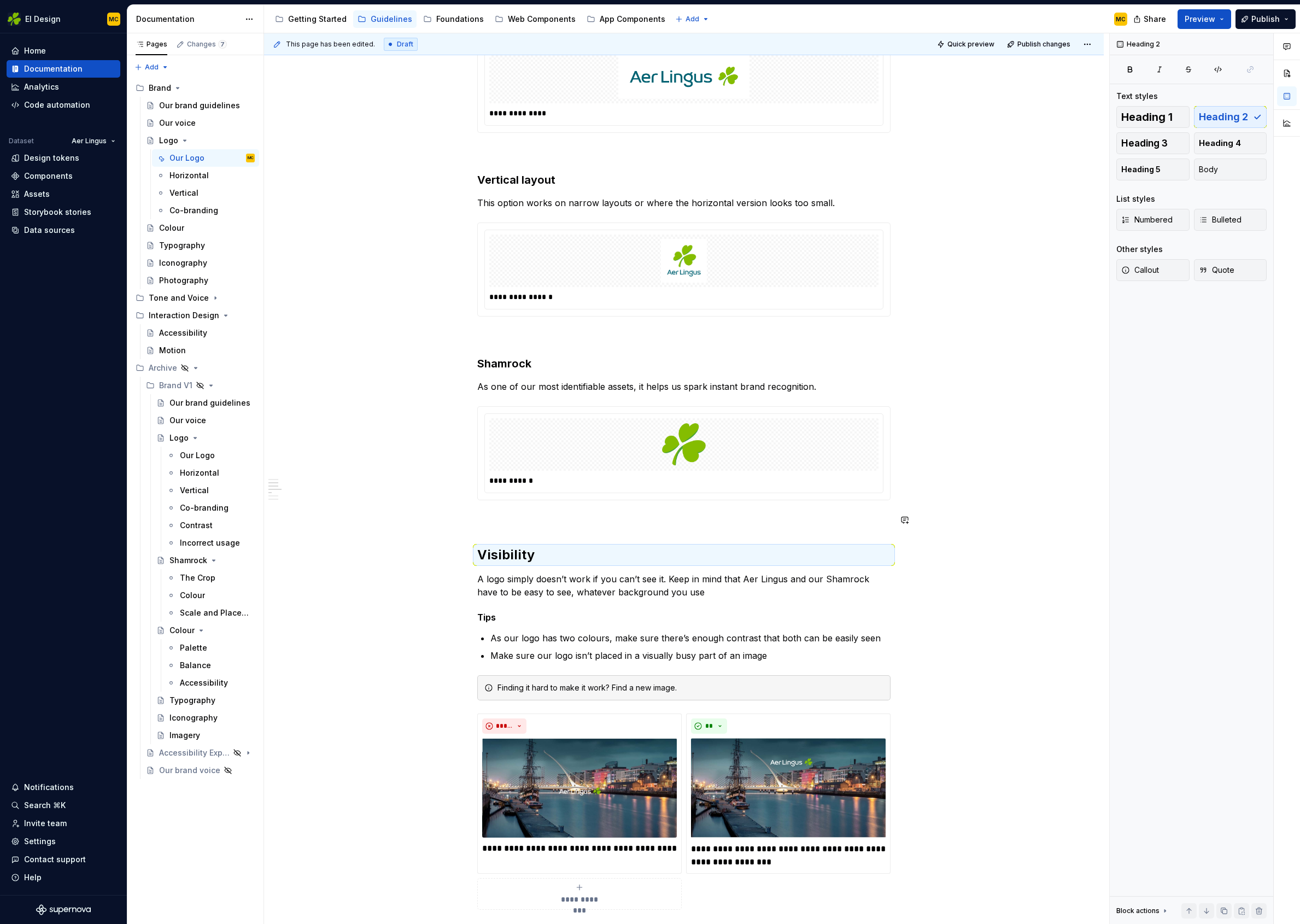
click at [550, 521] on p at bounding box center [684, 520] width 413 height 13
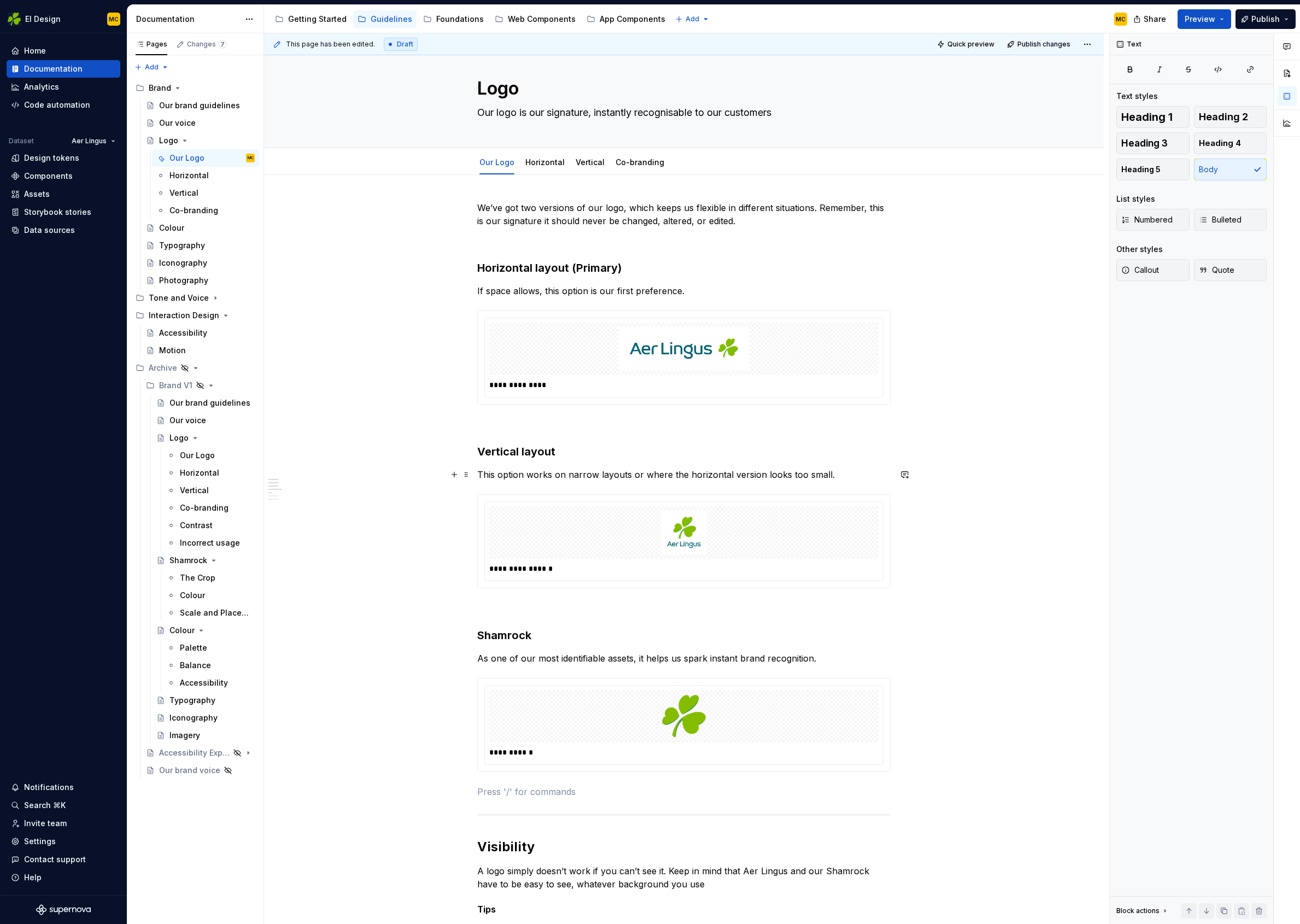
scroll to position [0, 0]
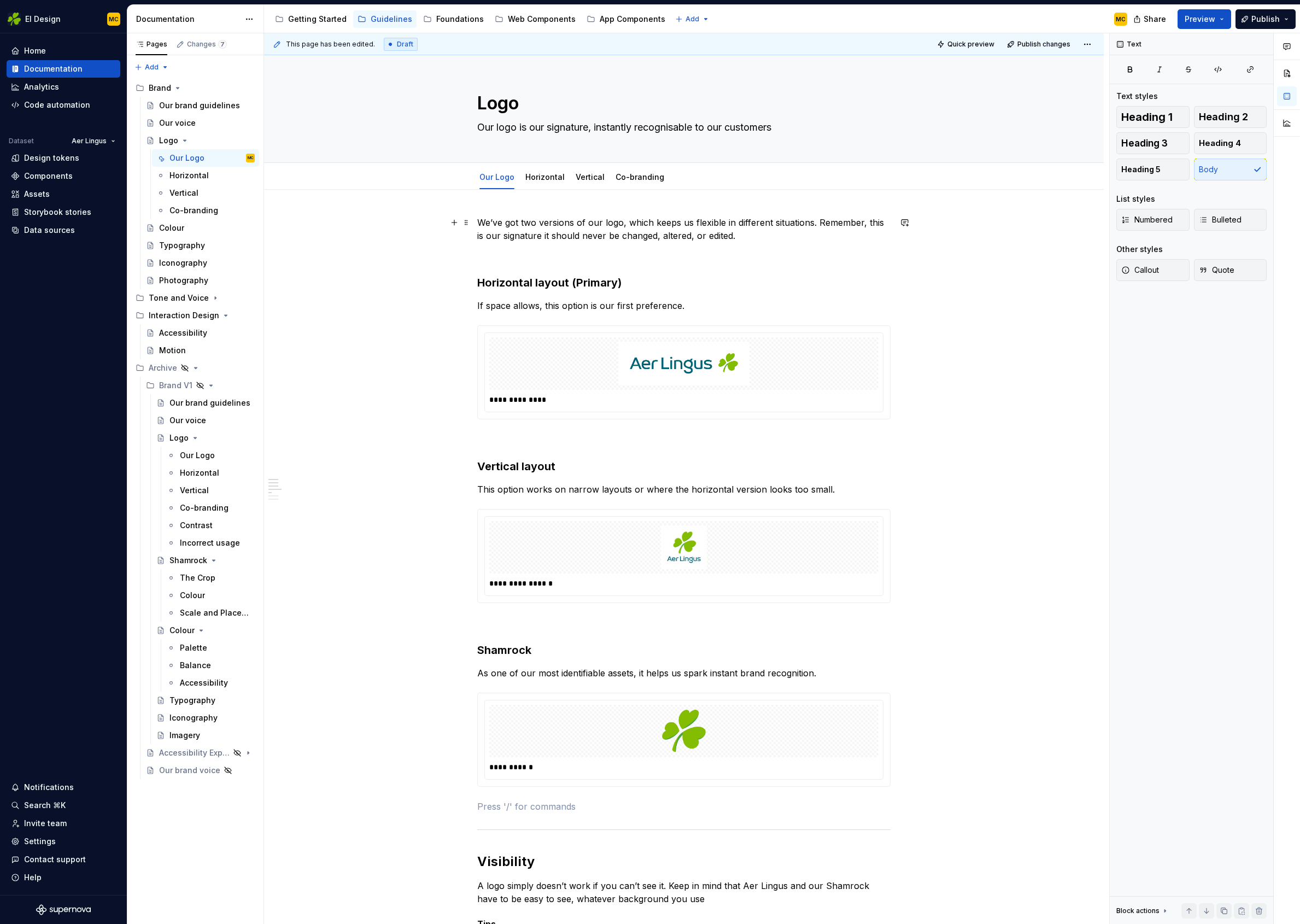
click at [545, 221] on p "We’ve got two versions of our logo, which keeps us flexible in different situat…" at bounding box center [684, 230] width 413 height 27
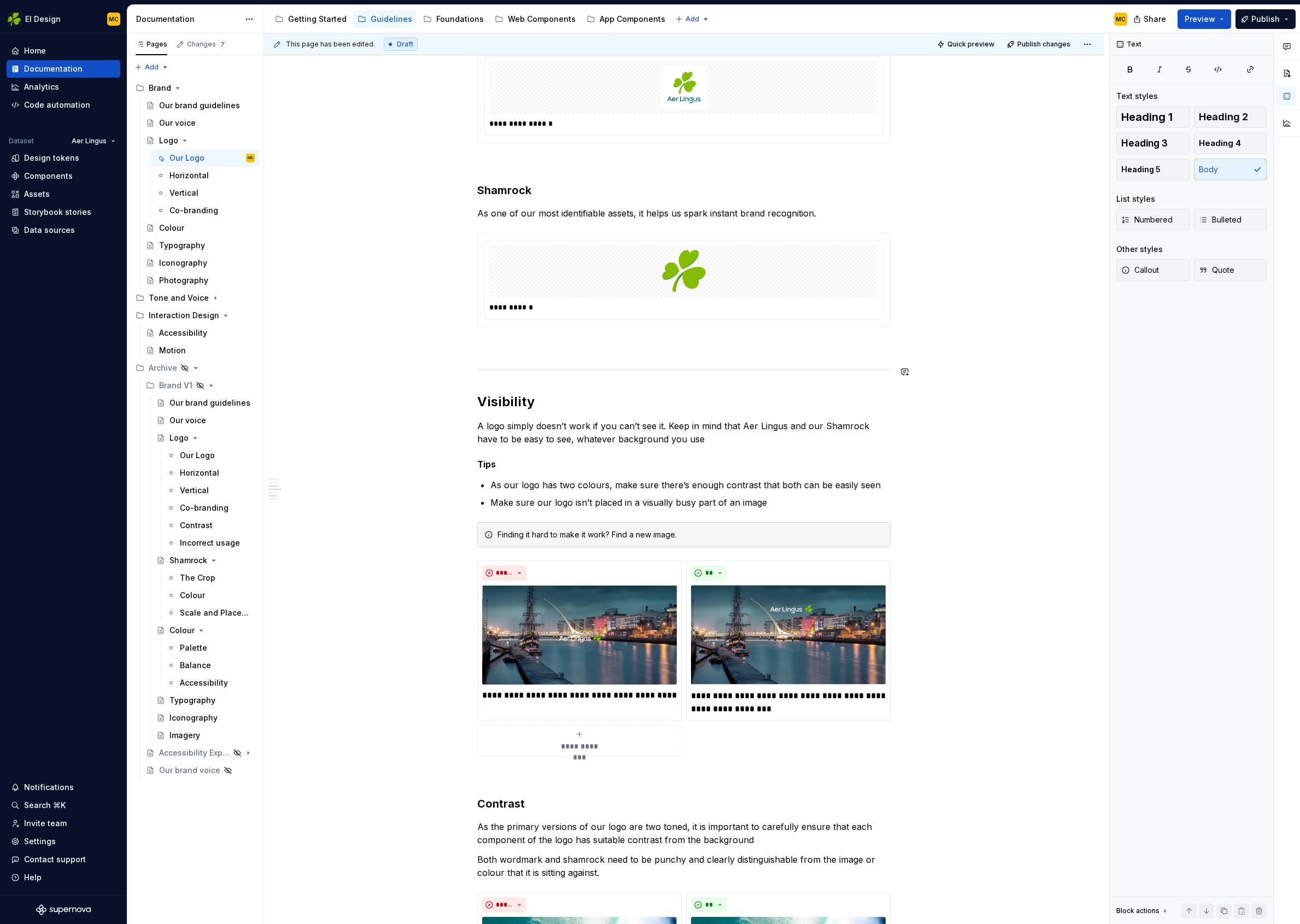
scroll to position [468, 0]
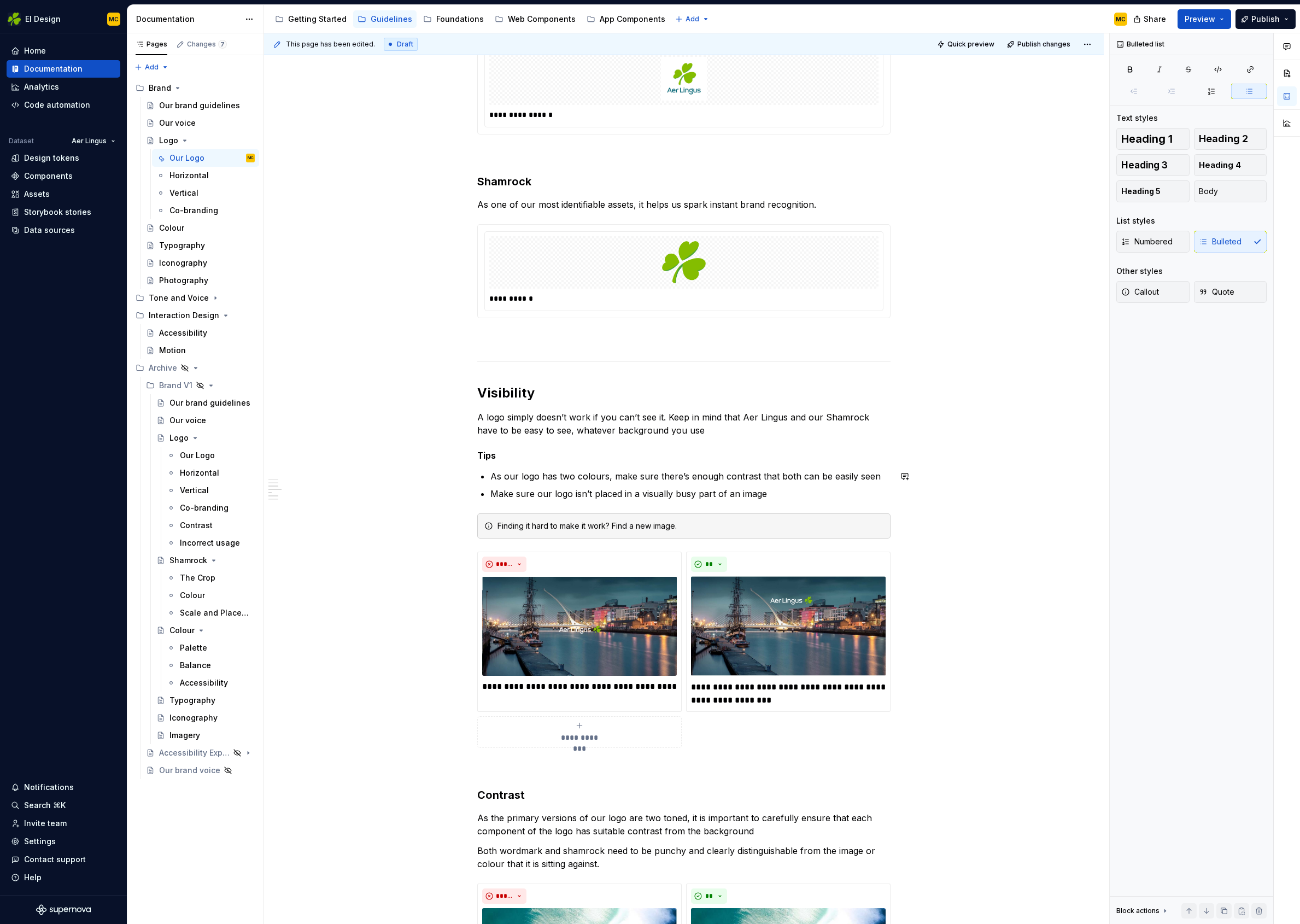
click at [591, 461] on div "**********" at bounding box center [684, 883] width 413 height 2272
click at [588, 456] on h5 "Tips" at bounding box center [684, 455] width 413 height 11
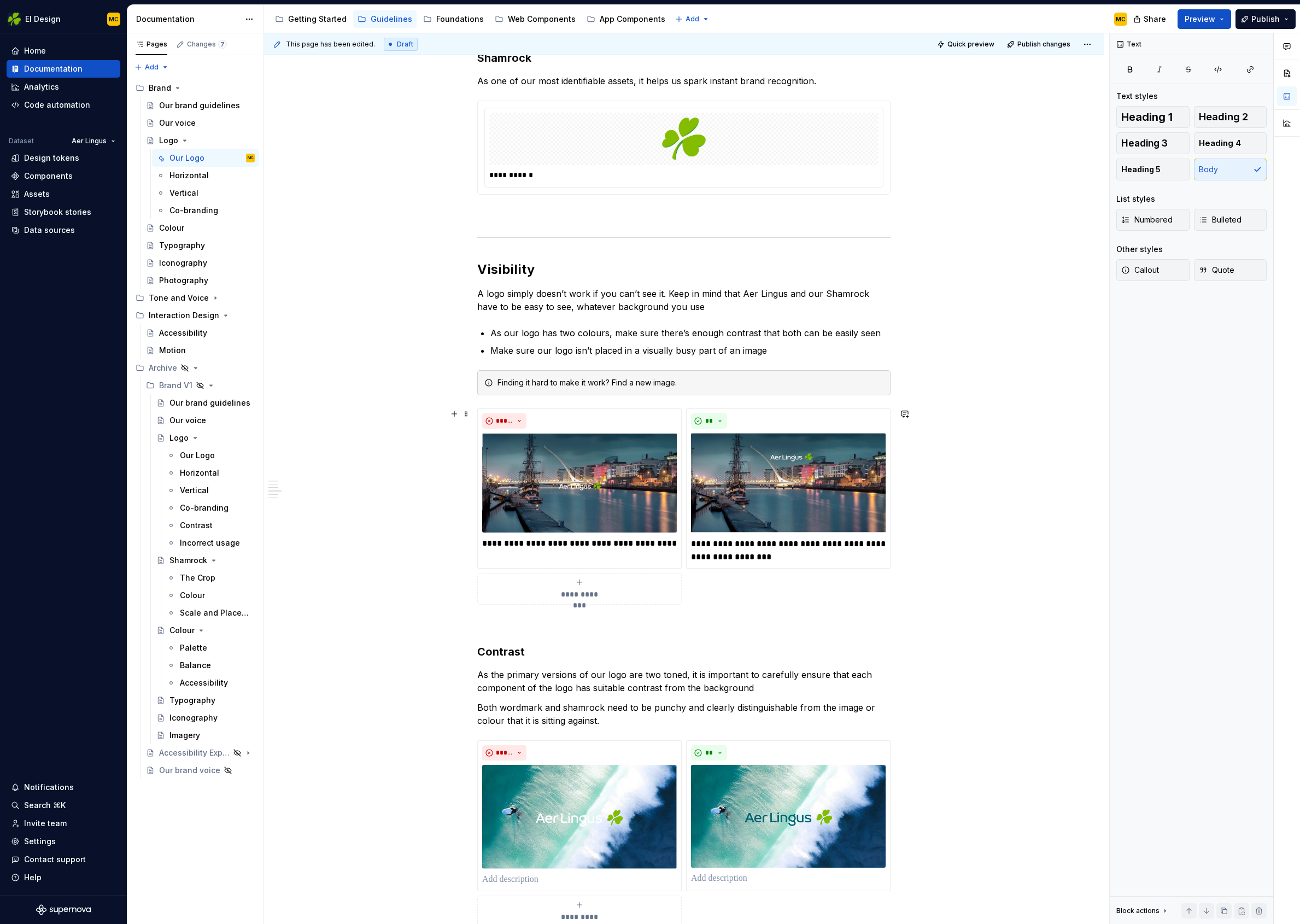
scroll to position [625, 0]
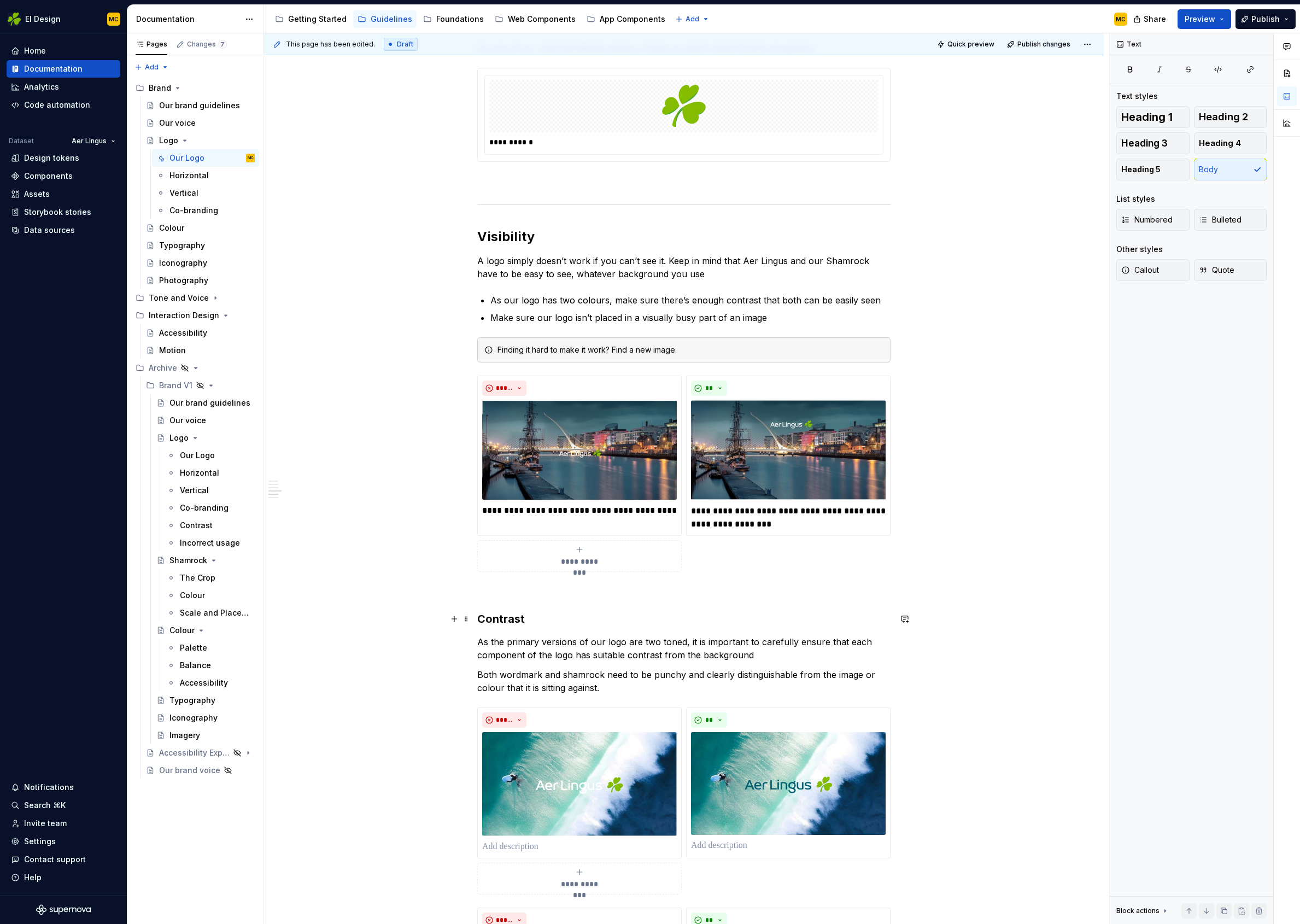
click at [699, 611] on h3 "Contrast" at bounding box center [684, 618] width 413 height 15
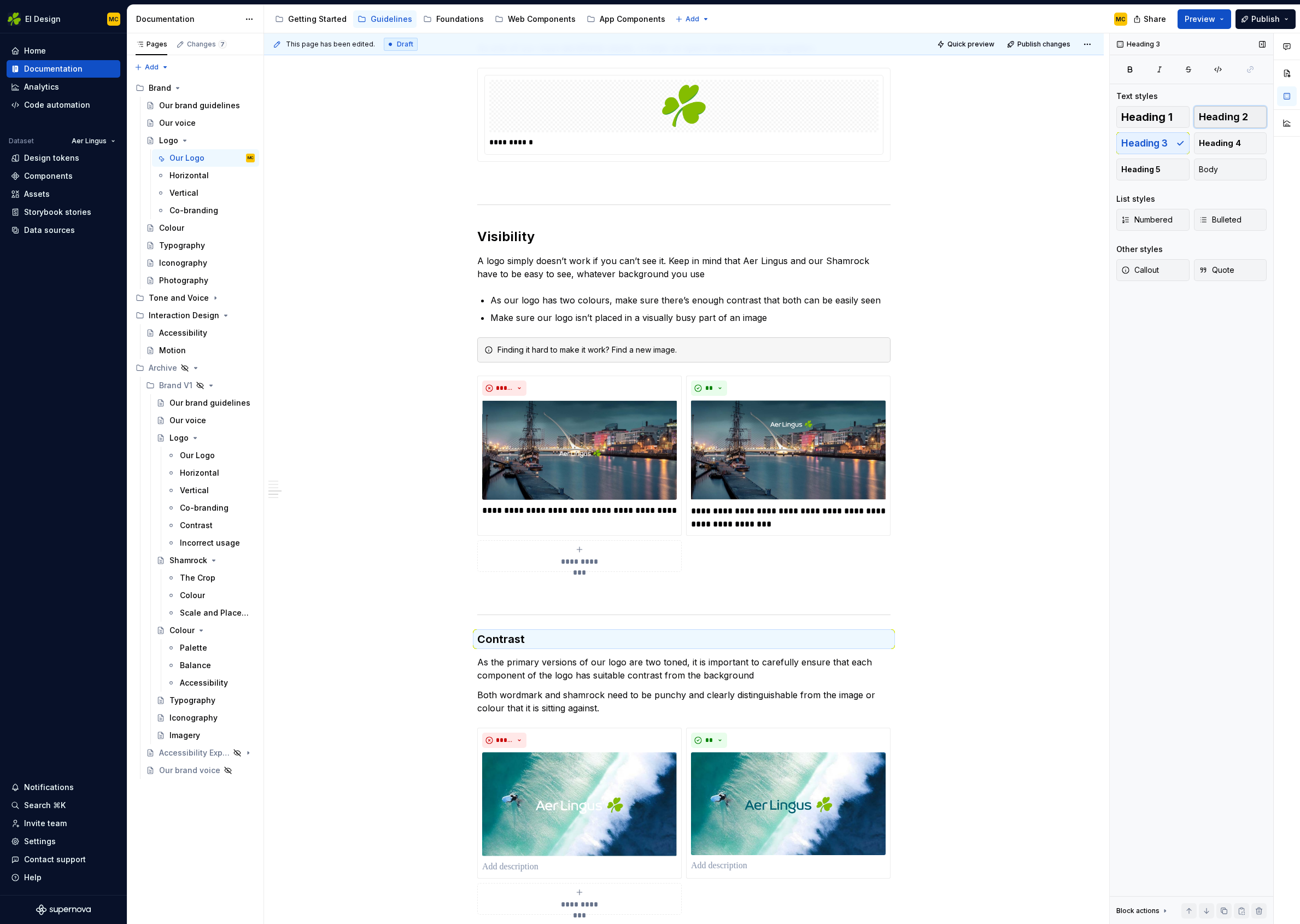
click at [1251, 114] on button "Heading 2" at bounding box center [1231, 117] width 74 height 22
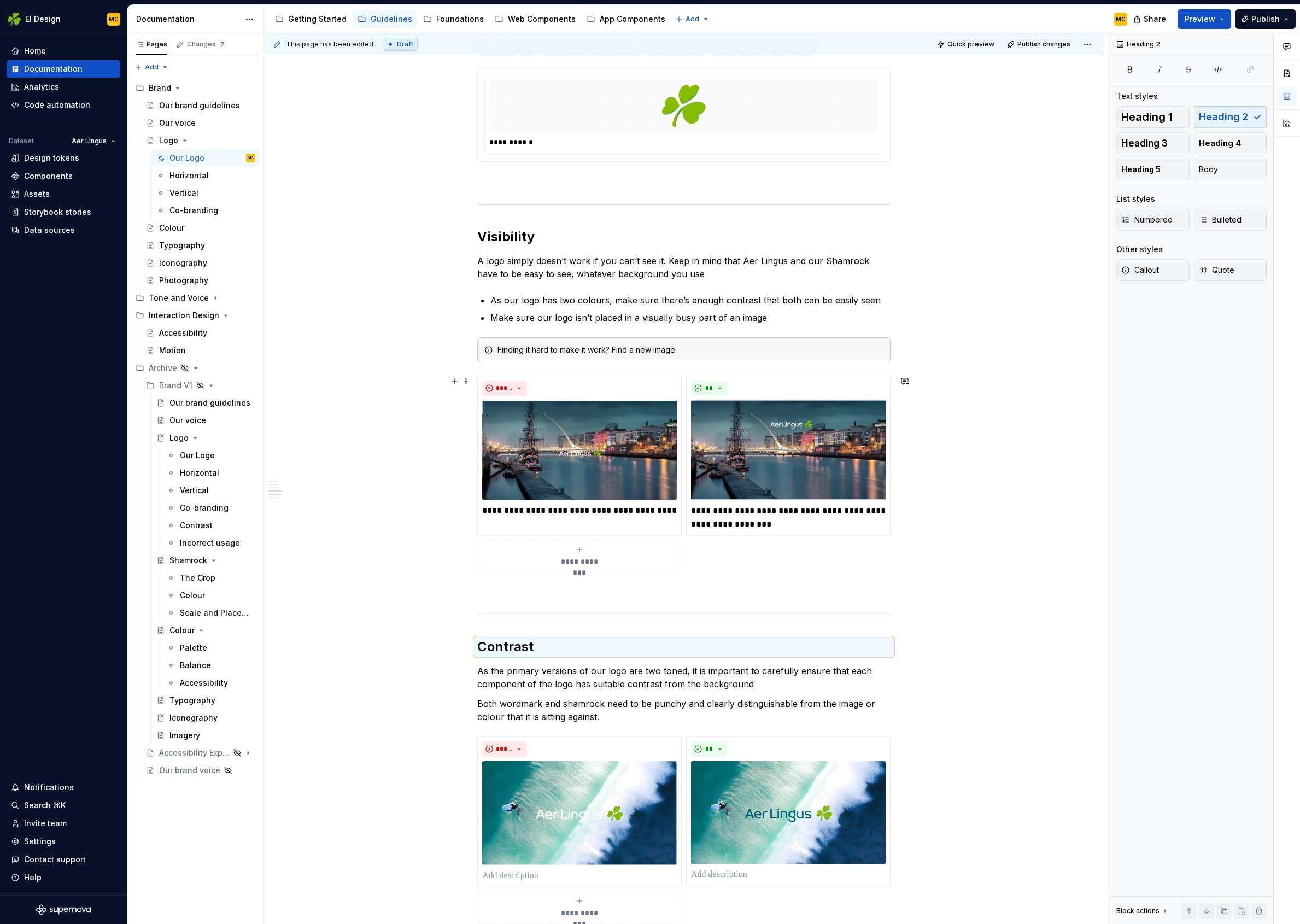
click at [1043, 476] on div "**********" at bounding box center [684, 863] width 840 height 2597
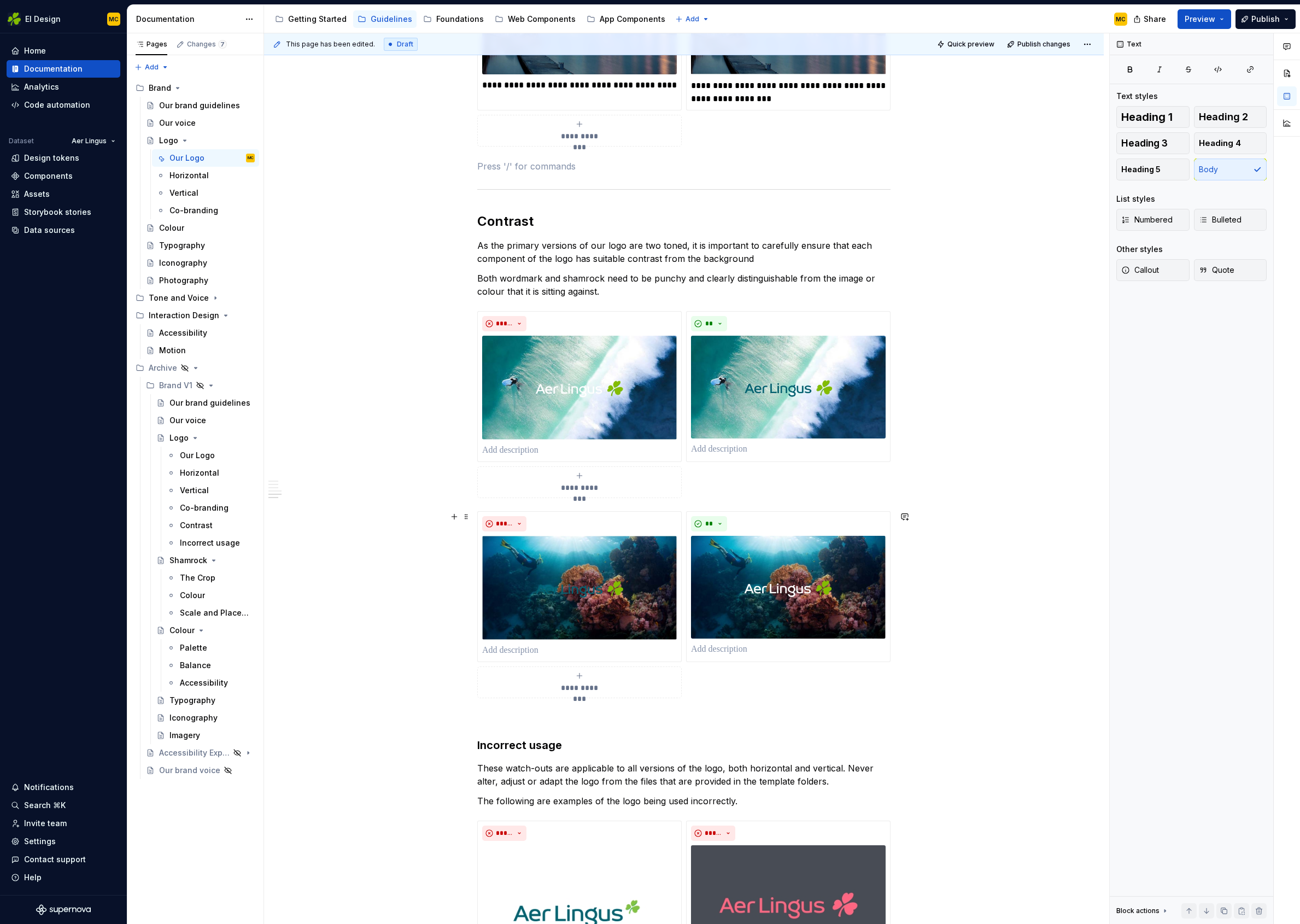
scroll to position [1210, 0]
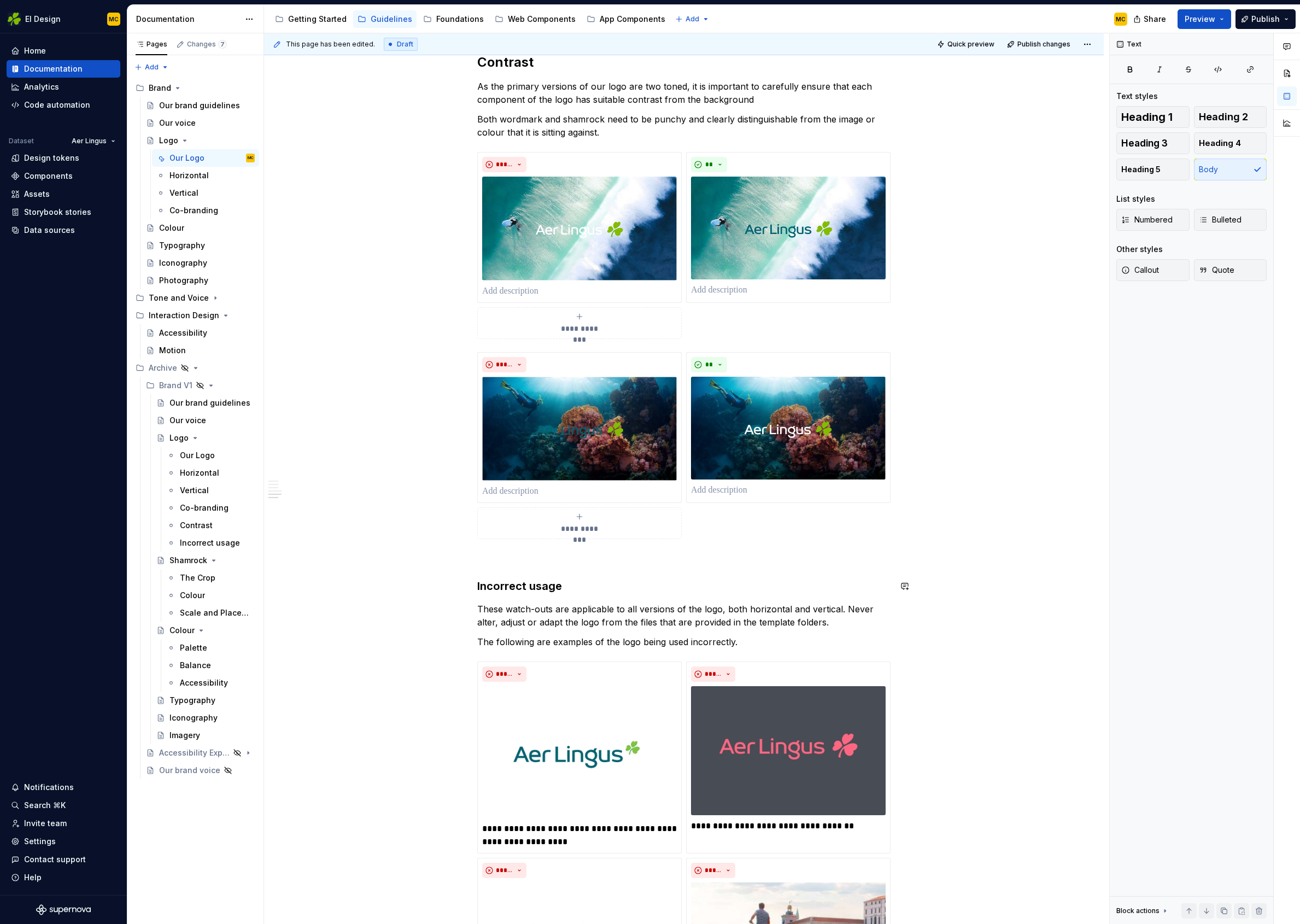
click at [754, 570] on div "**********" at bounding box center [684, 147] width 413 height 2281
click at [761, 554] on p at bounding box center [684, 559] width 413 height 13
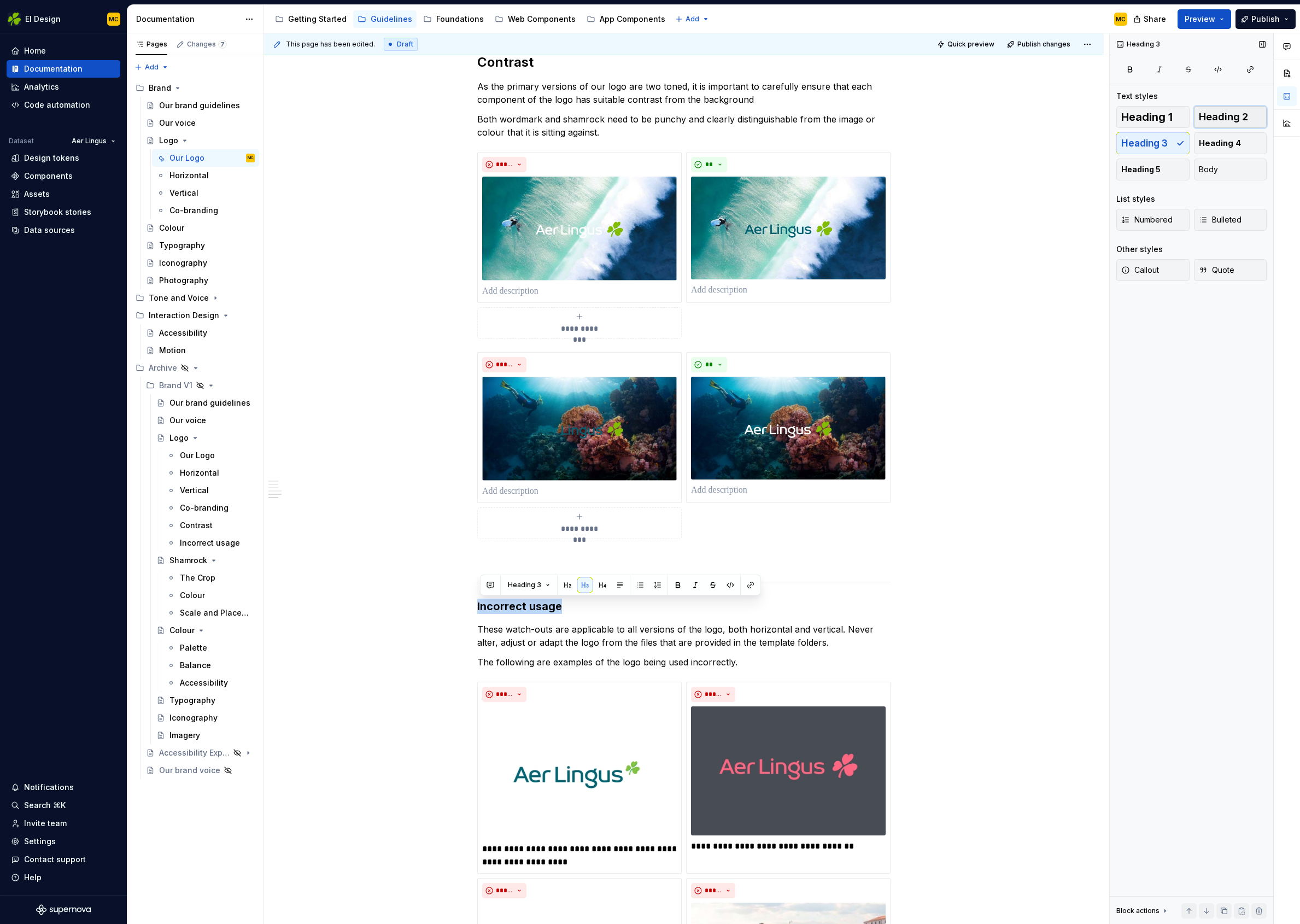
click at [1216, 114] on span "Heading 2" at bounding box center [1223, 117] width 49 height 11
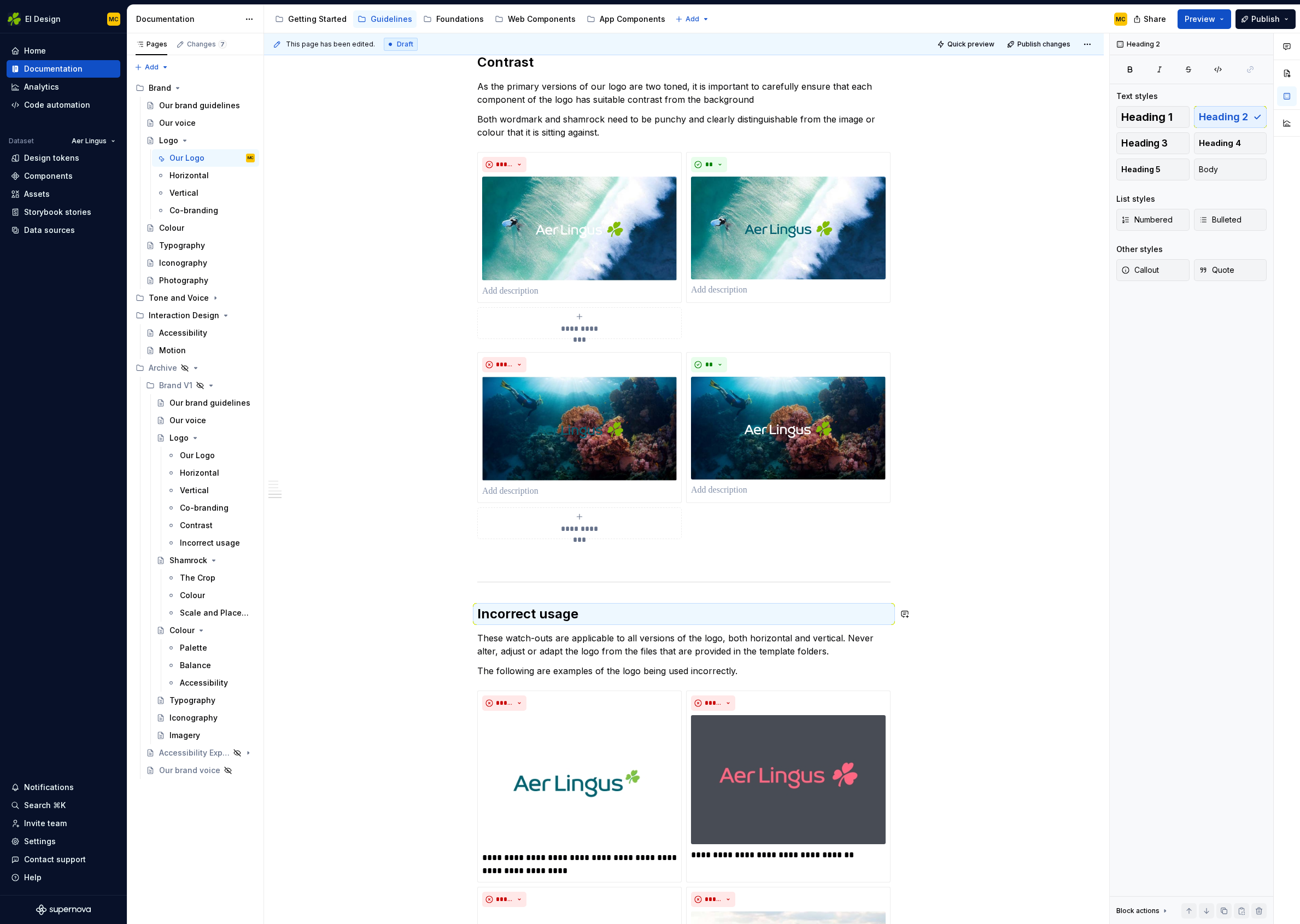
click at [1012, 599] on div "**********" at bounding box center [684, 294] width 840 height 2627
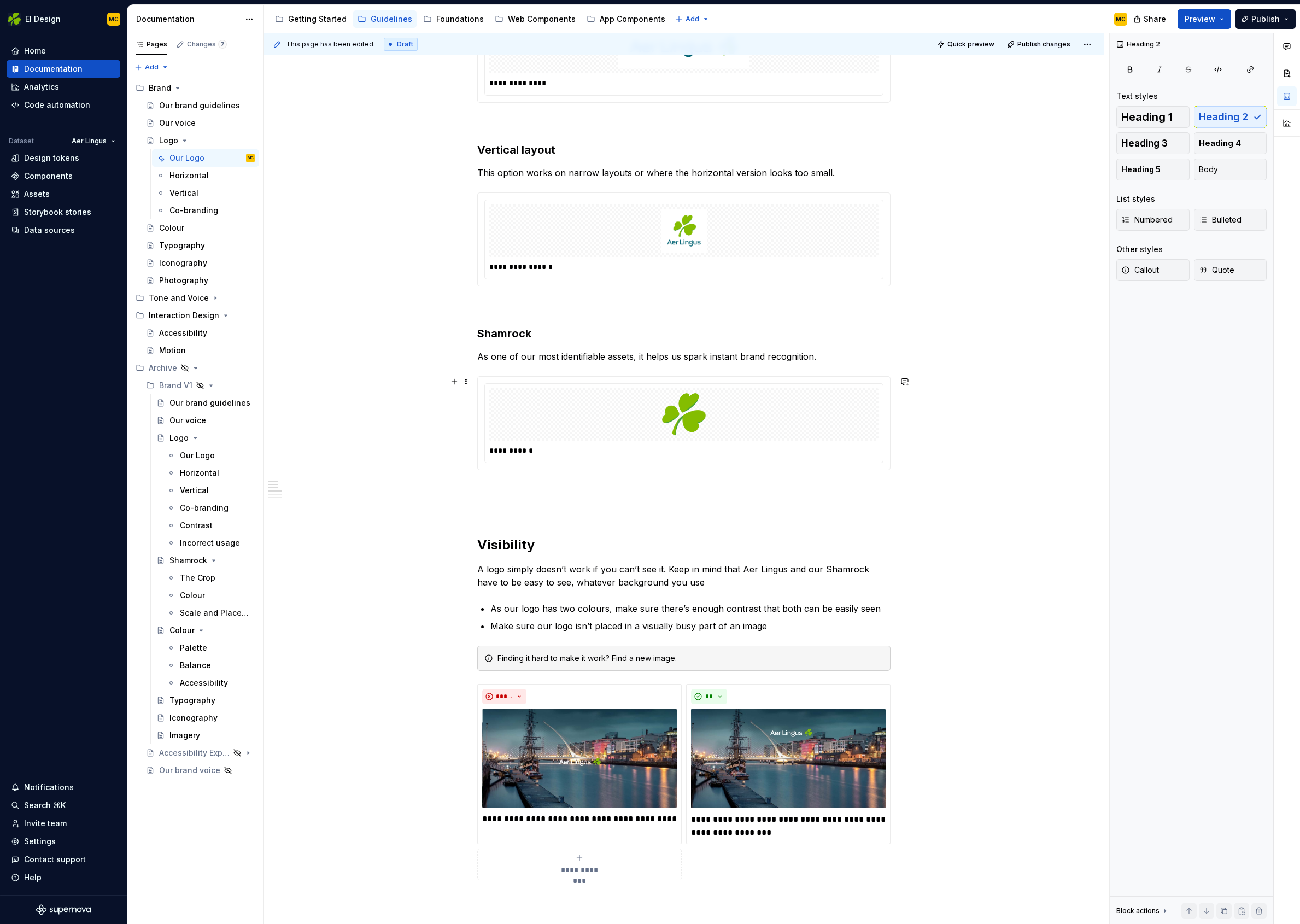
scroll to position [180, 0]
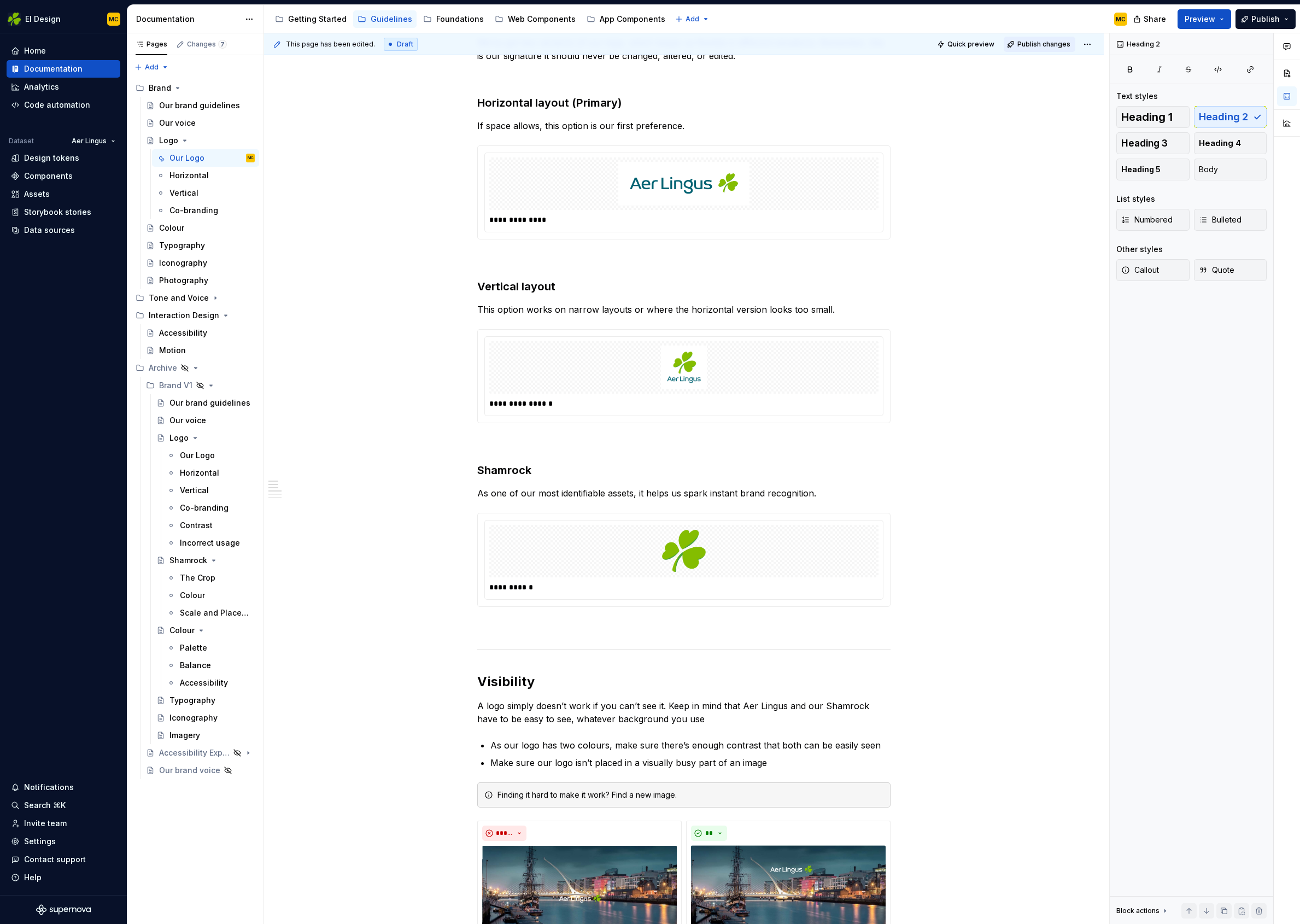
click at [1053, 45] on span "Publish changes" at bounding box center [1045, 44] width 53 height 9
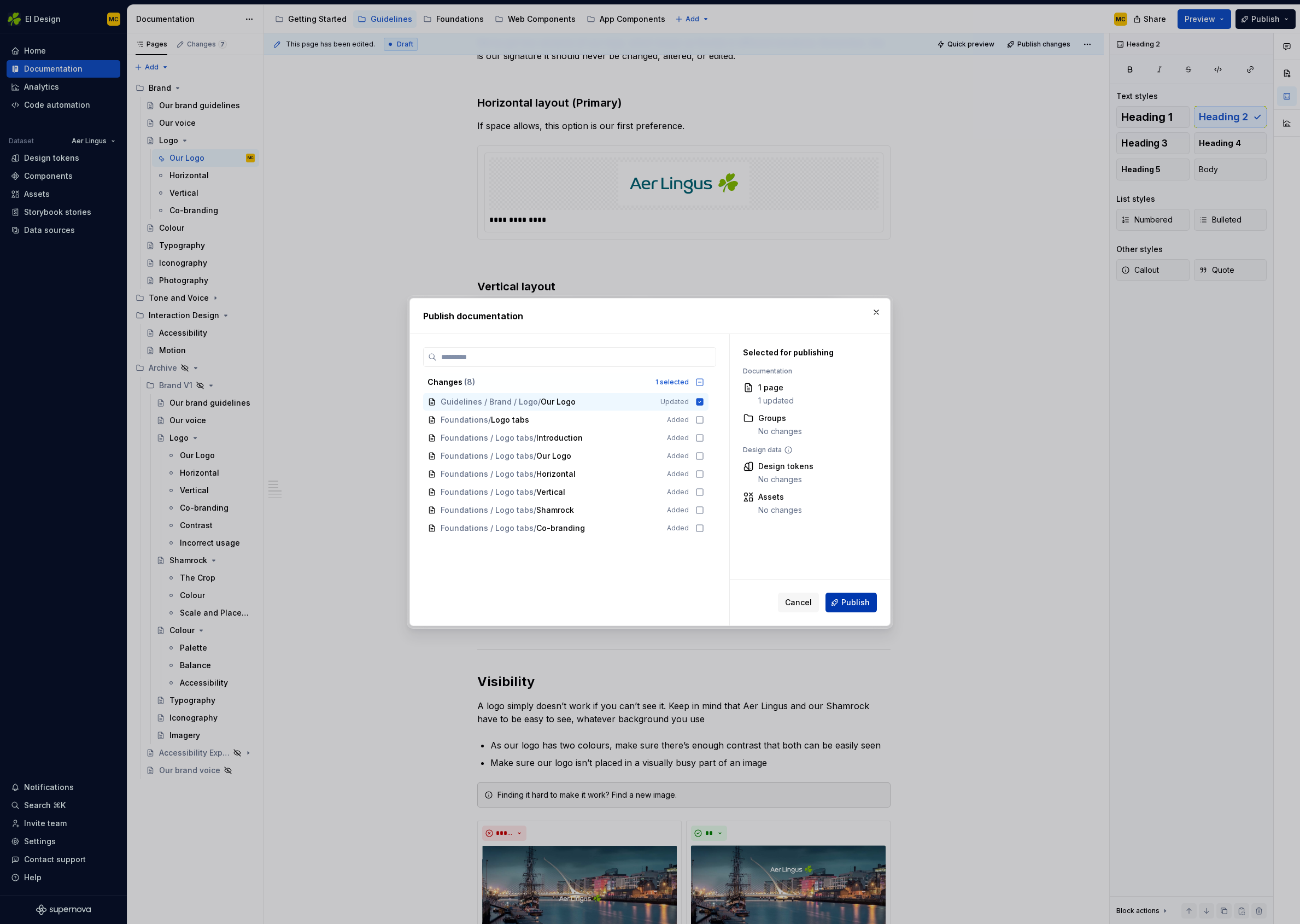
click at [855, 600] on span "Publish" at bounding box center [856, 602] width 28 height 11
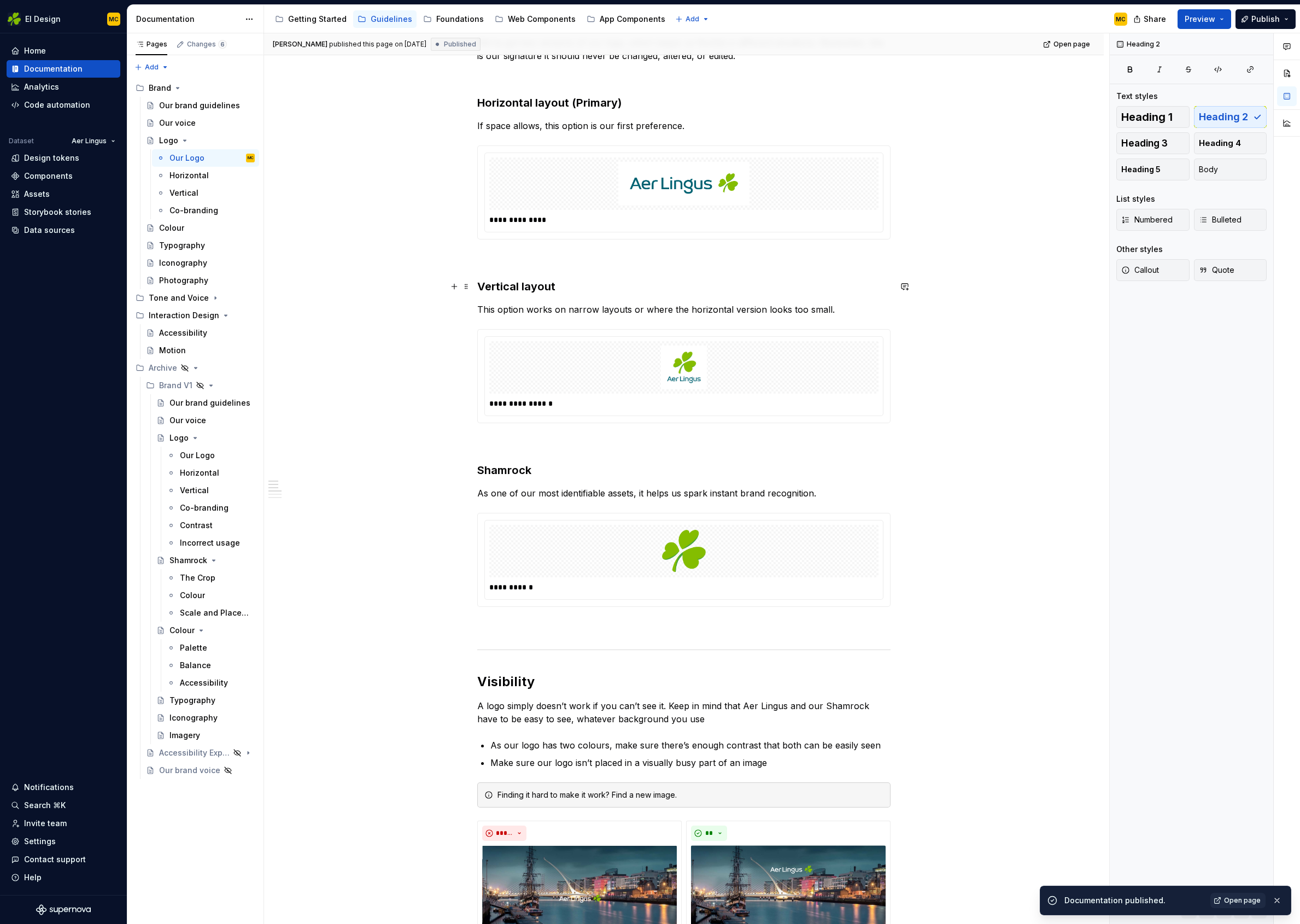
scroll to position [0, 0]
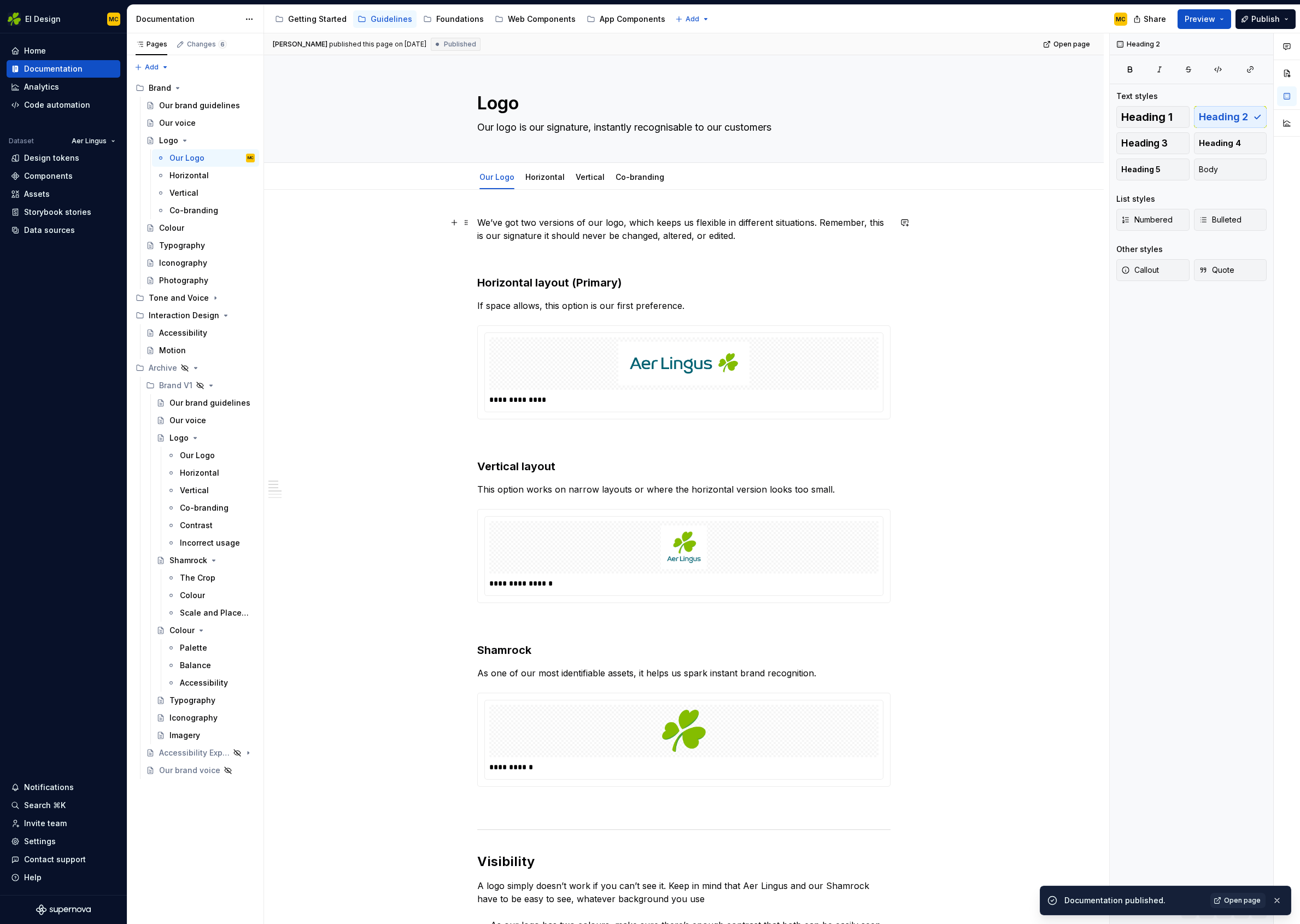
click at [503, 222] on p "We’ve got two versions of our logo, which keeps us flexible in different situat…" at bounding box center [684, 230] width 413 height 27
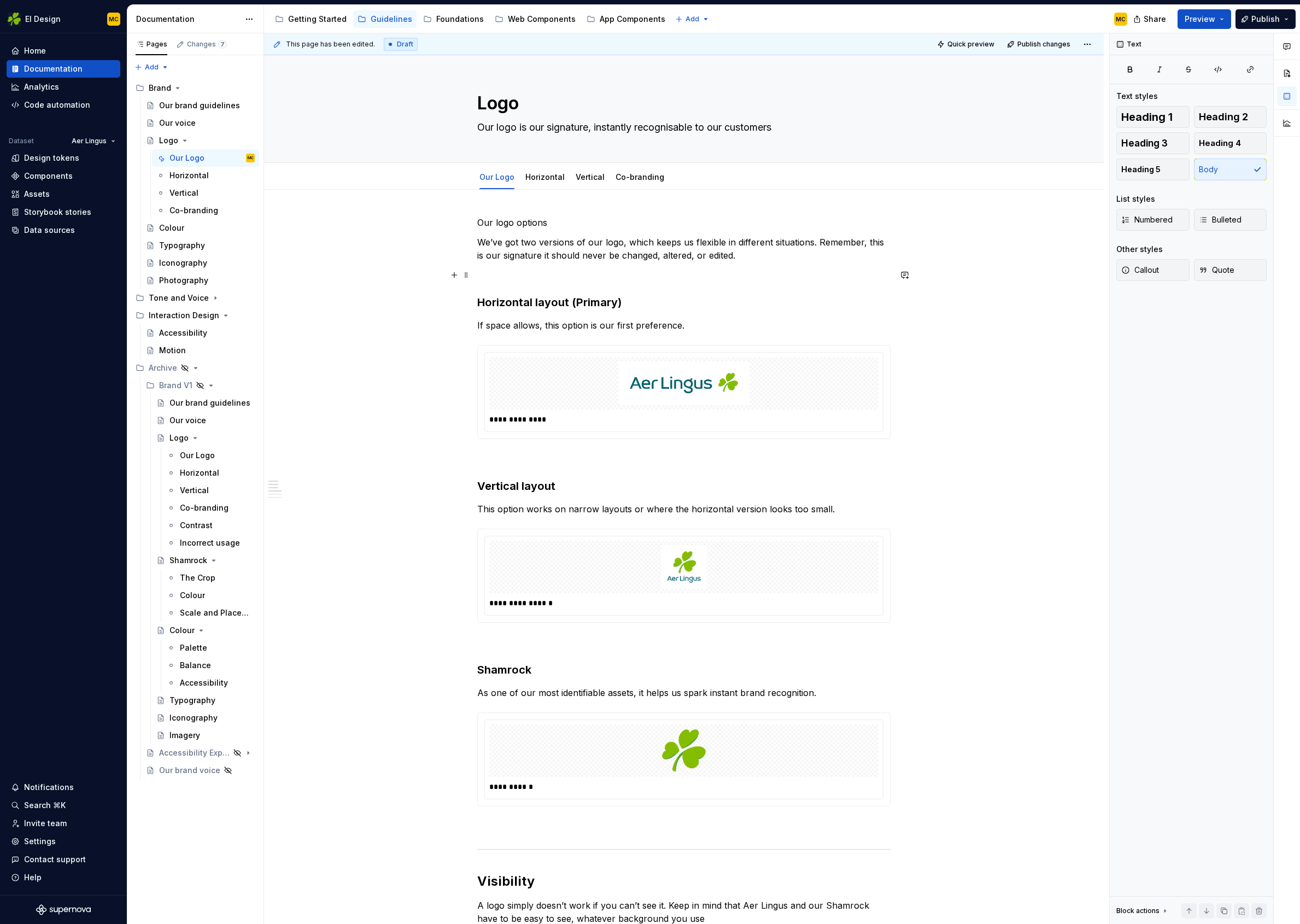
scroll to position [4, 0]
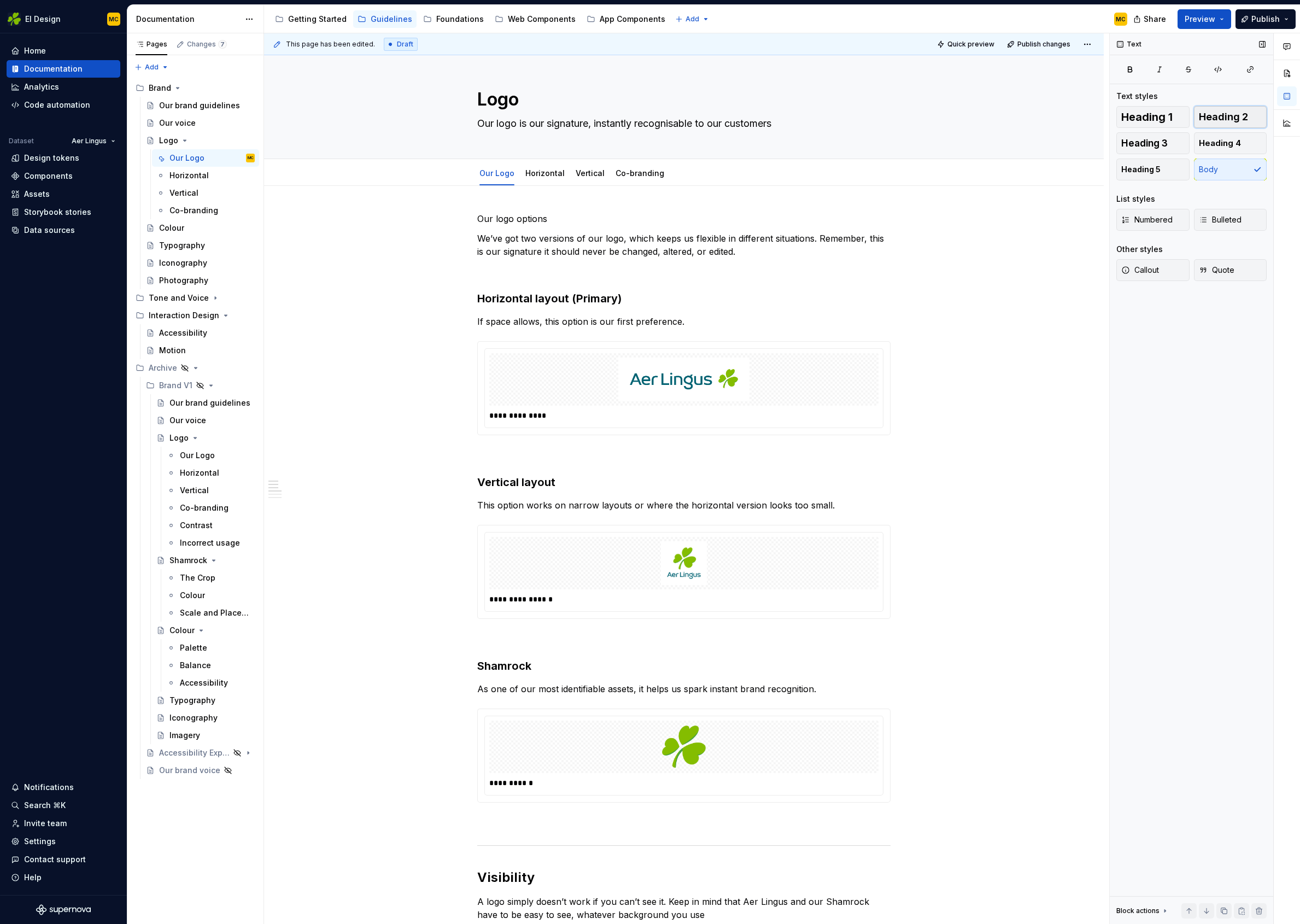
click at [1222, 121] on span "Heading 2" at bounding box center [1223, 117] width 49 height 11
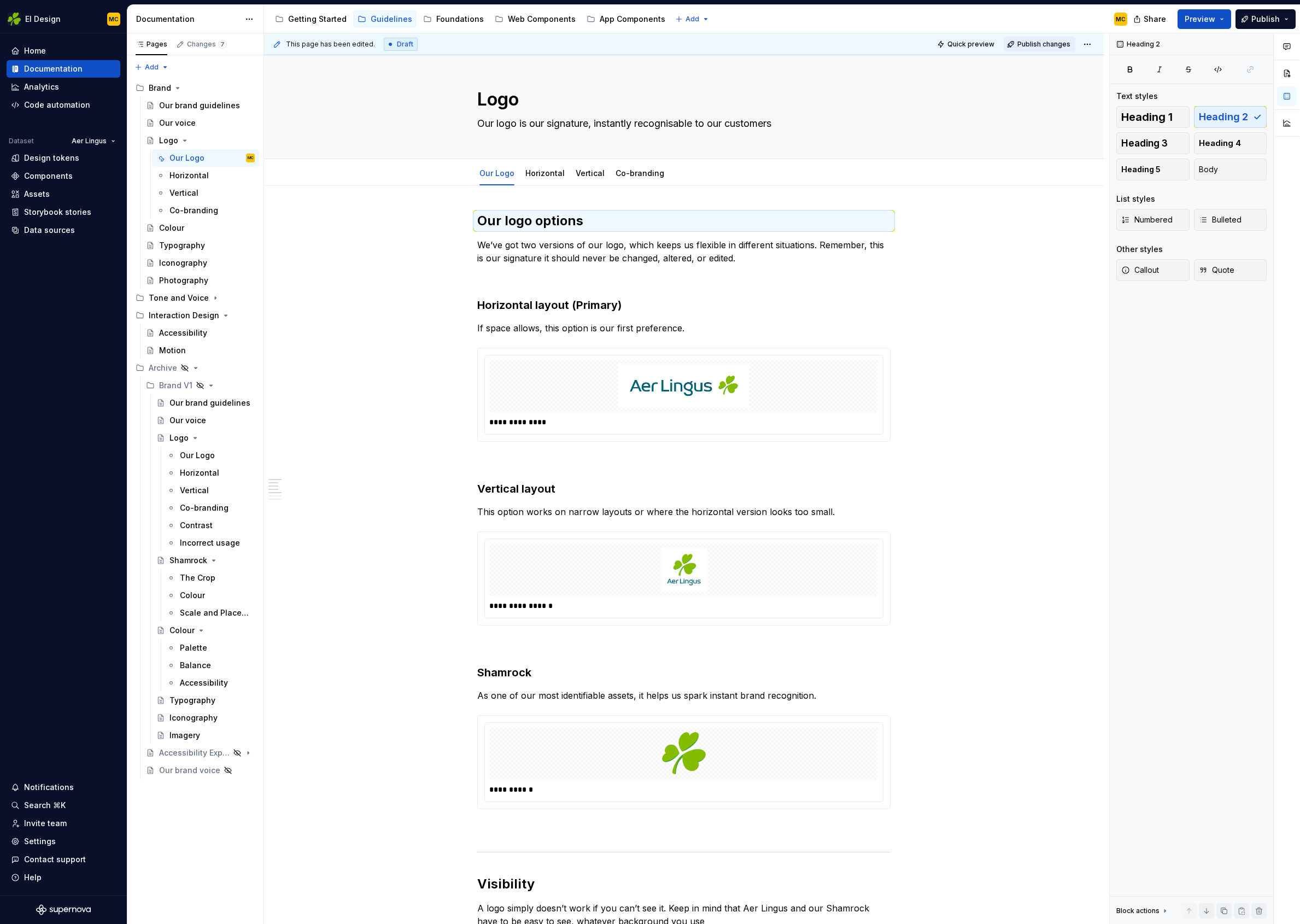
click at [1039, 46] on span "Publish changes" at bounding box center [1045, 44] width 53 height 9
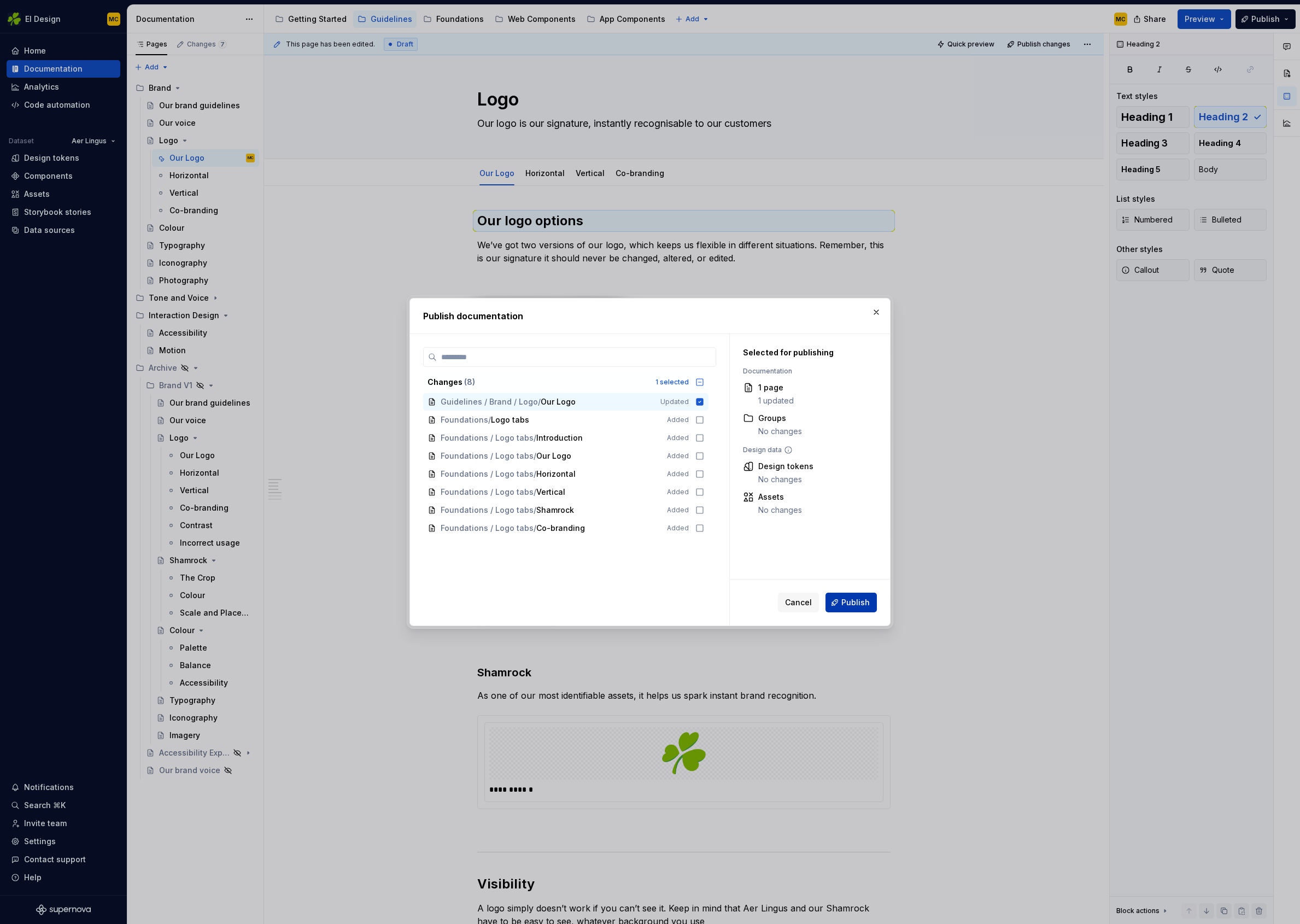
click at [850, 599] on span "Publish" at bounding box center [856, 602] width 28 height 11
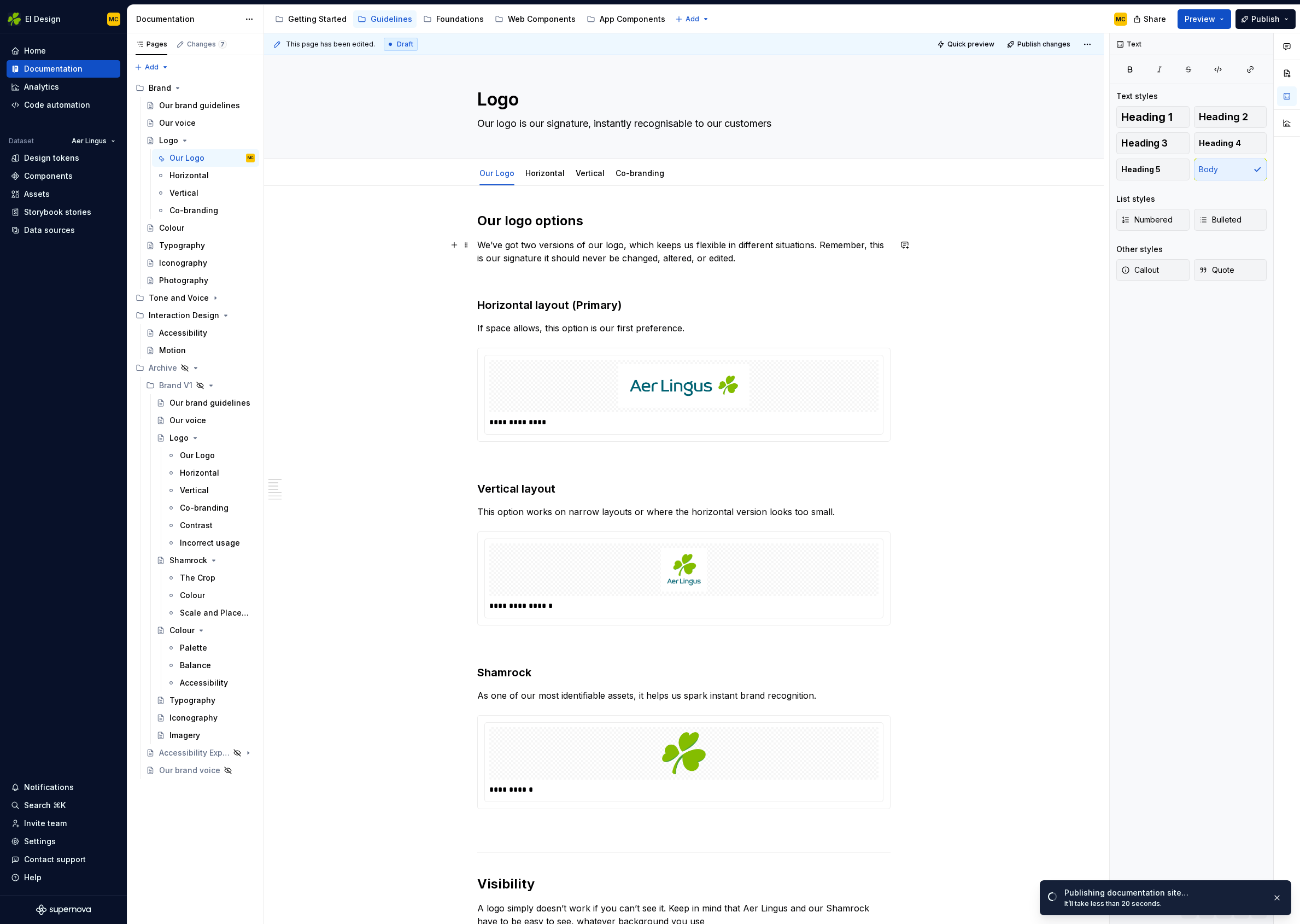
click at [530, 245] on p "We’ve got two versions of our logo, which keeps us flexible in different situat…" at bounding box center [684, 252] width 413 height 27
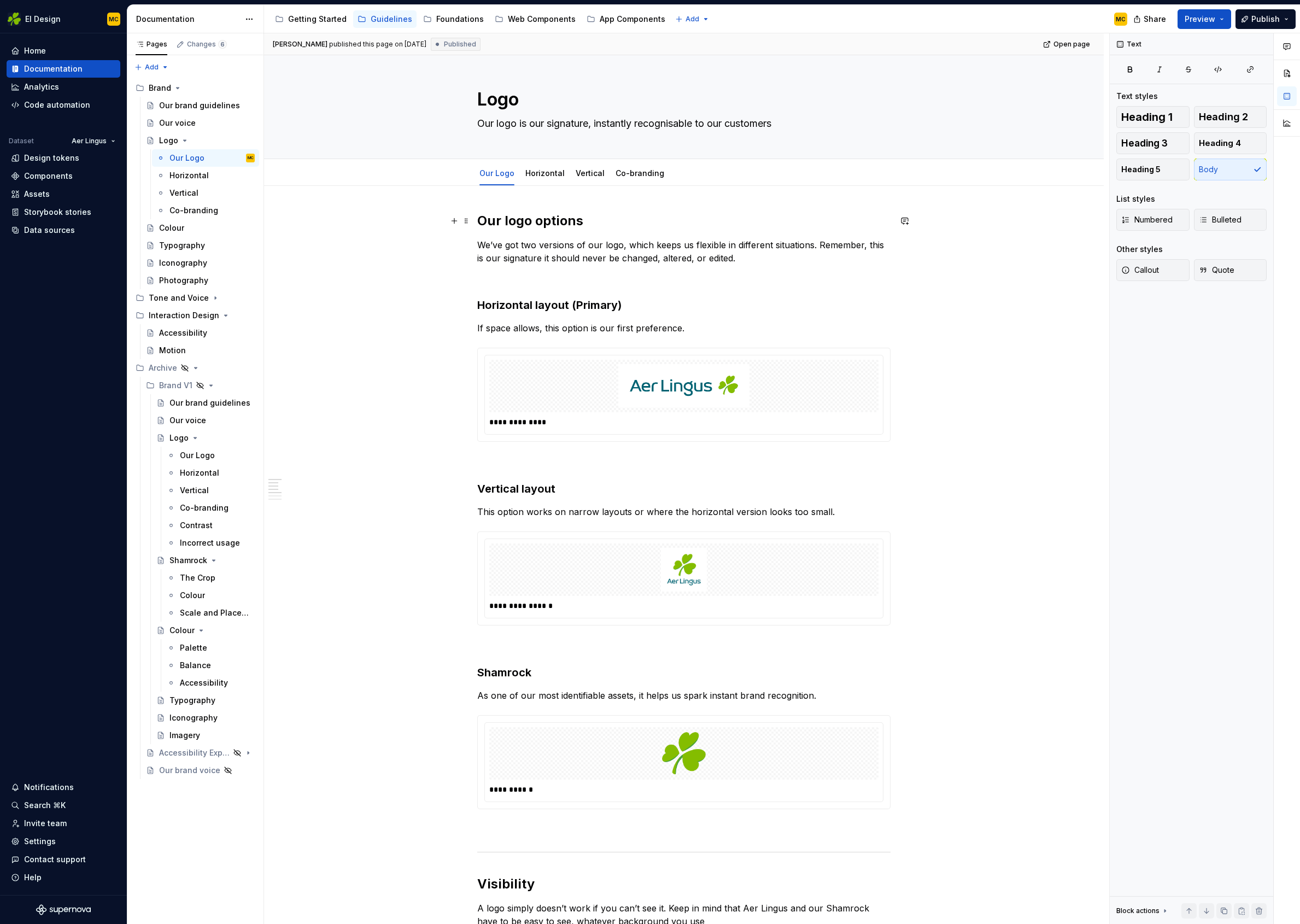
click at [598, 228] on h2 "Our logo options" at bounding box center [684, 221] width 413 height 18
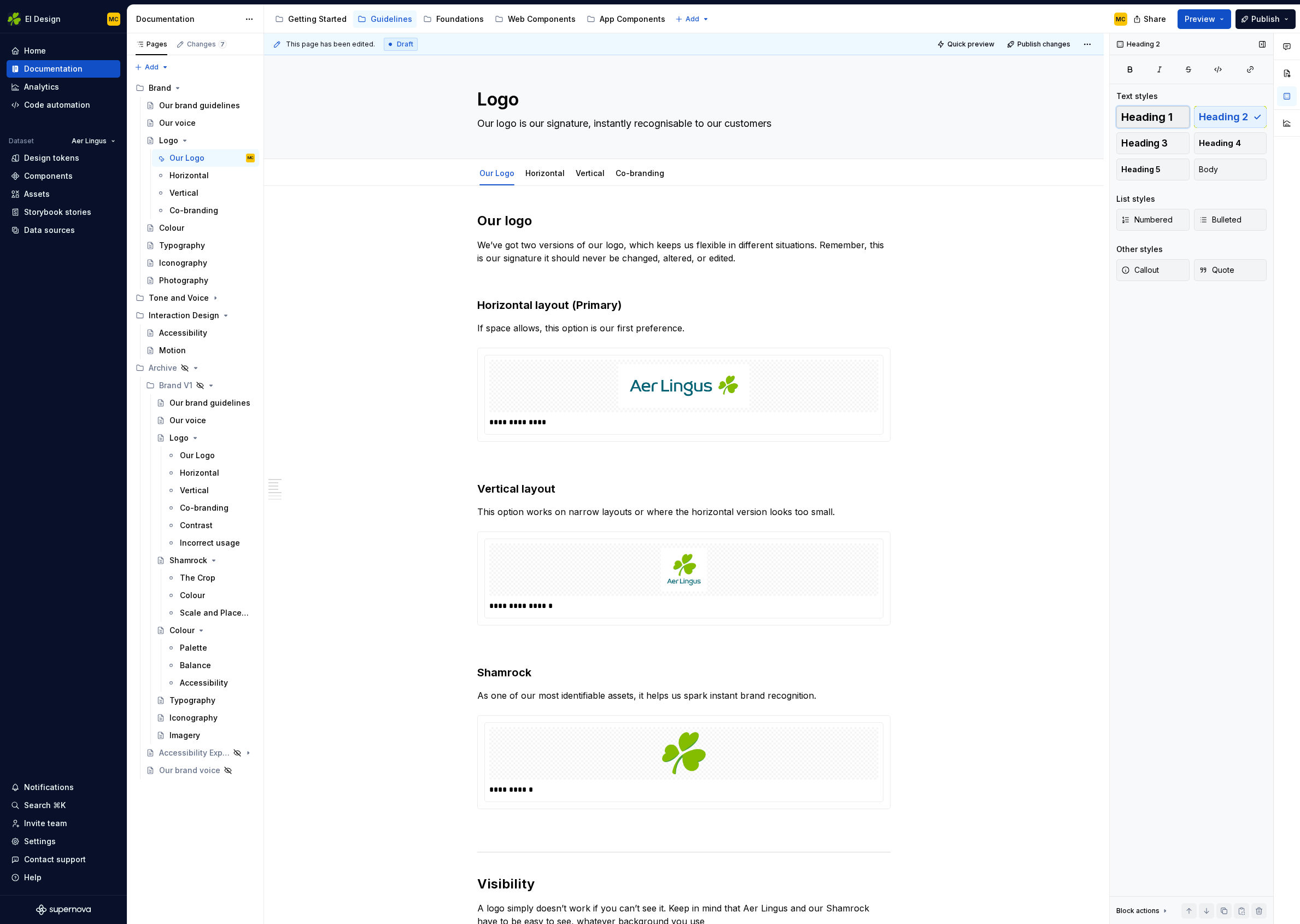
click at [1155, 118] on span "Heading 1" at bounding box center [1147, 117] width 51 height 11
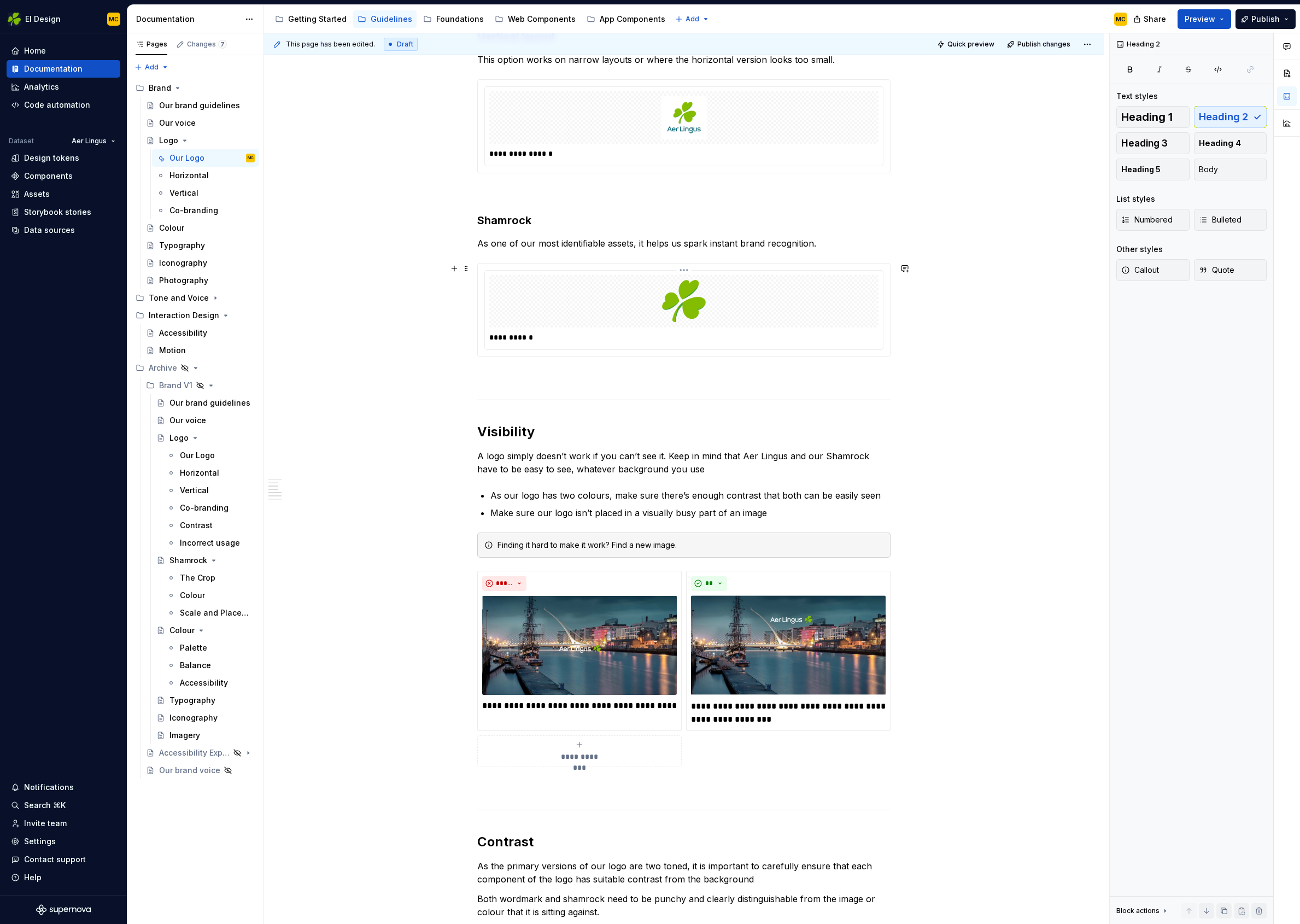
scroll to position [452, 0]
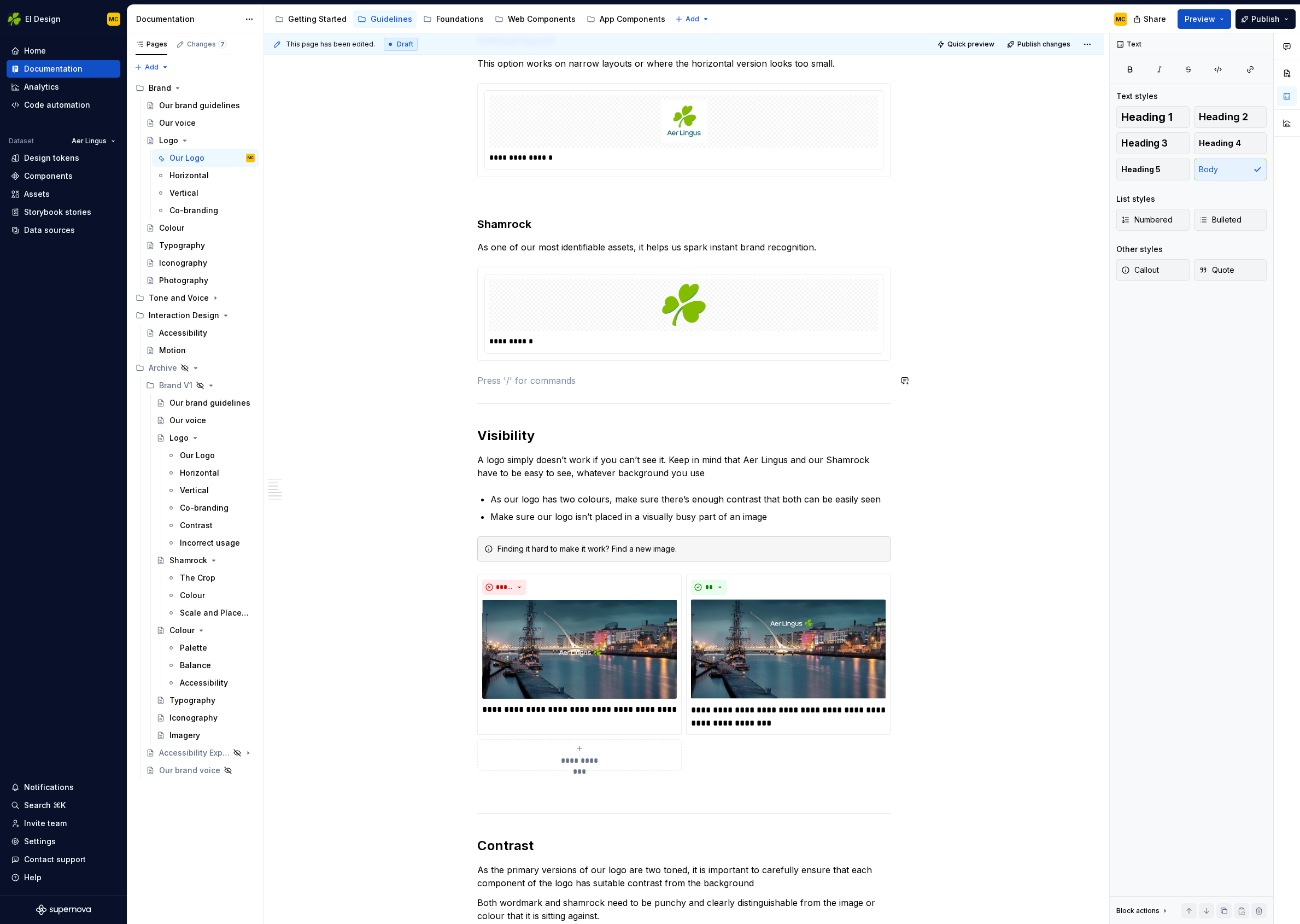
click at [551, 392] on div "**********" at bounding box center [684, 932] width 413 height 2336
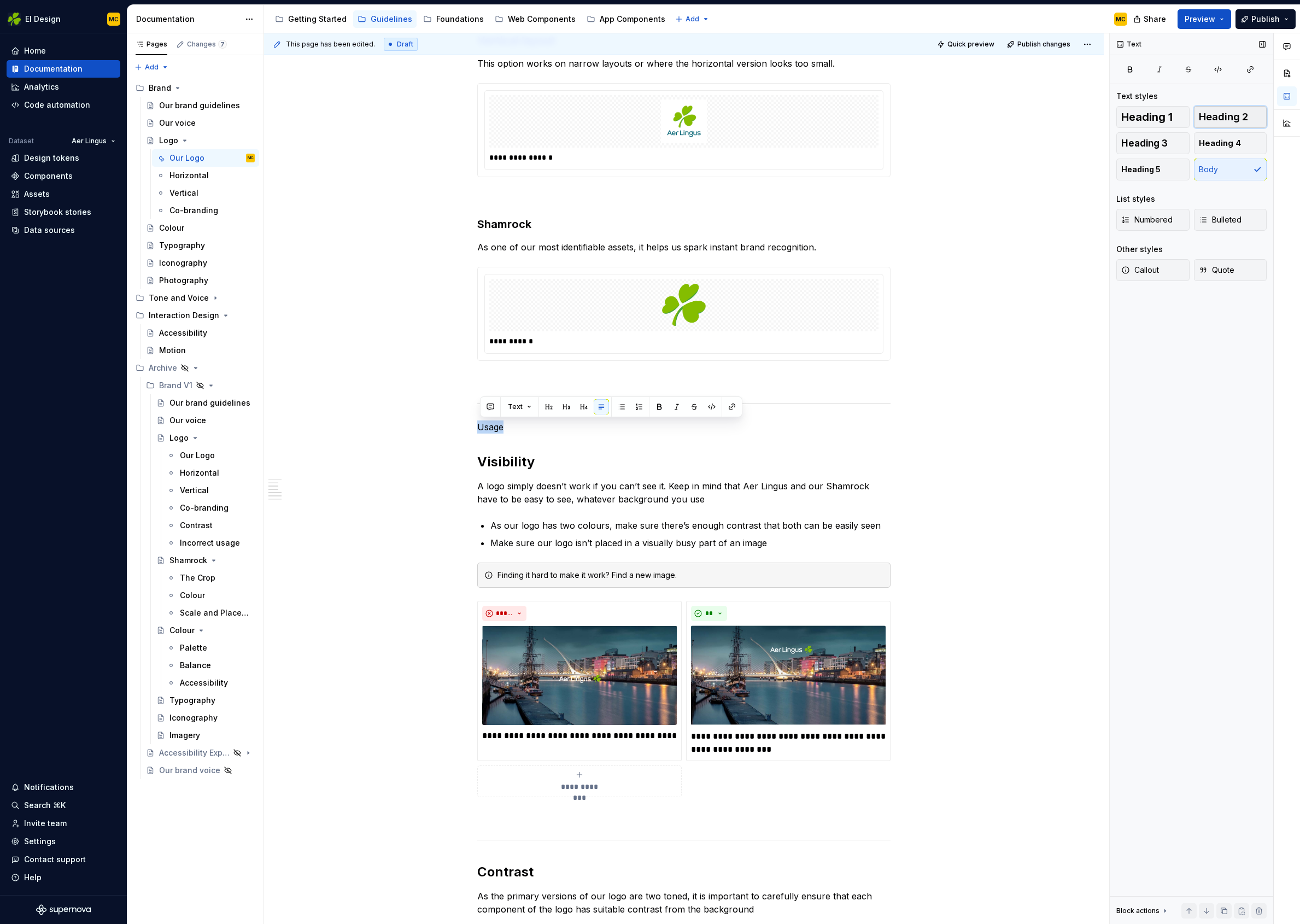
click at [1219, 114] on span "Heading 2" at bounding box center [1223, 117] width 49 height 11
click at [573, 461] on h2 "Visibility" at bounding box center [684, 462] width 413 height 18
click at [1175, 142] on button "Heading 3" at bounding box center [1153, 143] width 74 height 22
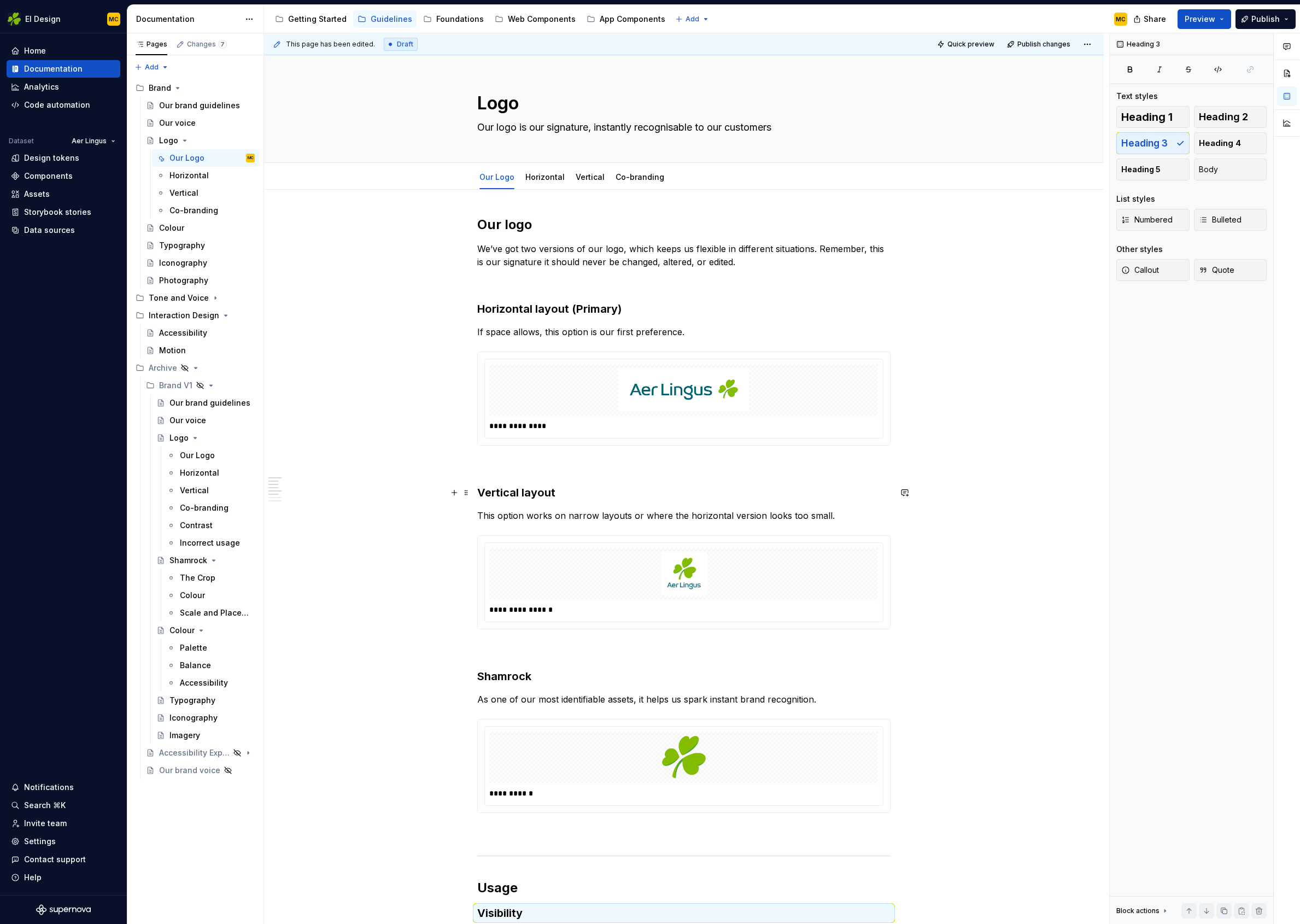
scroll to position [458, 0]
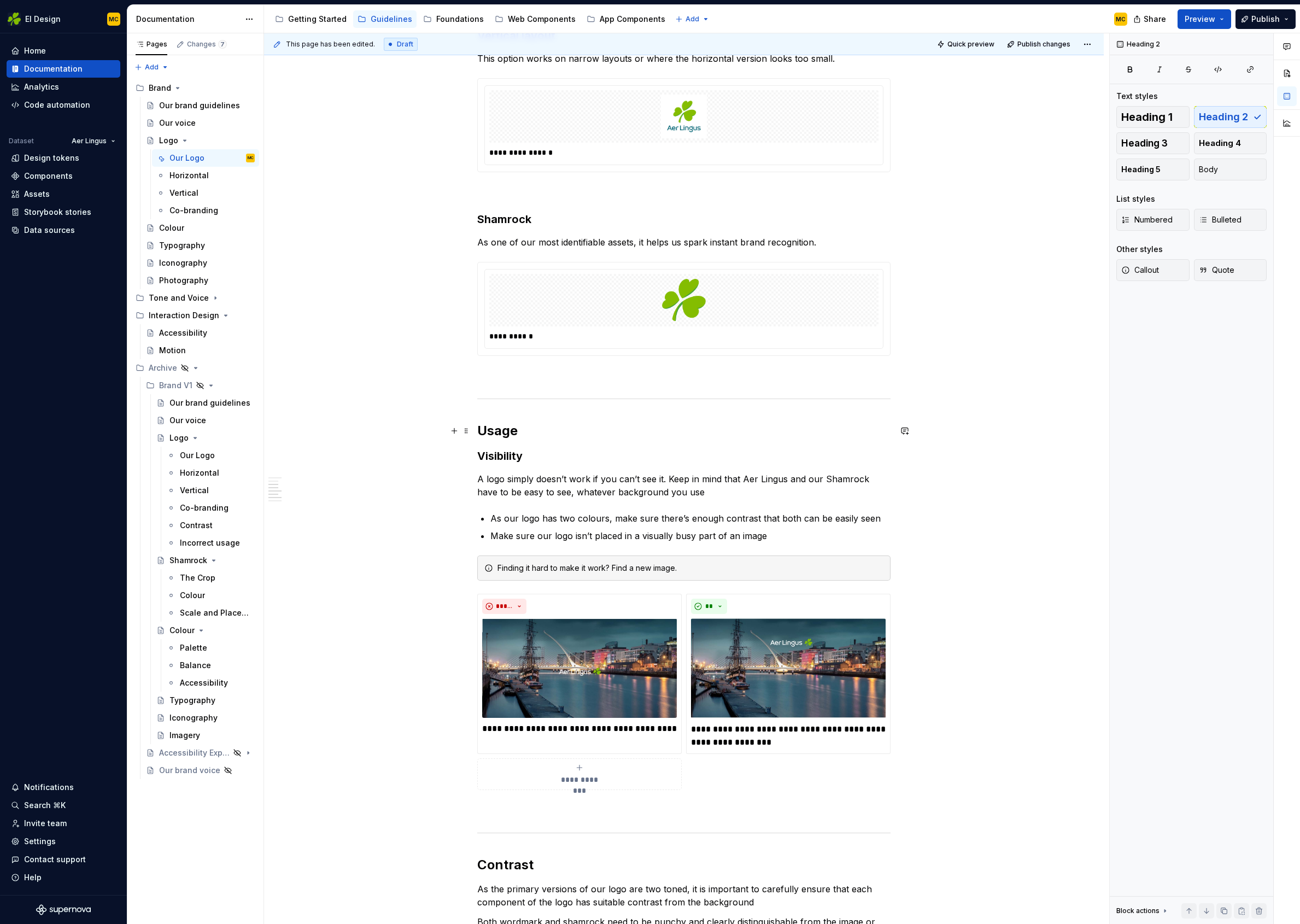
click at [599, 429] on h2 "Usage" at bounding box center [684, 431] width 413 height 18
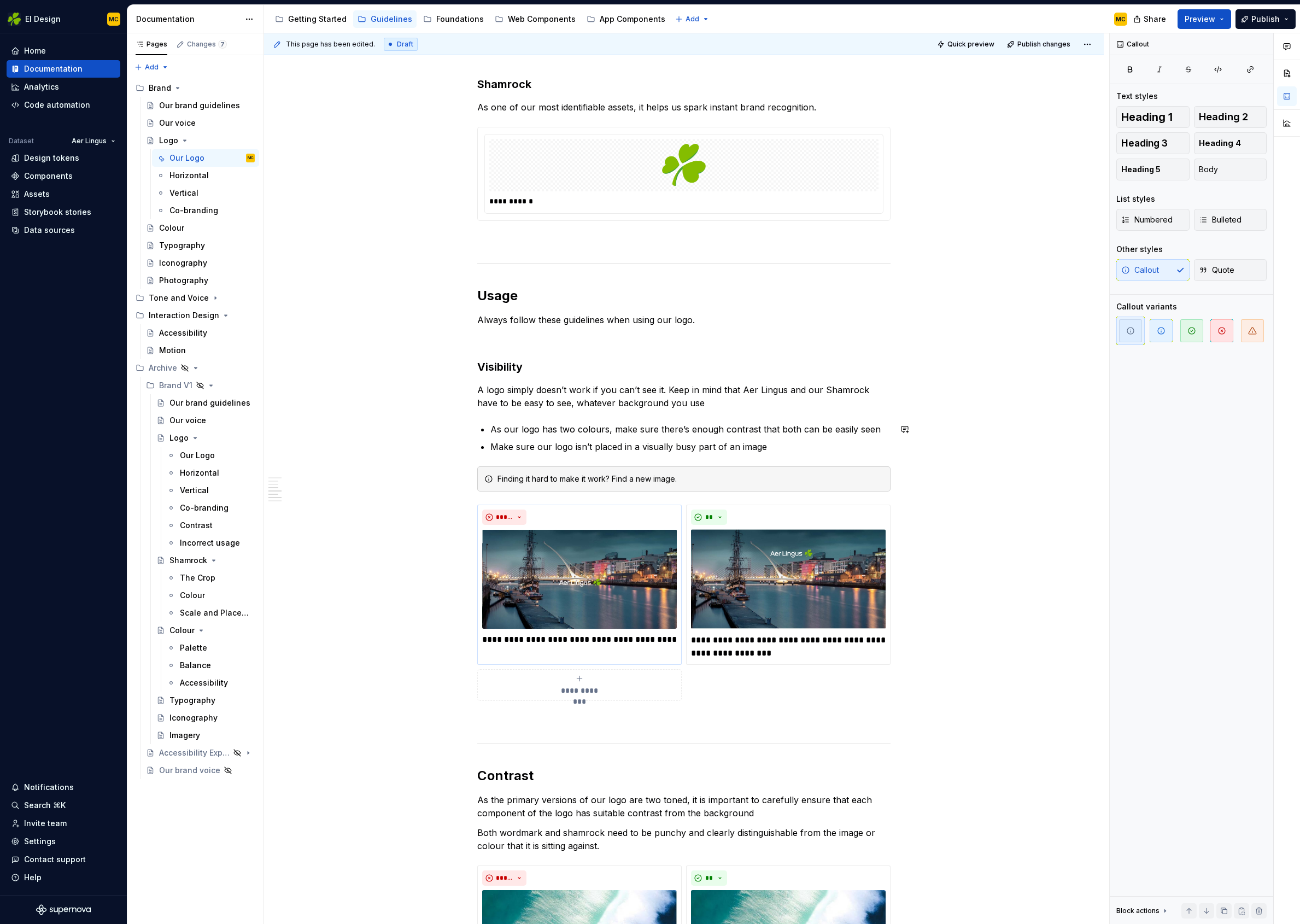
scroll to position [610, 0]
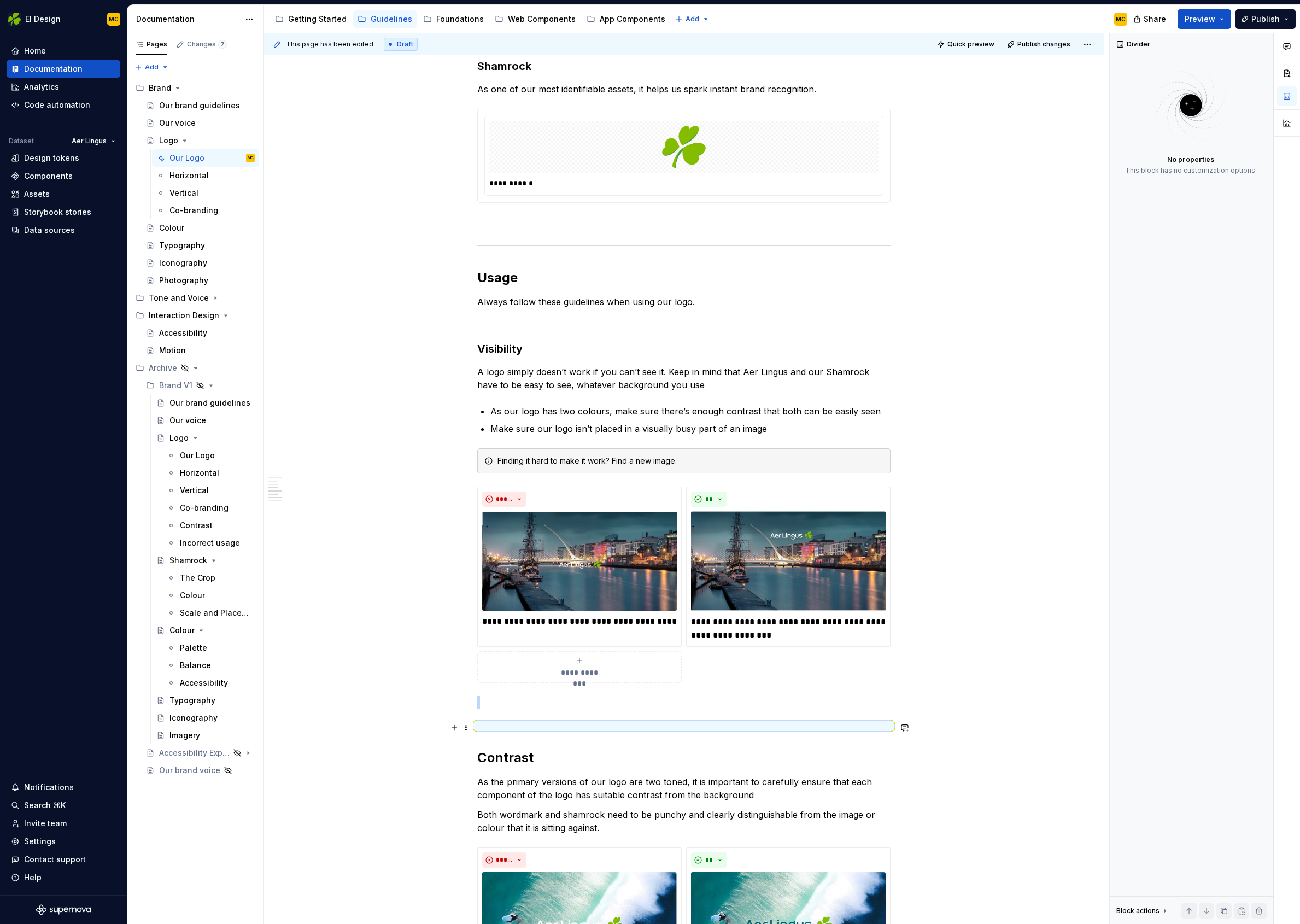
click at [591, 727] on div at bounding box center [684, 726] width 413 height 7
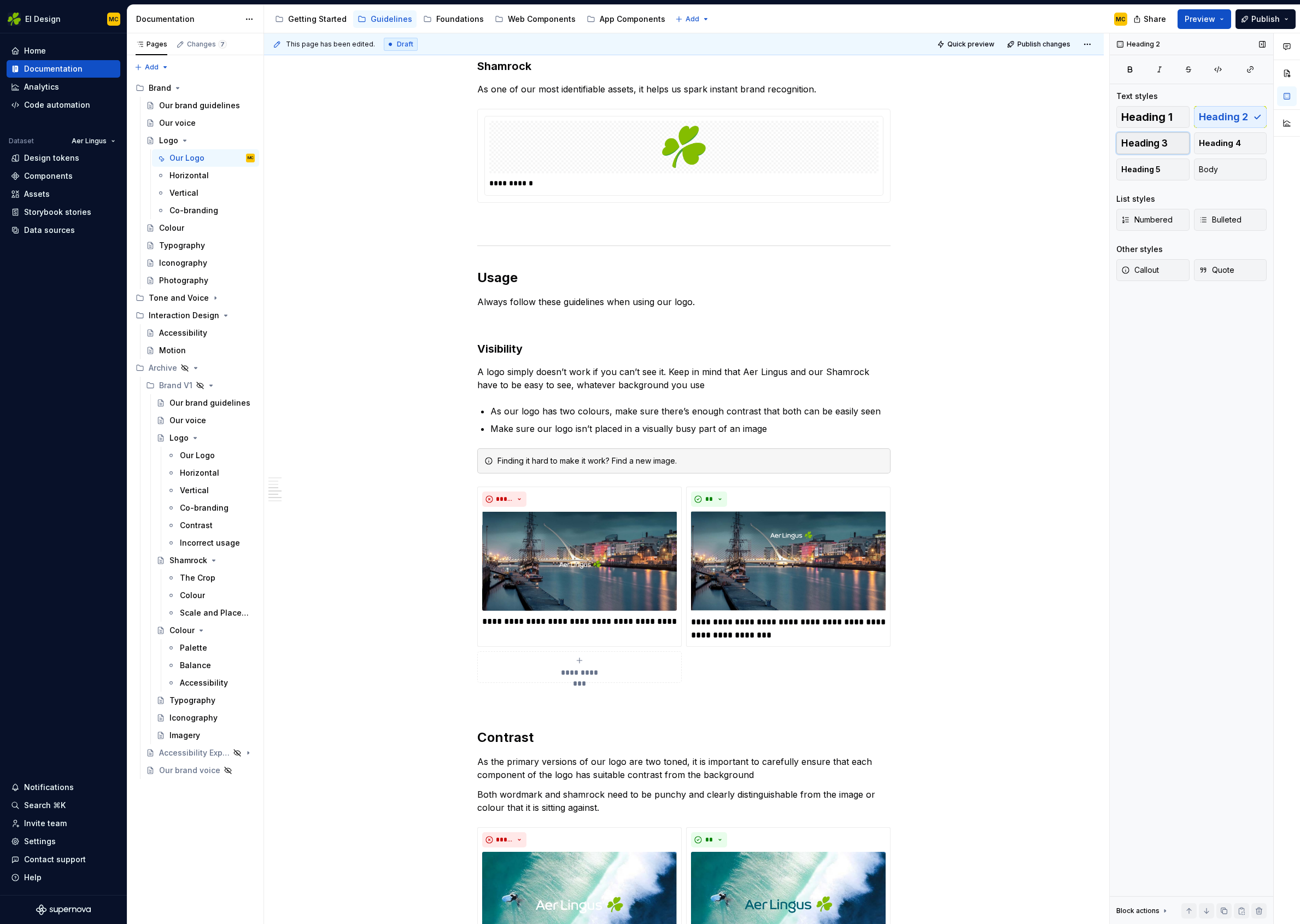
click at [1163, 137] on span "Heading 3" at bounding box center [1145, 143] width 46 height 11
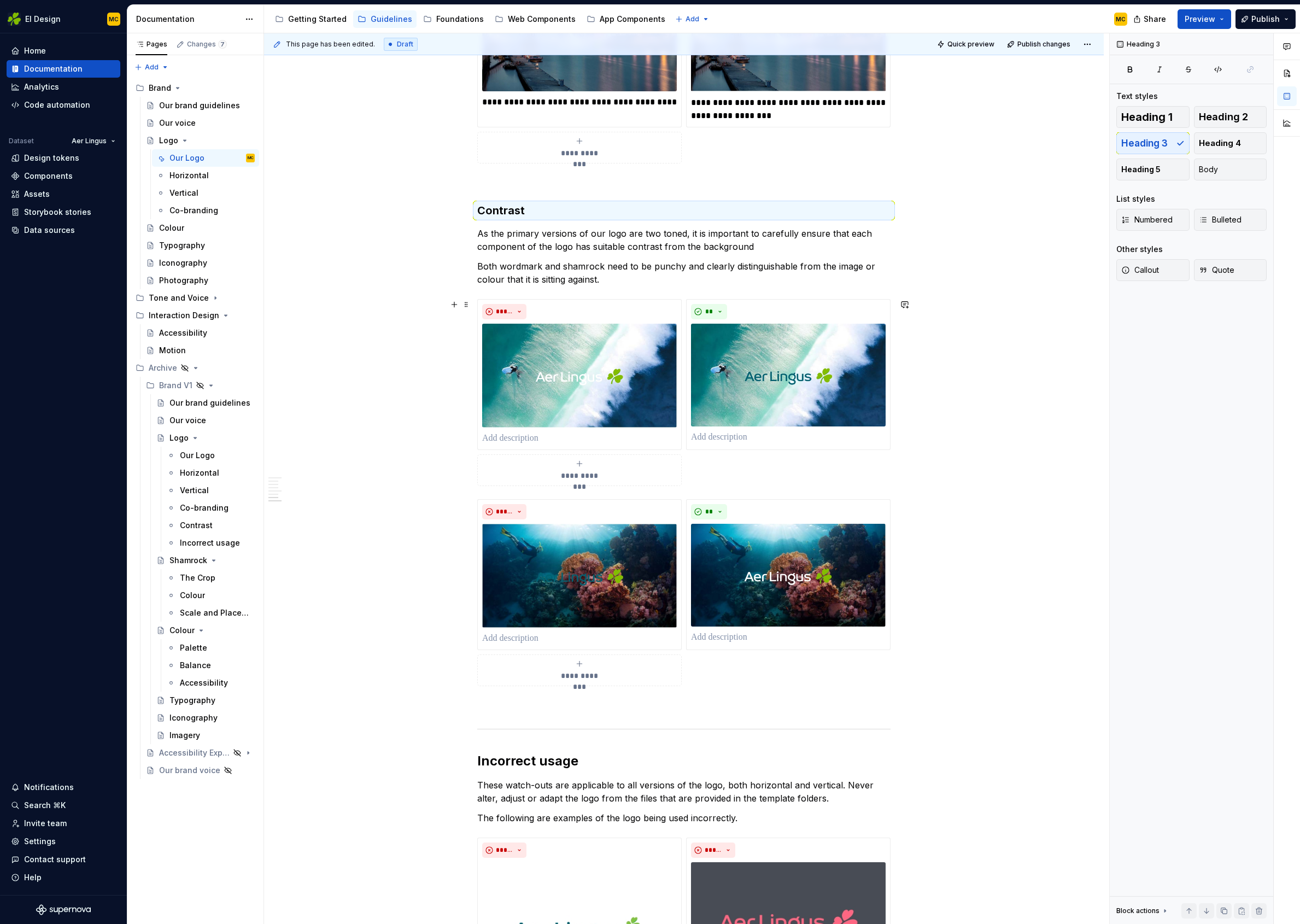
scroll to position [1254, 0]
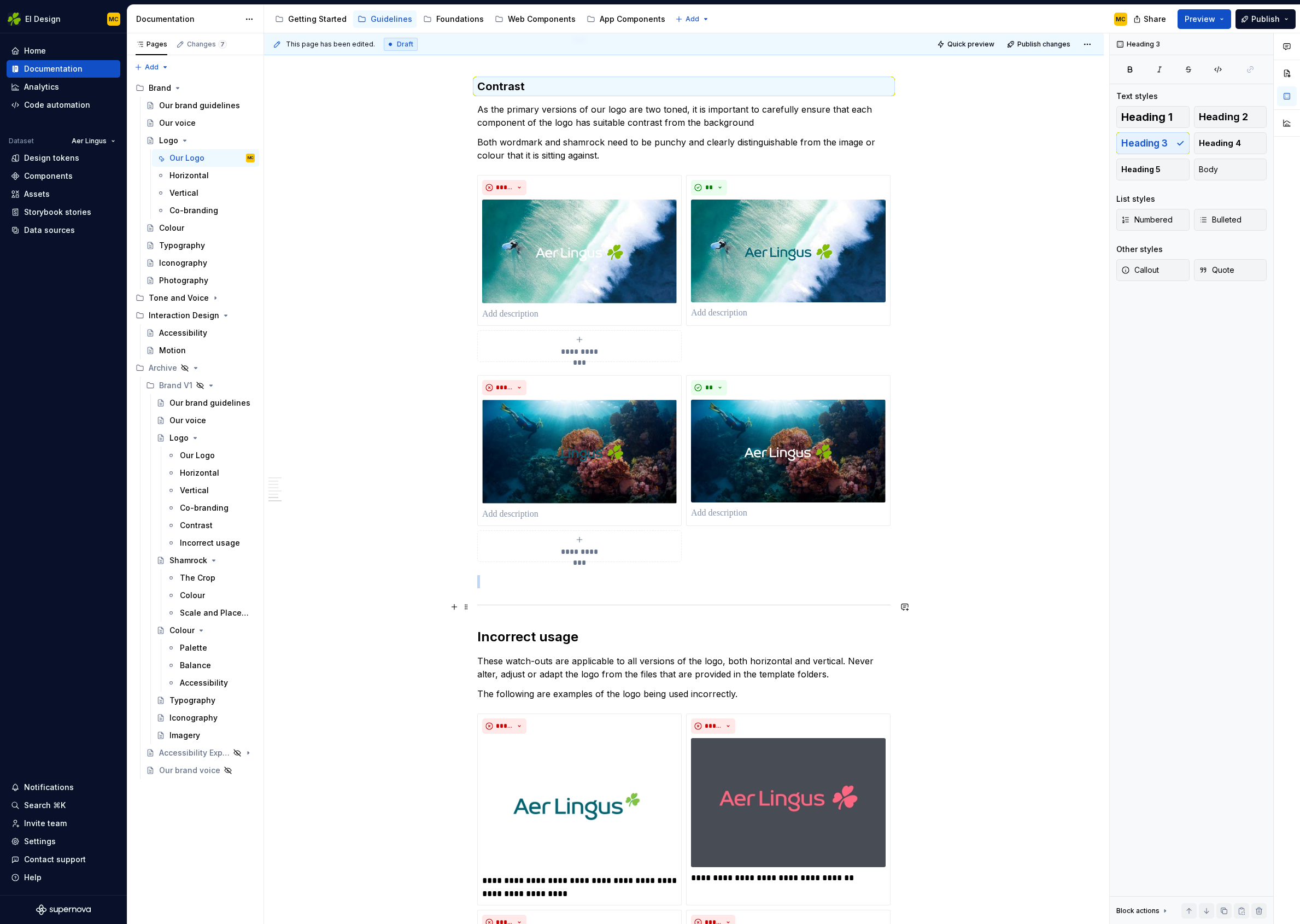
click at [607, 607] on div at bounding box center [684, 605] width 413 height 7
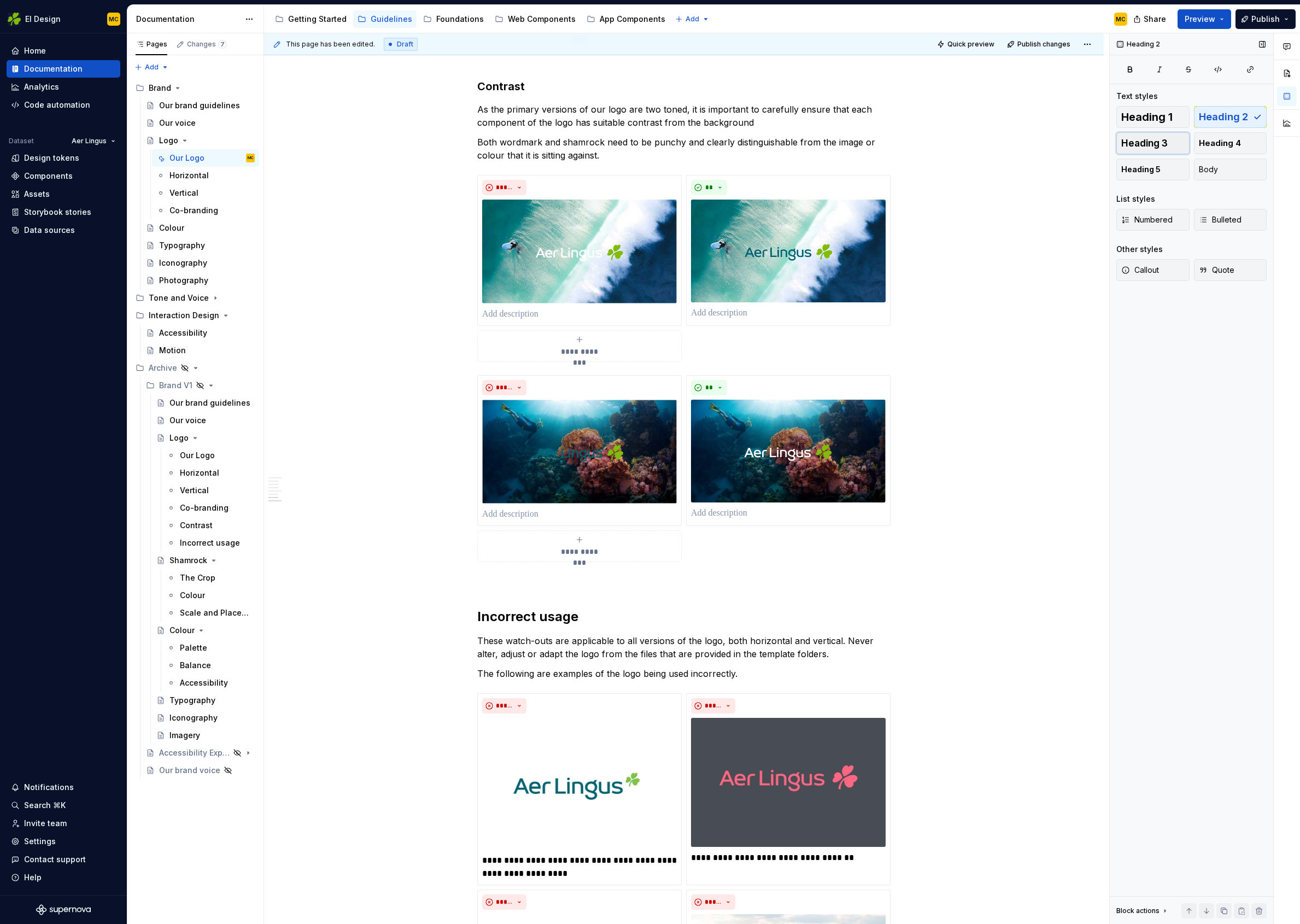
click at [1178, 139] on button "Heading 3" at bounding box center [1153, 143] width 74 height 22
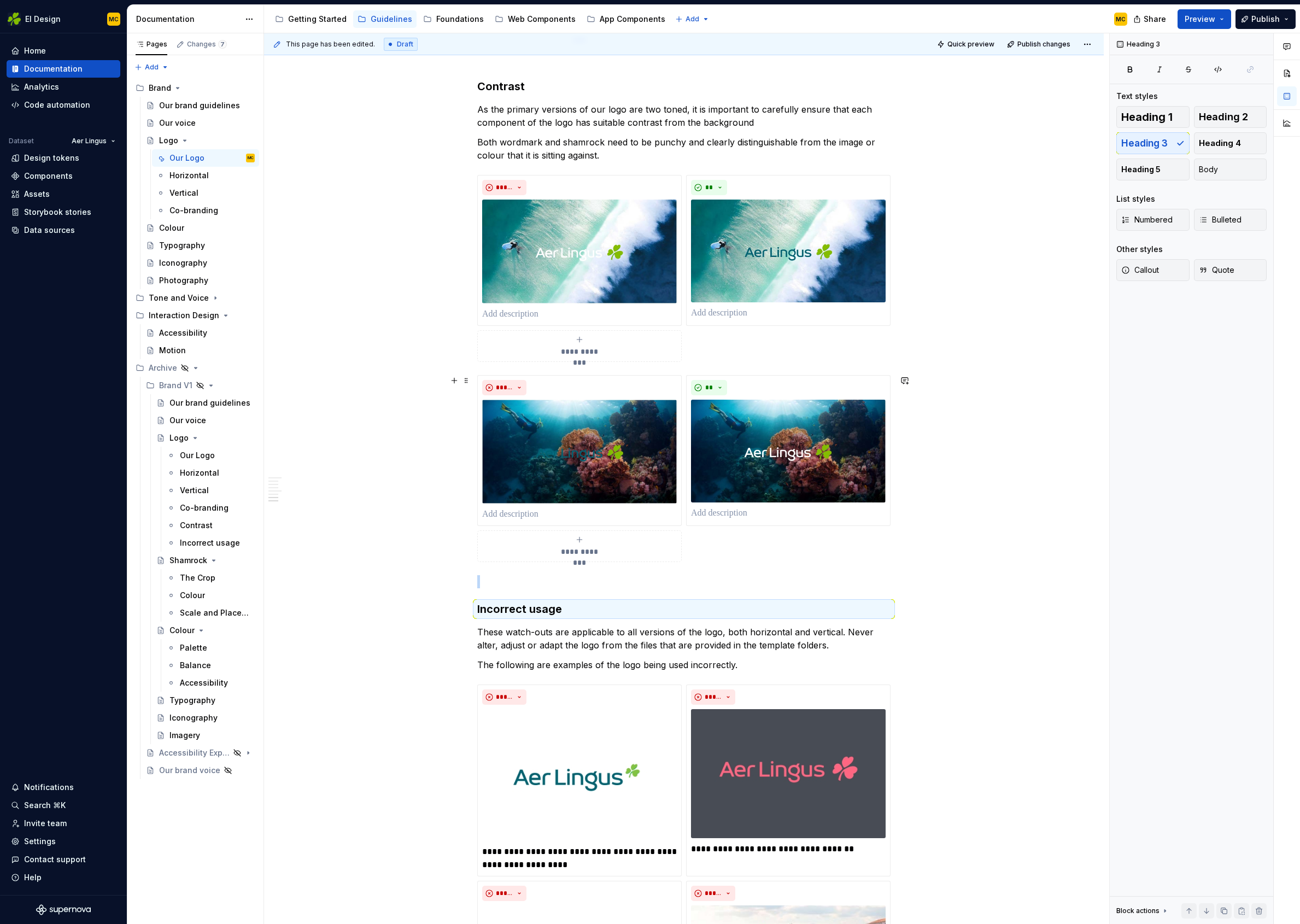
click at [989, 561] on div "**********" at bounding box center [684, 268] width 840 height 2665
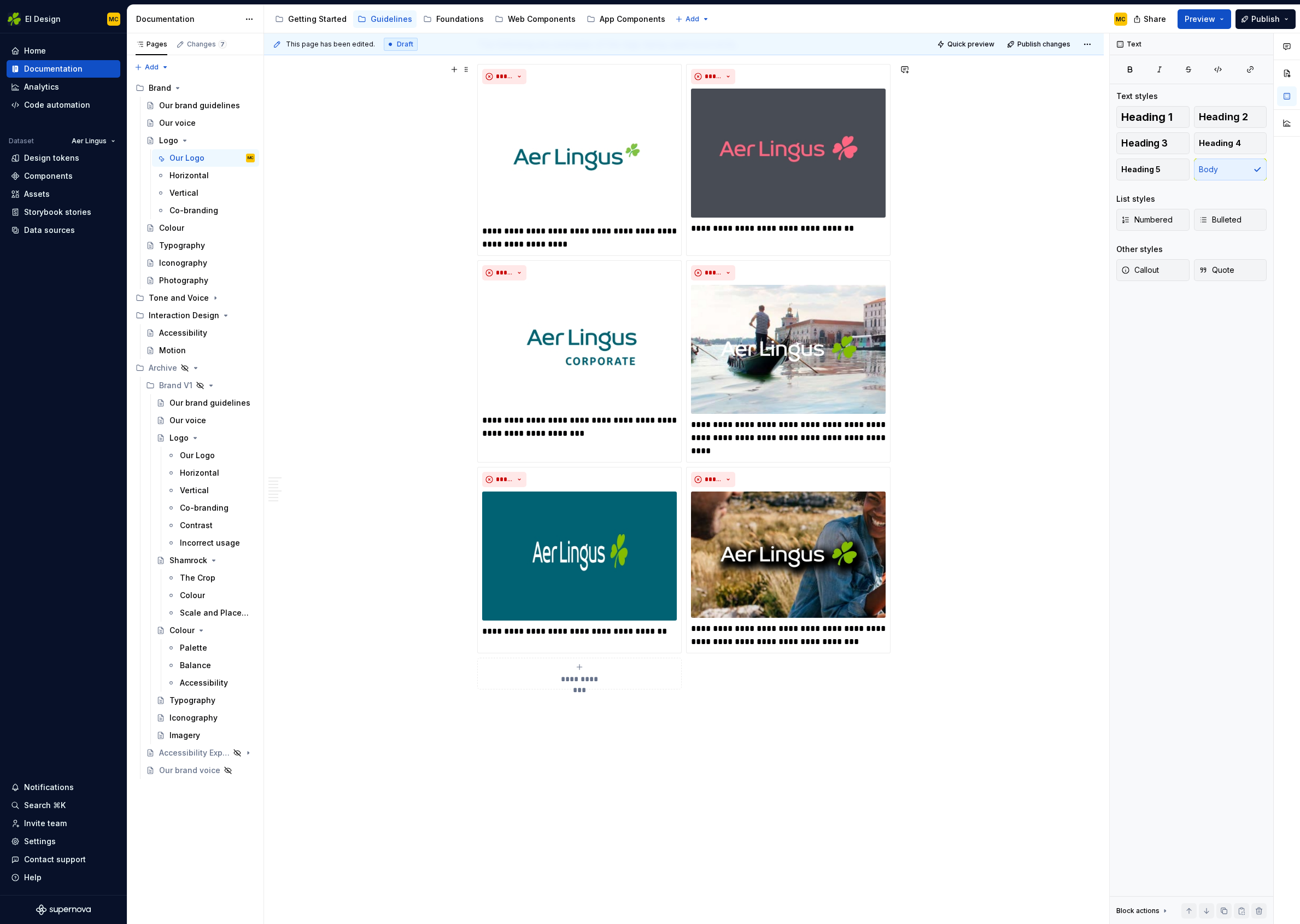
scroll to position [1930, 0]
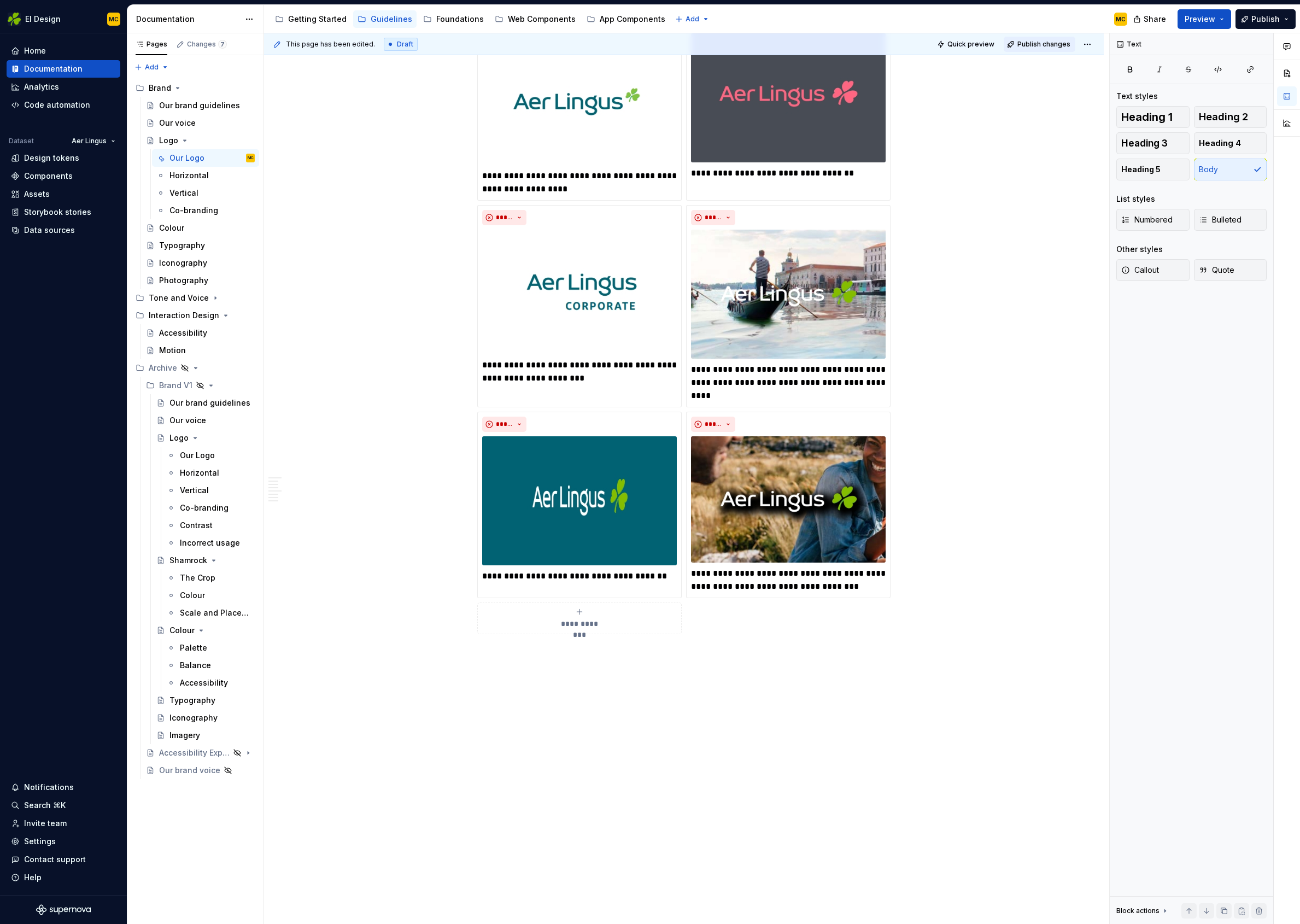
click at [1035, 48] on span "Publish changes" at bounding box center [1045, 44] width 53 height 9
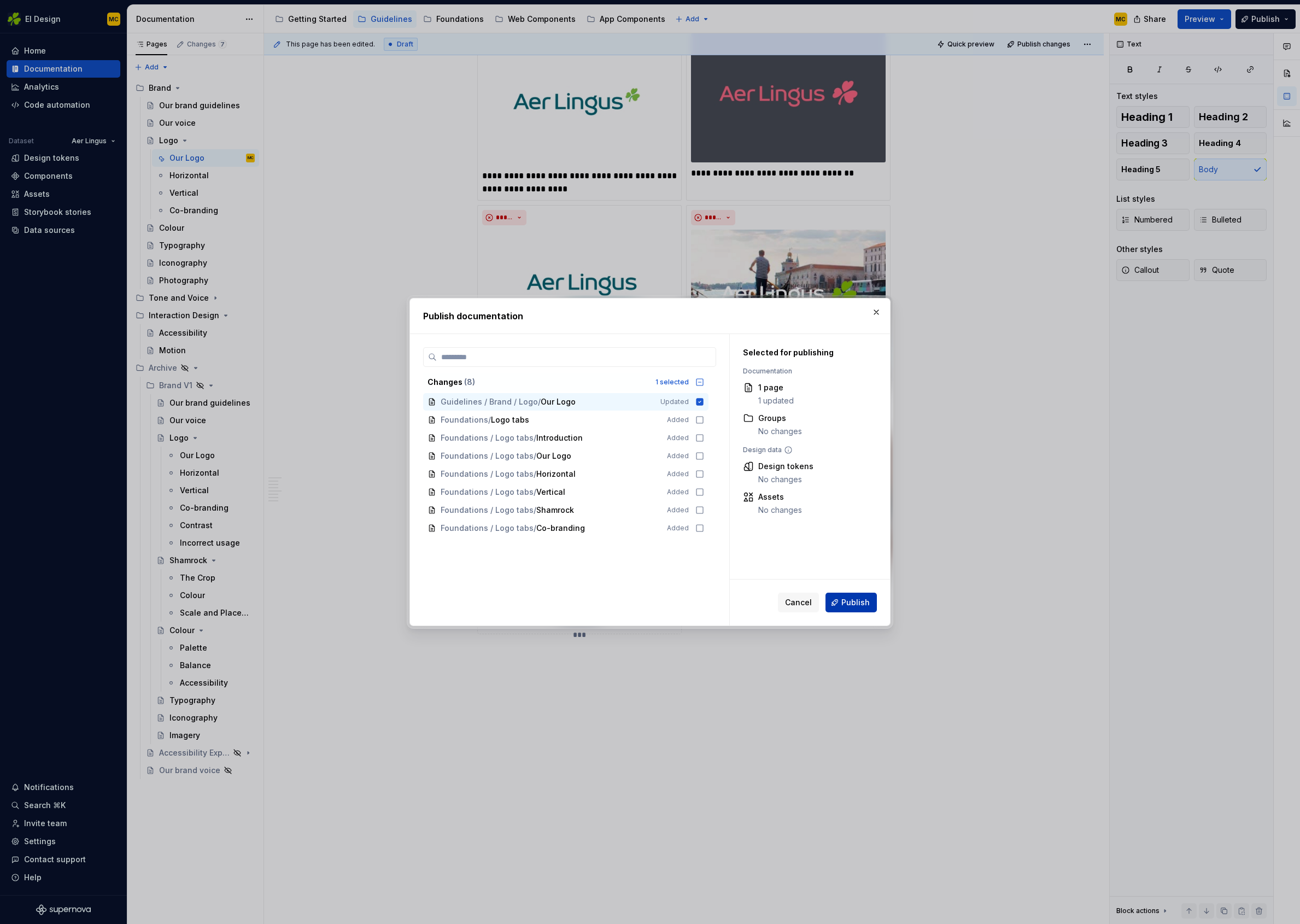
click at [854, 597] on span "Publish" at bounding box center [856, 602] width 28 height 11
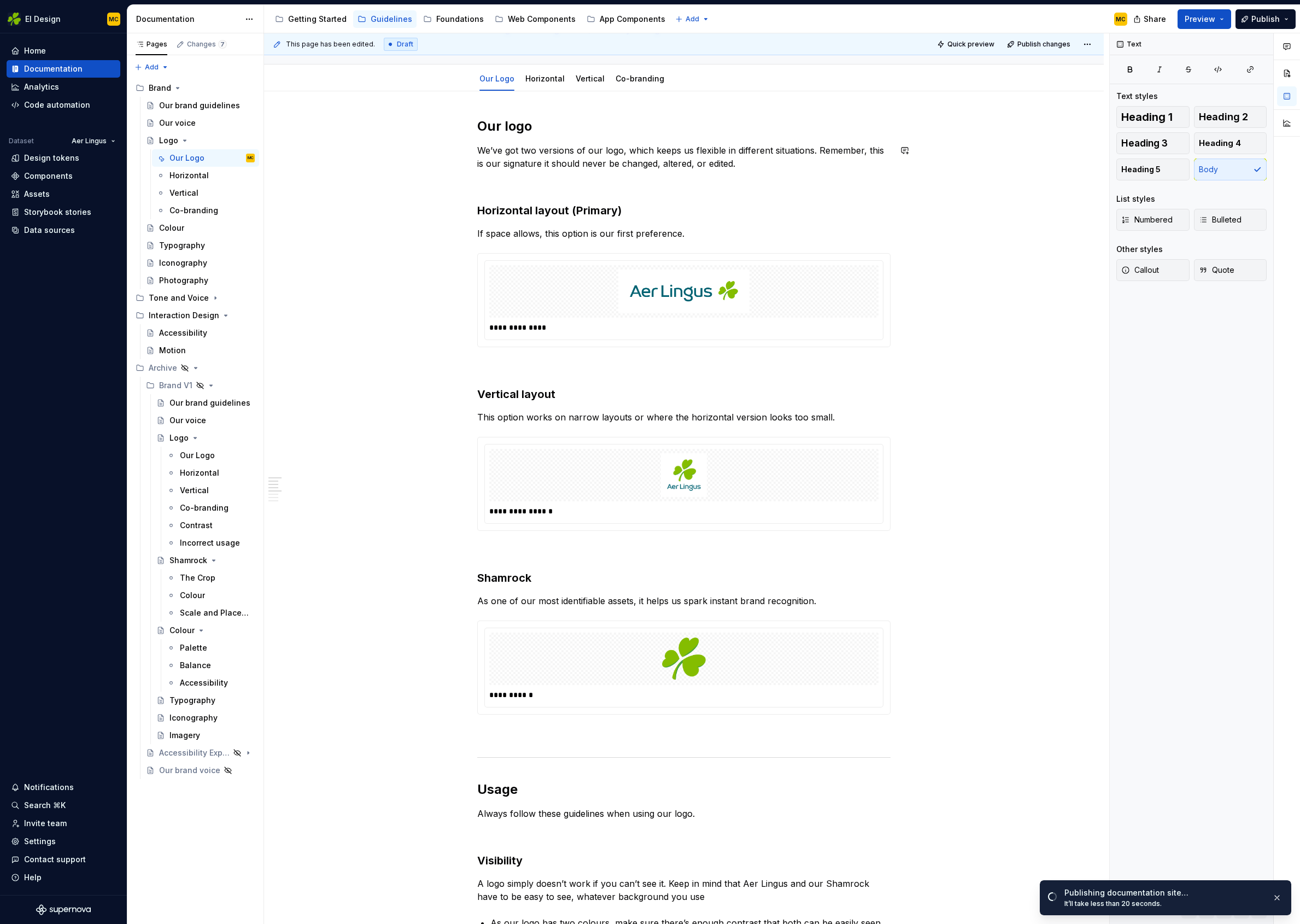
scroll to position [0, 0]
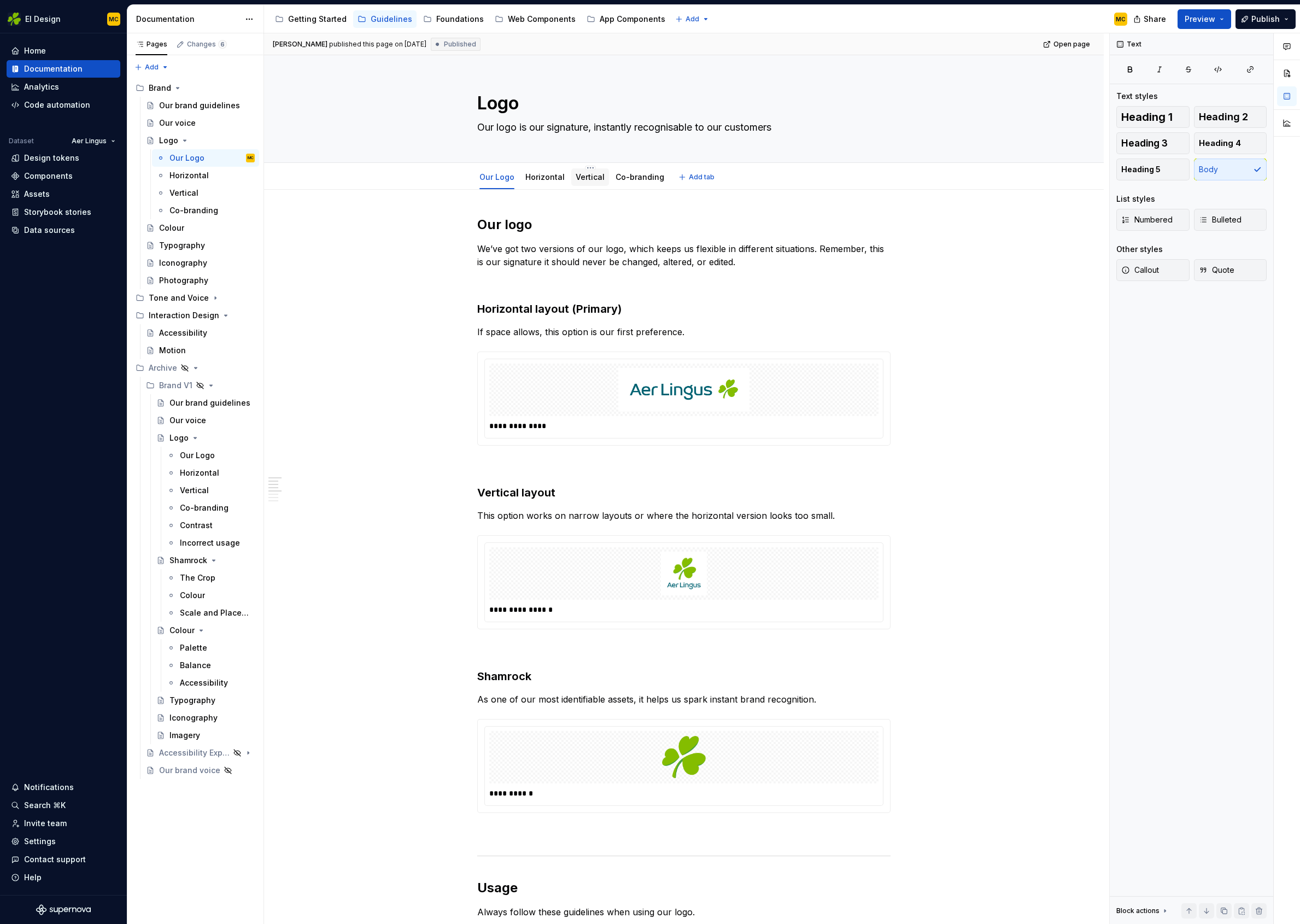
click at [585, 179] on link "Vertical" at bounding box center [590, 176] width 29 height 9
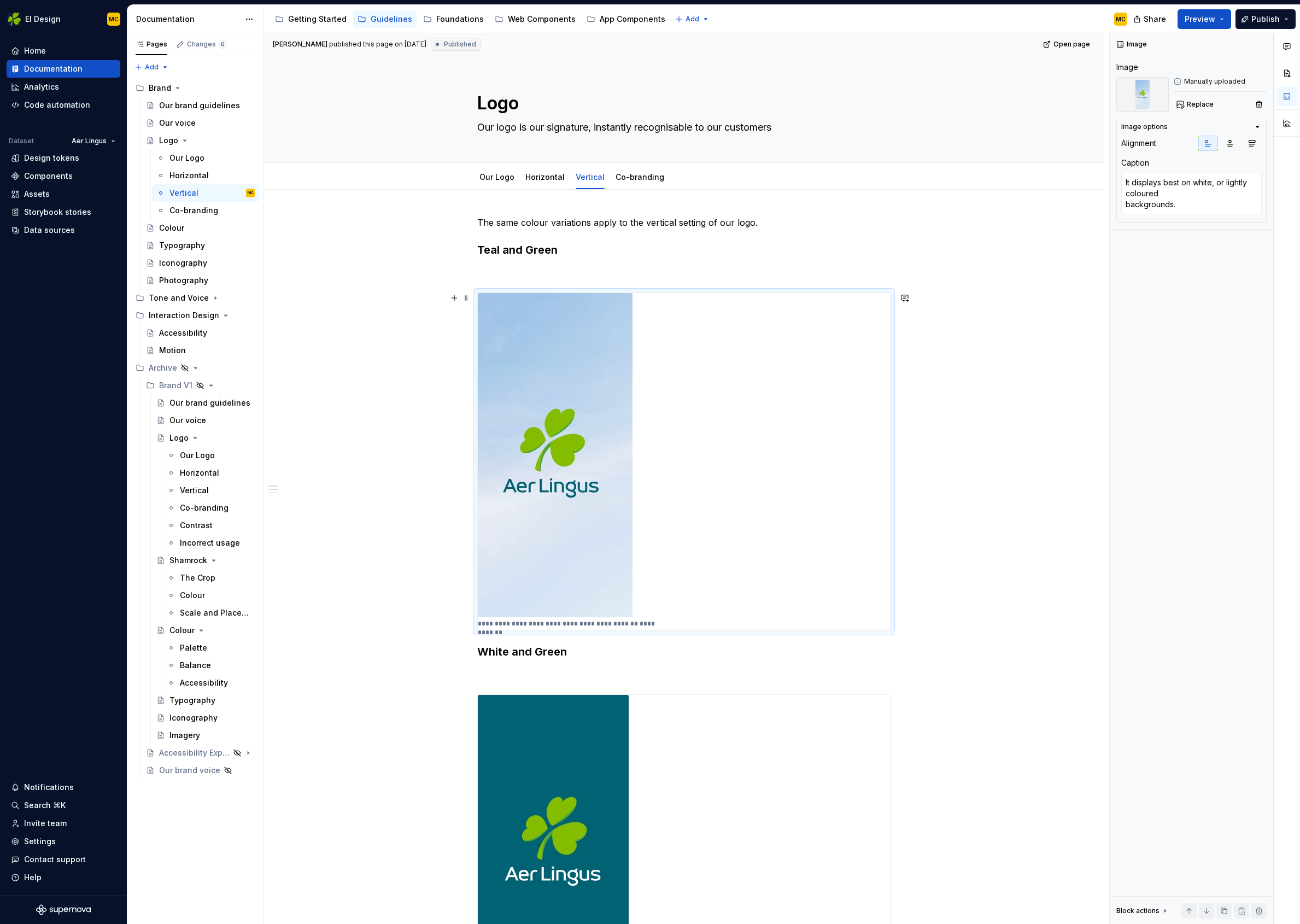
click at [717, 381] on div "**********" at bounding box center [684, 462] width 412 height 337
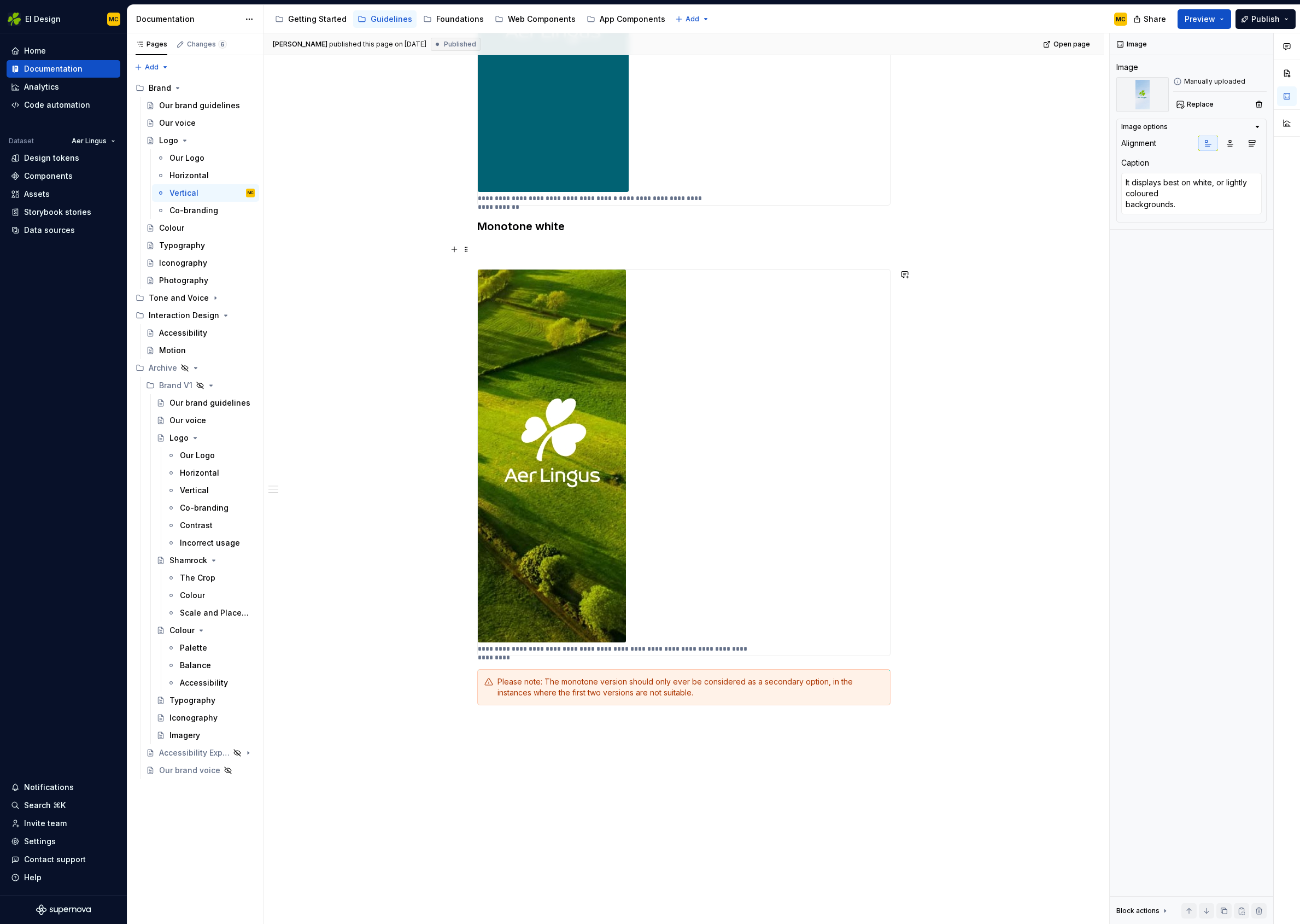
scroll to position [691, 0]
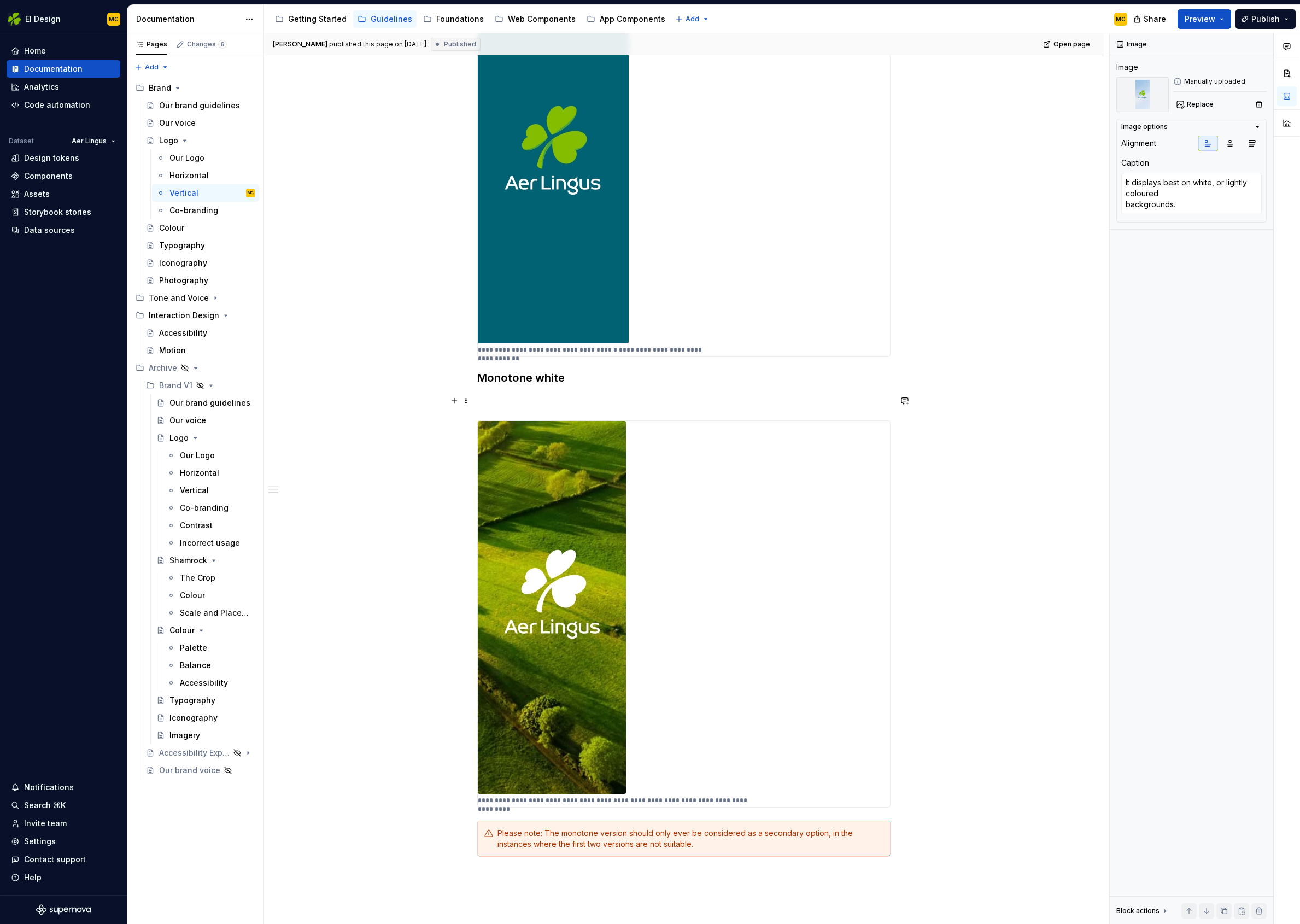
click at [1008, 396] on div "**********" at bounding box center [684, 336] width 840 height 1675
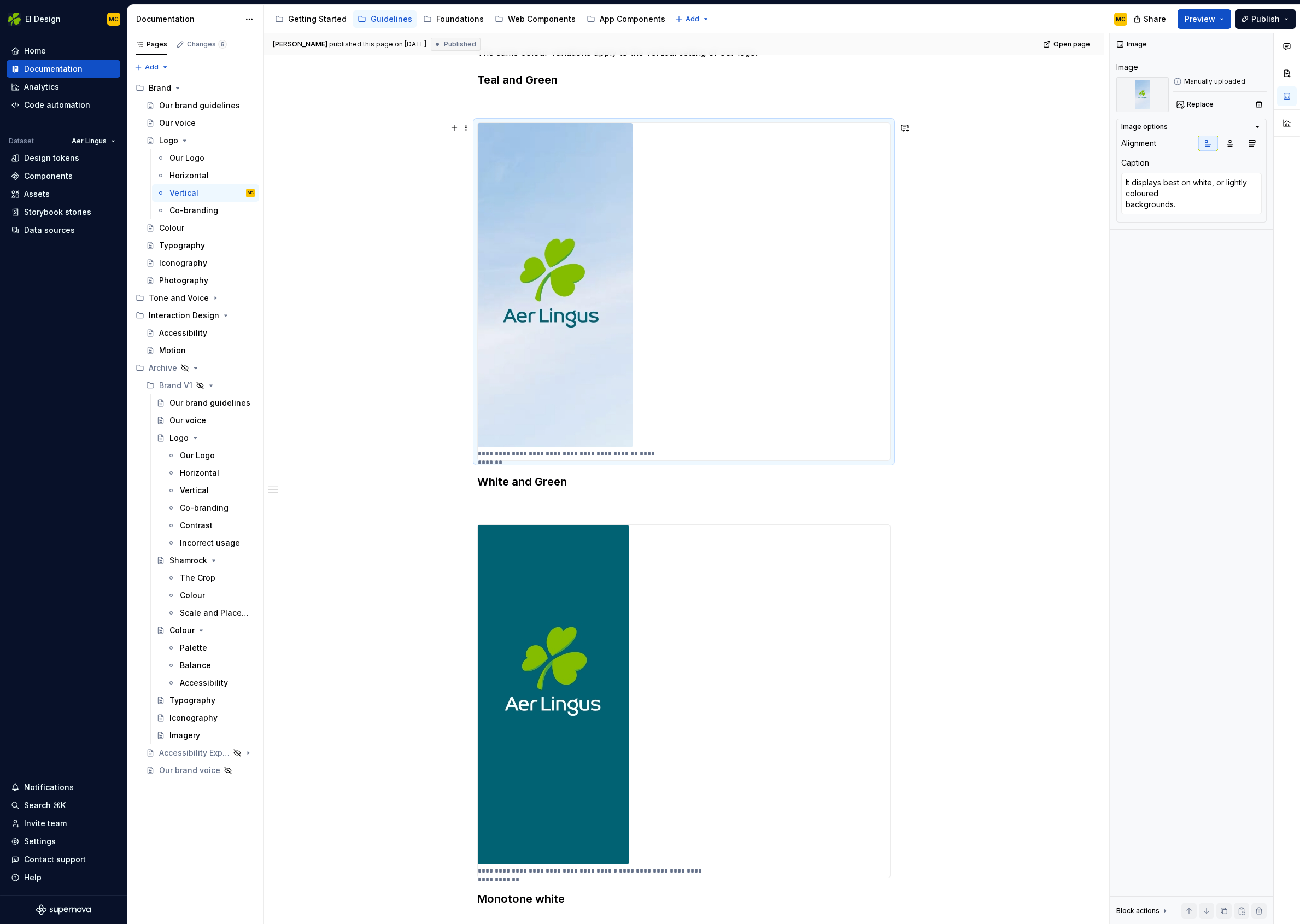
scroll to position [0, 0]
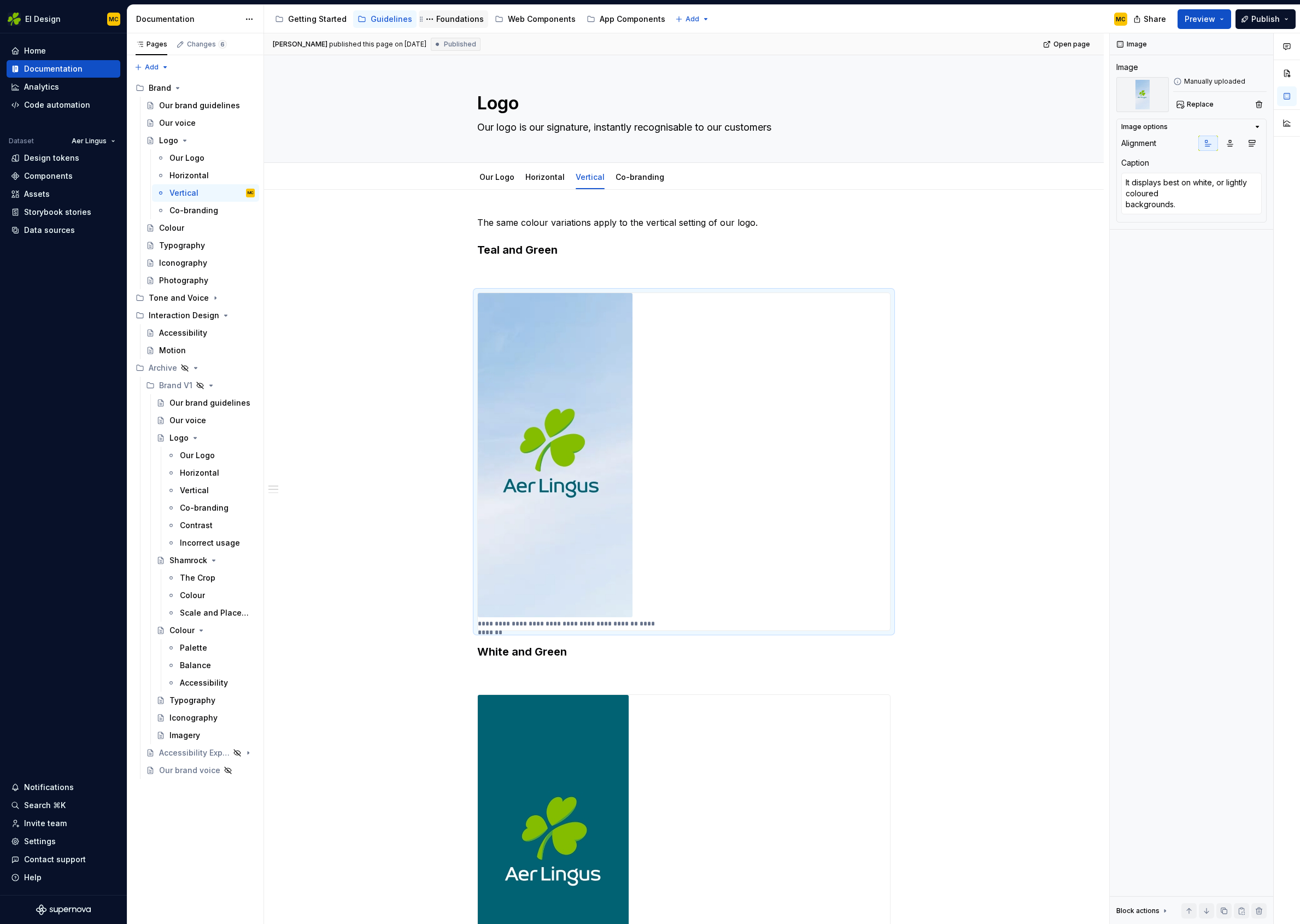
click at [458, 20] on div "Foundations" at bounding box center [460, 19] width 48 height 11
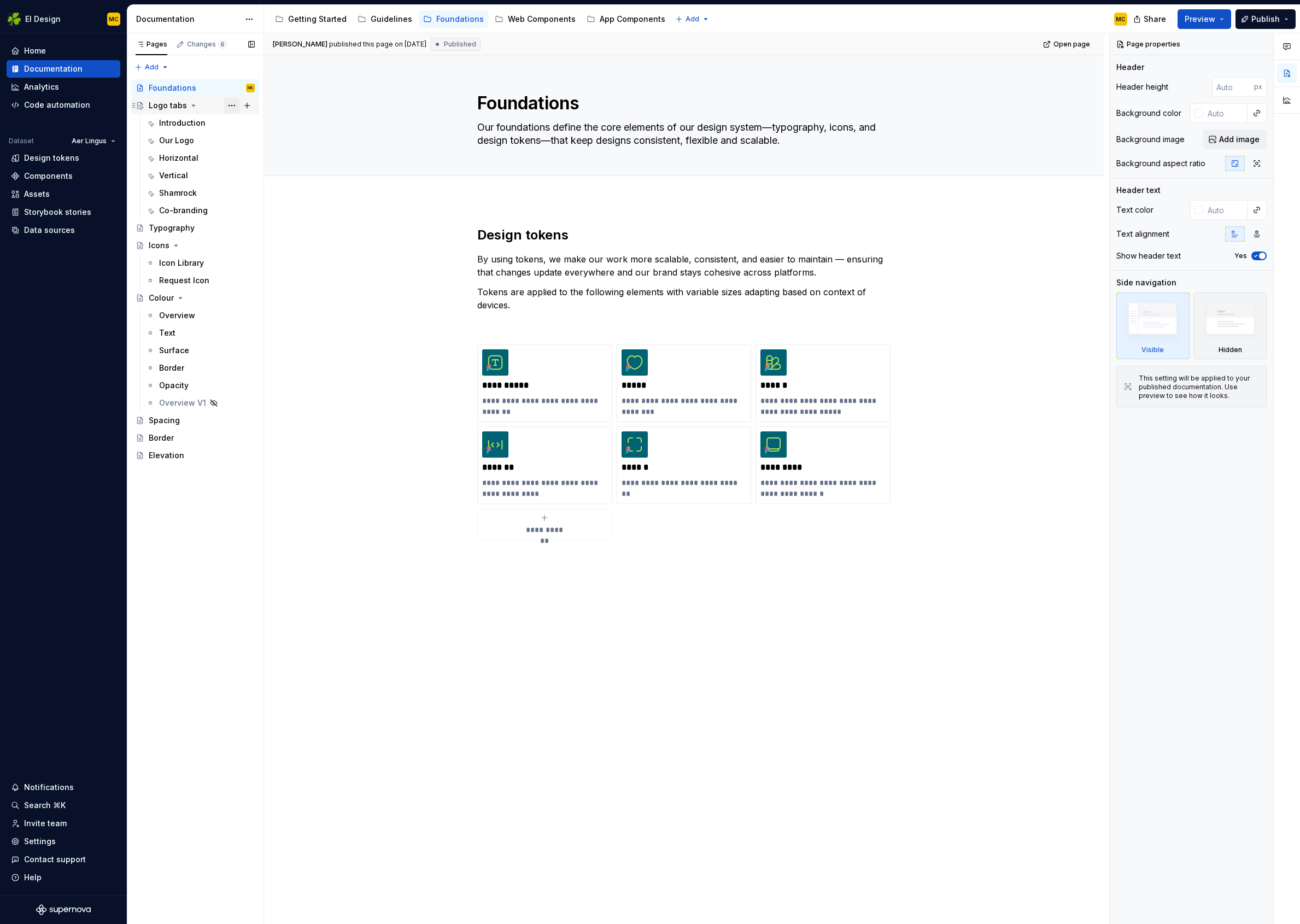
click at [231, 105] on button "Page tree" at bounding box center [231, 105] width 15 height 15
click at [271, 262] on div "Delete page" at bounding box center [298, 262] width 107 height 11
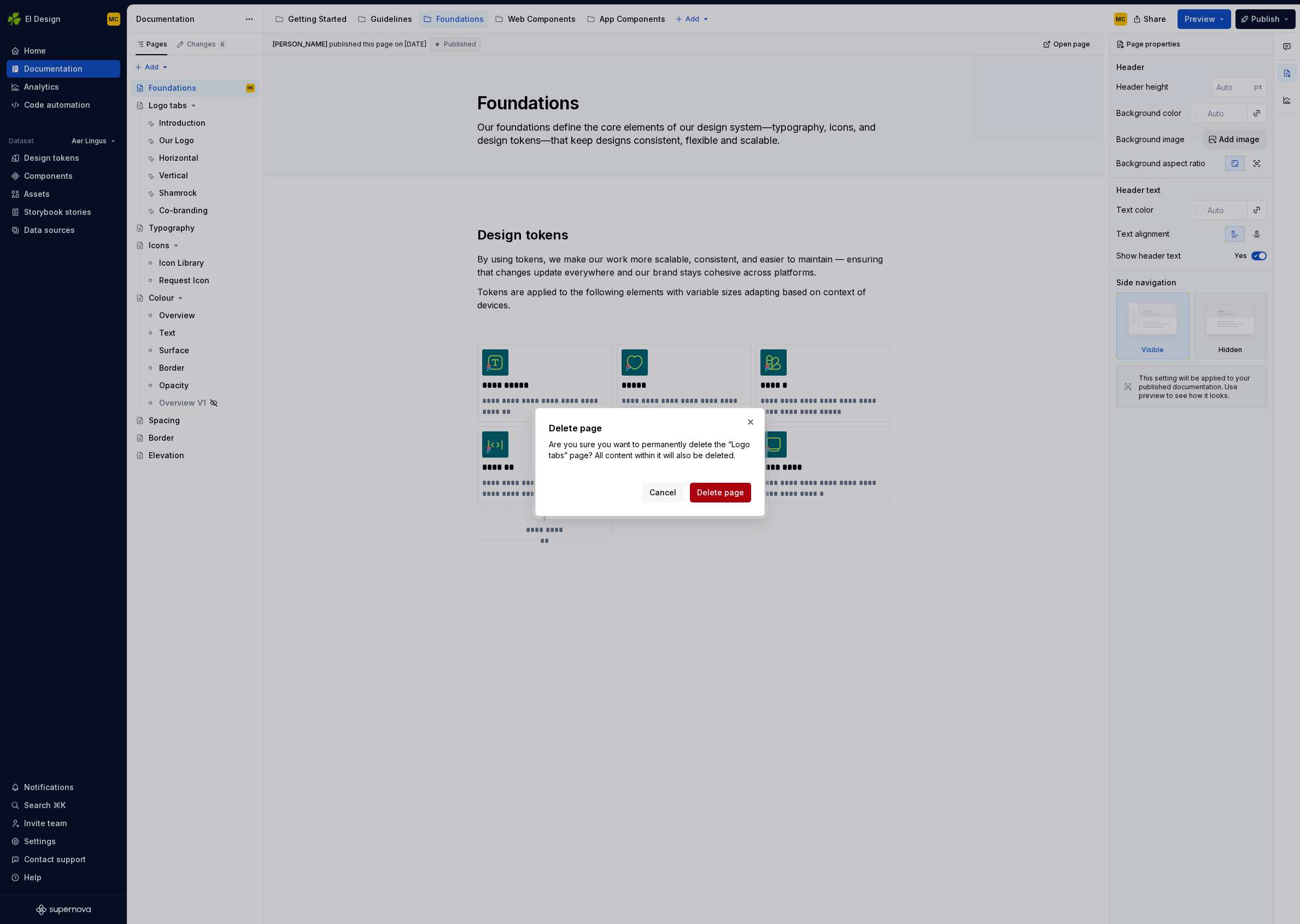
click at [720, 494] on span "Delete page" at bounding box center [720, 492] width 47 height 11
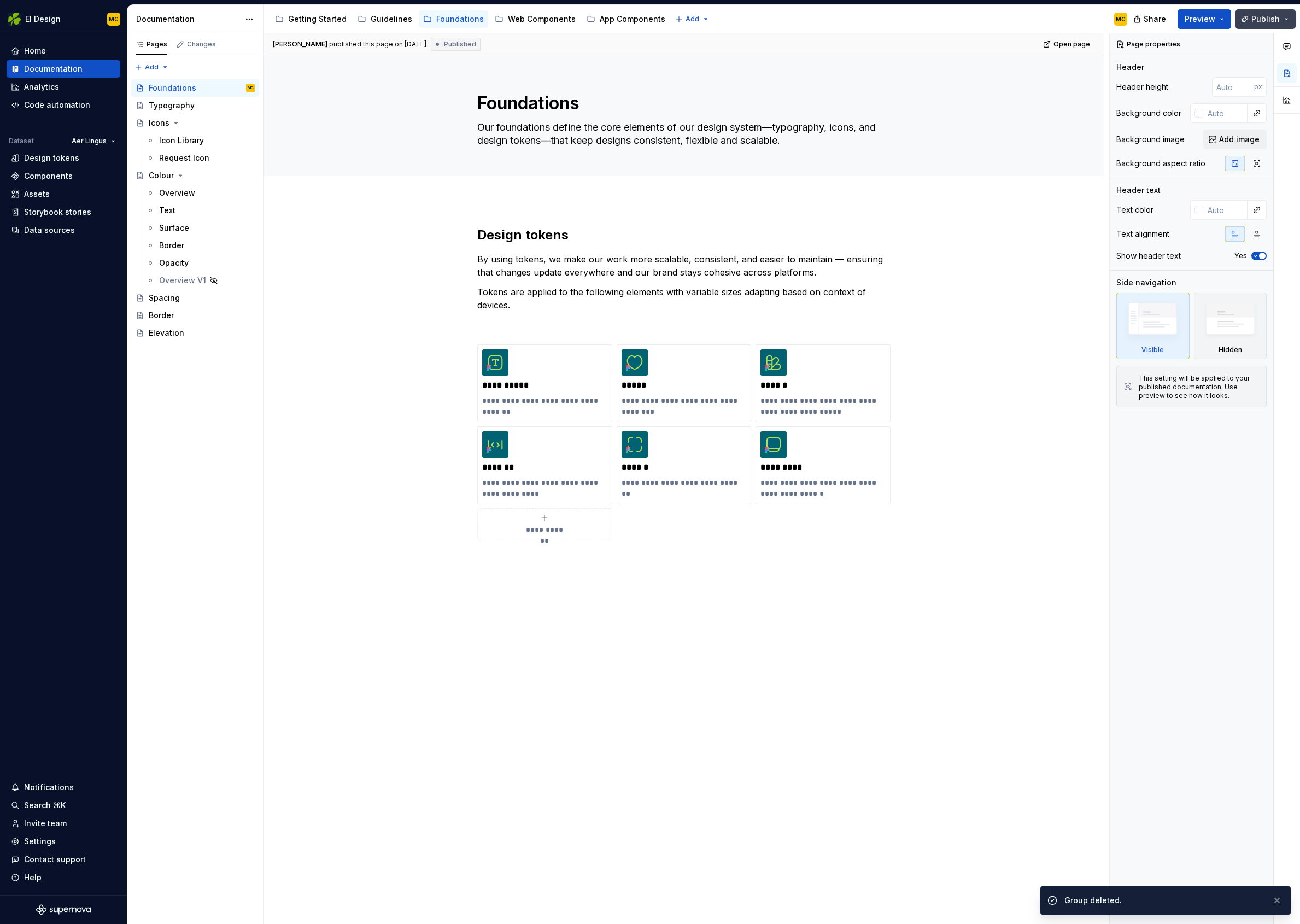
click at [1265, 20] on span "Publish" at bounding box center [1266, 19] width 28 height 11
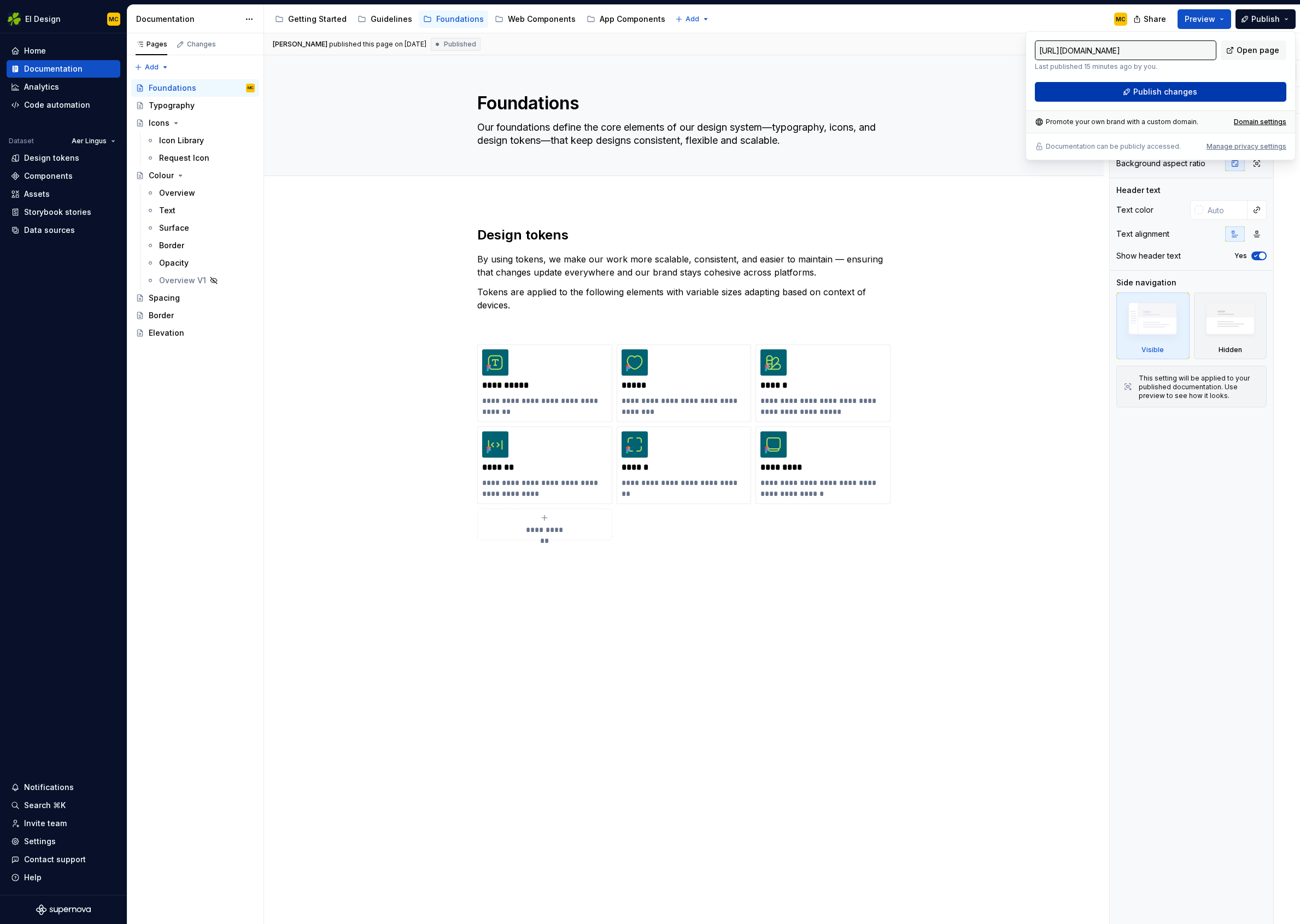
click at [1207, 93] on button "Publish changes" at bounding box center [1161, 91] width 252 height 20
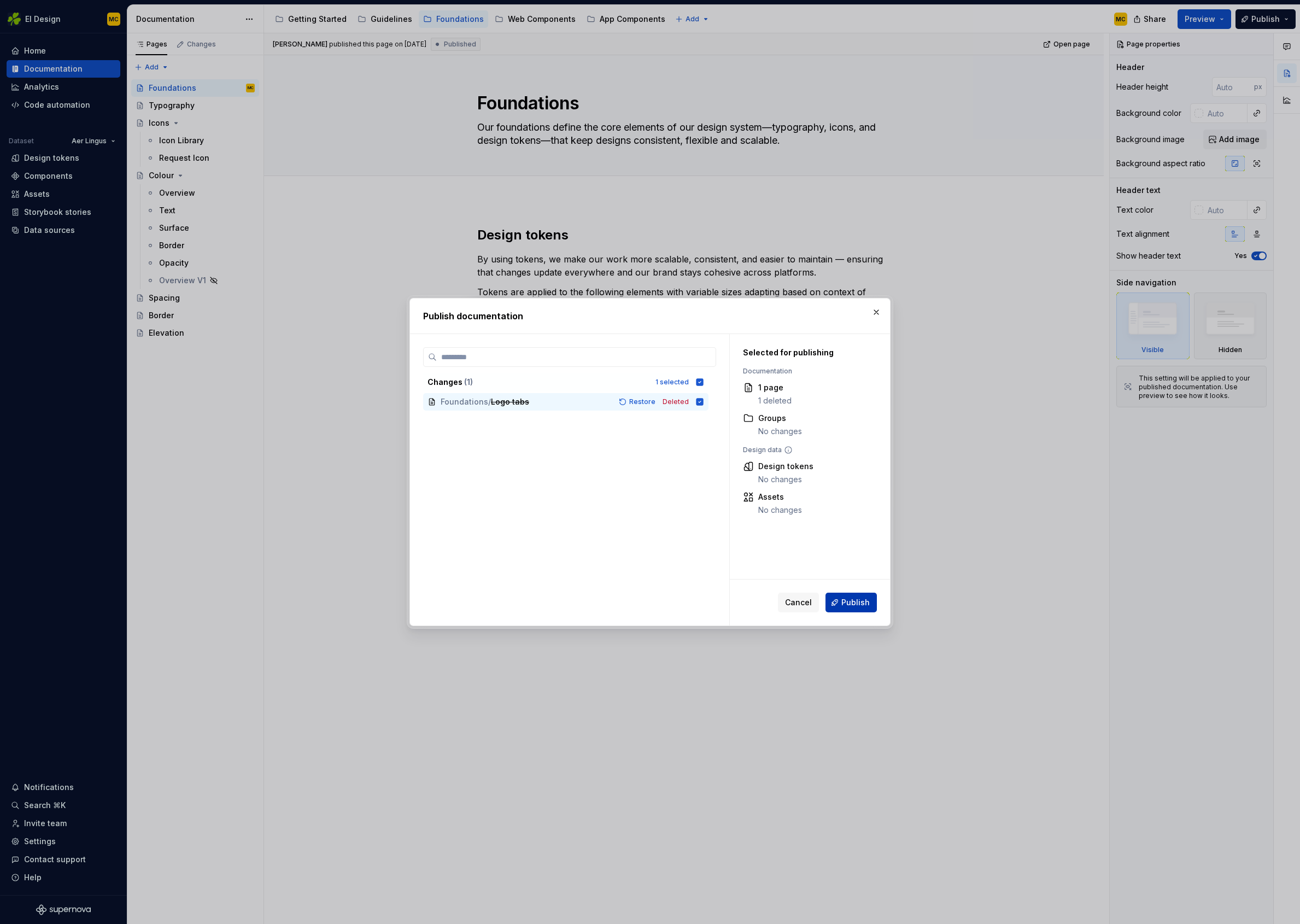
click at [848, 604] on span "Publish" at bounding box center [856, 602] width 28 height 11
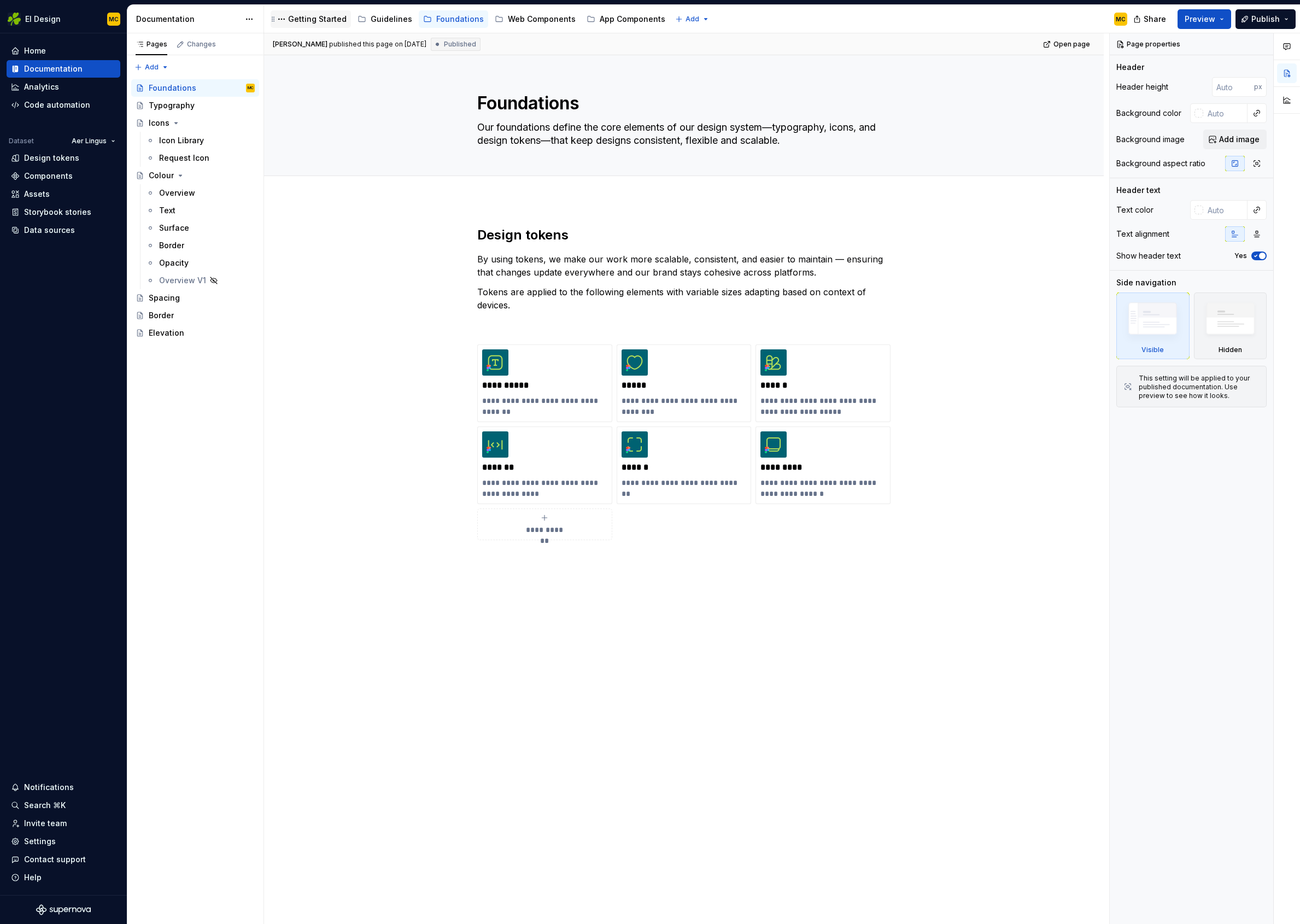
click at [308, 20] on div "Getting Started" at bounding box center [317, 19] width 59 height 11
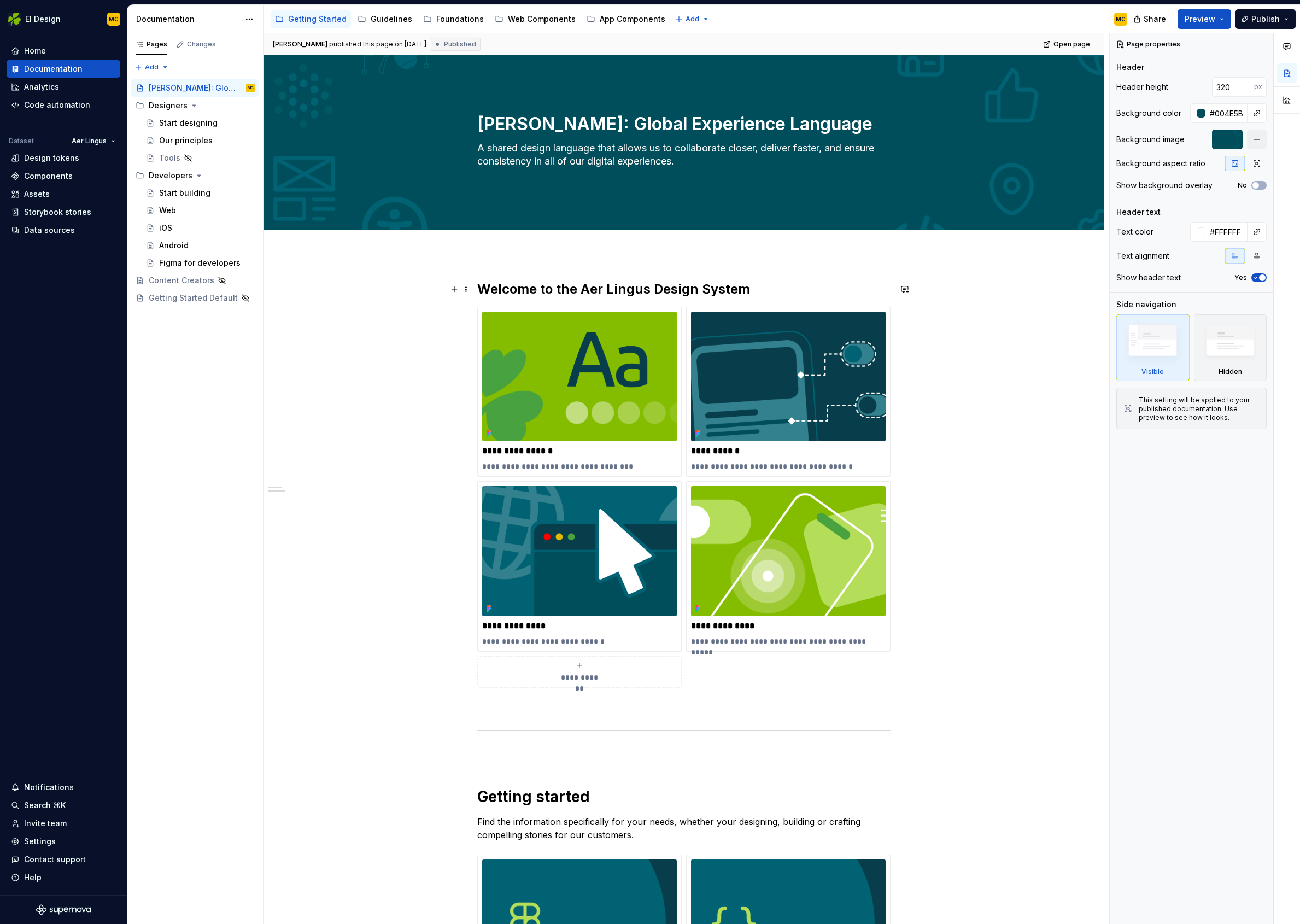
type textarea "*"
click at [553, 287] on h2 "Welcome to the Aer Lingus Design System" at bounding box center [684, 289] width 413 height 18
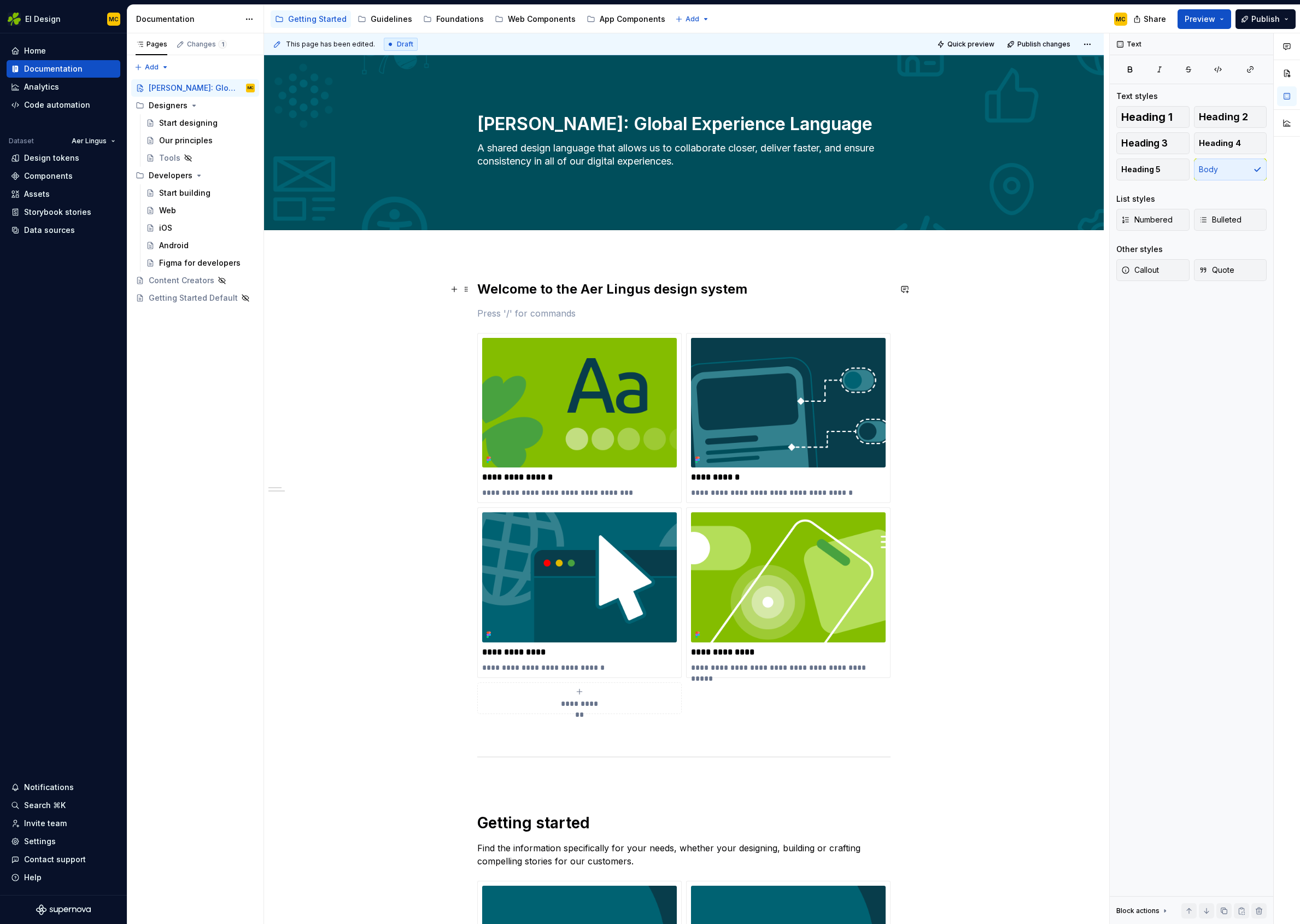
click at [701, 289] on h2 "Welcome to the Aer Lingus design system" at bounding box center [684, 289] width 413 height 18
click at [1155, 142] on span "Heading 3" at bounding box center [1145, 143] width 46 height 11
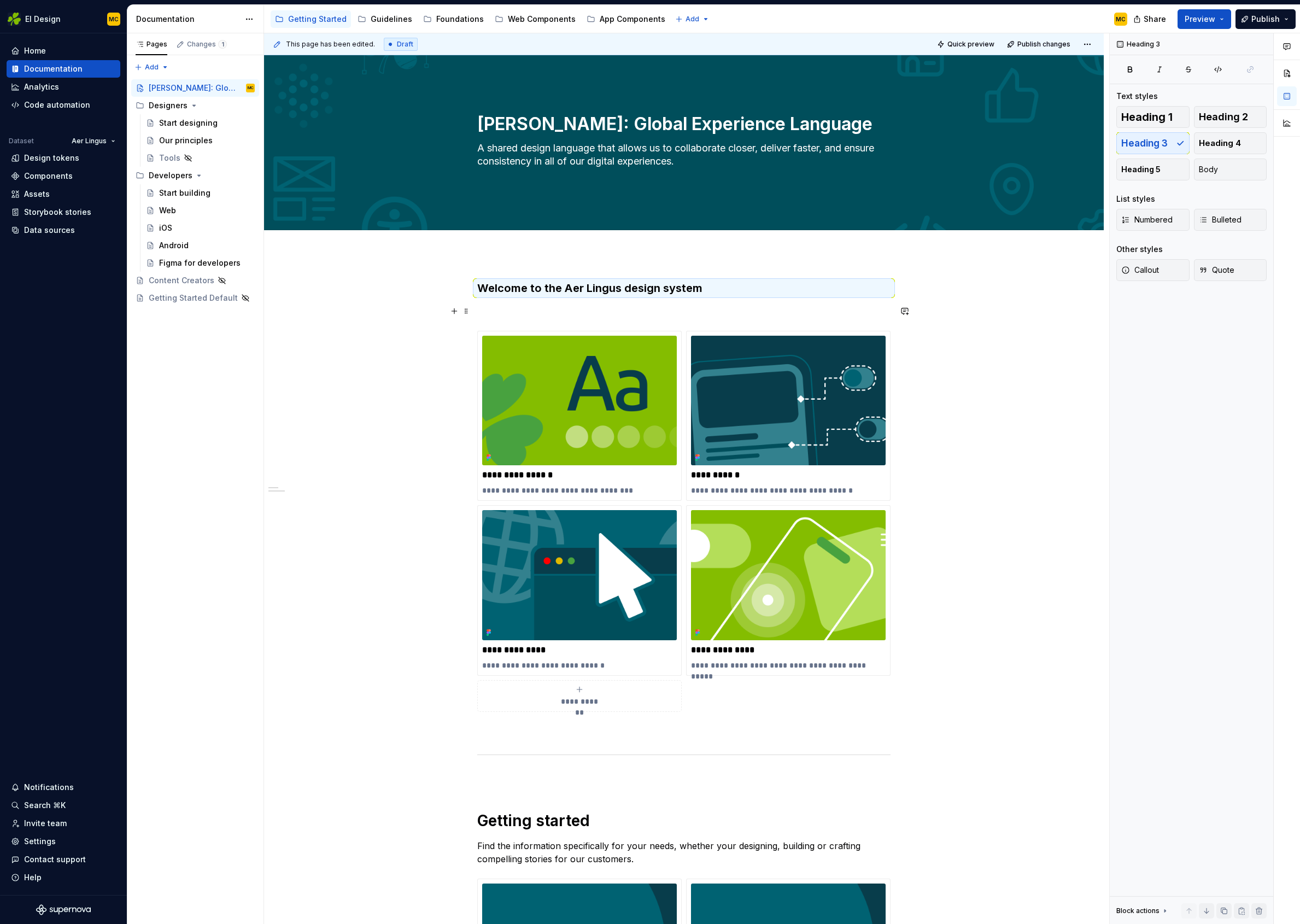
click at [738, 313] on p at bounding box center [684, 310] width 413 height 13
click at [1253, 20] on span "Publish" at bounding box center [1266, 19] width 28 height 11
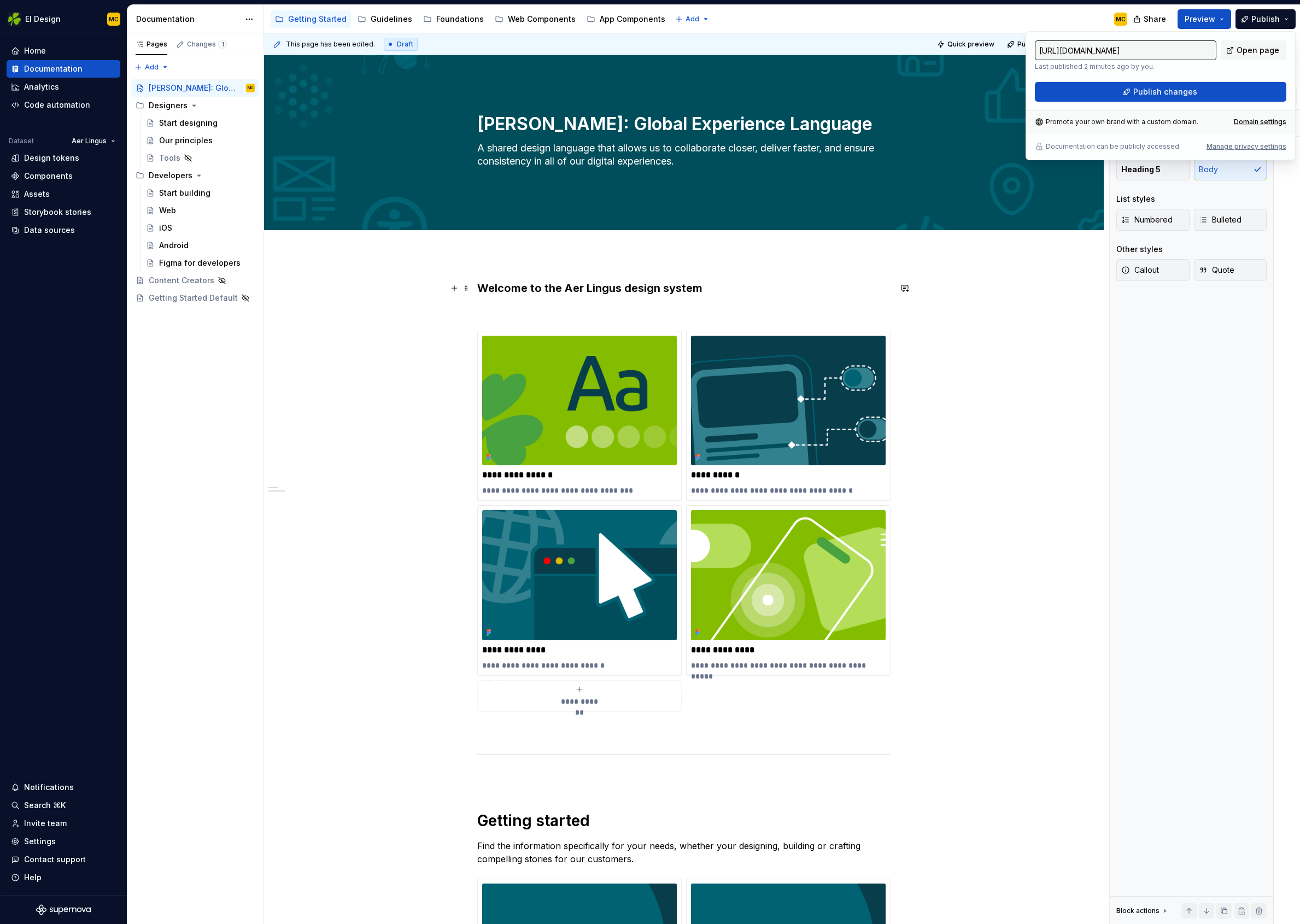
click at [673, 287] on h3 "Welcome to the Aer Lingus design system" at bounding box center [684, 287] width 413 height 15
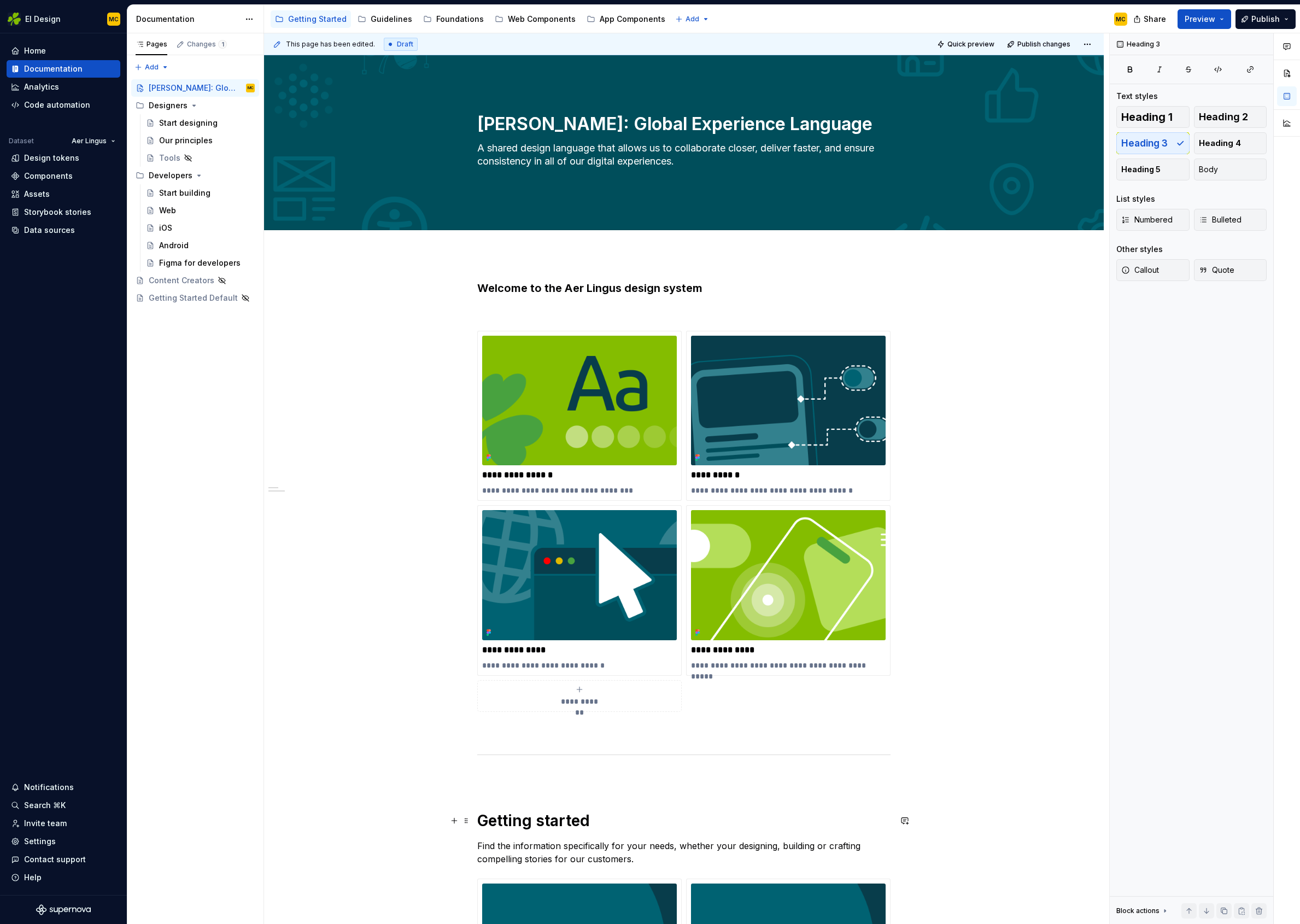
click at [525, 820] on h1 "Getting started" at bounding box center [684, 820] width 413 height 20
click at [1227, 121] on span "Heading 2" at bounding box center [1223, 117] width 49 height 11
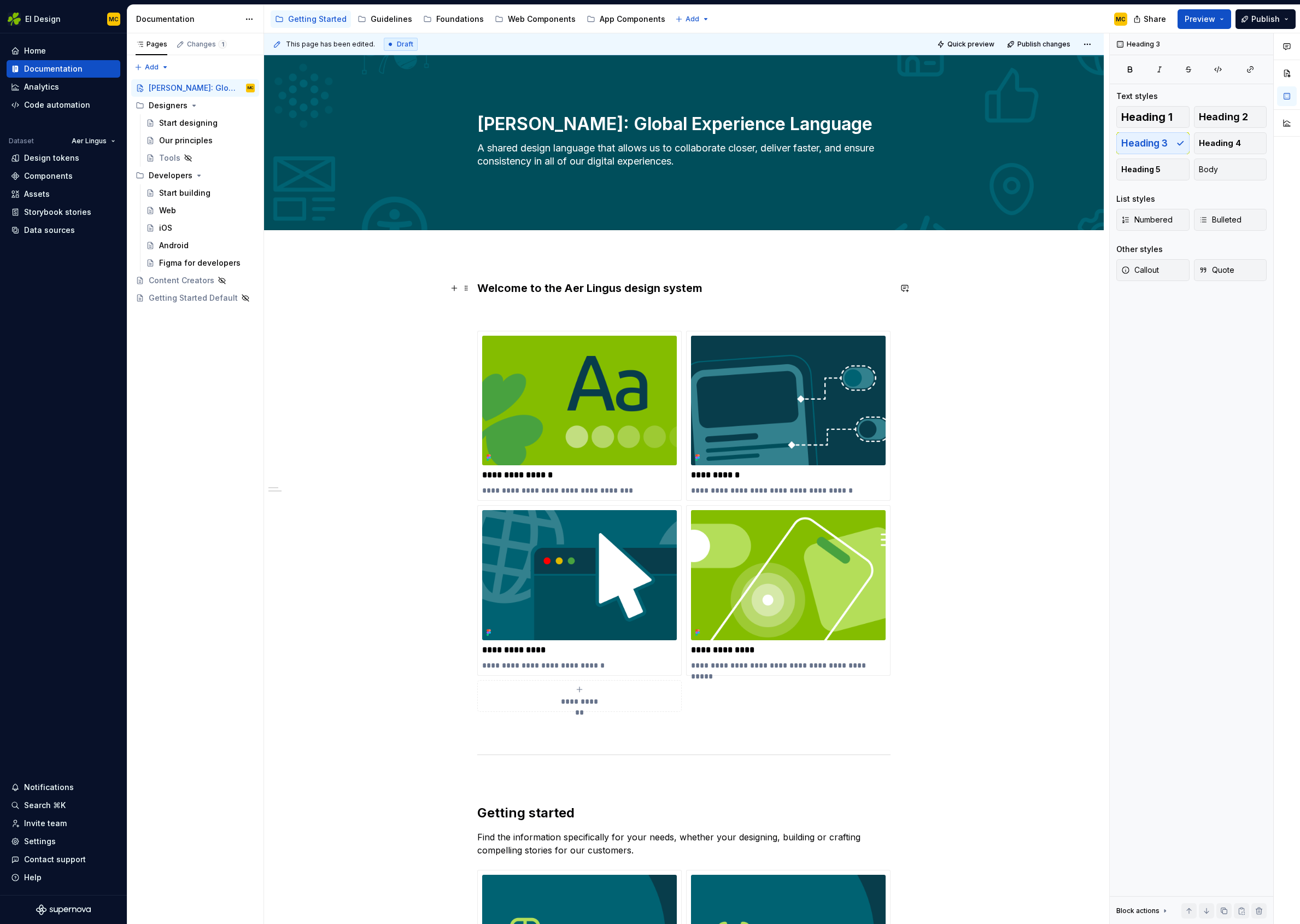
click at [599, 287] on h3 "Welcome to the Aer Lingus design system" at bounding box center [684, 287] width 413 height 15
click at [1235, 114] on span "Heading 2" at bounding box center [1223, 117] width 49 height 11
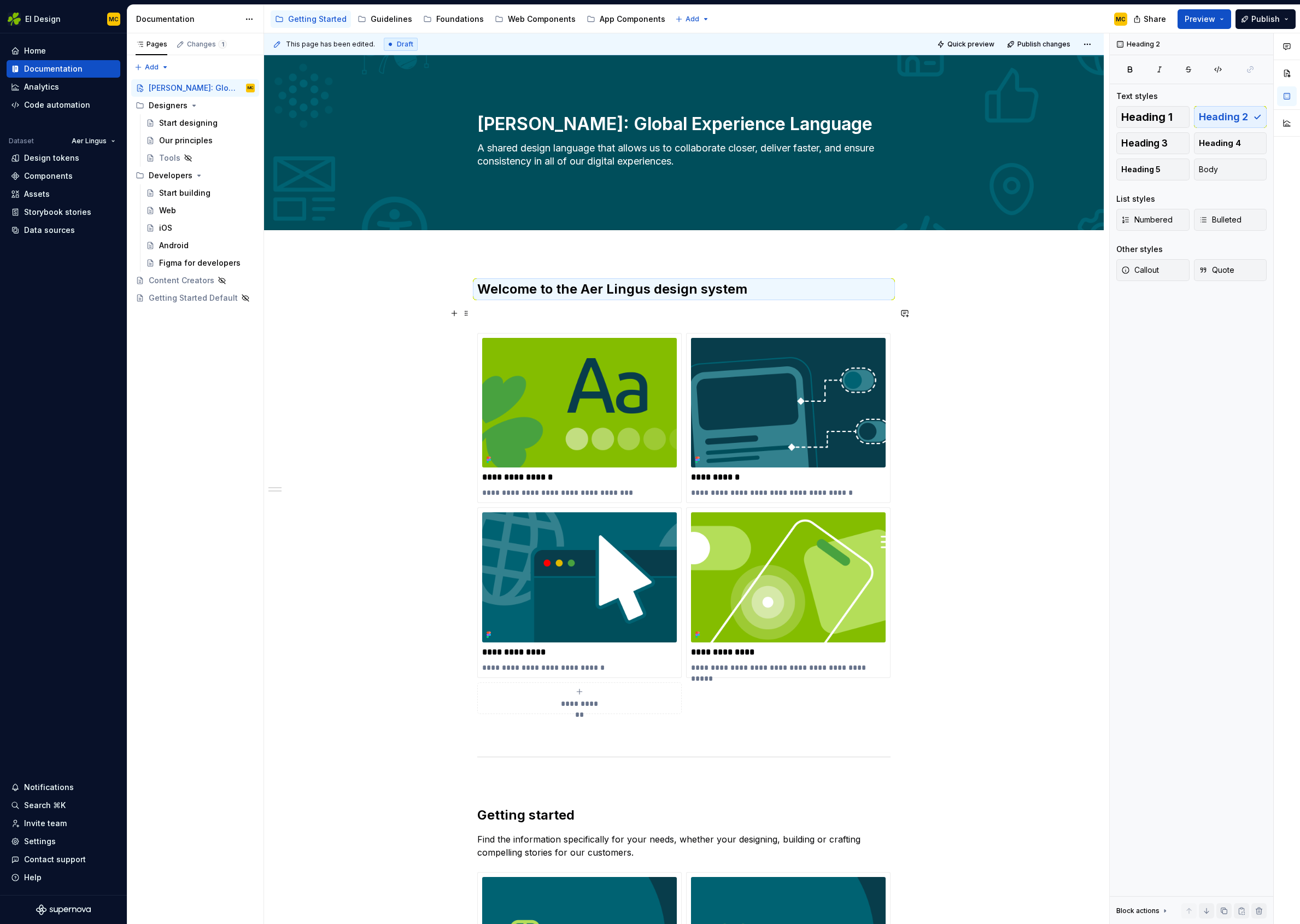
click at [681, 309] on p at bounding box center [684, 313] width 413 height 13
click at [1056, 45] on span "Publish changes" at bounding box center [1045, 44] width 53 height 9
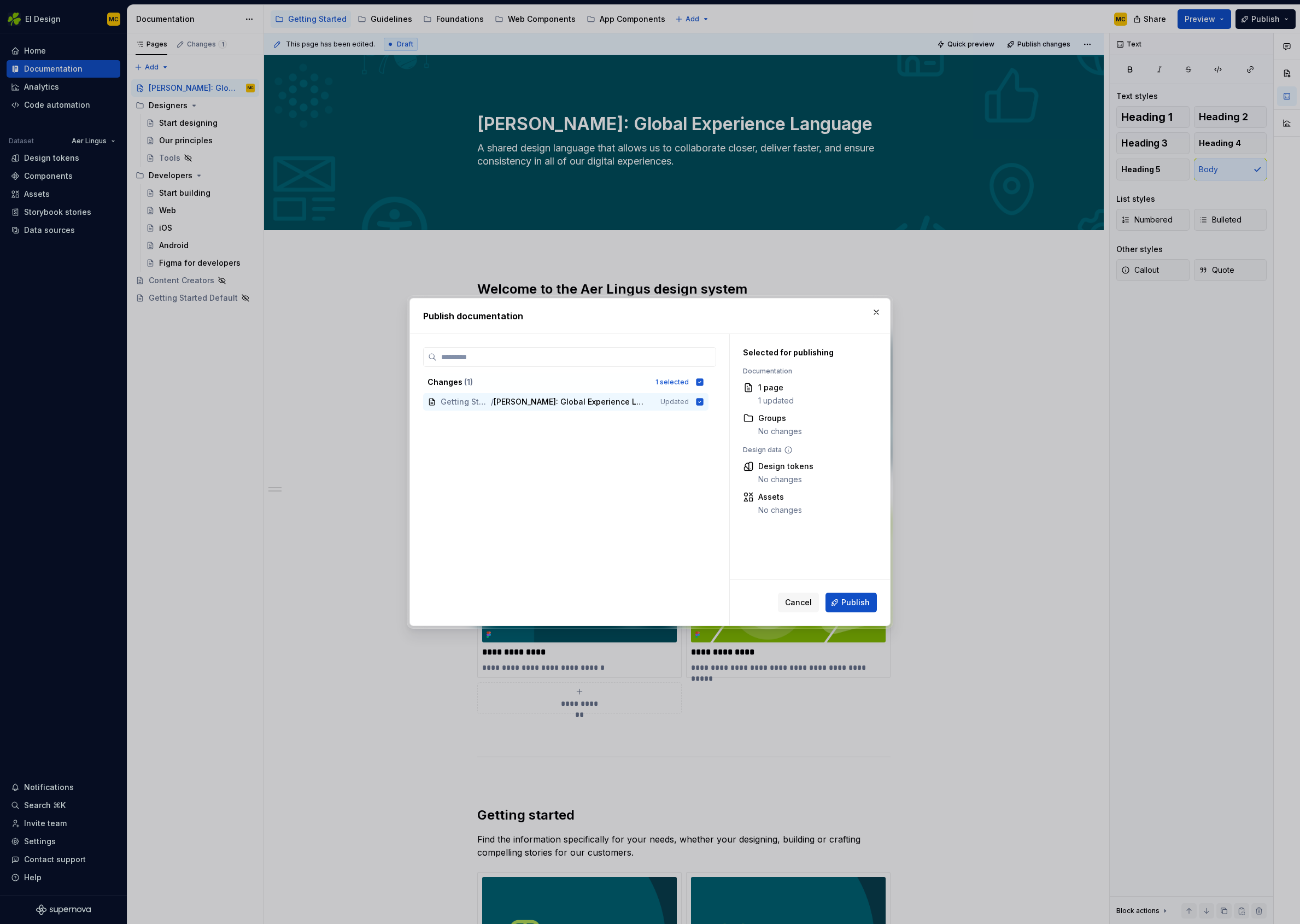
click at [862, 594] on button "Publish" at bounding box center [851, 602] width 51 height 20
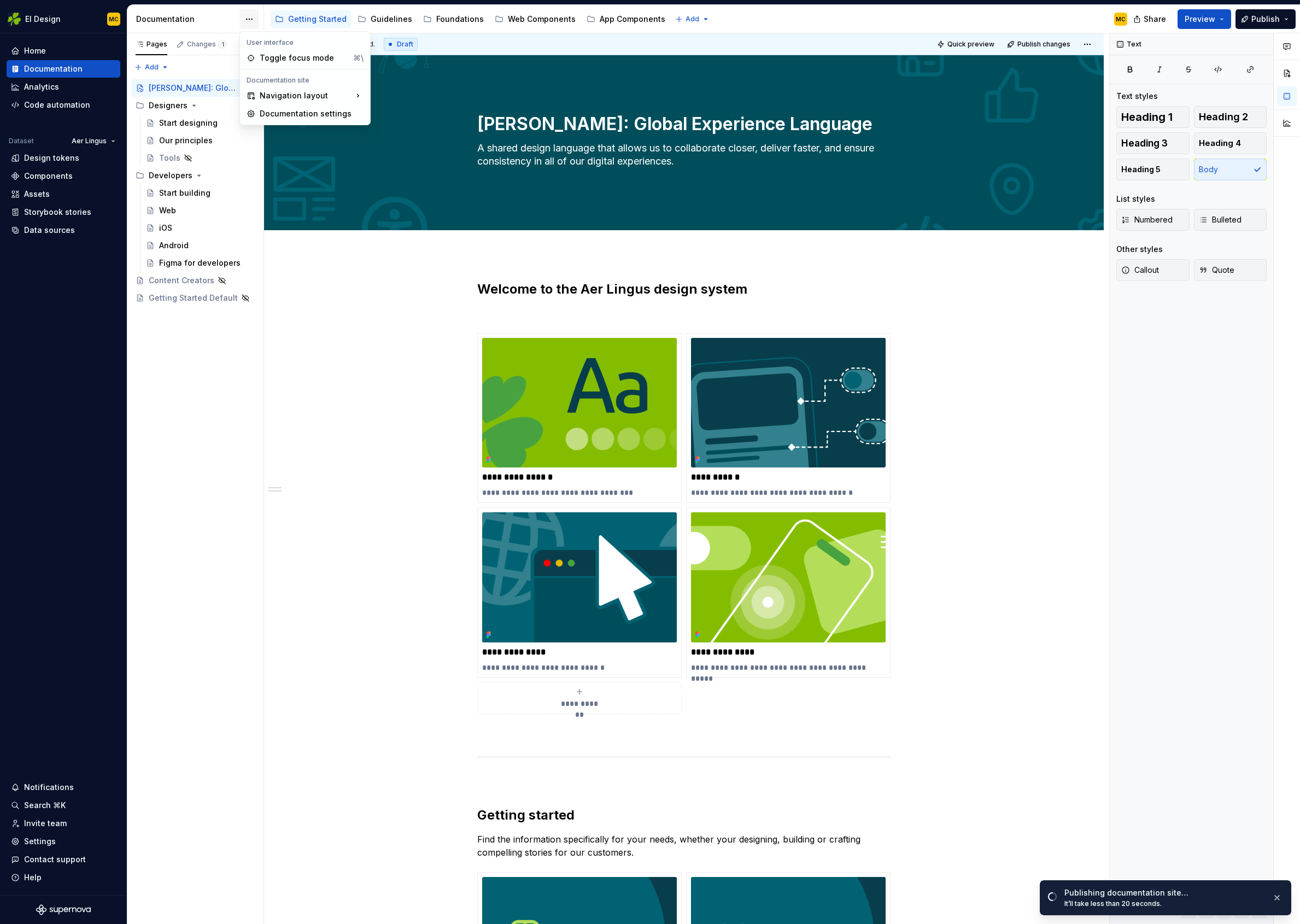
click at [252, 17] on html "EI Design MC Home Documentation Analytics Code automation Dataset Aer Lingus De…" at bounding box center [650, 462] width 1300 height 924
click at [284, 114] on div "Documentation settings" at bounding box center [311, 114] width 104 height 11
type textarea "*"
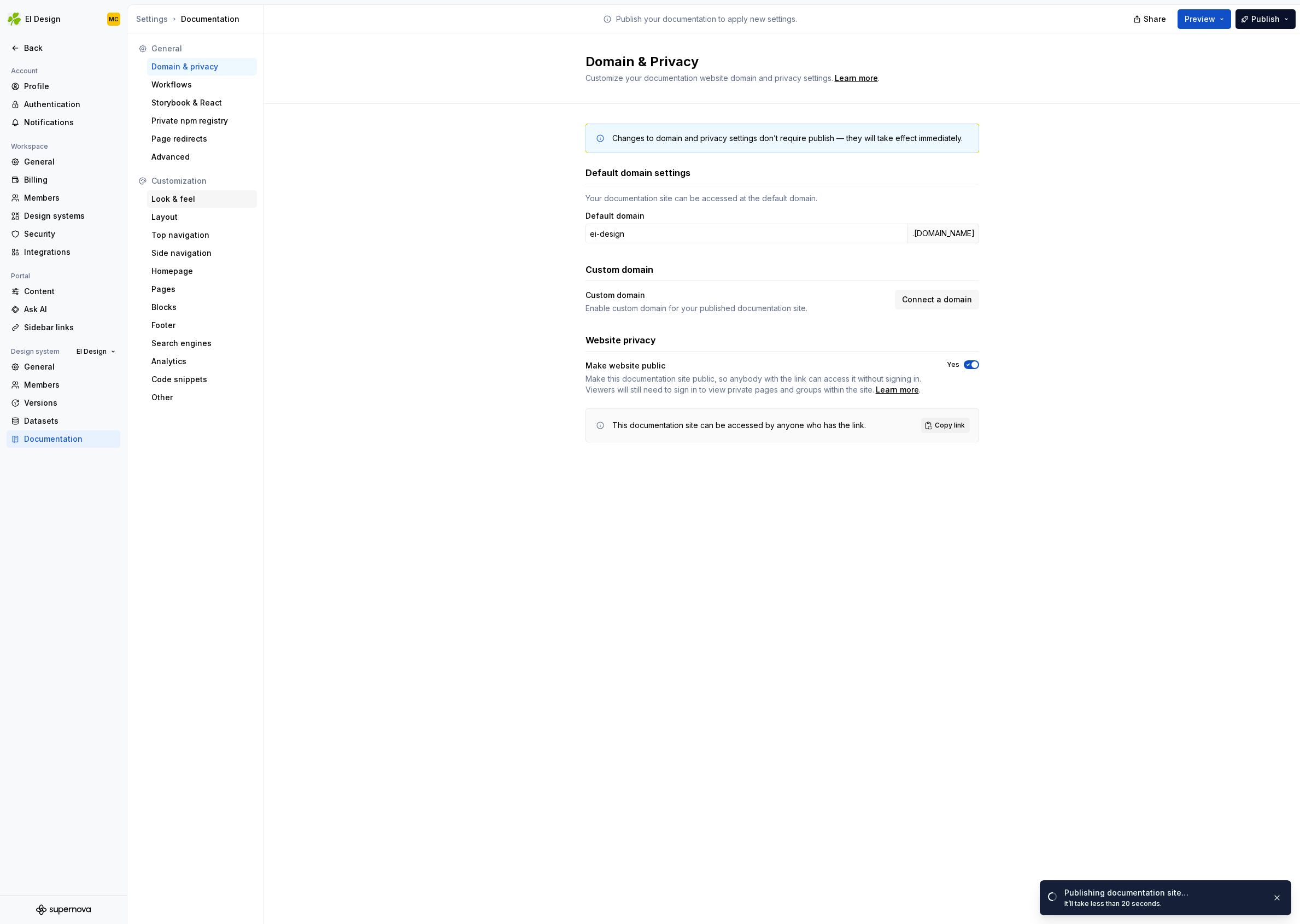
click at [182, 202] on div "Look & feel" at bounding box center [202, 199] width 101 height 11
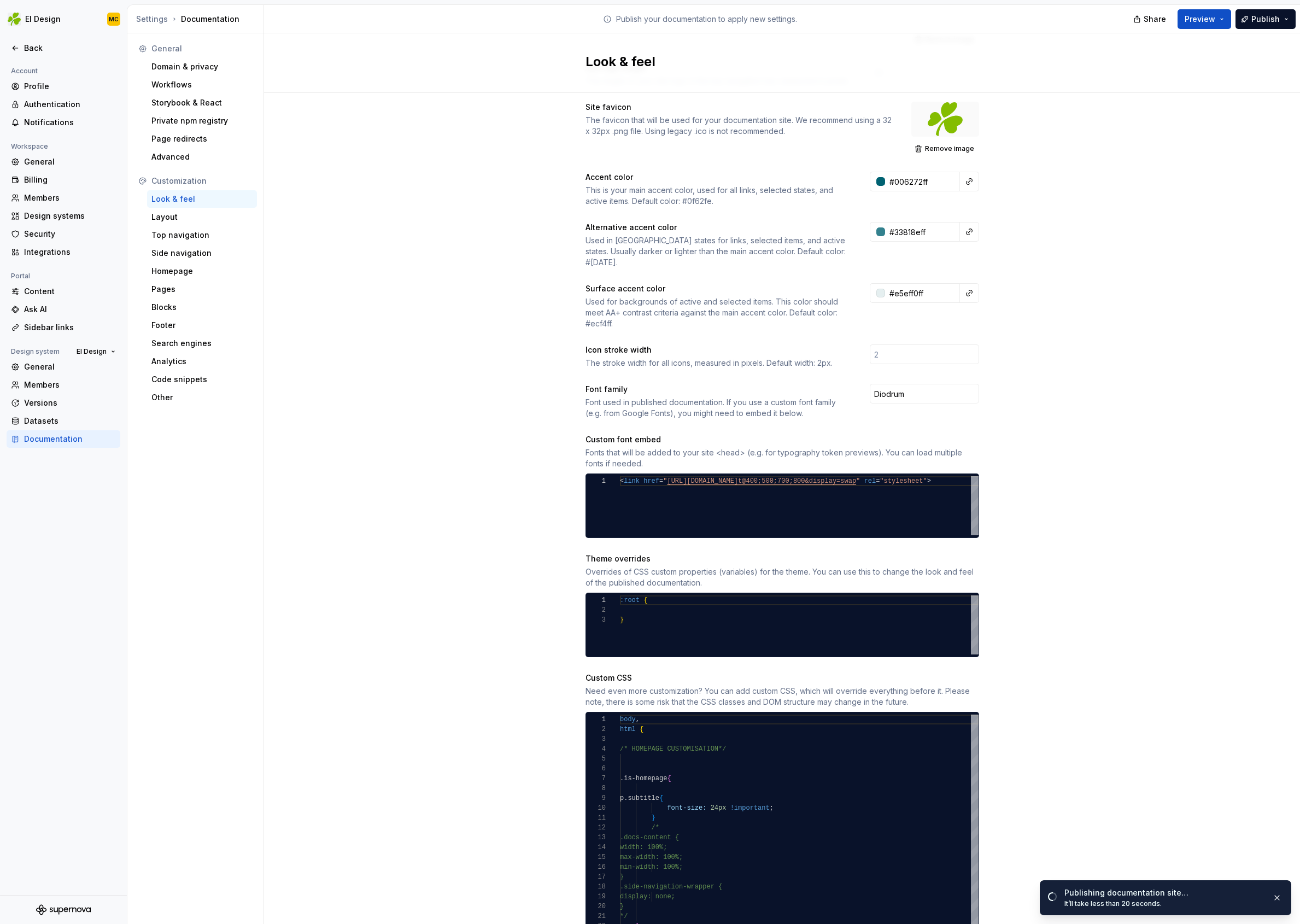
scroll to position [176, 0]
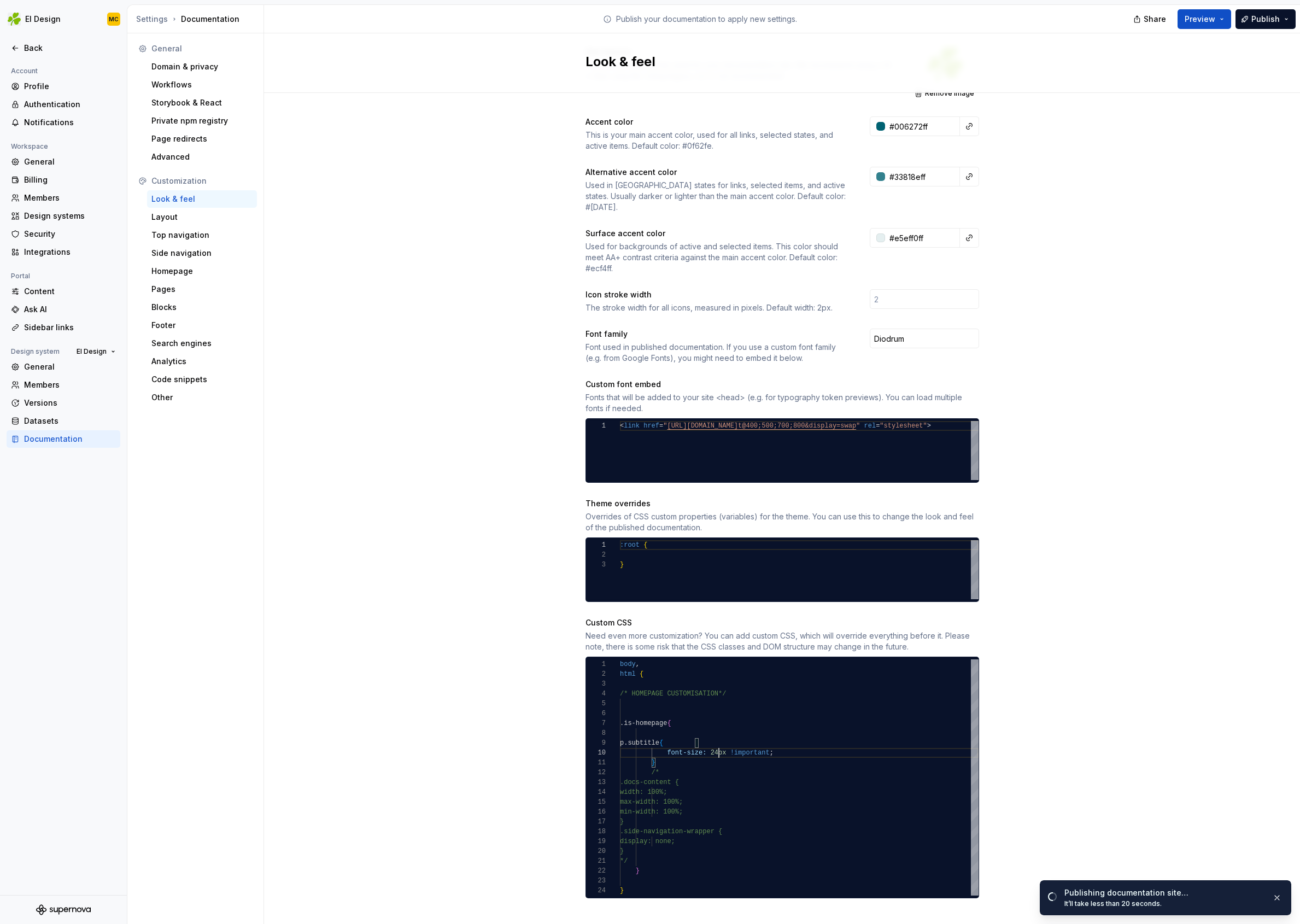
click at [718, 742] on div "body , html { /* HOMEPAGE CUSTOMISATION*/ .is-homepage { p.subtitle { font-size…" at bounding box center [799, 778] width 359 height 236
type textarea "**********"
click at [55, 50] on div "Back" at bounding box center [70, 48] width 92 height 11
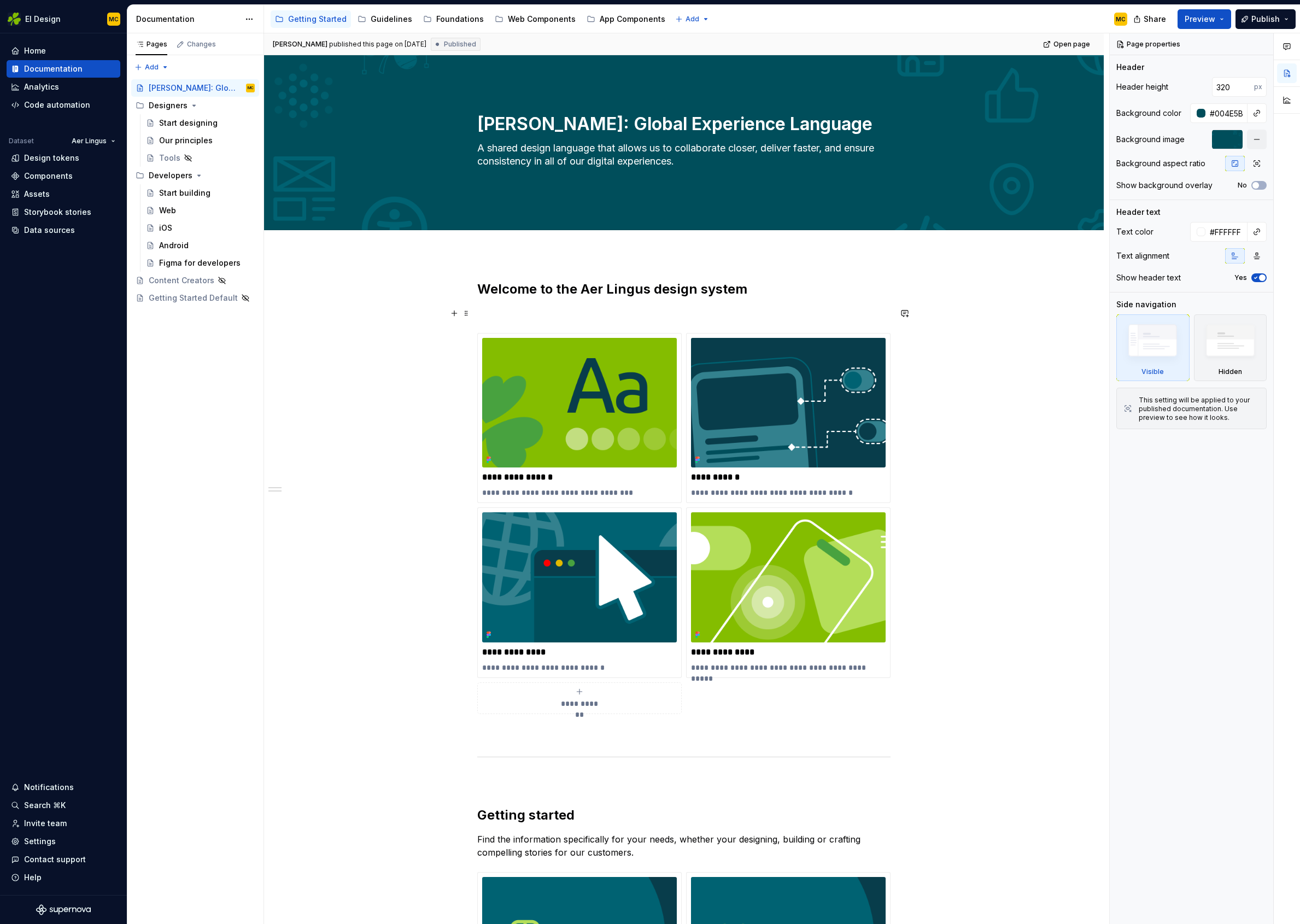
click at [519, 311] on p at bounding box center [684, 313] width 413 height 13
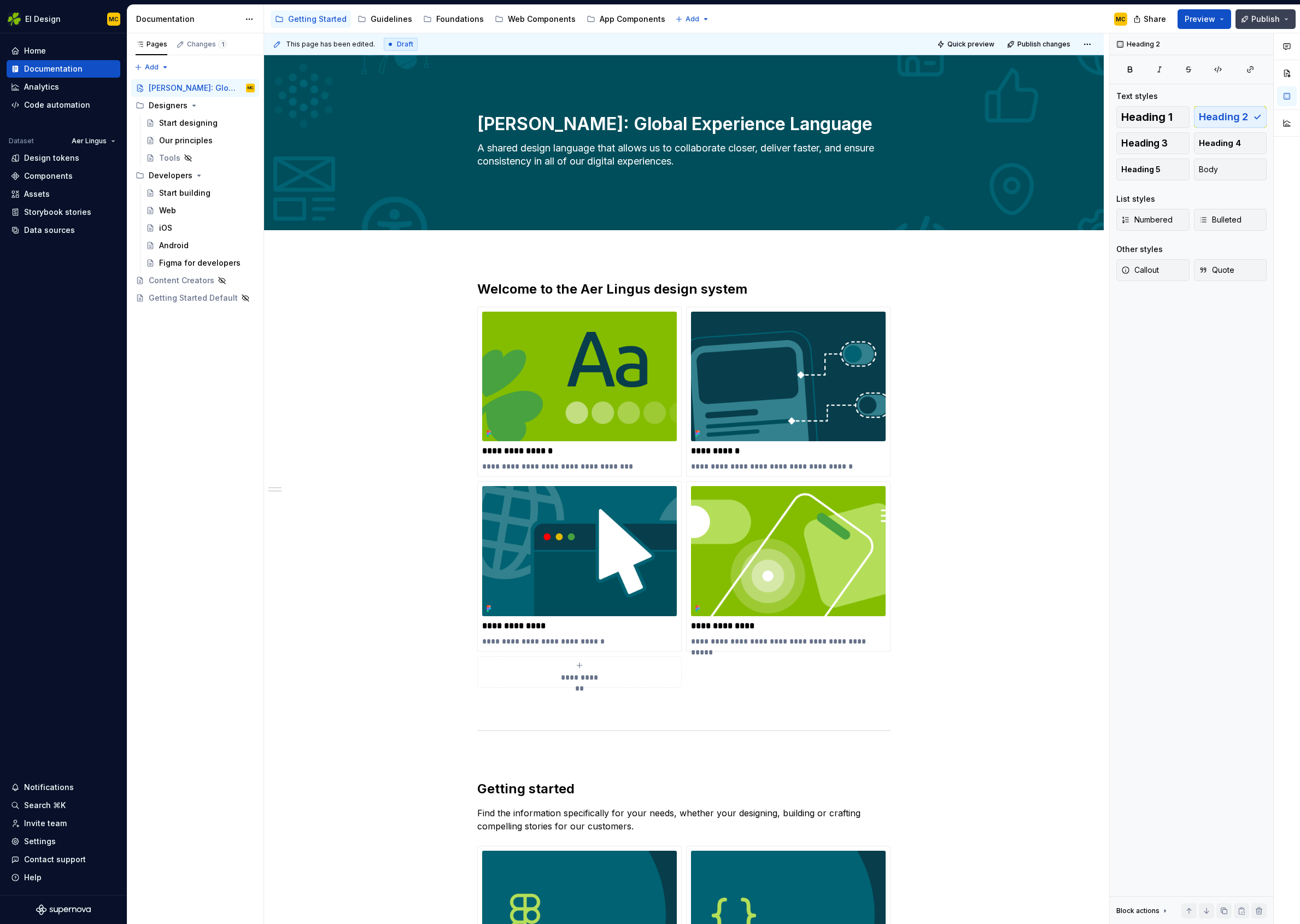
click at [1258, 19] on span "Publish" at bounding box center [1266, 19] width 28 height 11
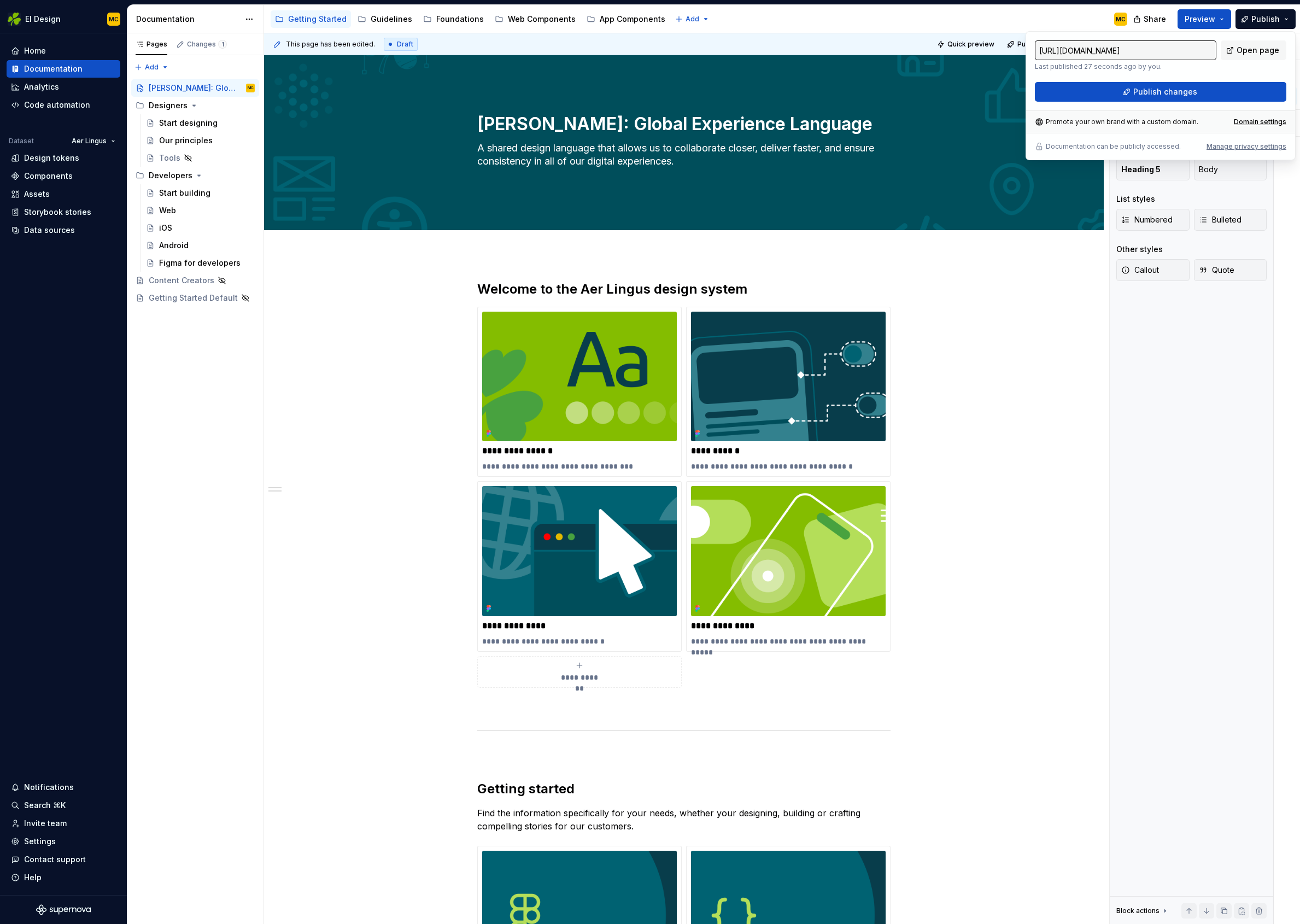
type textarea "*"
click at [1162, 95] on span "Publish changes" at bounding box center [1165, 91] width 64 height 11
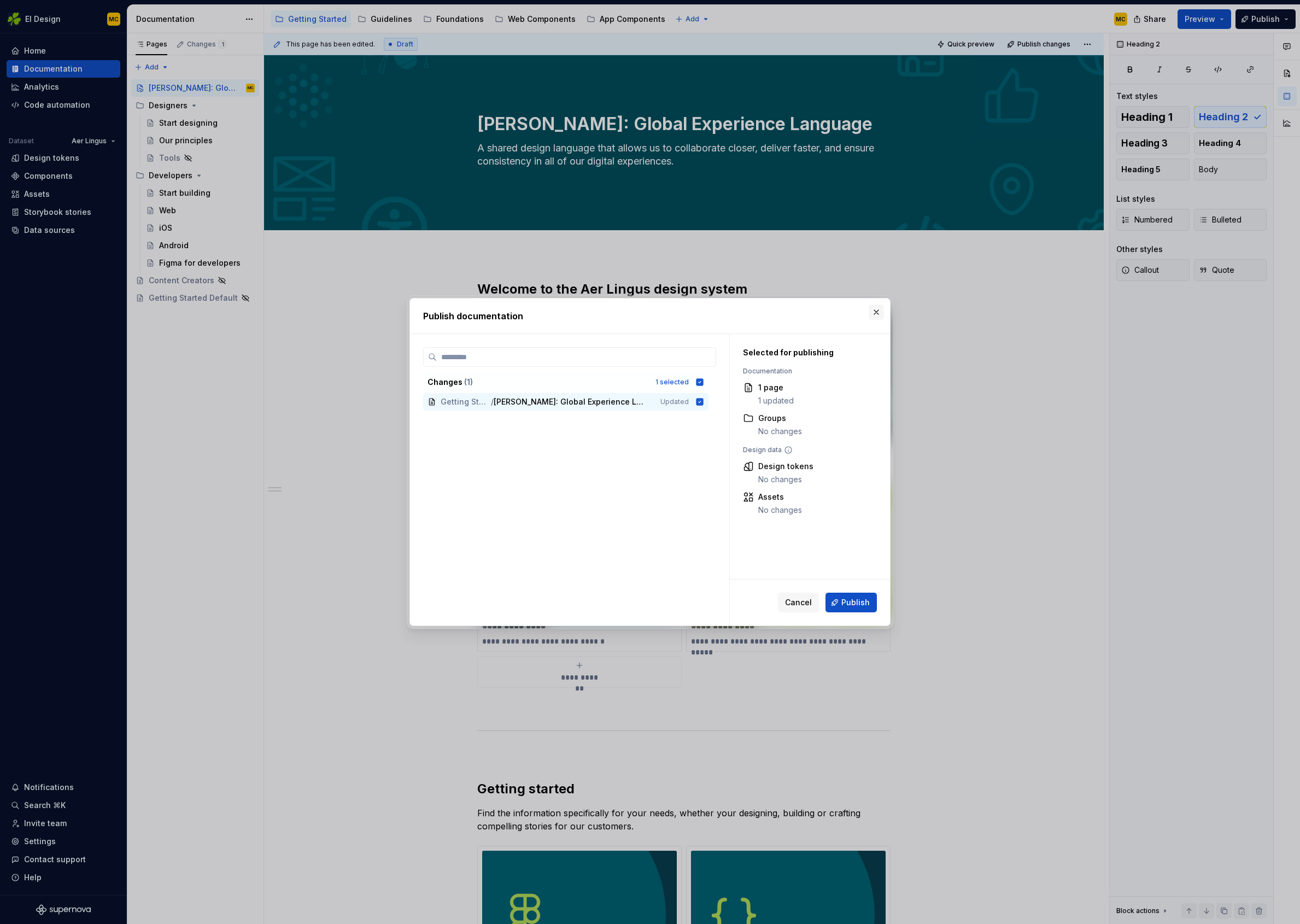
click at [876, 312] on button "button" at bounding box center [876, 311] width 15 height 15
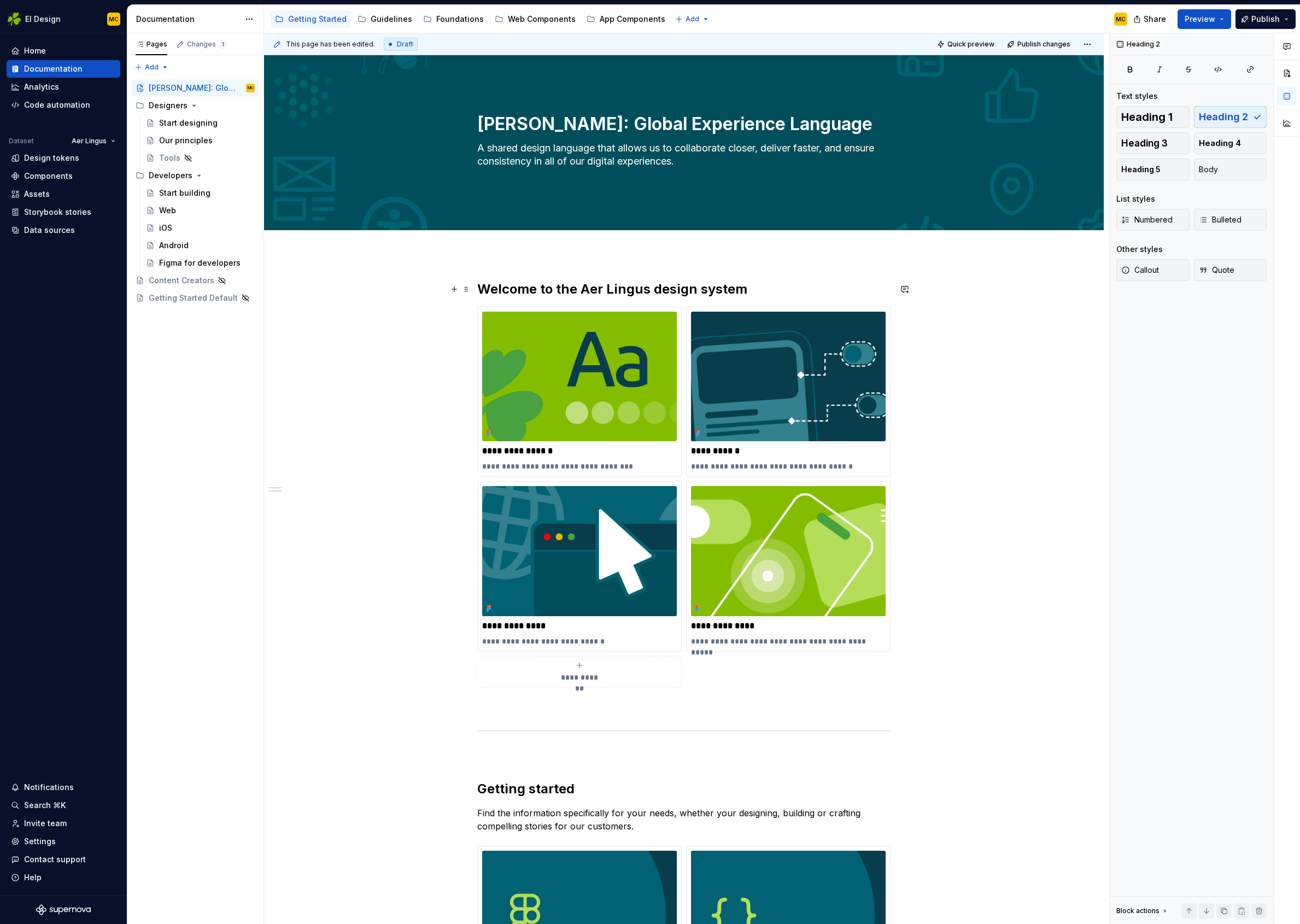
click at [758, 292] on h2 "Welcome to the Aer Lingus design system" at bounding box center [684, 289] width 413 height 18
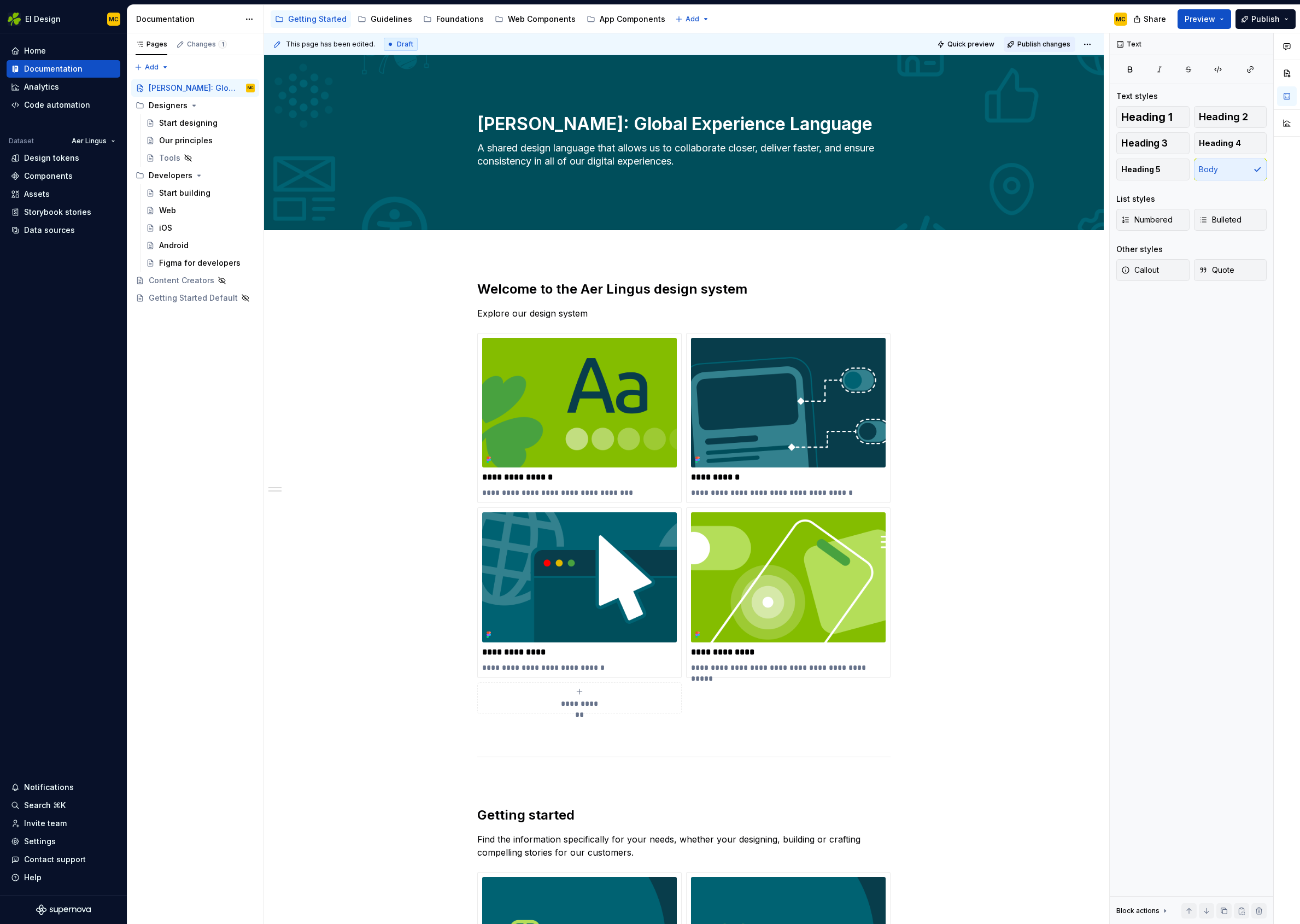
click at [1037, 43] on span "Publish changes" at bounding box center [1045, 44] width 53 height 9
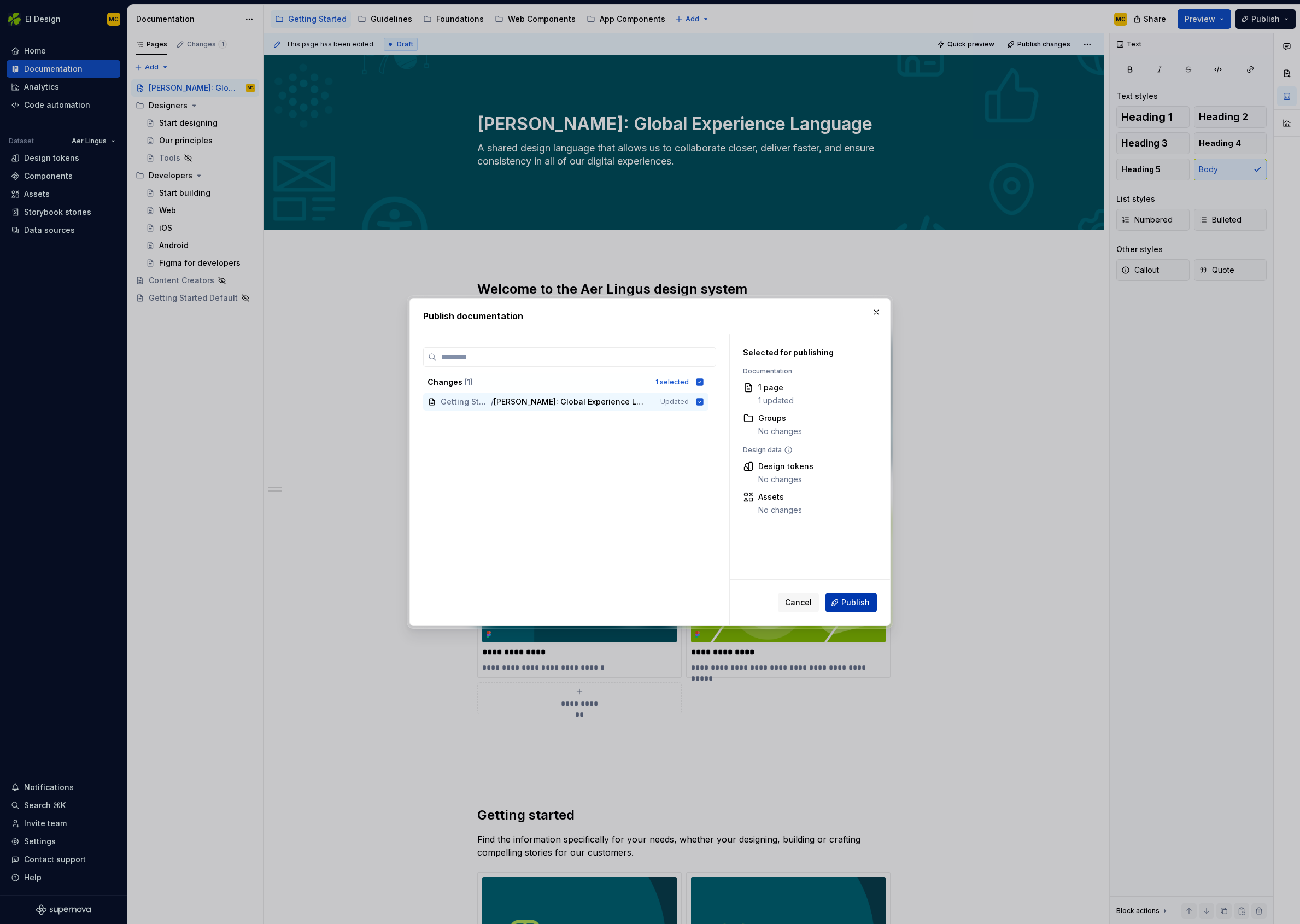
click at [858, 604] on span "Publish" at bounding box center [856, 602] width 28 height 11
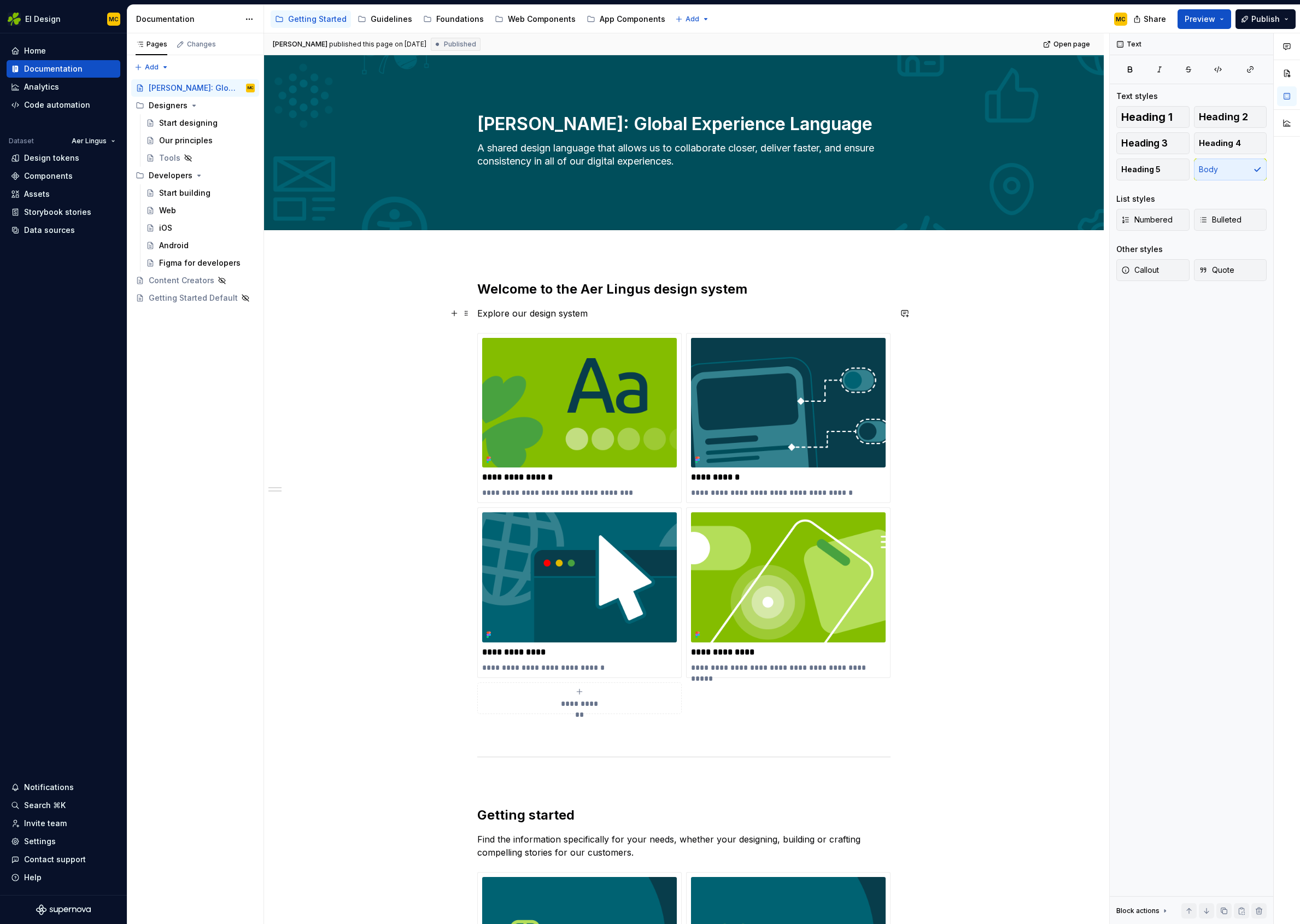
click at [697, 312] on p "Explore our design system" at bounding box center [684, 313] width 413 height 13
click at [811, 317] on p "Explore our design system" at bounding box center [684, 313] width 413 height 13
click at [1053, 376] on div "**********" at bounding box center [684, 840] width 840 height 1171
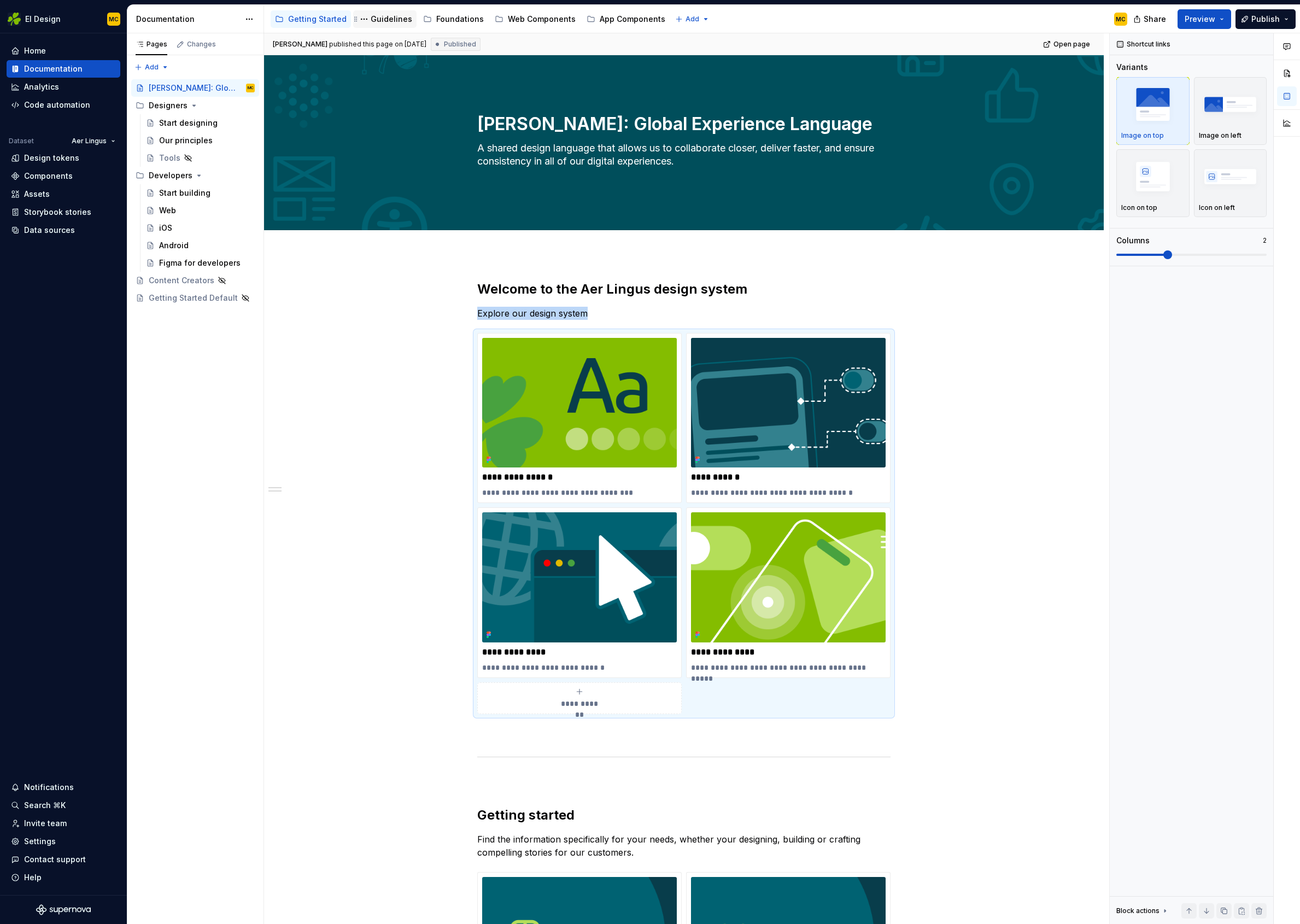
click at [384, 19] on div "Guidelines" at bounding box center [391, 19] width 42 height 11
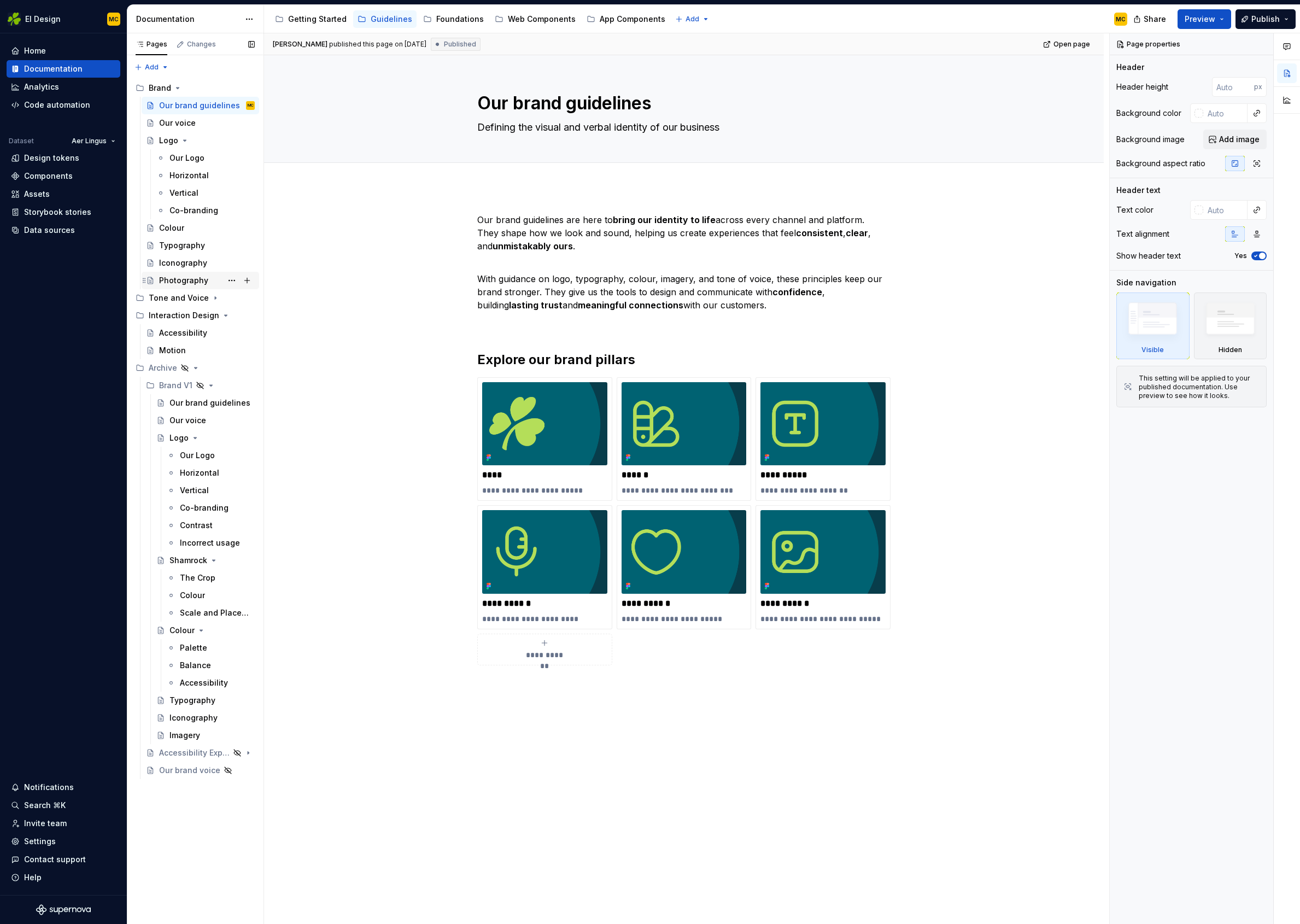
click at [200, 278] on div "Photography" at bounding box center [183, 280] width 49 height 11
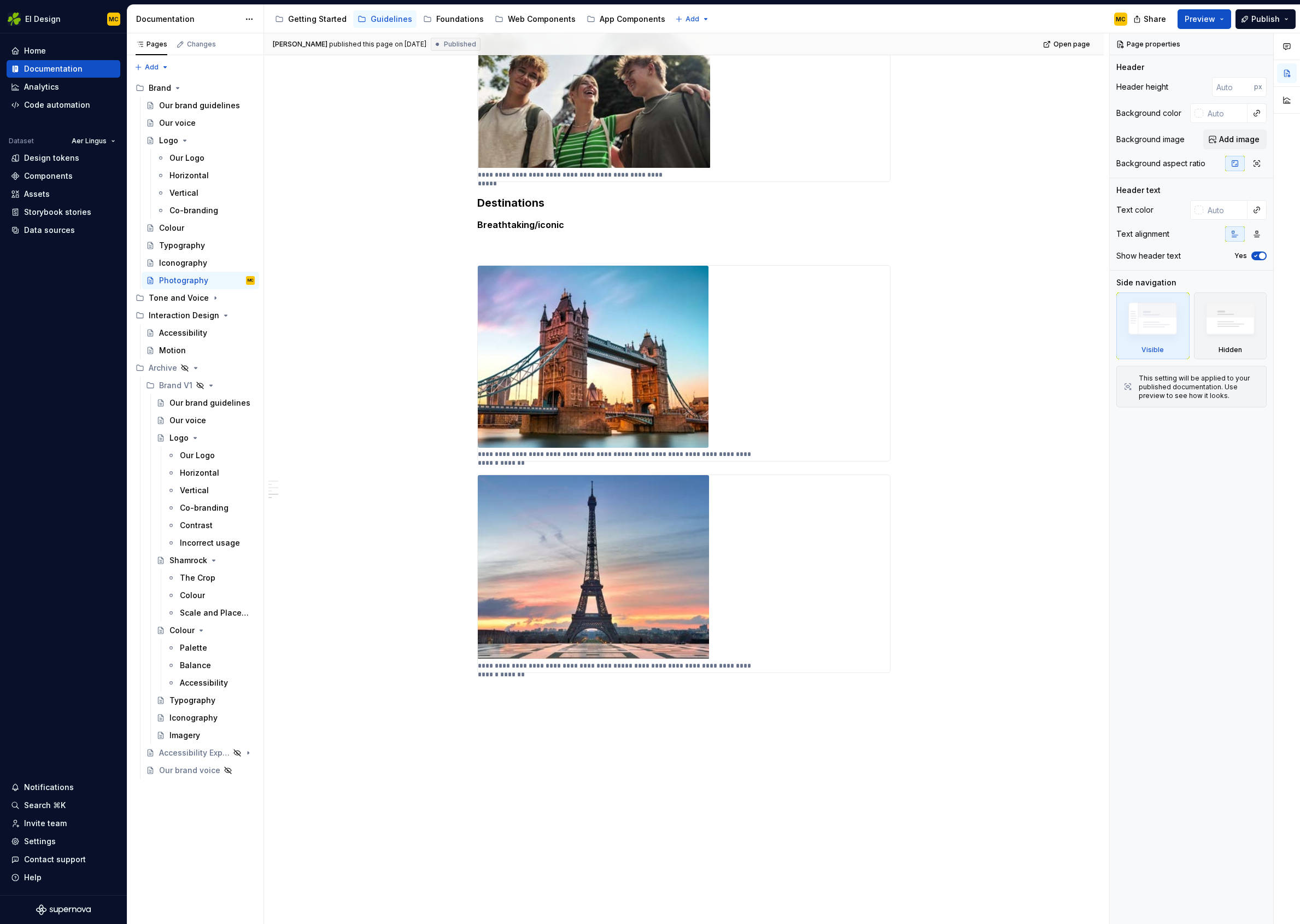
scroll to position [1077, 0]
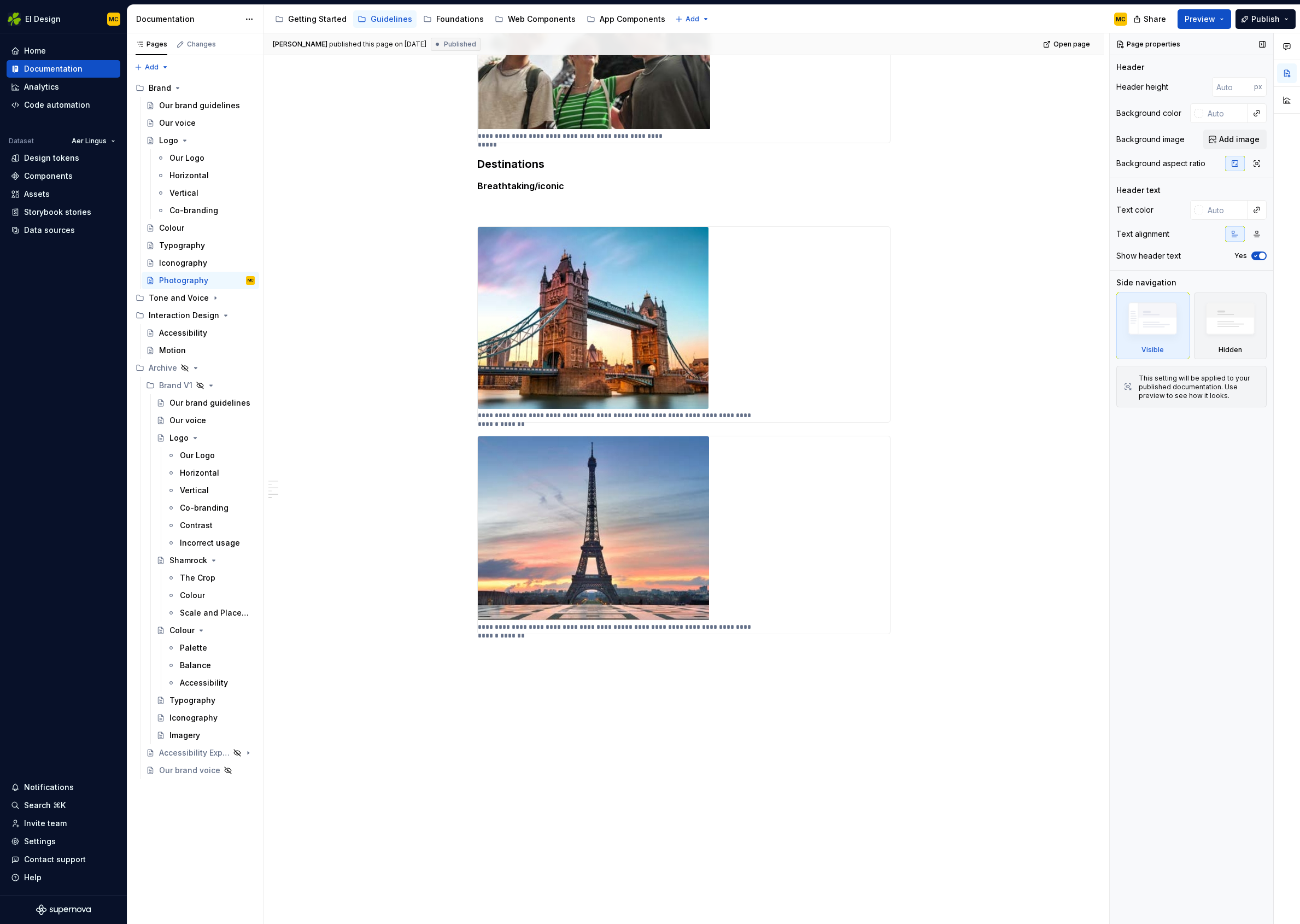
type textarea "*"
